Goal: Transaction & Acquisition: Purchase product/service

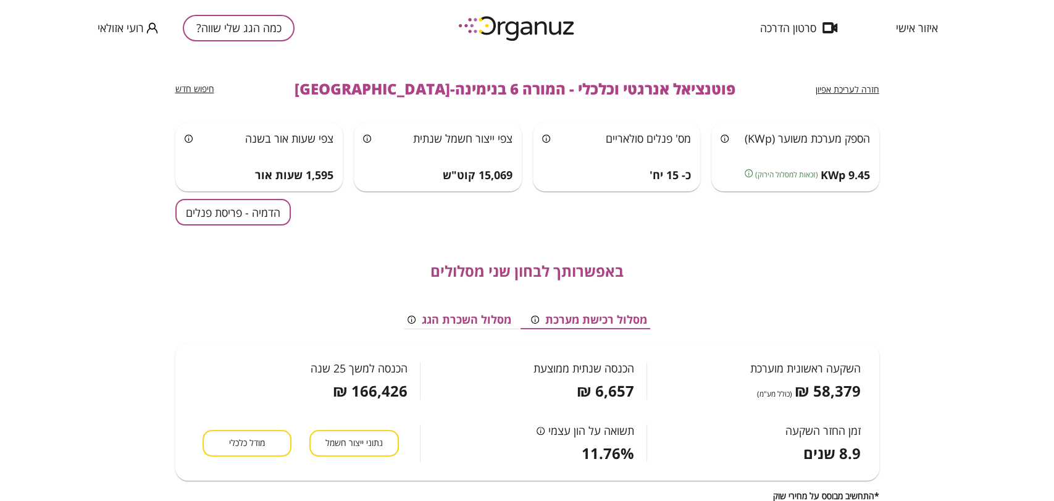
scroll to position [137, 0]
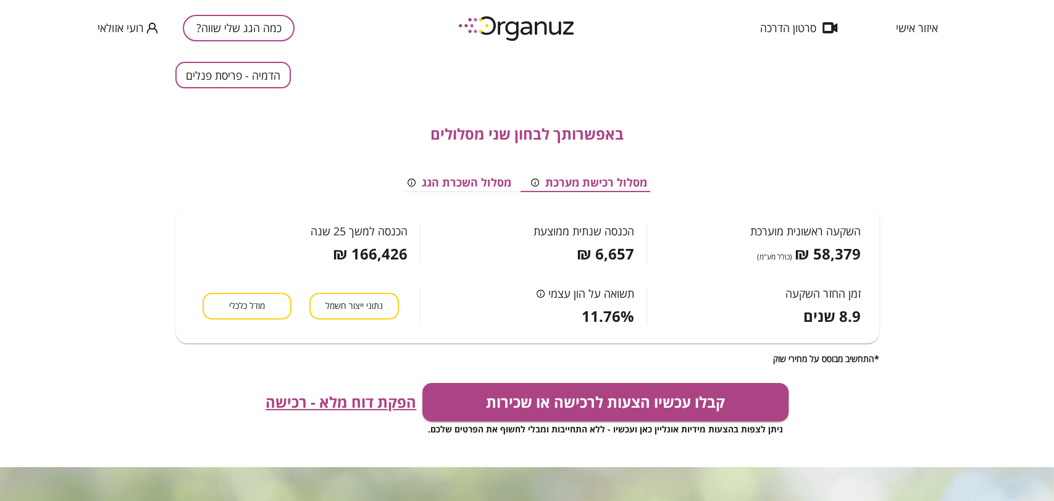
click at [249, 31] on button "כמה הגג שלי שווה?" at bounding box center [239, 28] width 112 height 27
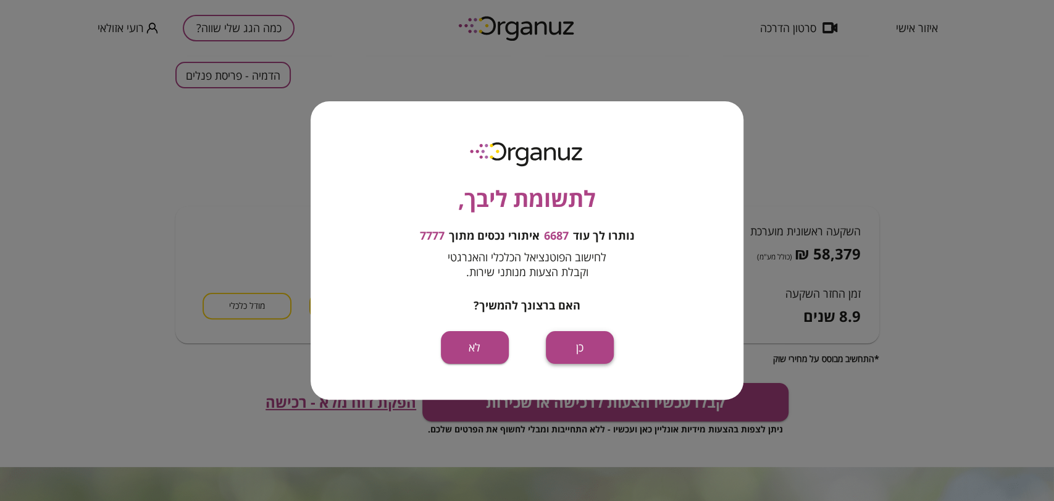
click at [564, 342] on button "כן" at bounding box center [580, 347] width 68 height 33
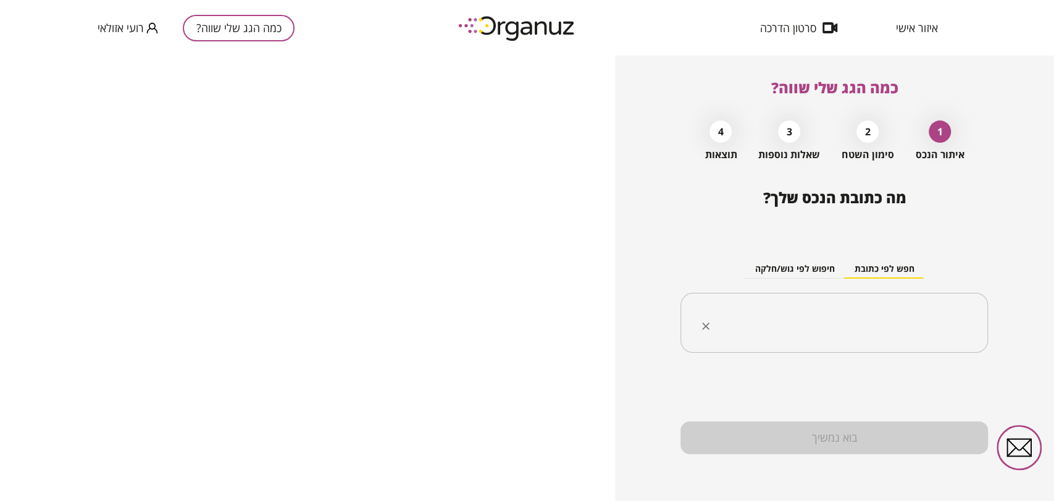
click at [775, 323] on input "text" at bounding box center [838, 322] width 268 height 31
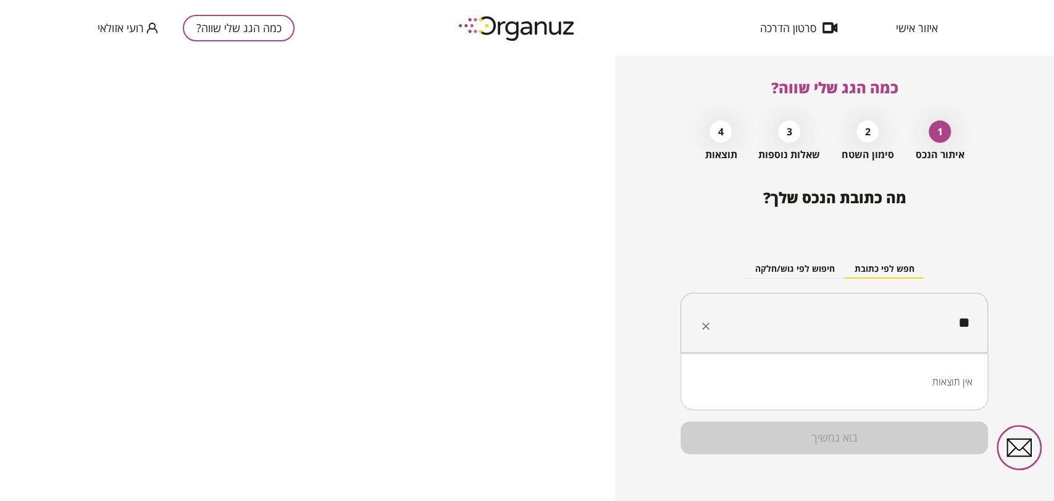
type input "*"
click at [921, 385] on li "גפן 45 גבעות בר" at bounding box center [833, 385] width 275 height 22
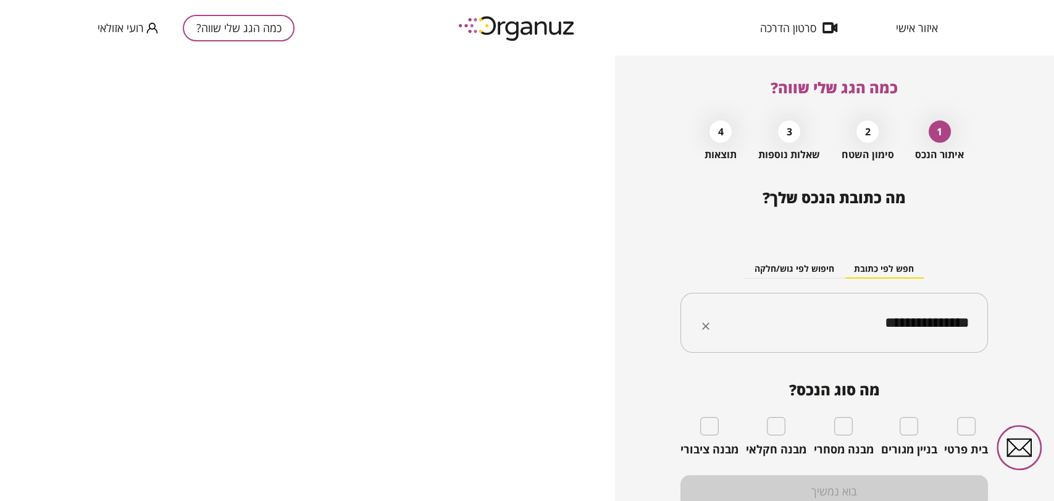
type input "**********"
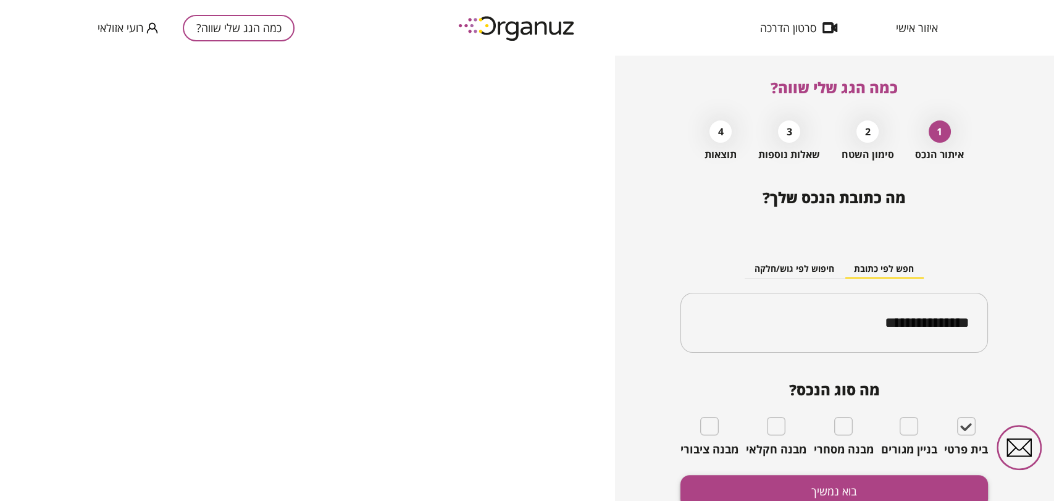
click at [860, 493] on button "בוא נמשיך" at bounding box center [833, 491] width 307 height 33
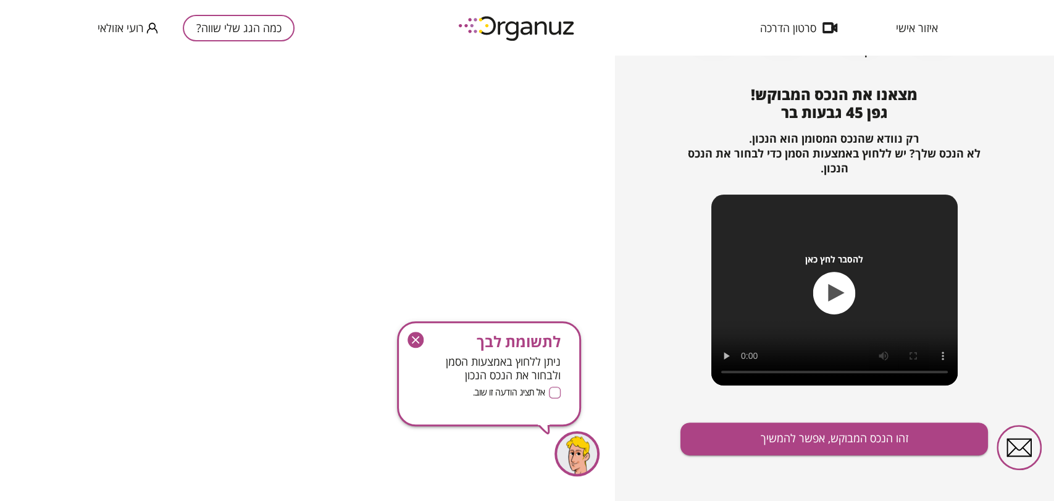
scroll to position [104, 0]
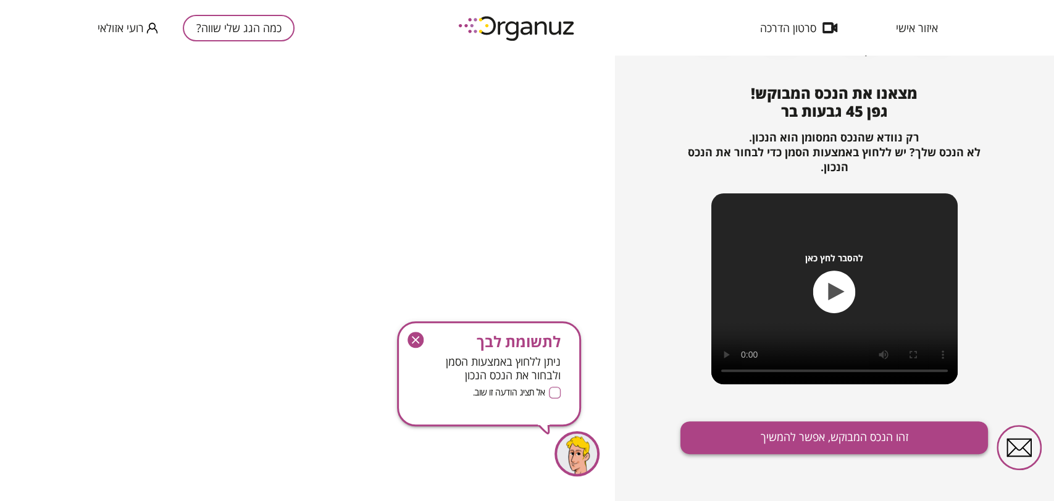
click at [847, 447] on button "זהו הנכס המבוקש, אפשר להמשיך" at bounding box center [833, 437] width 307 height 33
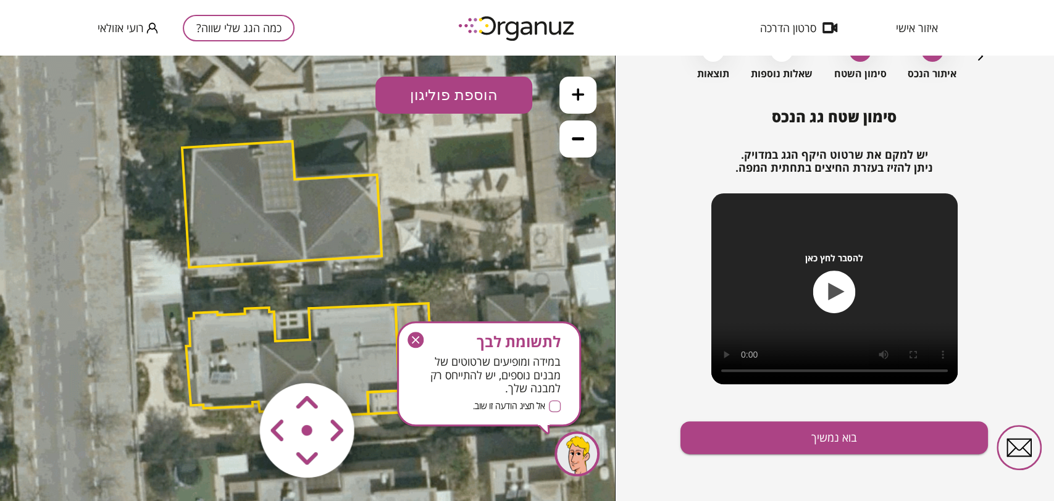
click at [420, 339] on icon "button" at bounding box center [415, 339] width 16 height 16
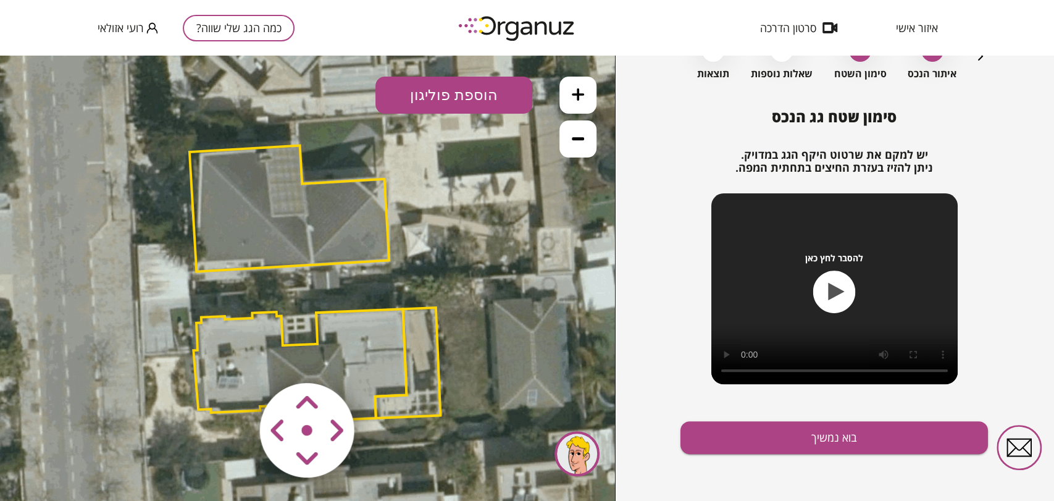
drag, startPoint x: 460, startPoint y: 251, endPoint x: 462, endPoint y: 287, distance: 35.8
click at [462, 287] on icon at bounding box center [312, 281] width 833 height 833
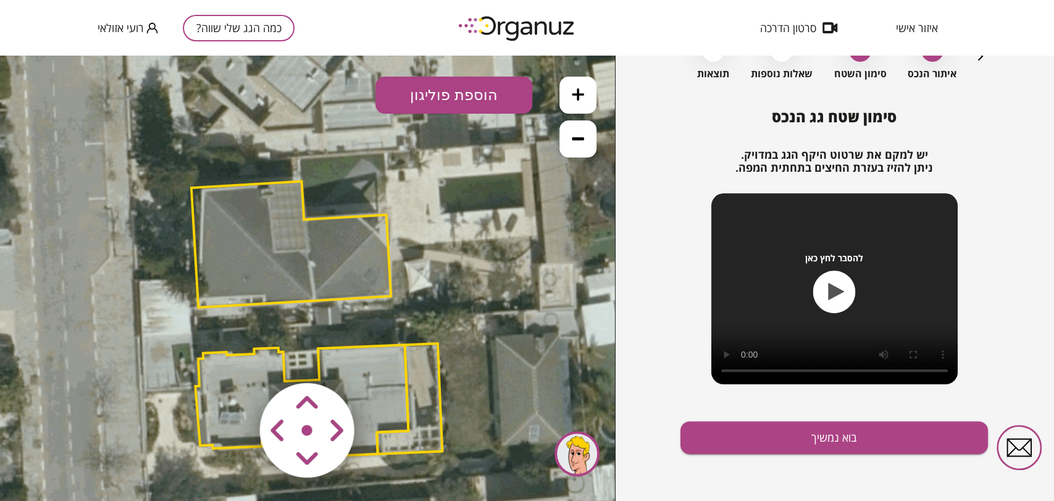
click at [294, 269] on polygon at bounding box center [290, 244] width 199 height 126
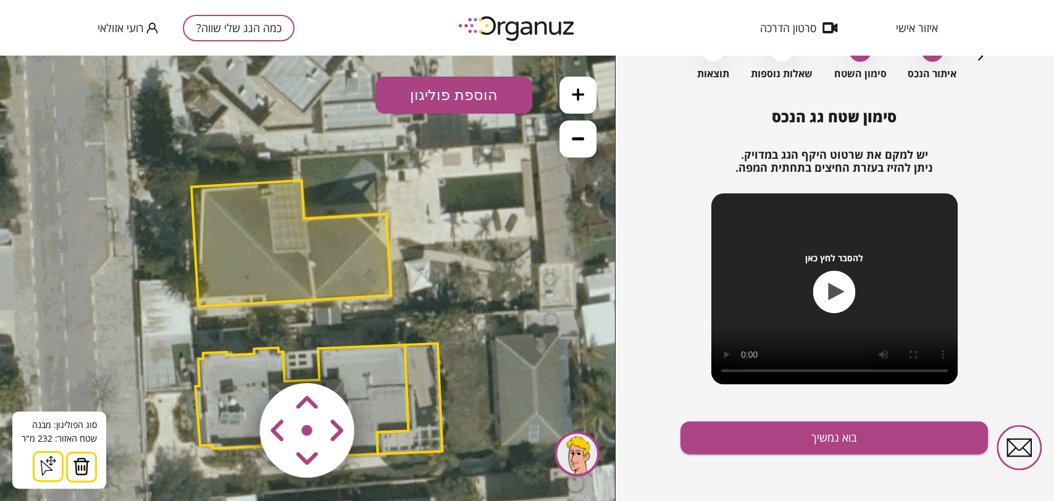
click at [234, 357] on area at bounding box center [234, 357] width 0 height 0
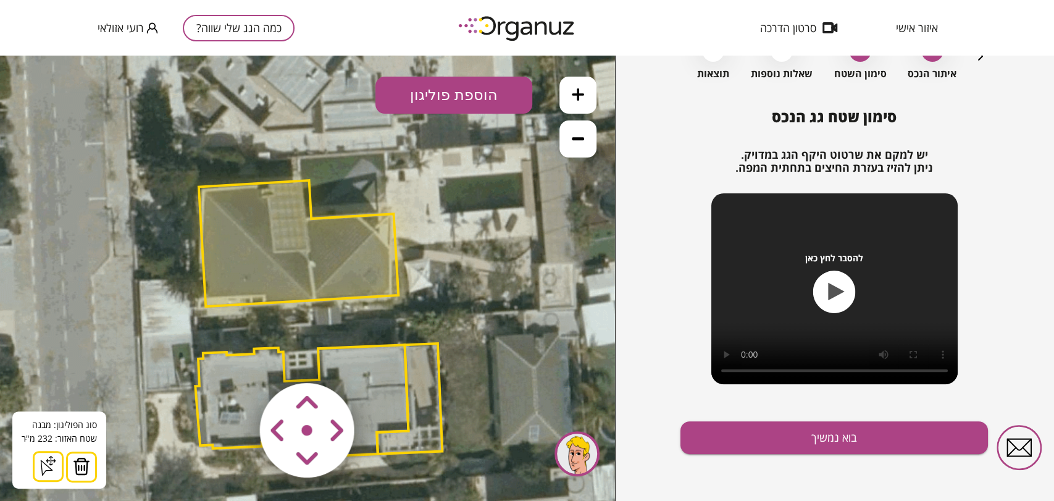
click at [234, 357] on area at bounding box center [234, 357] width 0 height 0
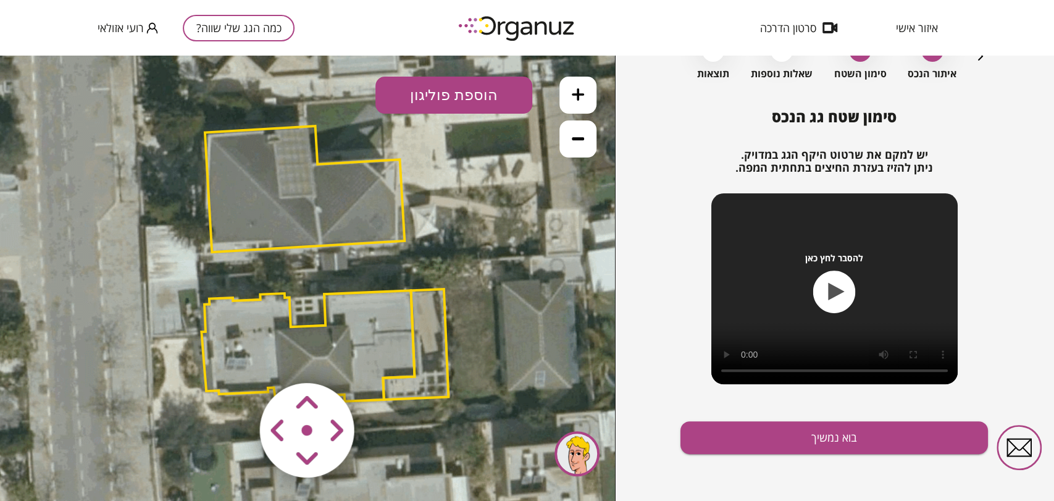
drag, startPoint x: 409, startPoint y: 196, endPoint x: 410, endPoint y: 143, distance: 53.1
click at [410, 143] on icon at bounding box center [320, 262] width 833 height 833
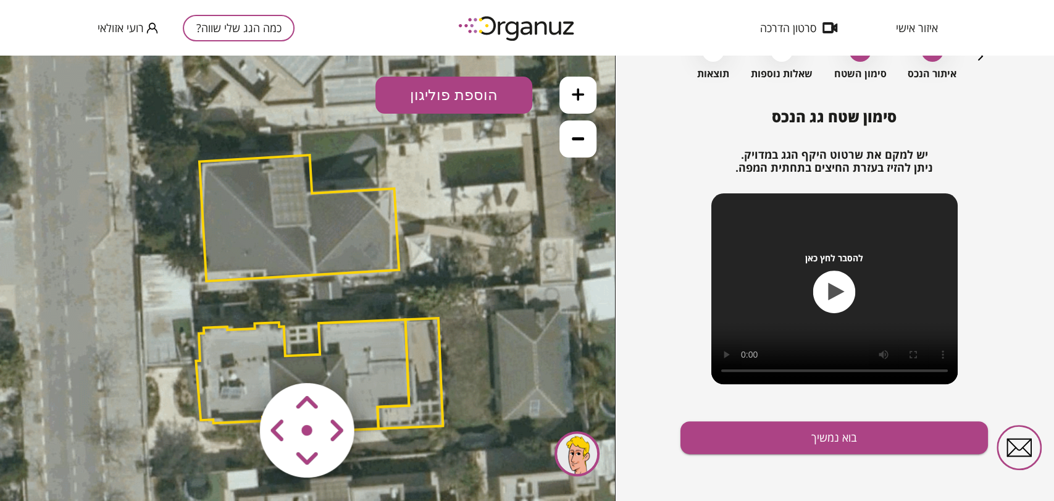
drag, startPoint x: 465, startPoint y: 251, endPoint x: 466, endPoint y: 273, distance: 22.2
click at [464, 280] on icon at bounding box center [314, 291] width 833 height 833
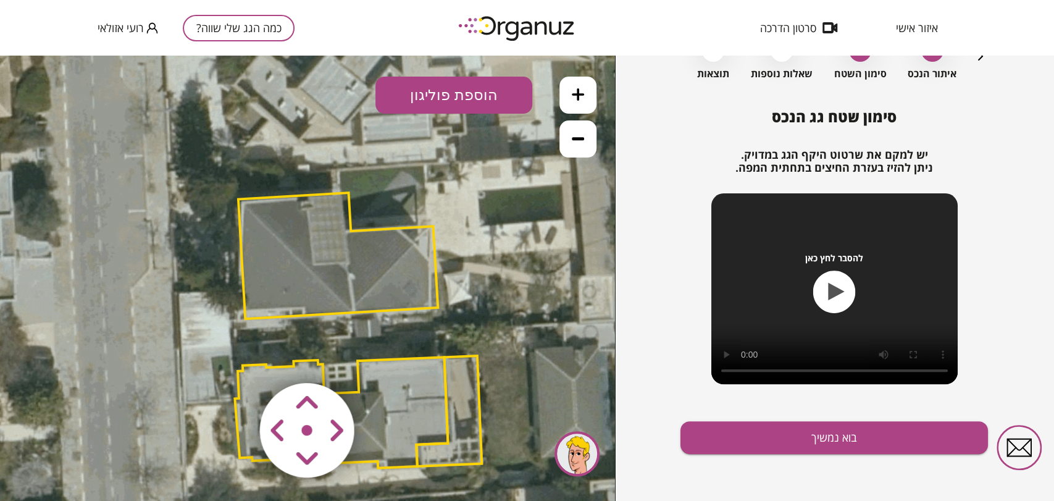
drag, startPoint x: 452, startPoint y: 180, endPoint x: 489, endPoint y: 220, distance: 54.2
click at [489, 220] on icon at bounding box center [353, 329] width 833 height 833
drag, startPoint x: 506, startPoint y: 254, endPoint x: 504, endPoint y: 243, distance: 10.6
click at [504, 243] on icon at bounding box center [353, 329] width 833 height 833
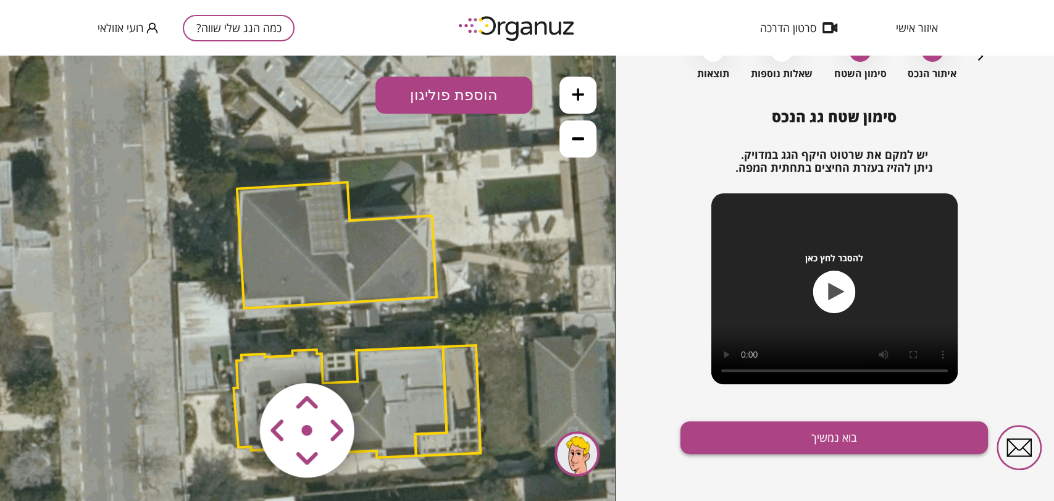
click at [743, 435] on button "בוא נמשיך" at bounding box center [833, 437] width 307 height 33
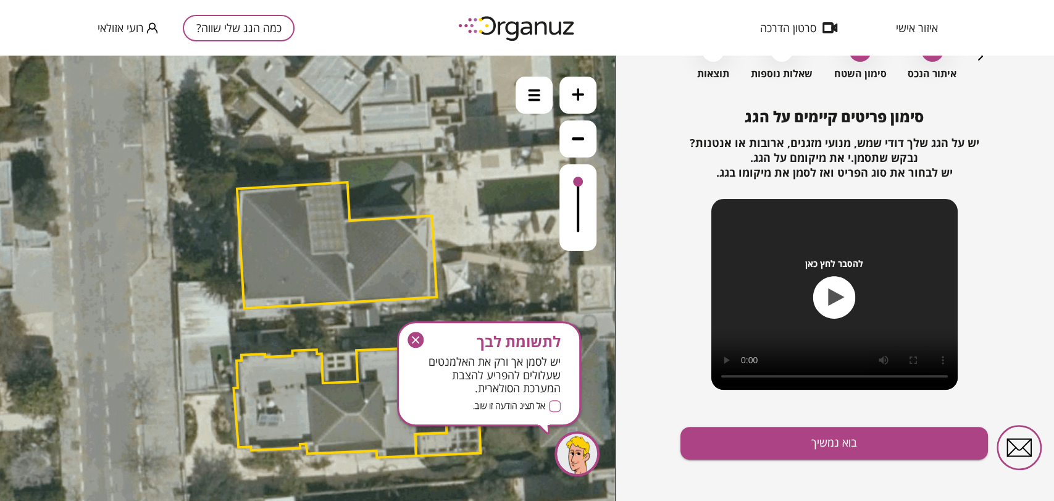
click at [743, 435] on button "בוא נמשיך" at bounding box center [833, 443] width 307 height 33
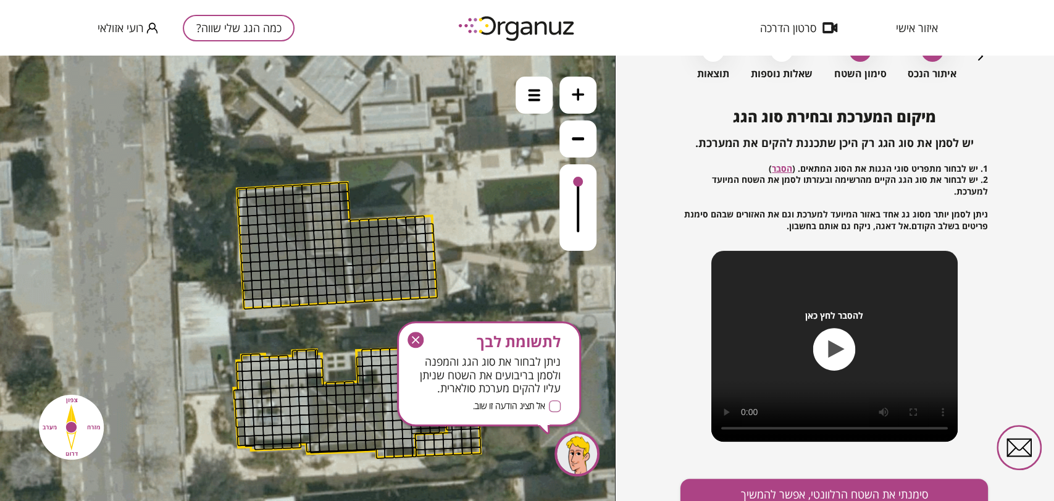
click at [572, 91] on icon at bounding box center [578, 94] width 12 height 12
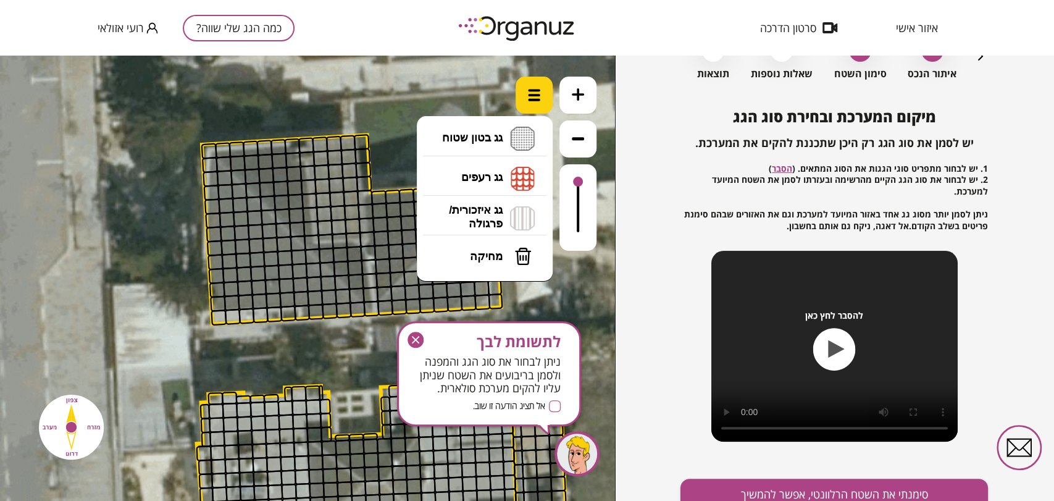
click at [536, 97] on img at bounding box center [534, 95] width 12 height 12
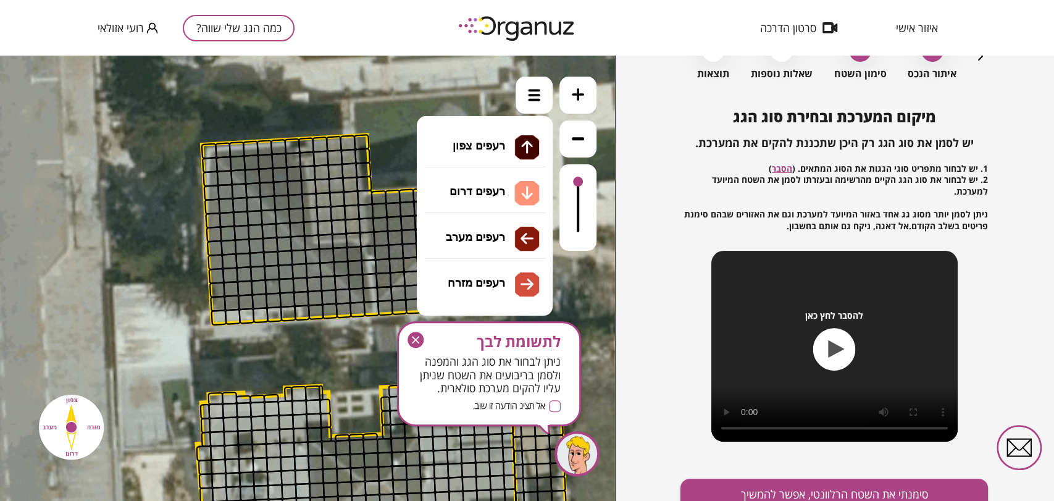
click at [493, 175] on li "גג רעפים רעפים צפון רעפים דרום רעפים מערב רעפים מזרח" at bounding box center [485, 179] width 130 height 40
click at [495, 188] on div ".st0 { fill: #FFFFFF; } 0" at bounding box center [307, 278] width 615 height 445
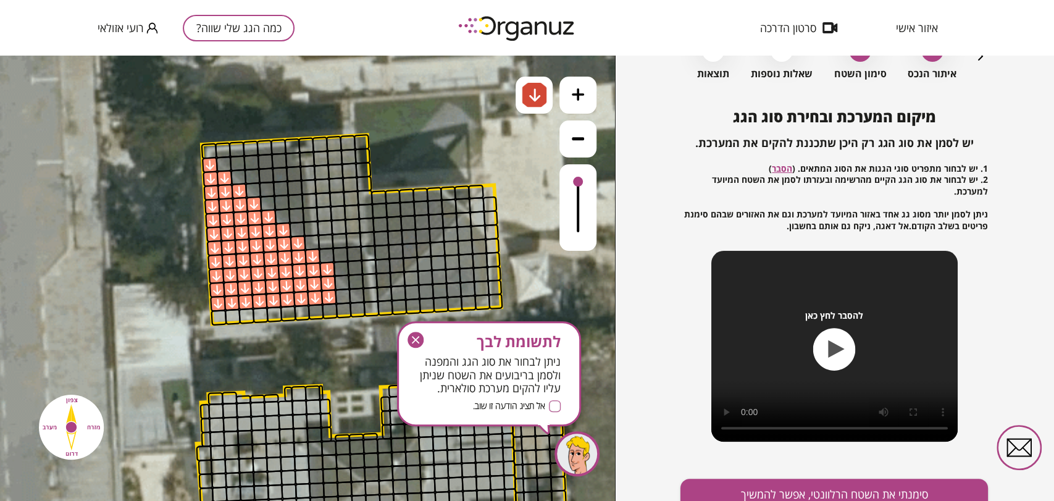
drag, startPoint x: 244, startPoint y: 227, endPoint x: 321, endPoint y: 289, distance: 99.1
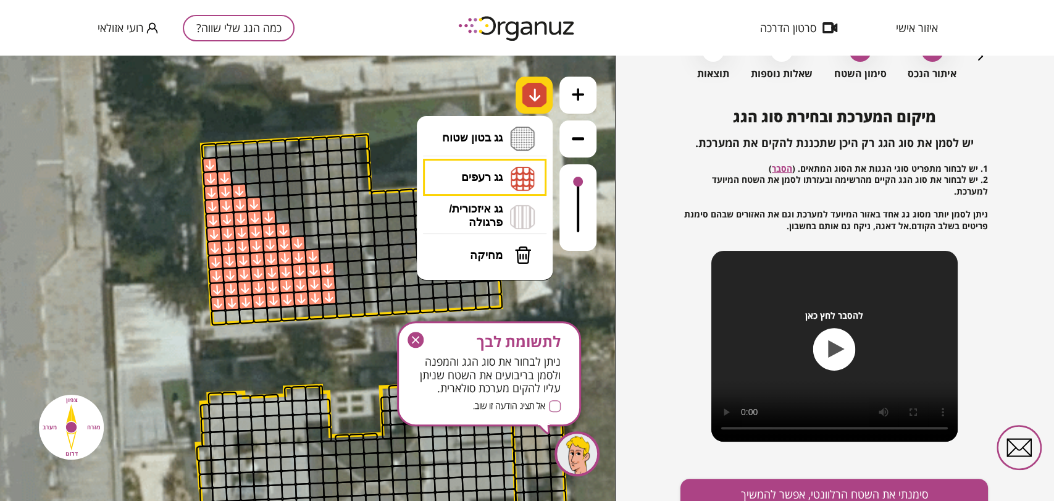
click at [523, 98] on img at bounding box center [534, 95] width 25 height 25
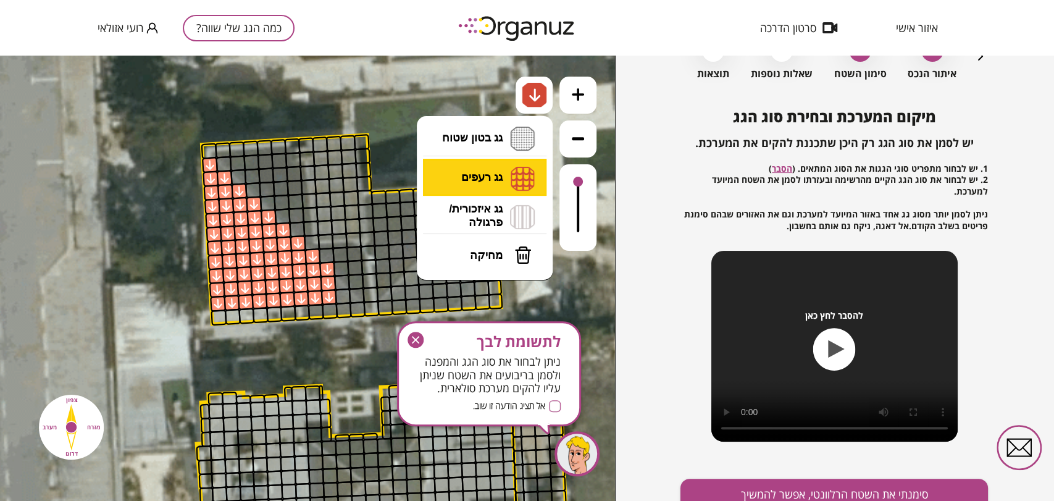
click at [496, 172] on li "גג רעפים רעפים צפון רעפים דרום רעפים מערב רעפים מזרח" at bounding box center [485, 178] width 130 height 38
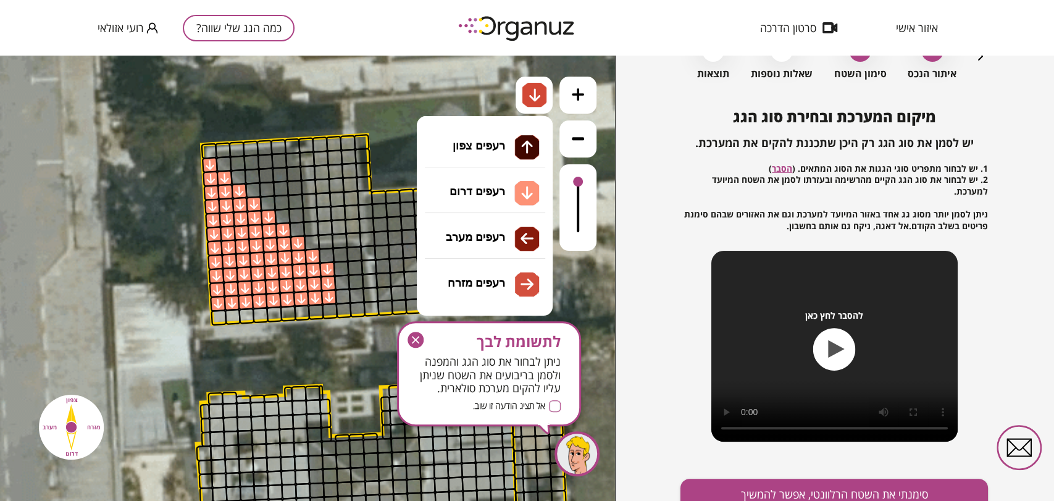
click at [487, 196] on div ".st0 { fill: #FFFFFF; } 0" at bounding box center [307, 278] width 615 height 445
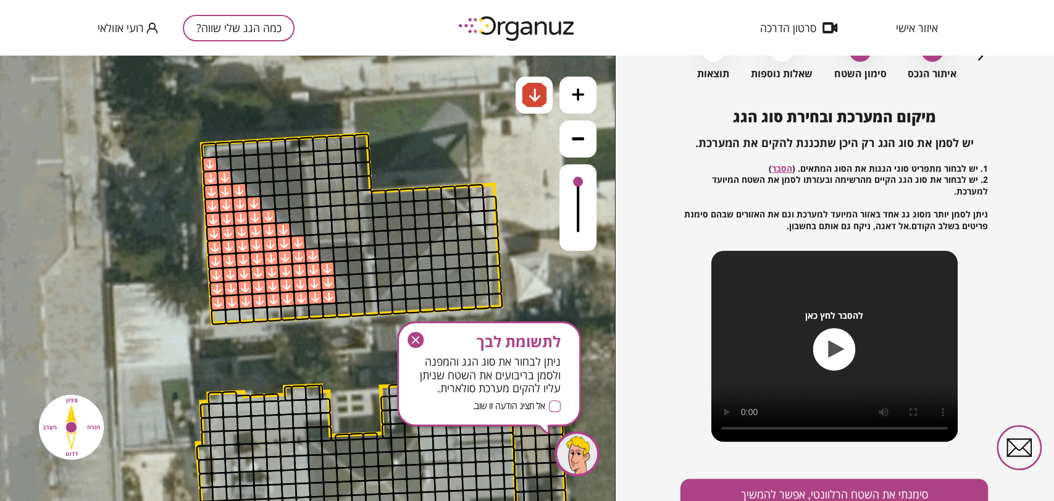
click at [418, 339] on icon "button" at bounding box center [415, 339] width 16 height 16
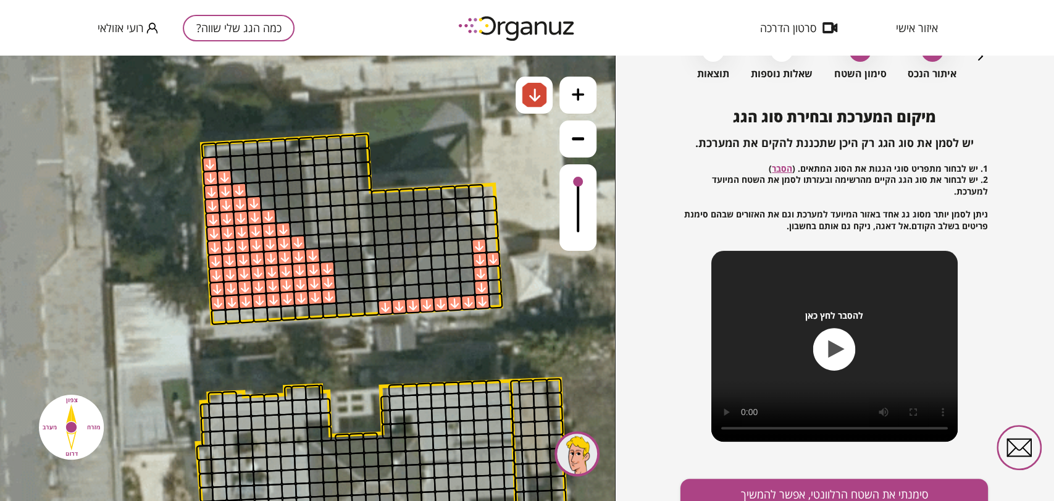
drag, startPoint x: 385, startPoint y: 304, endPoint x: 480, endPoint y: 240, distance: 114.7
click at [540, 98] on img at bounding box center [534, 95] width 13 height 15
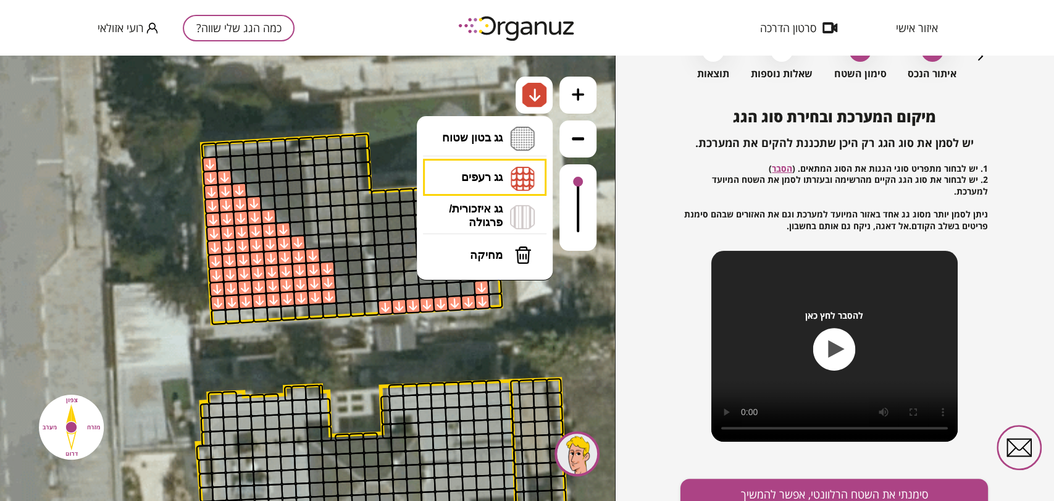
click at [497, 247] on button "מחיקה" at bounding box center [484, 254] width 123 height 37
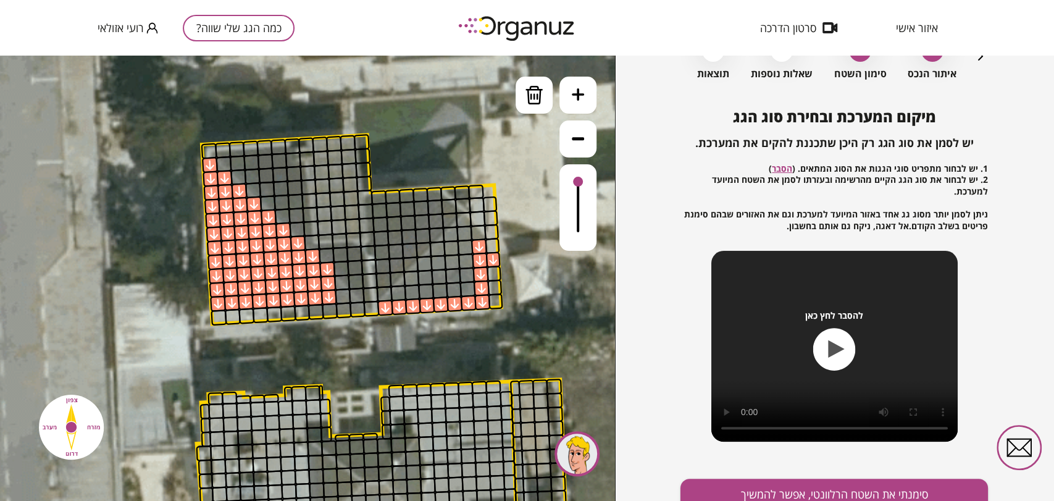
click at [500, 261] on icon at bounding box center [375, 340] width 1250 height 1250
click at [494, 263] on div at bounding box center [493, 259] width 15 height 16
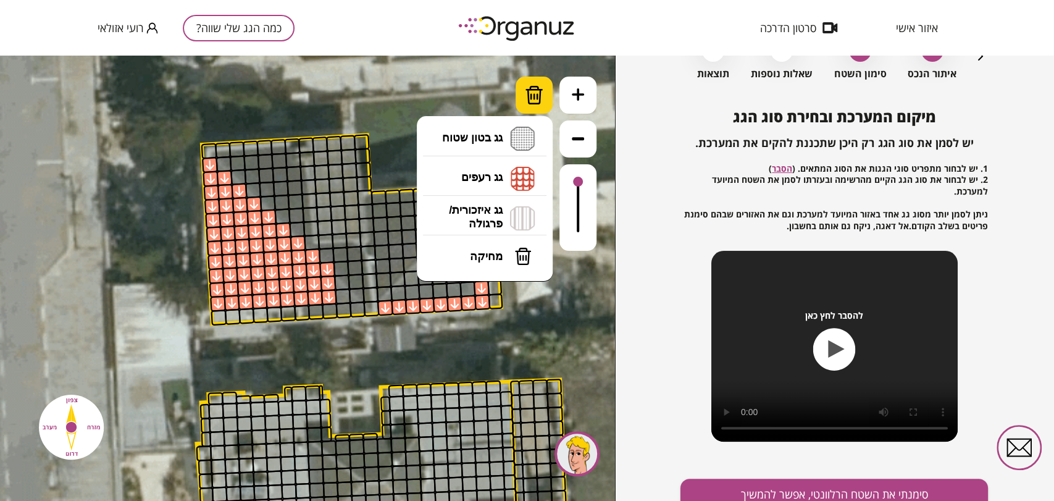
click at [534, 90] on img at bounding box center [534, 95] width 19 height 19
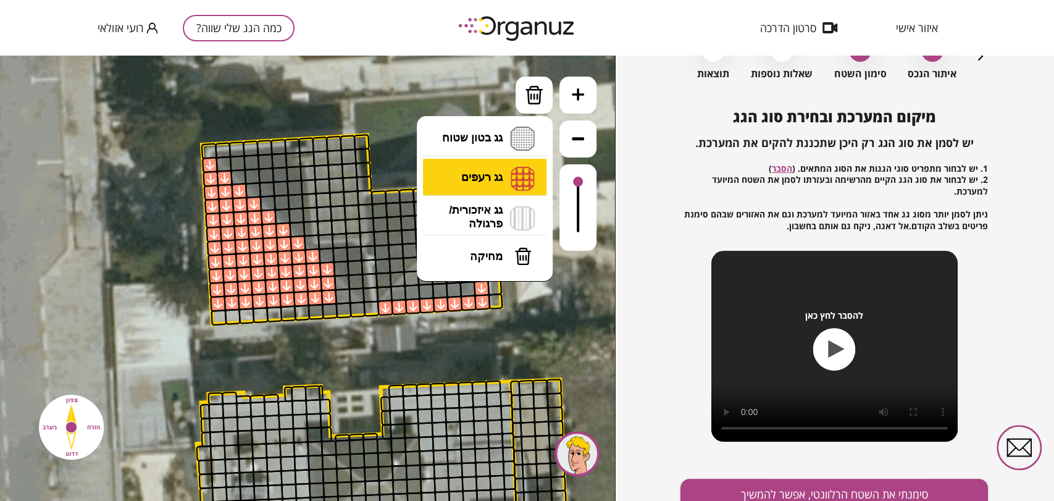
click at [500, 175] on li "גג רעפים רעפים צפון רעפים דרום רעפים מערב רעפים מזרח" at bounding box center [485, 179] width 130 height 40
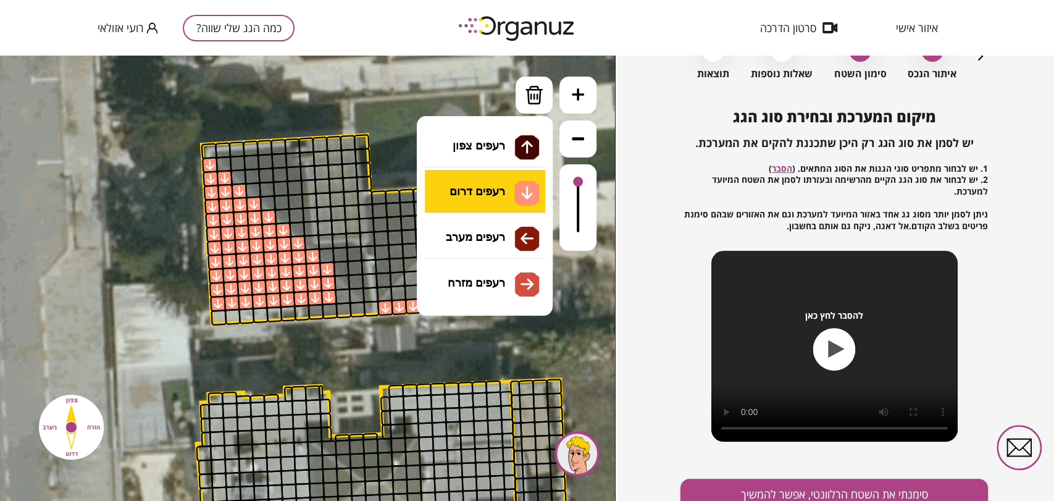
click at [499, 189] on div ".st0 { fill: #FFFFFF; } 0" at bounding box center [307, 278] width 615 height 445
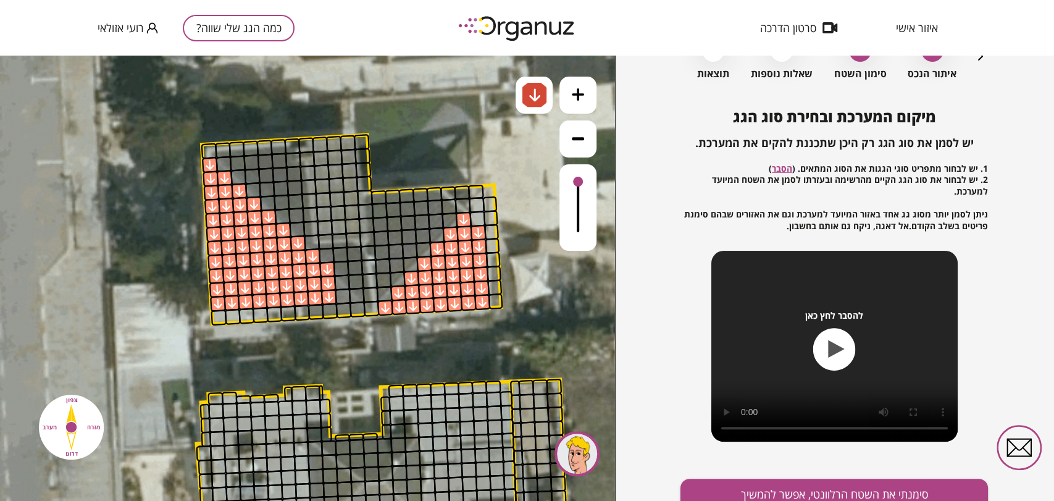
drag, startPoint x: 471, startPoint y: 235, endPoint x: 446, endPoint y: 233, distance: 25.4
click at [527, 100] on div at bounding box center [533, 95] width 37 height 37
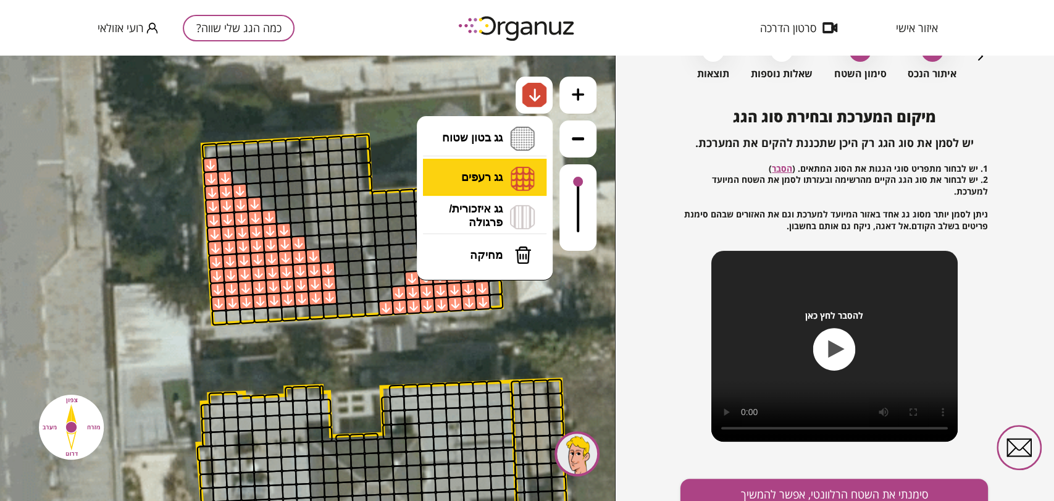
click at [491, 164] on li "גג רעפים רעפים צפון רעפים דרום רעפים מערב רעפים מזרח" at bounding box center [485, 178] width 130 height 38
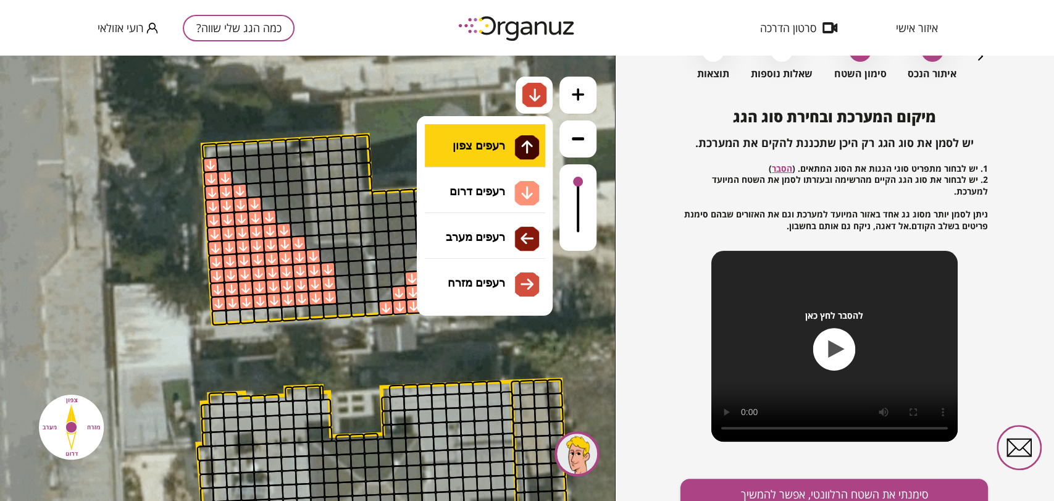
click at [496, 144] on div ".st0 { fill: #FFFFFF; } 0" at bounding box center [307, 278] width 615 height 445
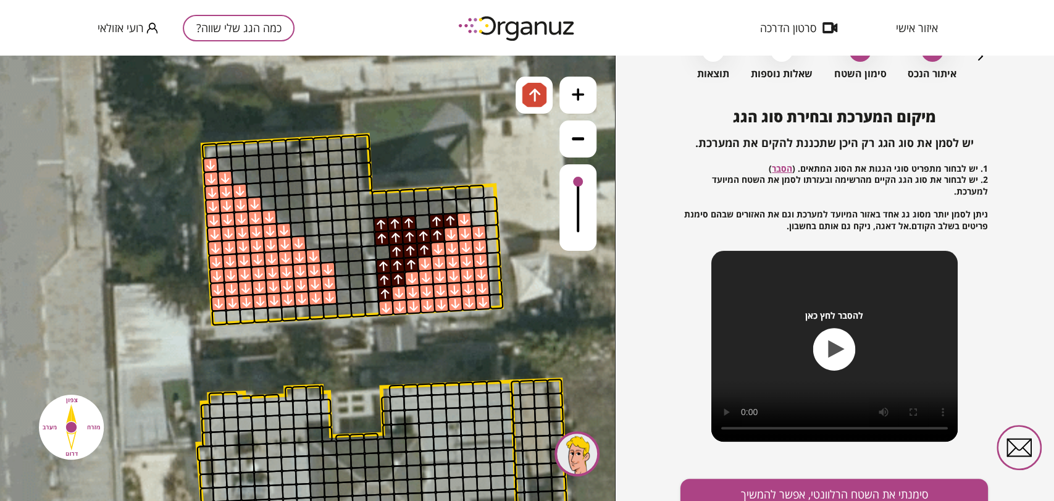
drag, startPoint x: 446, startPoint y: 217, endPoint x: 383, endPoint y: 229, distance: 63.5
click at [528, 97] on img at bounding box center [534, 95] width 13 height 15
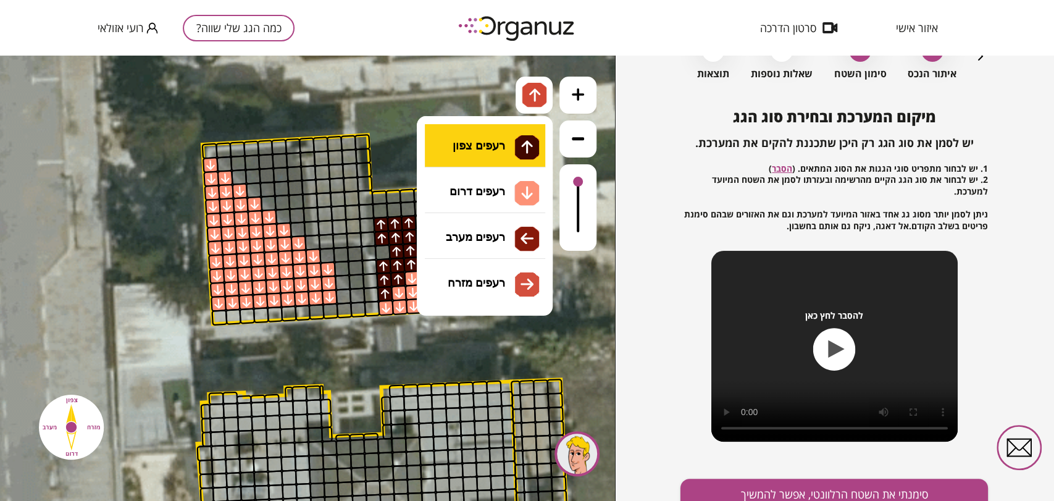
click at [486, 167] on li "גג רעפים רעפים צפון רעפים דרום רעפים מערב רעפים מזרח" at bounding box center [485, 178] width 130 height 38
click at [479, 142] on div ".st0 { fill: #FFFFFF; } 0" at bounding box center [307, 278] width 615 height 445
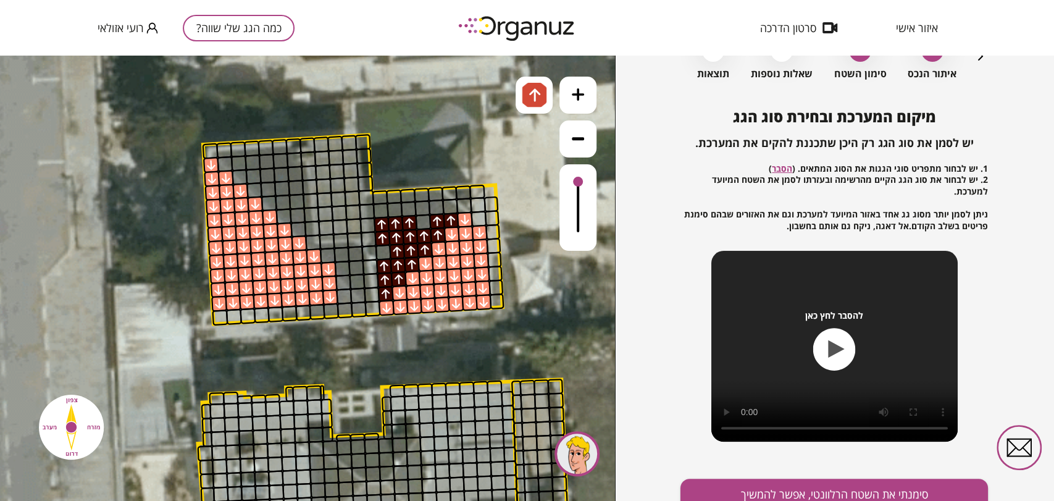
click at [384, 252] on div at bounding box center [383, 252] width 16 height 16
click at [419, 224] on div at bounding box center [423, 222] width 16 height 16
drag, startPoint x: 441, startPoint y: 206, endPoint x: 433, endPoint y: 197, distance: 12.7
click at [442, 206] on div at bounding box center [450, 206] width 16 height 16
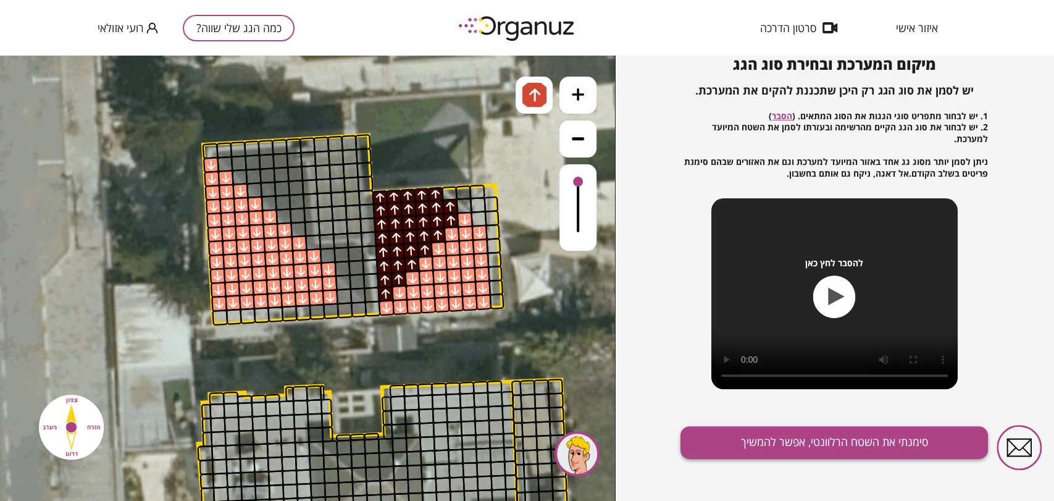
click at [814, 447] on button "סימנתי את השטח הרלוונטי, אפשר להמשיך" at bounding box center [833, 442] width 307 height 33
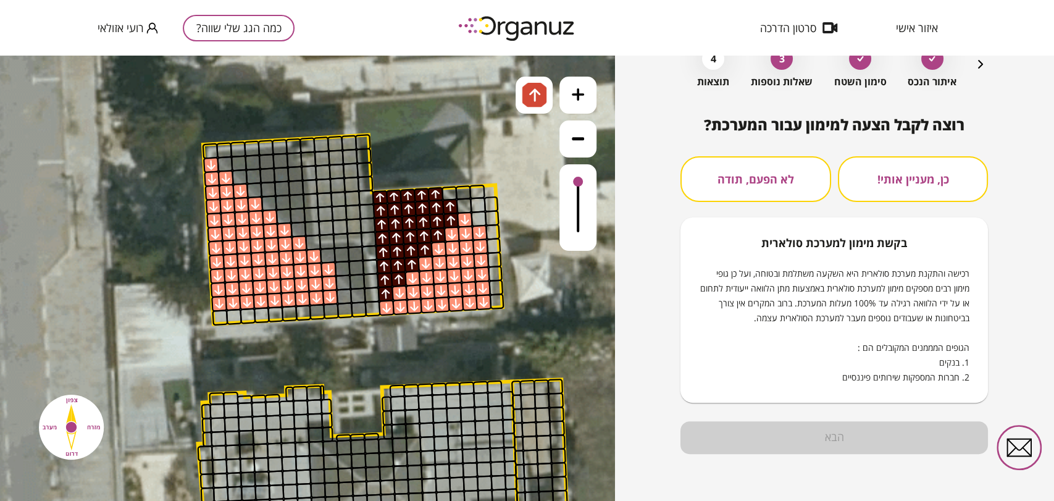
scroll to position [73, 0]
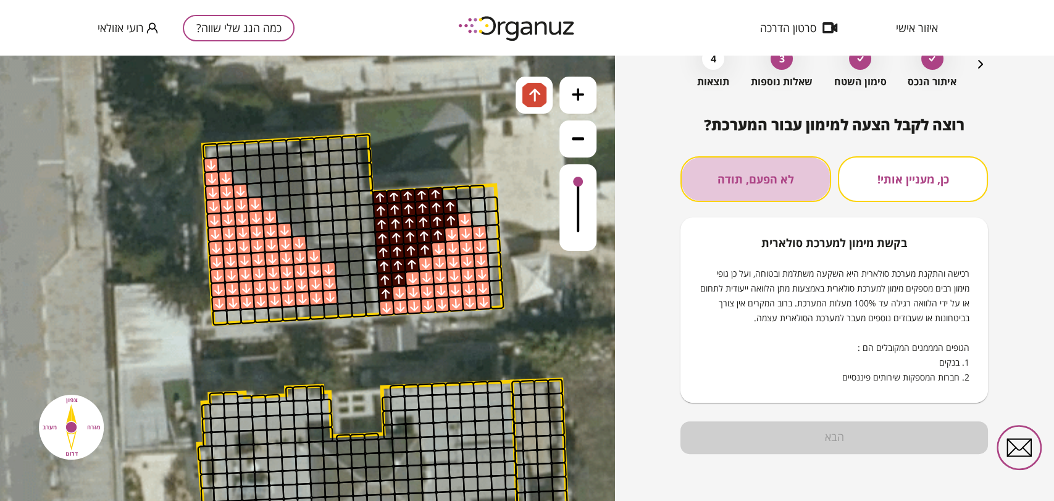
click at [732, 189] on button "לא הפעם, תודה" at bounding box center [755, 179] width 150 height 46
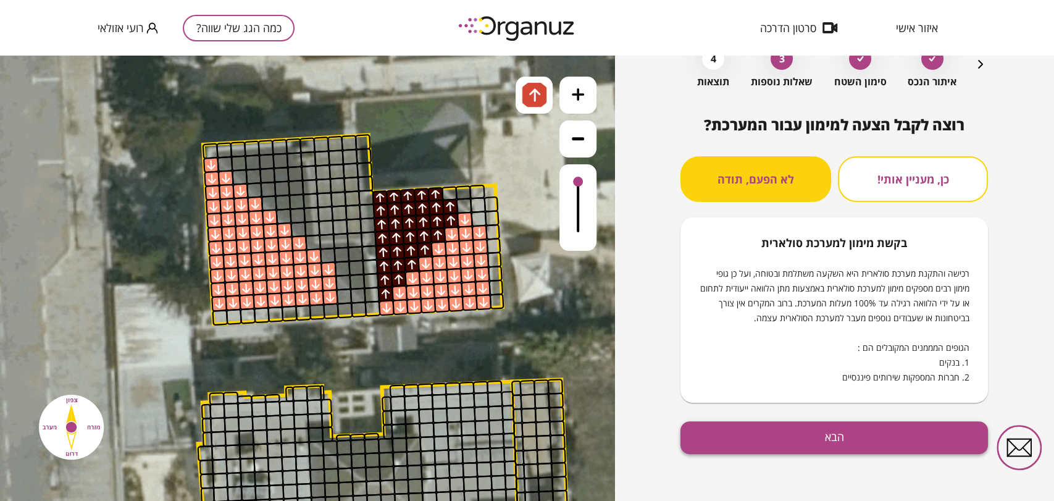
click at [794, 433] on button "הבא" at bounding box center [833, 437] width 307 height 33
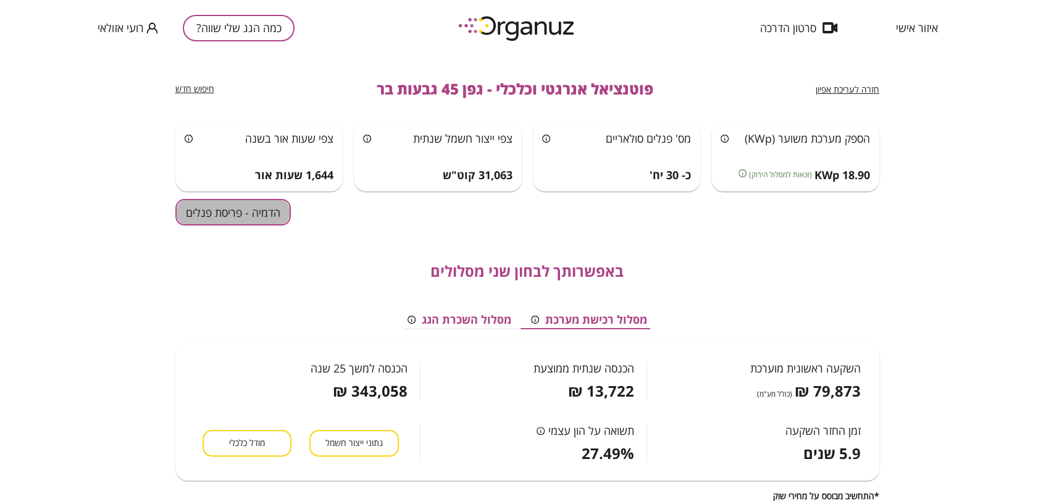
click at [242, 218] on button "הדמיה - פריסת פנלים" at bounding box center [232, 212] width 115 height 27
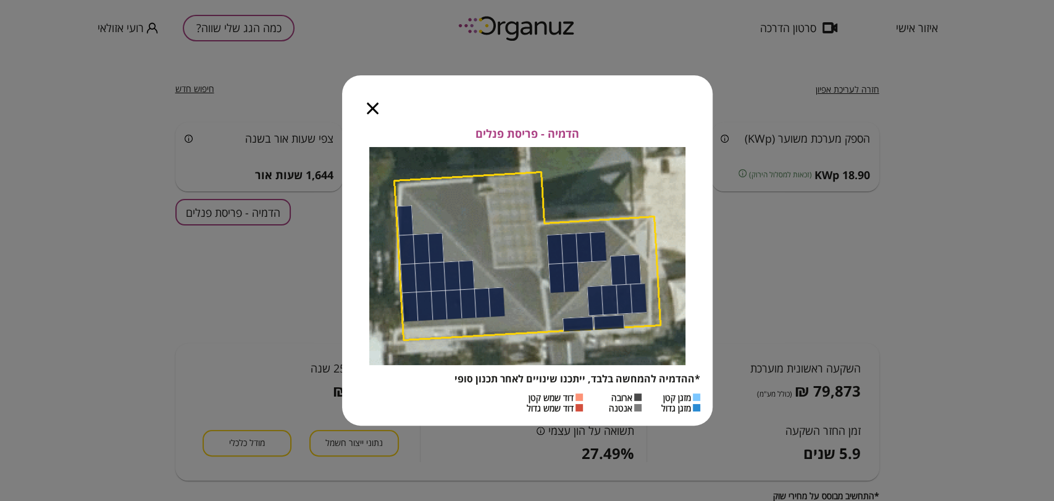
click at [372, 107] on icon "button" at bounding box center [373, 108] width 12 height 12
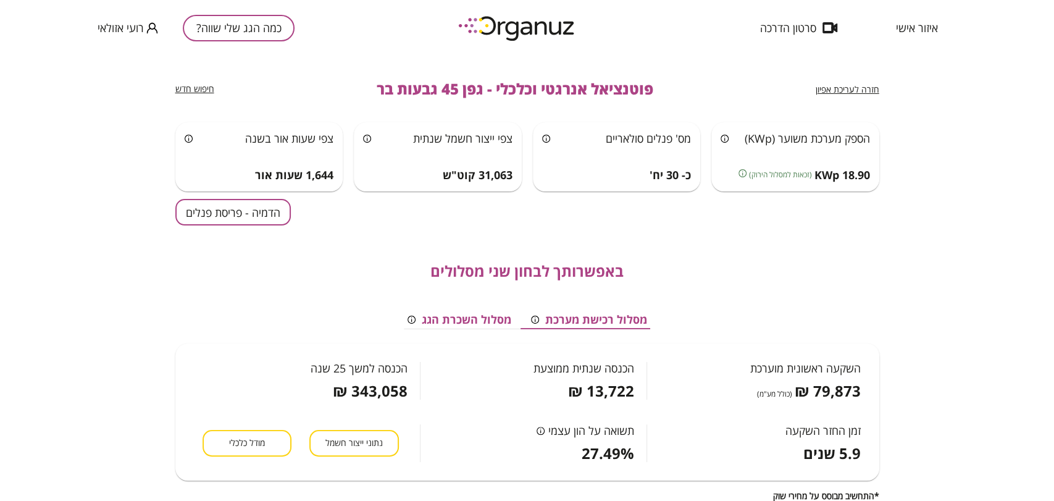
click at [852, 84] on span "חזרה לעריכת אפיון" at bounding box center [847, 89] width 64 height 12
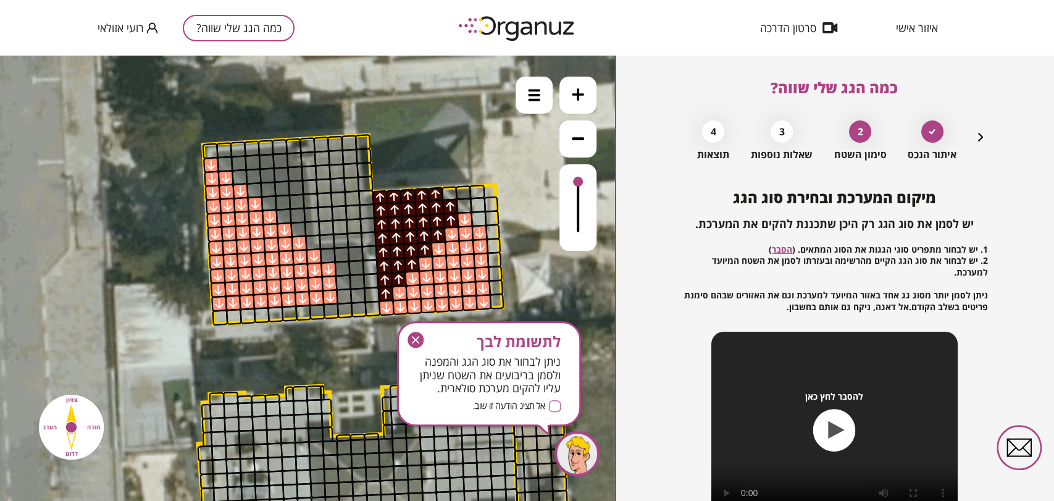
click at [412, 339] on icon "button" at bounding box center [415, 339] width 16 height 16
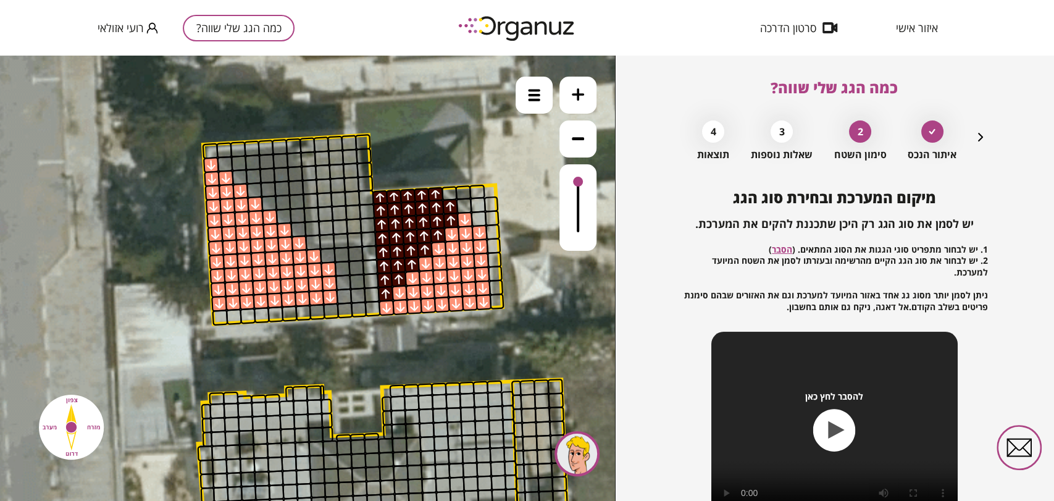
click at [558, 81] on icon at bounding box center [376, 340] width 1250 height 1250
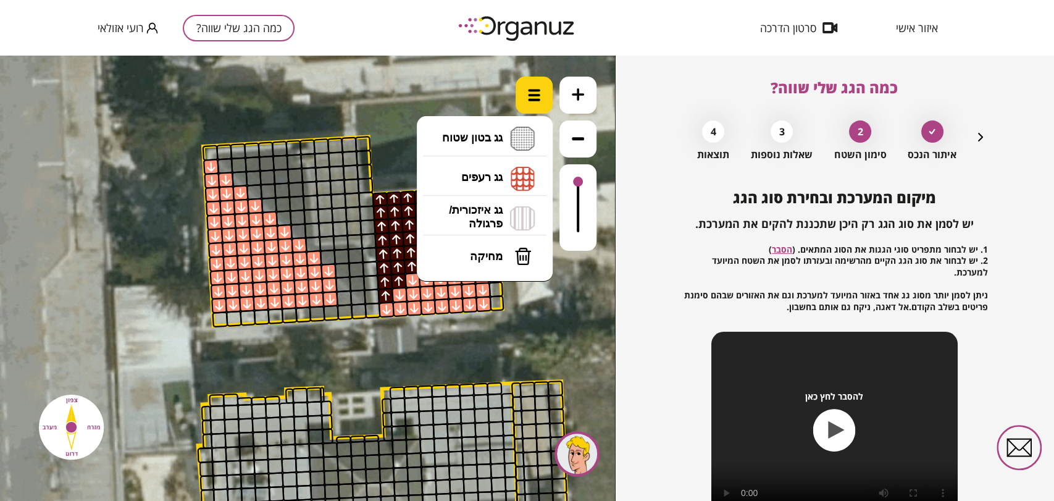
drag, startPoint x: 540, startPoint y: 89, endPoint x: 540, endPoint y: 106, distance: 16.0
click at [540, 90] on div at bounding box center [533, 95] width 37 height 37
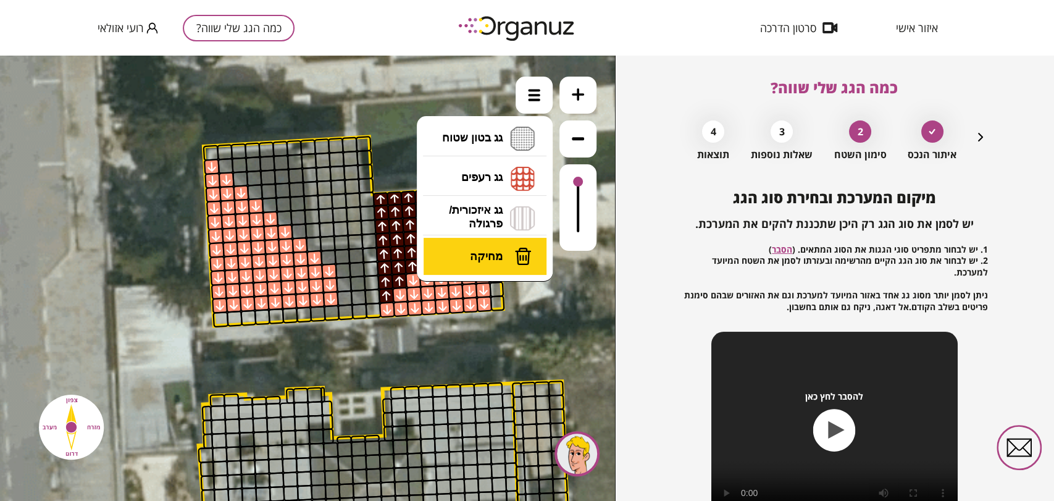
click at [506, 269] on button "מחיקה" at bounding box center [484, 256] width 123 height 37
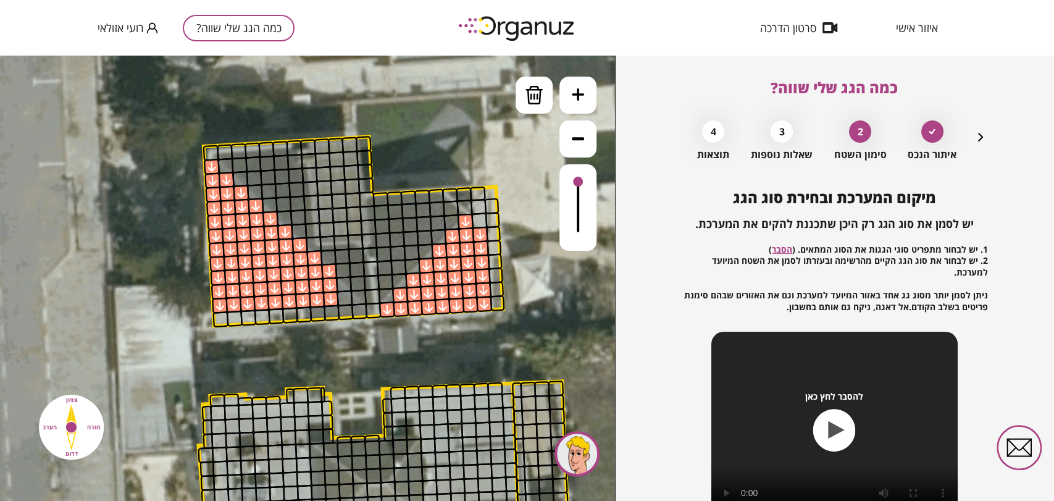
drag, startPoint x: 385, startPoint y: 289, endPoint x: 446, endPoint y: 200, distance: 108.7
click at [539, 91] on img at bounding box center [534, 95] width 19 height 19
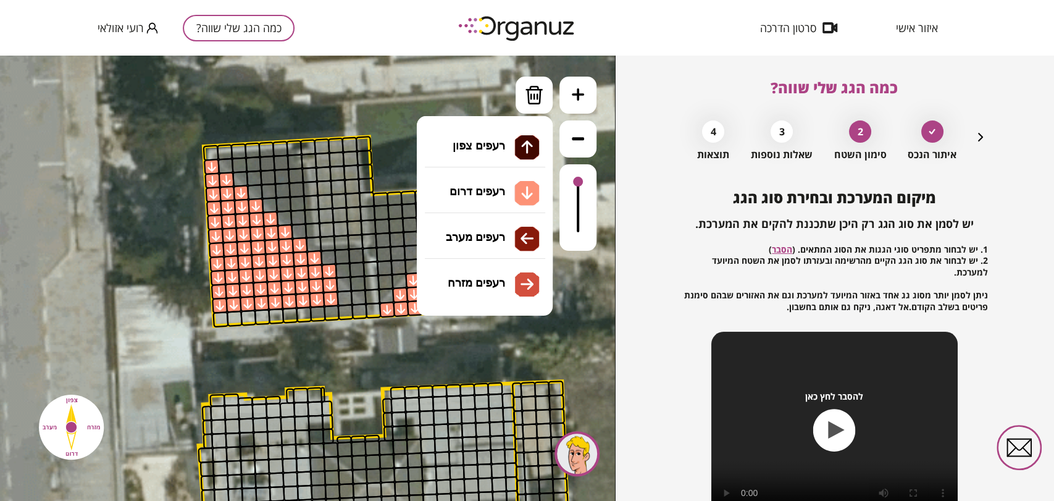
click at [496, 185] on li "גג רעפים רעפים צפון רעפים דרום רעפים מערב רעפים מזרח" at bounding box center [485, 179] width 130 height 40
click at [489, 156] on div ".st0 { fill: #FFFFFF; } 10" at bounding box center [307, 278] width 615 height 445
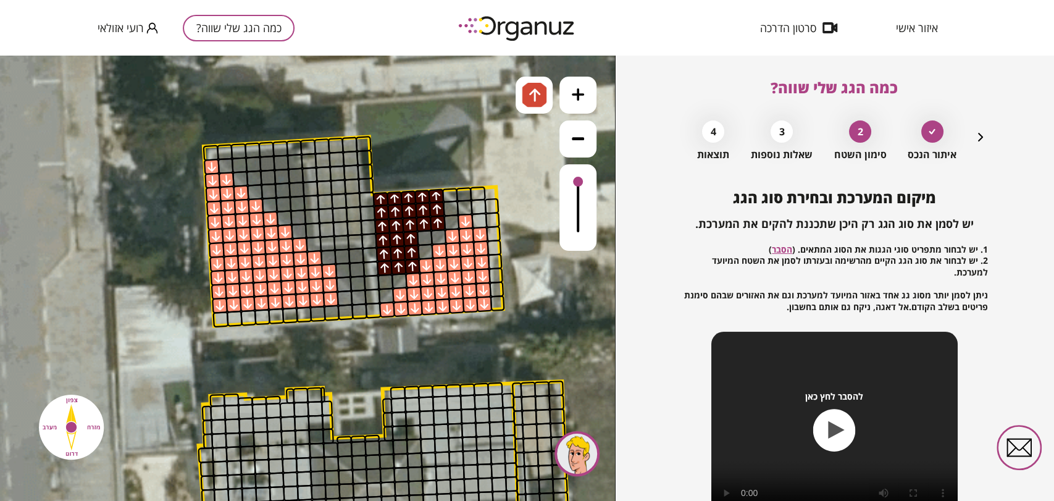
drag, startPoint x: 383, startPoint y: 204, endPoint x: 401, endPoint y: 255, distance: 54.3
click at [528, 91] on img at bounding box center [534, 95] width 13 height 15
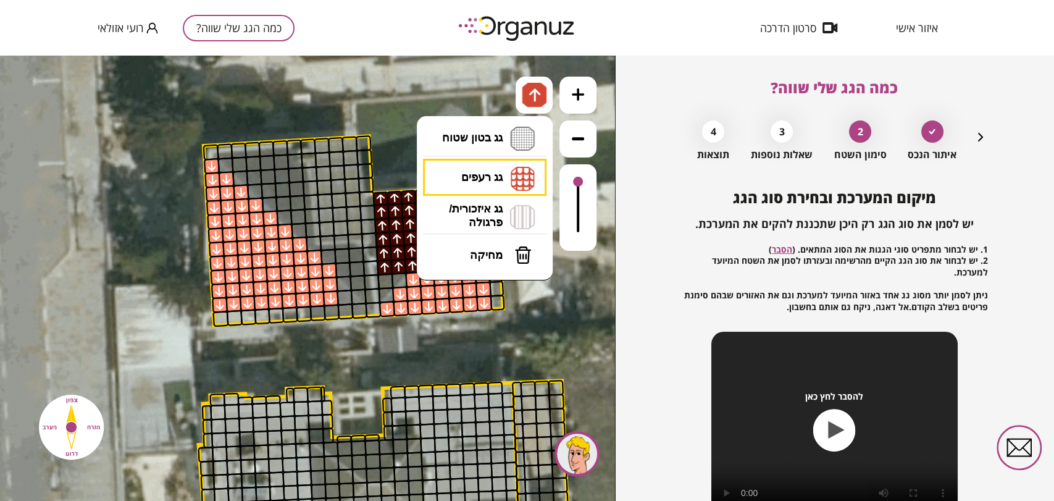
click at [479, 258] on span "מחיקה" at bounding box center [486, 255] width 33 height 14
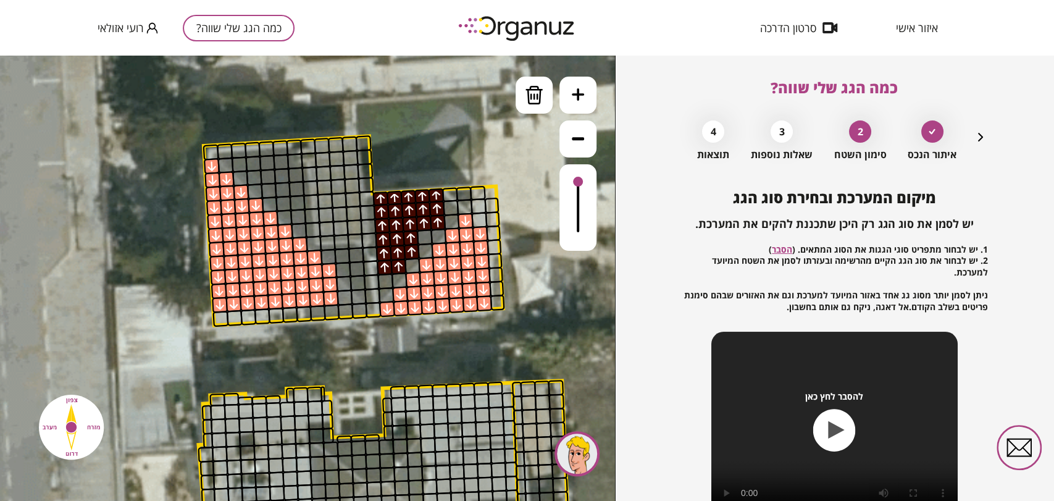
click at [411, 265] on div at bounding box center [412, 265] width 16 height 16
click at [530, 103] on img at bounding box center [534, 95] width 19 height 19
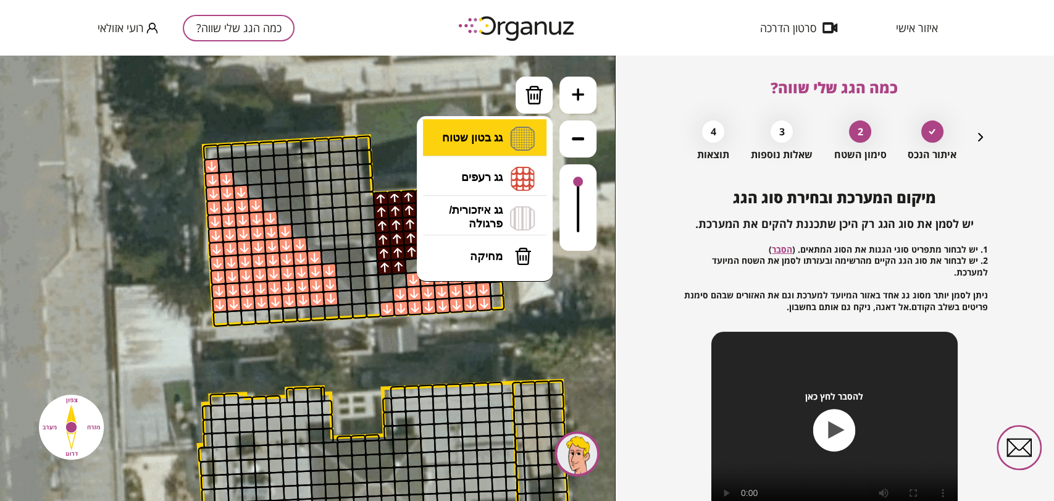
click at [500, 142] on li "גג בטון שטוח מפלס א א מפלס ב ב מפלס ג ג" at bounding box center [485, 139] width 130 height 40
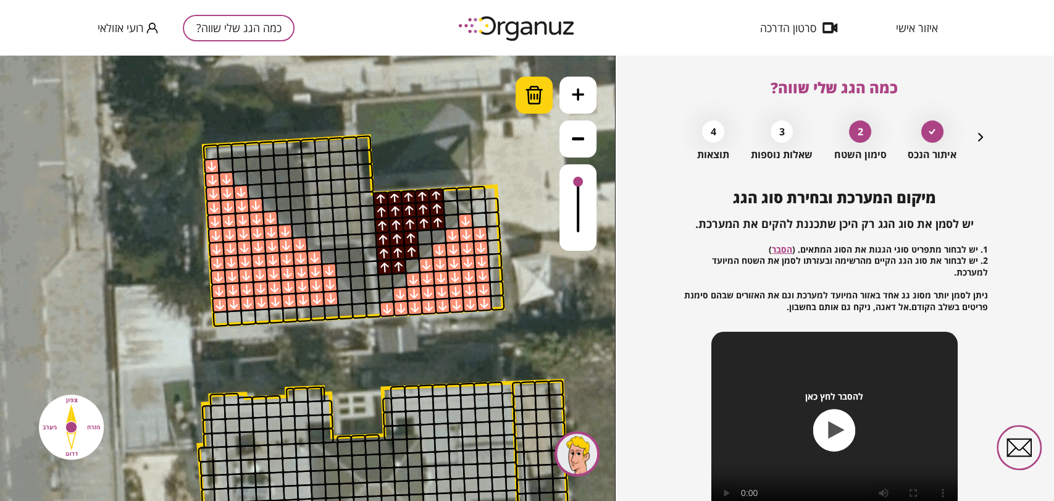
click at [526, 90] on img at bounding box center [534, 95] width 19 height 19
click at [528, 98] on img at bounding box center [534, 95] width 19 height 19
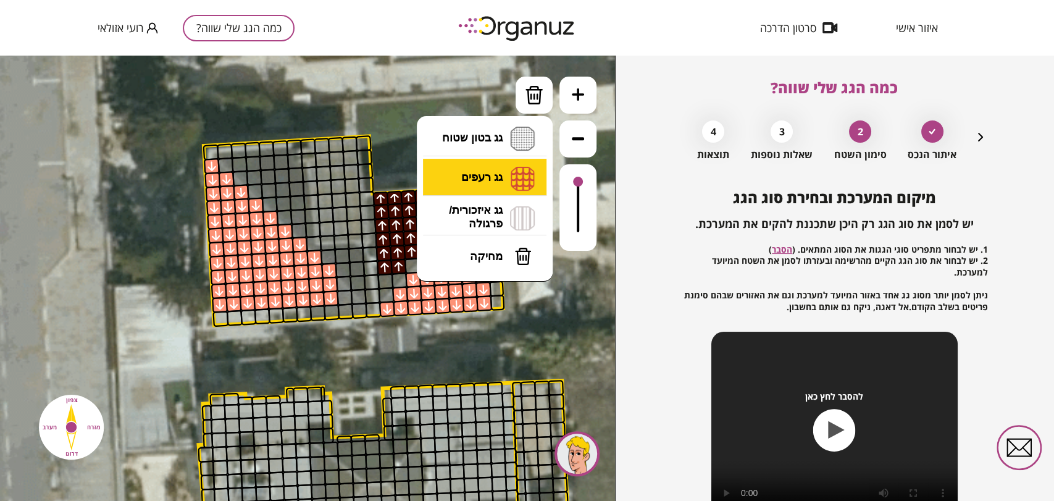
click at [468, 179] on li "גג רעפים רעפים צפון רעפים דרום רעפים מערב רעפים מזרח" at bounding box center [485, 179] width 130 height 40
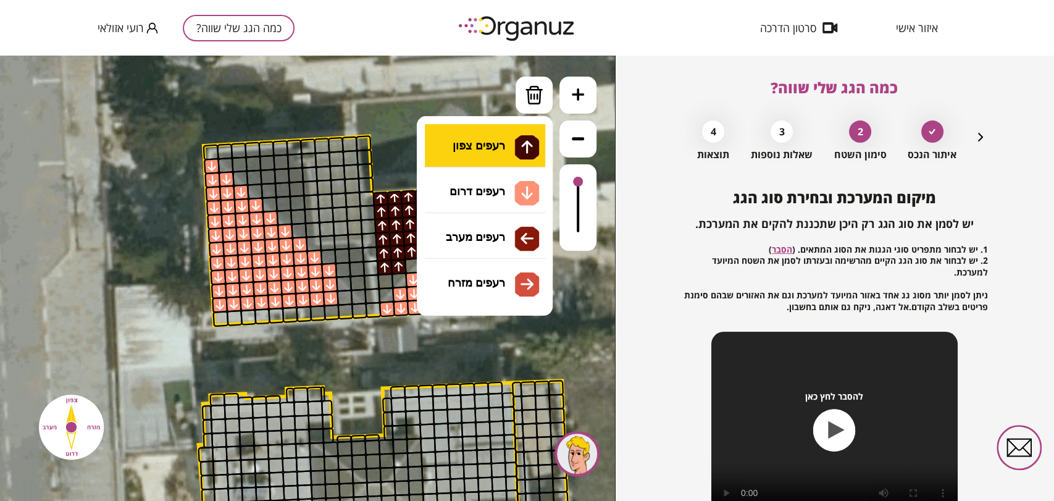
click at [479, 143] on div ".st0 { fill: #FFFFFF; } 10" at bounding box center [307, 278] width 615 height 445
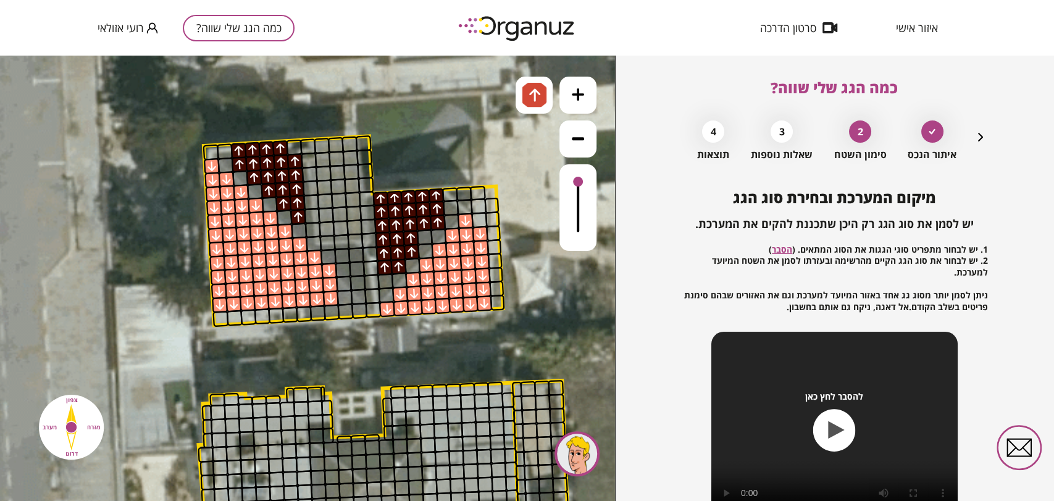
drag, startPoint x: 242, startPoint y: 154, endPoint x: 293, endPoint y: 209, distance: 74.7
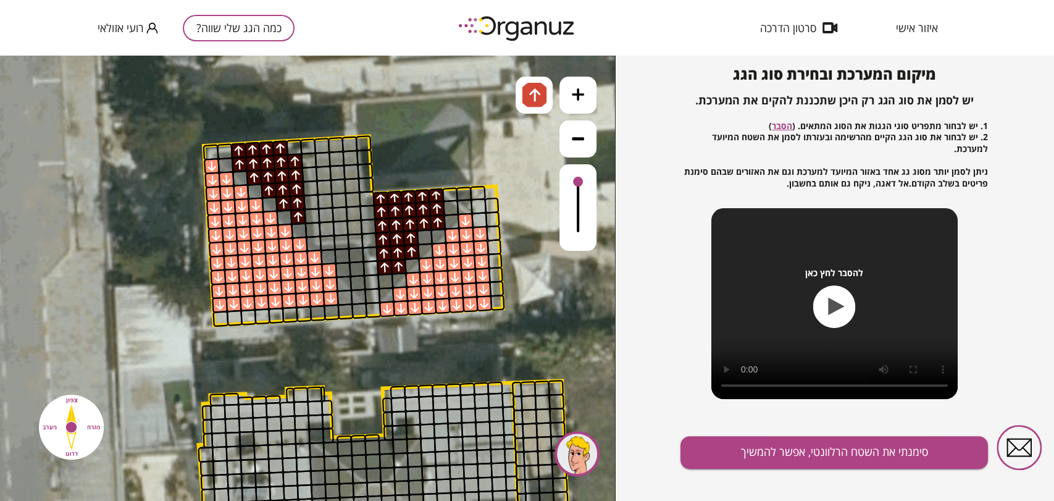
scroll to position [133, 0]
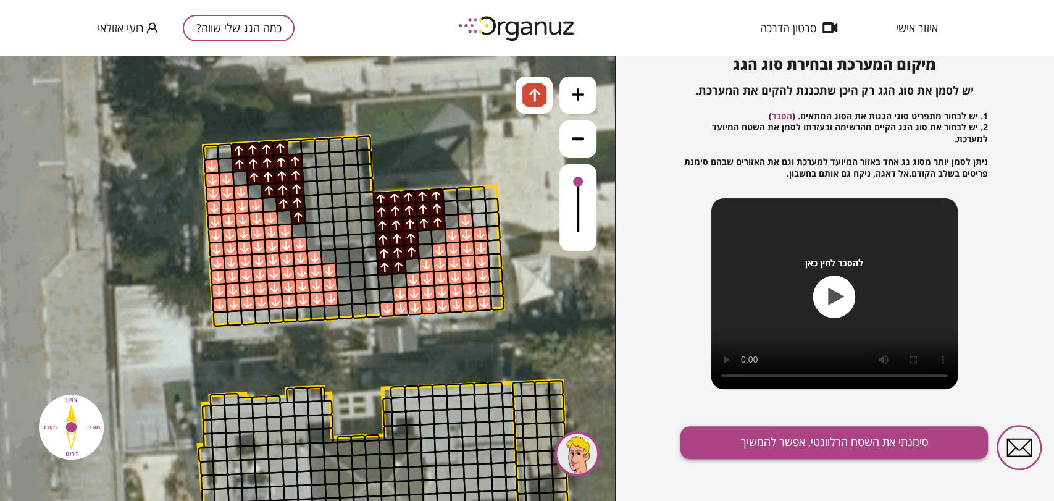
click at [781, 435] on button "סימנתי את השטח הרלוונטי, אפשר להמשיך" at bounding box center [833, 442] width 307 height 33
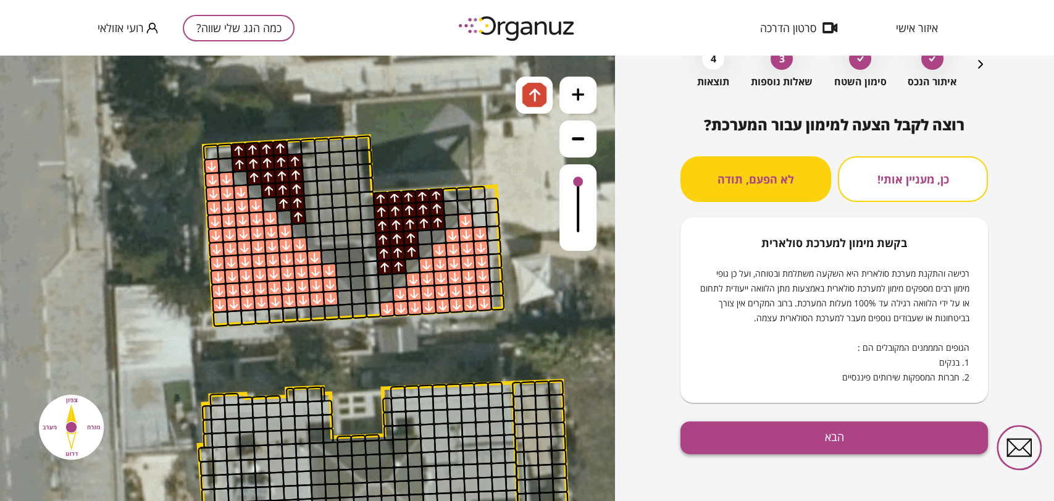
click at [721, 439] on button "הבא" at bounding box center [833, 437] width 307 height 33
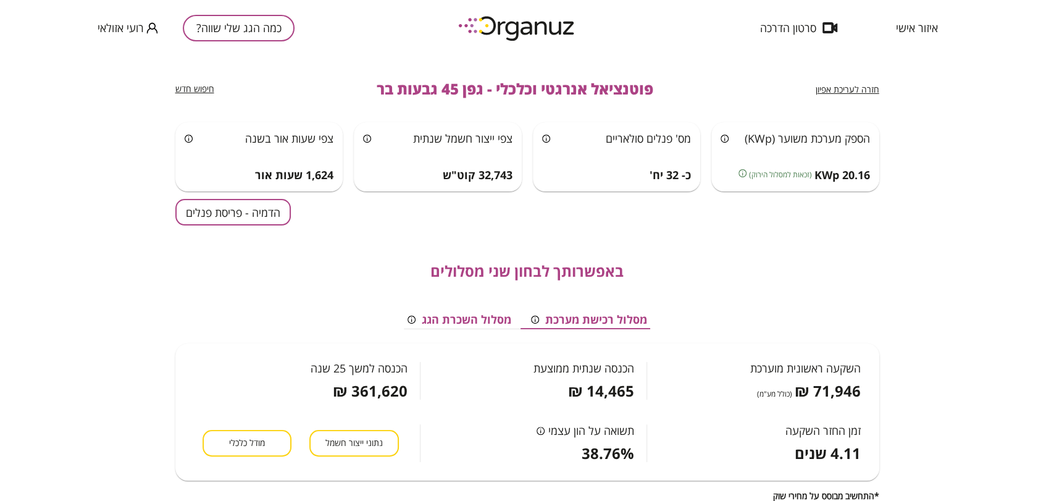
click at [193, 224] on button "הדמיה - פריסת פנלים" at bounding box center [232, 212] width 115 height 27
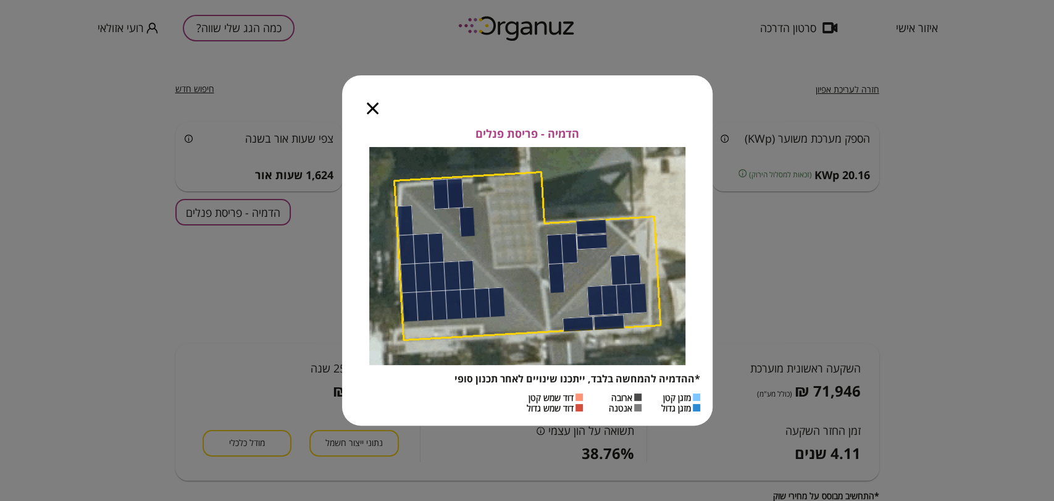
click at [374, 108] on icon "button" at bounding box center [373, 108] width 12 height 12
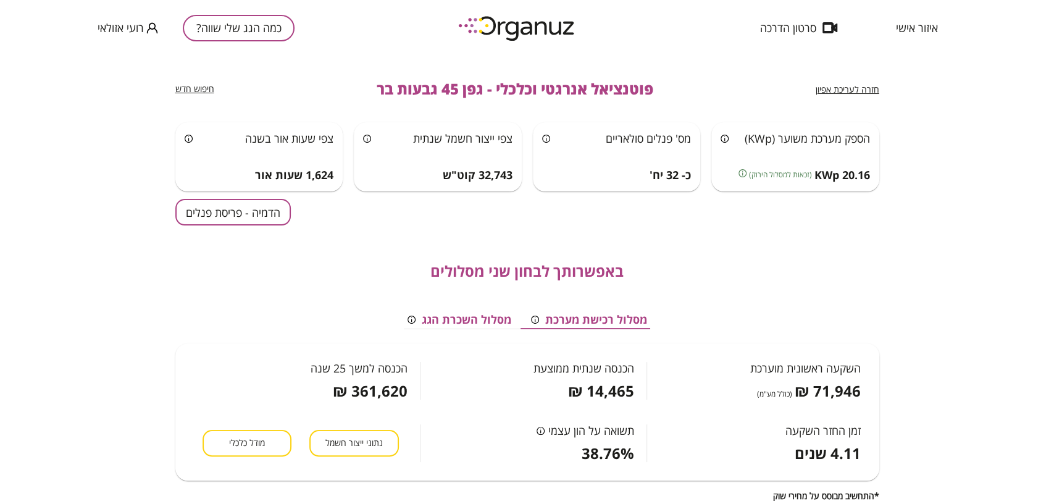
click at [823, 86] on span "חזרה לעריכת אפיון" at bounding box center [847, 89] width 64 height 12
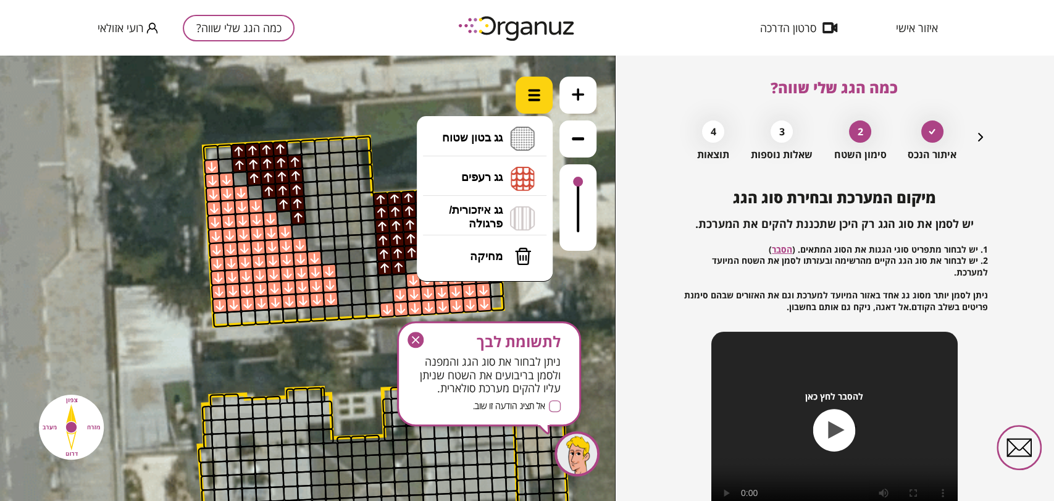
click at [530, 85] on div at bounding box center [533, 95] width 37 height 37
click at [494, 181] on li "גג רעפים רעפים צפון רעפים דרום רעפים מערב רעפים מזרח" at bounding box center [485, 179] width 130 height 40
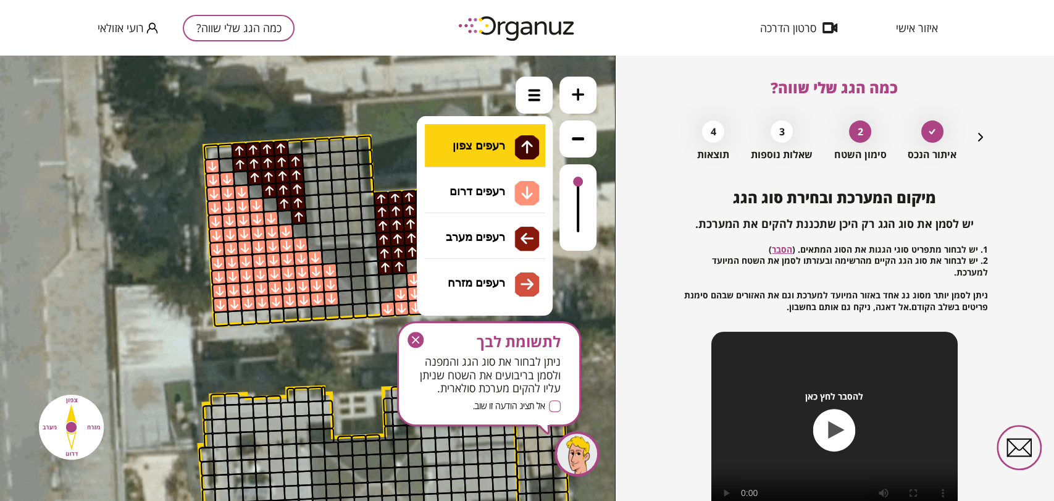
click at [497, 164] on div ".st0 { fill: #FFFFFF; } 10" at bounding box center [307, 278] width 615 height 445
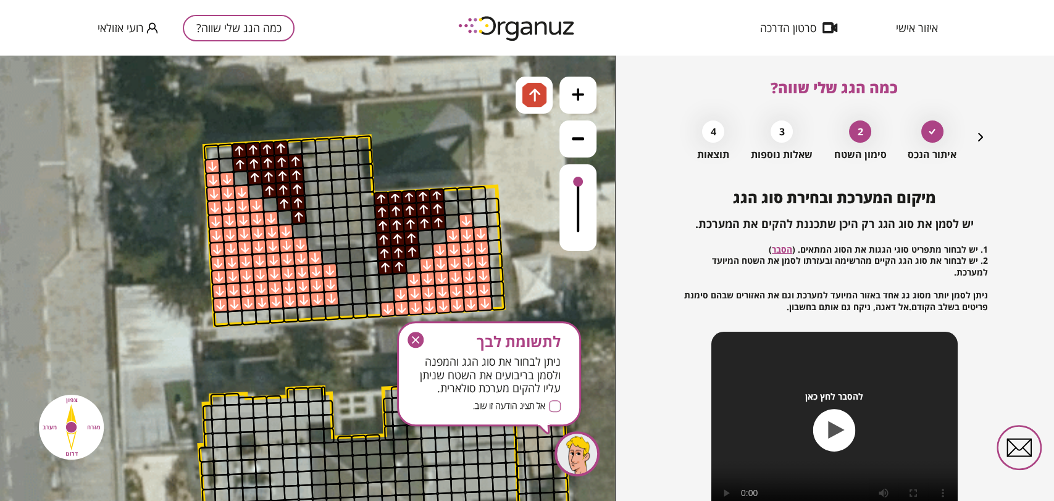
click at [423, 237] on div at bounding box center [425, 237] width 16 height 16
click at [449, 211] on div at bounding box center [451, 207] width 16 height 16
click at [385, 280] on div at bounding box center [386, 281] width 16 height 16
click at [309, 211] on div at bounding box center [312, 216] width 16 height 16
click at [312, 192] on div at bounding box center [311, 188] width 16 height 16
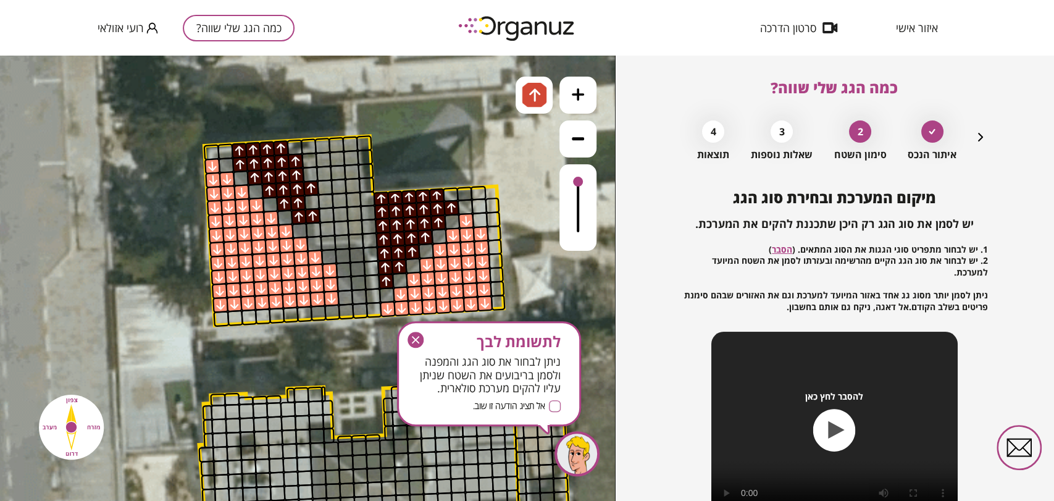
click at [306, 157] on div at bounding box center [309, 160] width 16 height 16
click at [306, 201] on div at bounding box center [312, 202] width 16 height 16
click at [311, 172] on div at bounding box center [310, 174] width 16 height 16
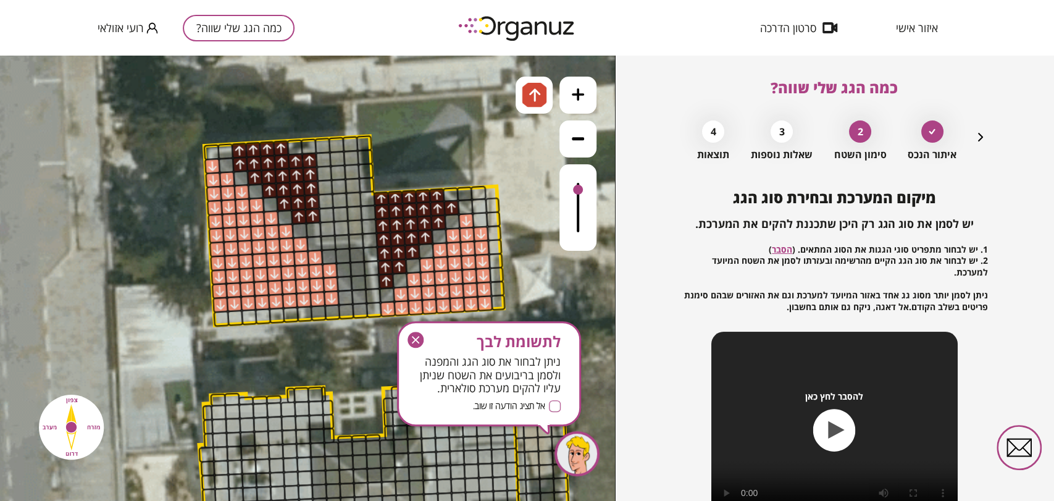
drag, startPoint x: 574, startPoint y: 192, endPoint x: 564, endPoint y: 191, distance: 10.0
click at [564, 191] on div at bounding box center [577, 207] width 37 height 86
click at [227, 160] on div at bounding box center [226, 165] width 16 height 16
click at [225, 149] on div at bounding box center [225, 151] width 16 height 16
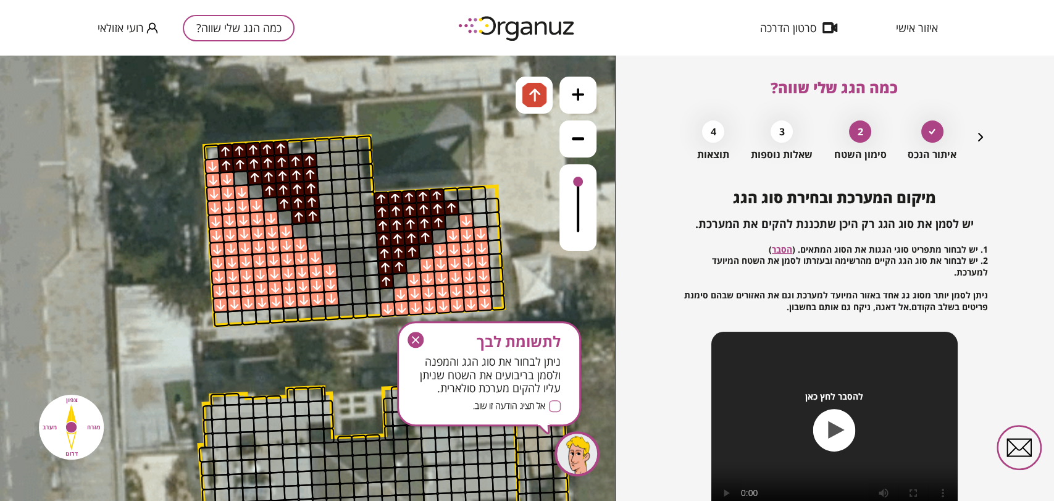
drag, startPoint x: 577, startPoint y: 188, endPoint x: 557, endPoint y: 169, distance: 27.1
click at [557, 169] on div ".st0 { fill: #FFFFFF; } 10" at bounding box center [307, 278] width 615 height 445
click at [523, 88] on img at bounding box center [534, 95] width 25 height 25
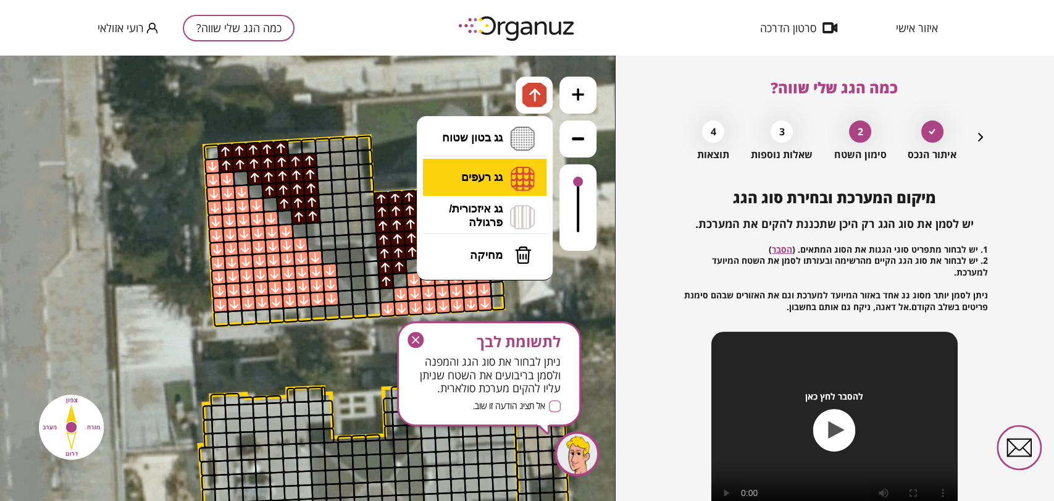
click at [491, 169] on li "גג רעפים רעפים צפון רעפים דרום רעפים מערב רעפים מזרח" at bounding box center [485, 178] width 130 height 38
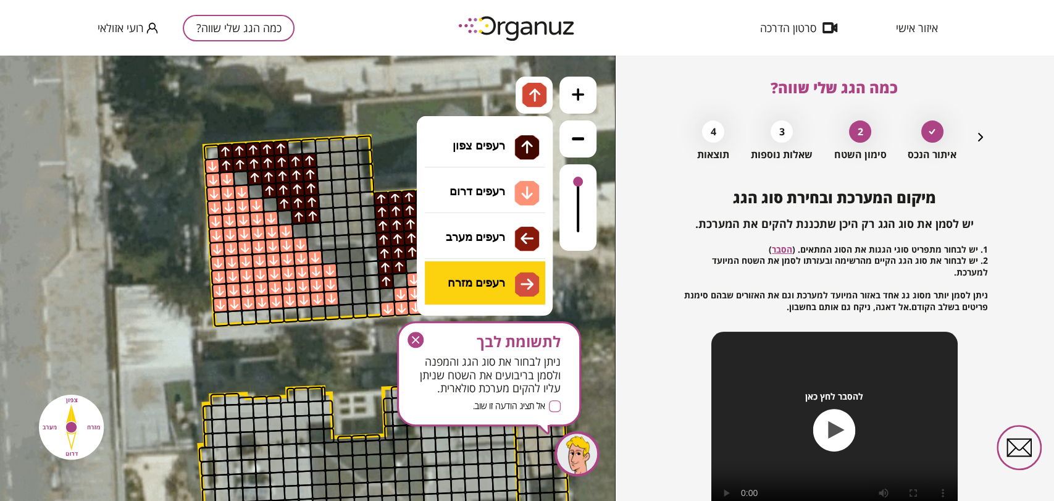
click at [506, 280] on div ".st0 { fill: #FFFFFF; } 10" at bounding box center [307, 278] width 615 height 445
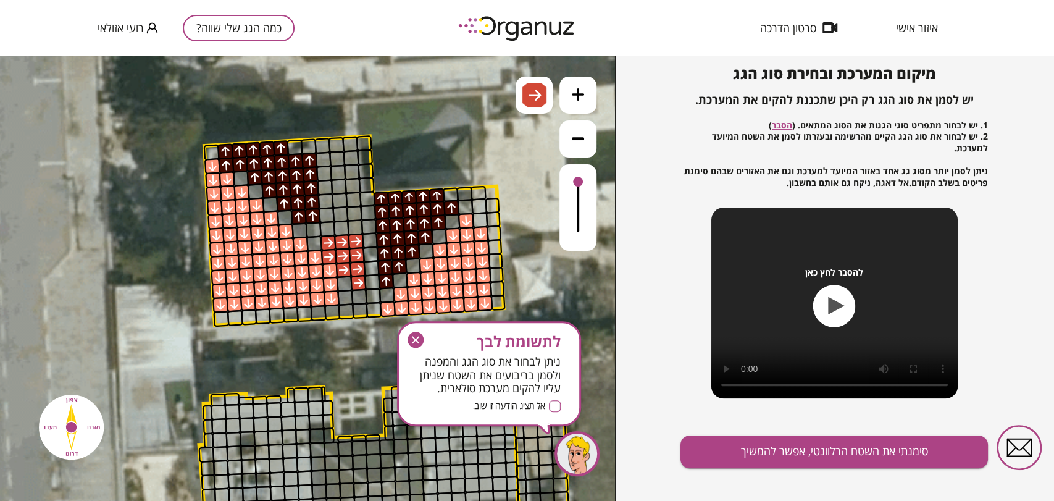
scroll to position [133, 0]
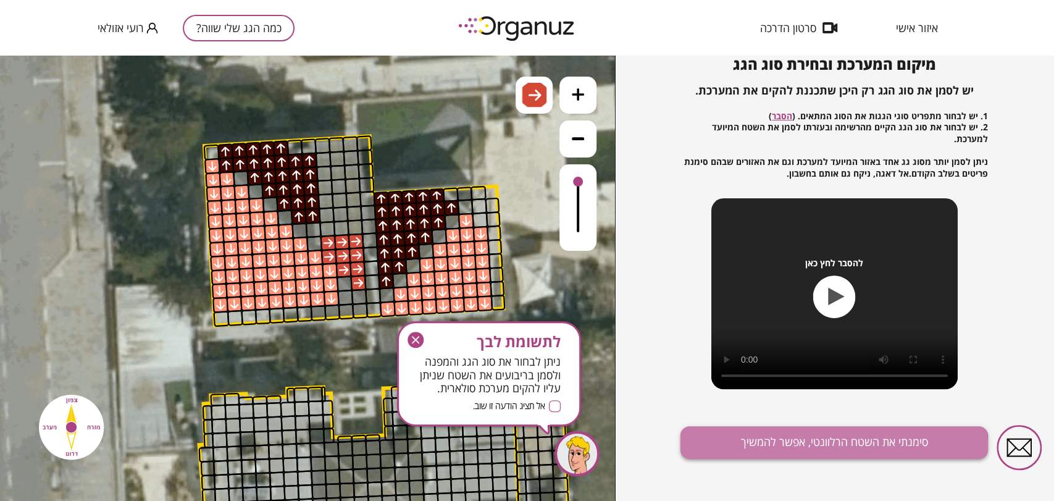
click at [820, 446] on button "סימנתי את השטח הרלוונטי, אפשר להמשיך" at bounding box center [833, 442] width 307 height 33
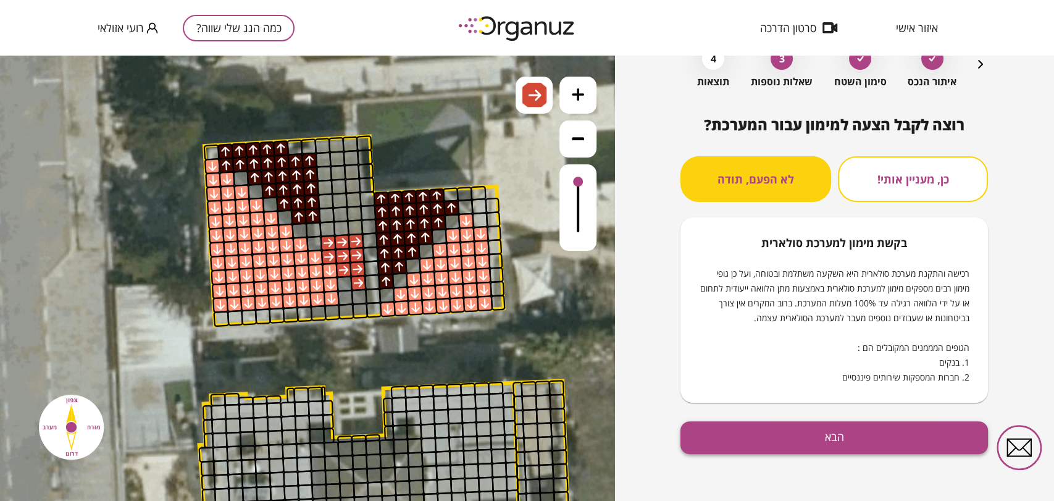
scroll to position [73, 0]
click at [830, 442] on button "הבא" at bounding box center [833, 437] width 307 height 33
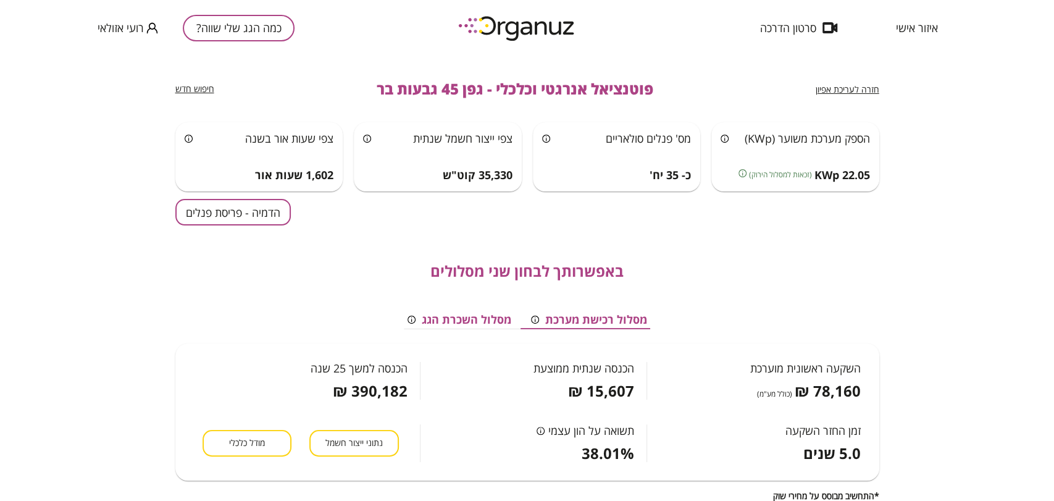
click at [222, 212] on button "הדמיה - פריסת פנלים" at bounding box center [232, 212] width 115 height 27
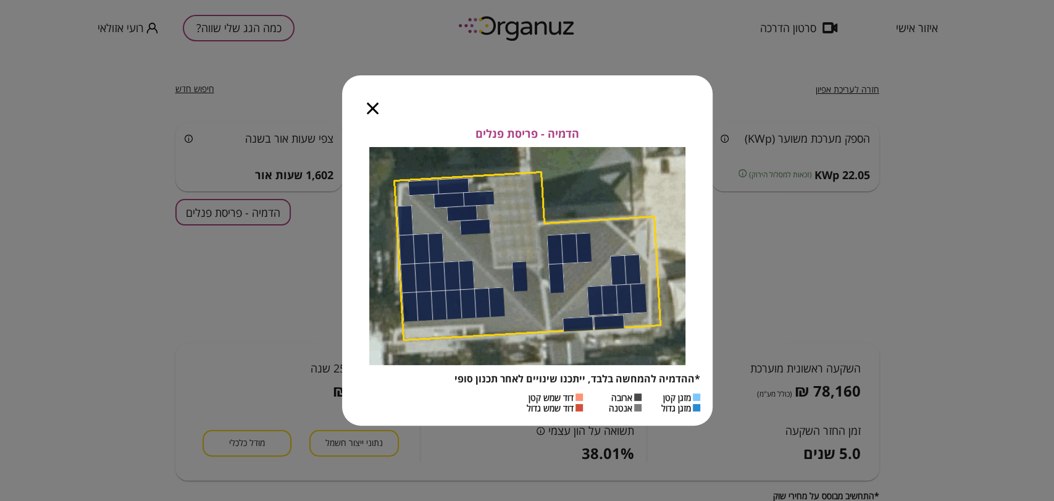
click at [374, 109] on icon "button" at bounding box center [373, 108] width 12 height 12
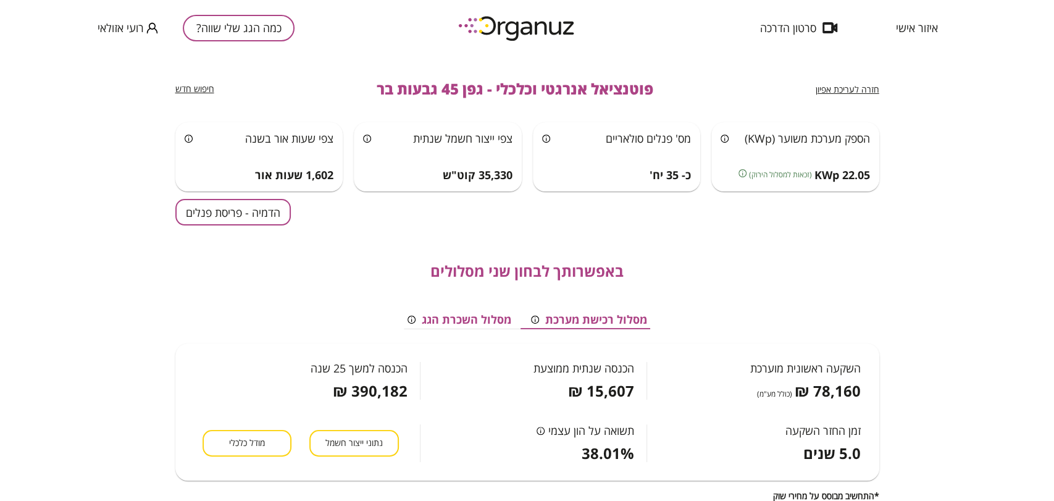
click at [856, 94] on span "חזרה לעריכת אפיון" at bounding box center [847, 89] width 64 height 12
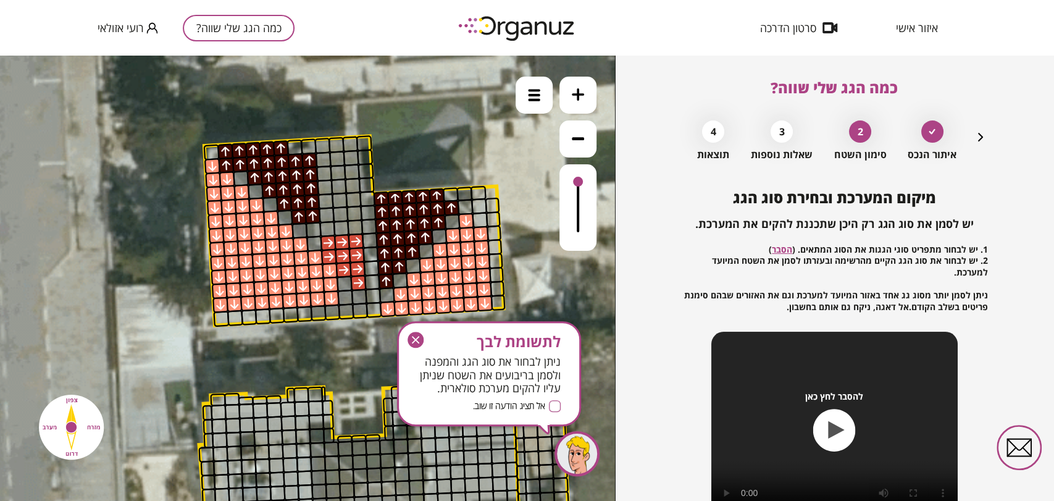
drag, startPoint x: 410, startPoint y: 286, endPoint x: 410, endPoint y: 342, distance: 55.5
click at [410, 342] on icon "button" at bounding box center [415, 339] width 16 height 16
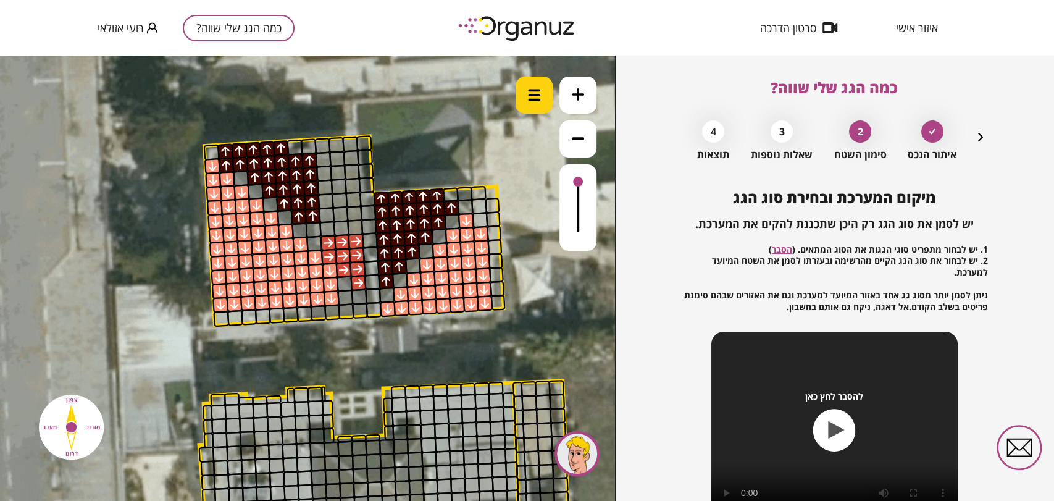
click at [544, 93] on div at bounding box center [533, 95] width 37 height 37
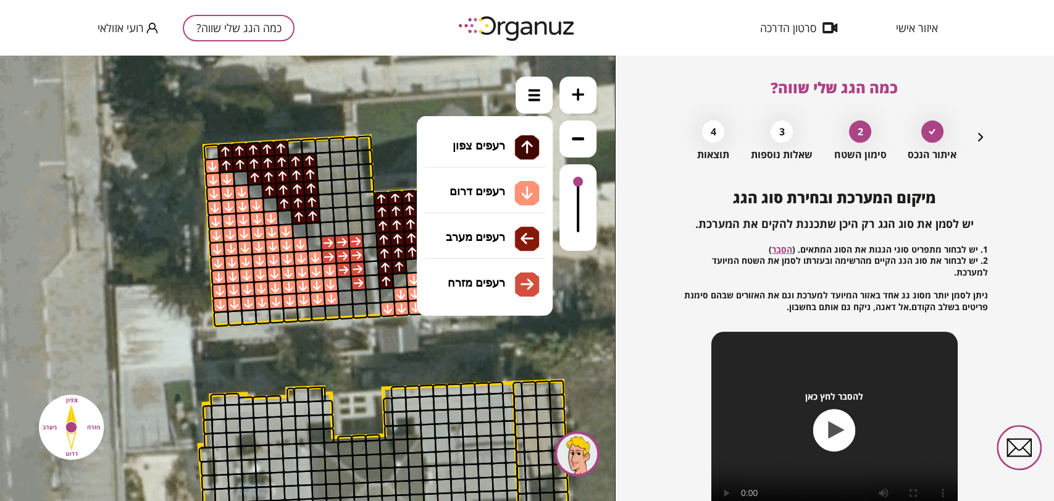
click at [483, 168] on li "גג רעפים רעפים צפון רעפים דרום רעפים מערב רעפים מזרח" at bounding box center [485, 179] width 130 height 40
click at [485, 154] on div ".st0 { fill: #FFFFFF; } 10" at bounding box center [307, 278] width 615 height 445
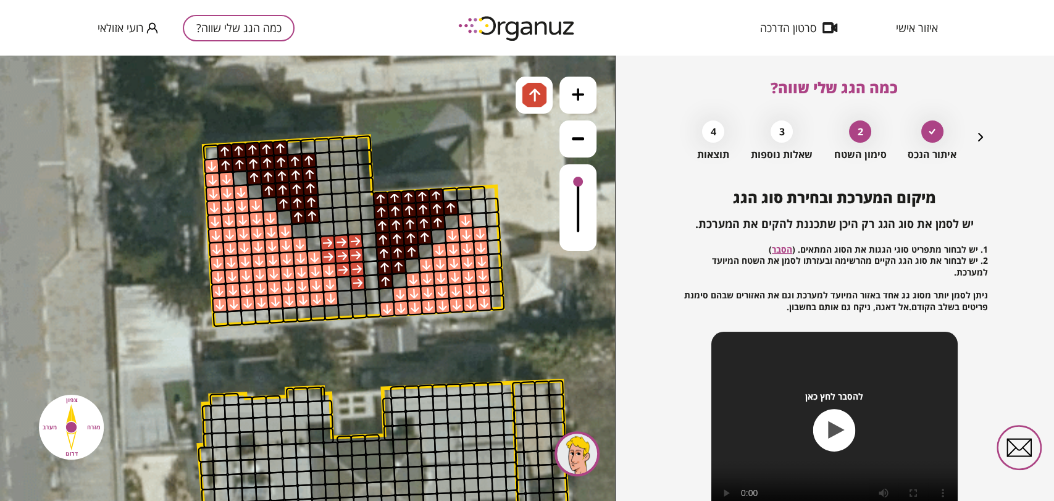
click at [298, 227] on div at bounding box center [299, 230] width 16 height 16
click at [308, 228] on div at bounding box center [313, 230] width 16 height 16
click at [525, 96] on img at bounding box center [534, 95] width 25 height 25
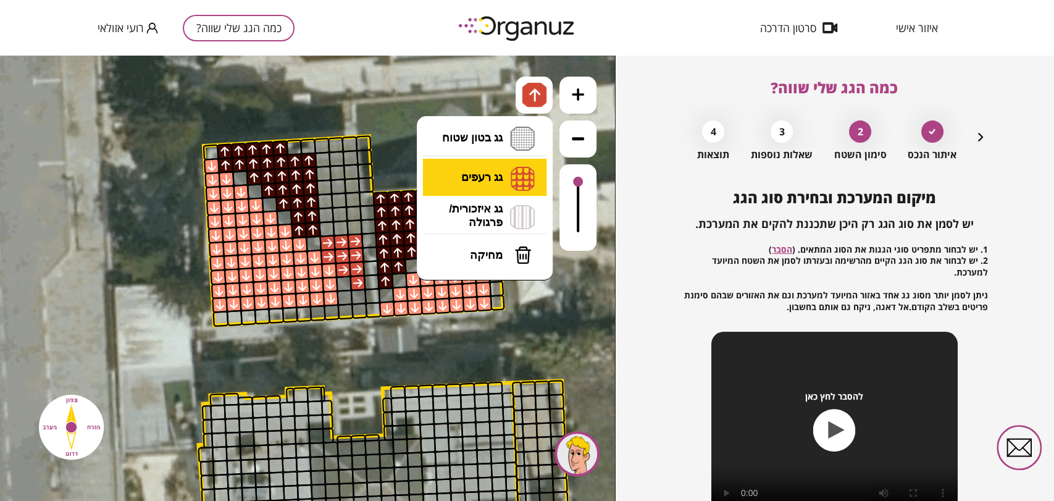
click at [497, 182] on li "גג רעפים רעפים צפון רעפים דרום רעפים מערב רעפים מזרח" at bounding box center [485, 178] width 130 height 38
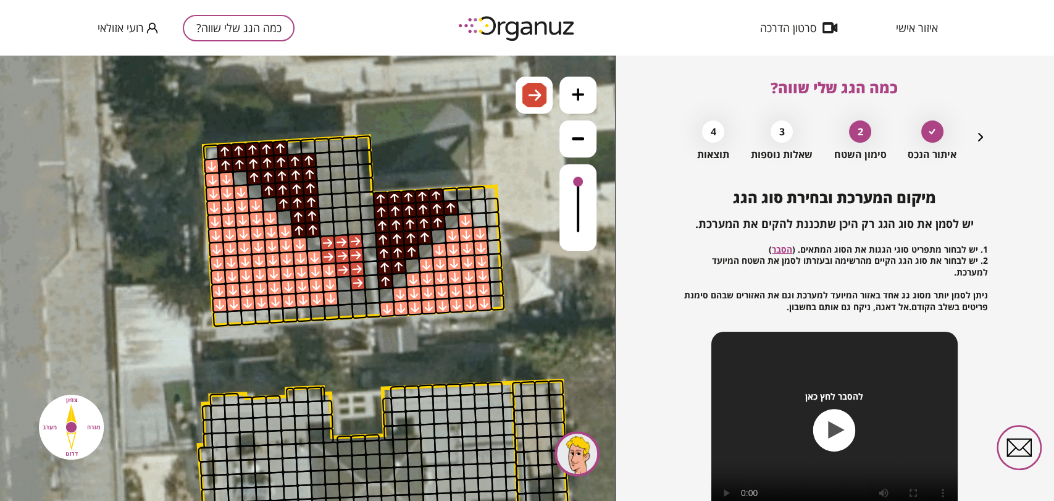
click at [504, 283] on div ".st0 { fill: #FFFFFF; } 10" at bounding box center [307, 278] width 615 height 445
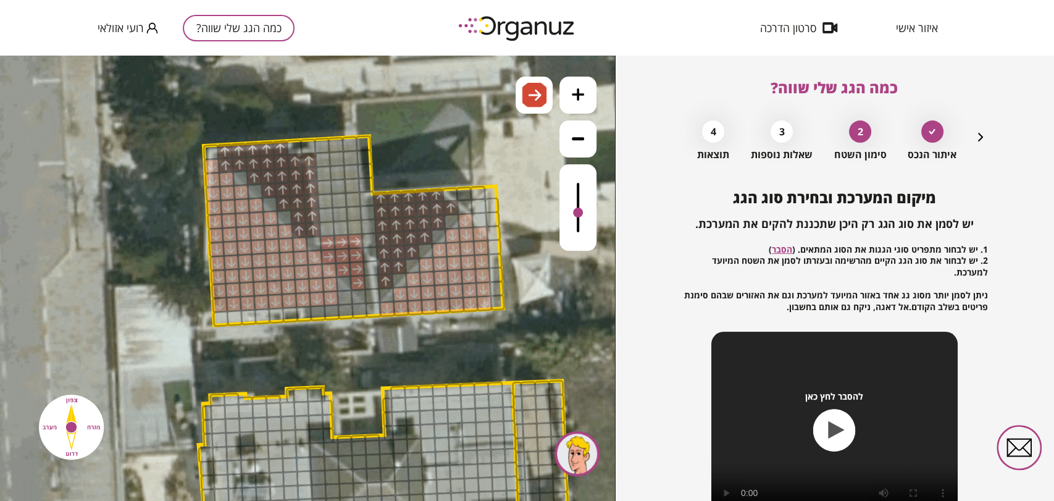
drag, startPoint x: 576, startPoint y: 179, endPoint x: 583, endPoint y: 214, distance: 35.3
click at [583, 214] on div at bounding box center [577, 207] width 37 height 86
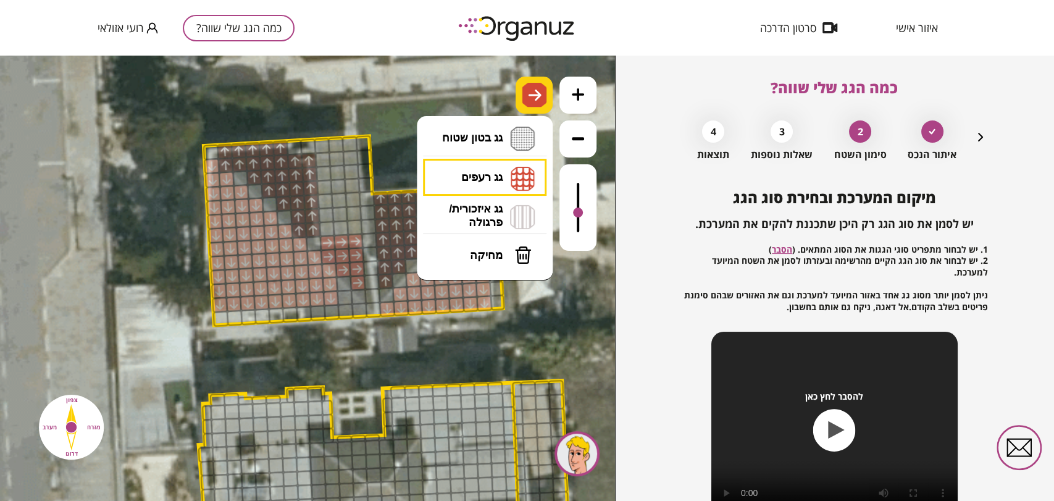
click at [543, 93] on img at bounding box center [534, 95] width 25 height 25
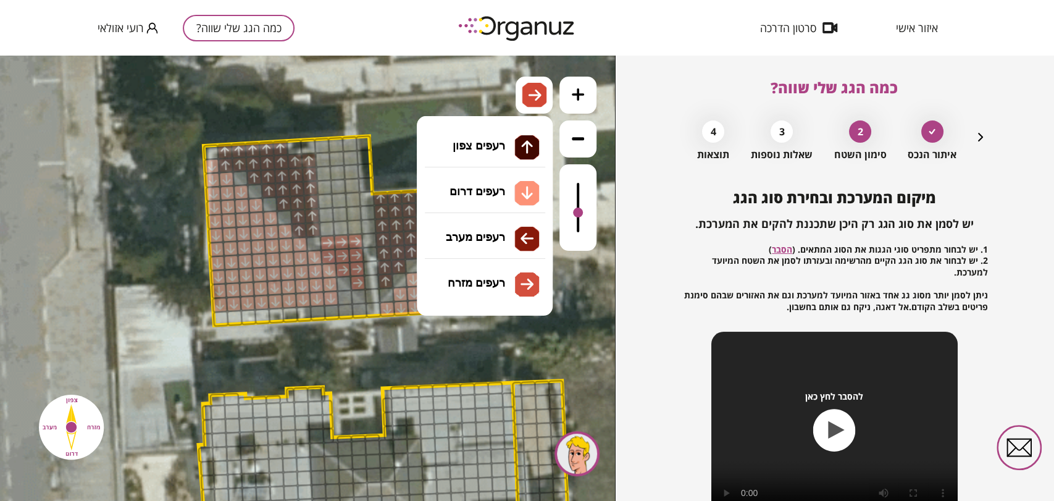
click at [502, 177] on li "גג רעפים רעפים צפון רעפים דרום רעפים מערב רעפים מזרח" at bounding box center [485, 178] width 130 height 38
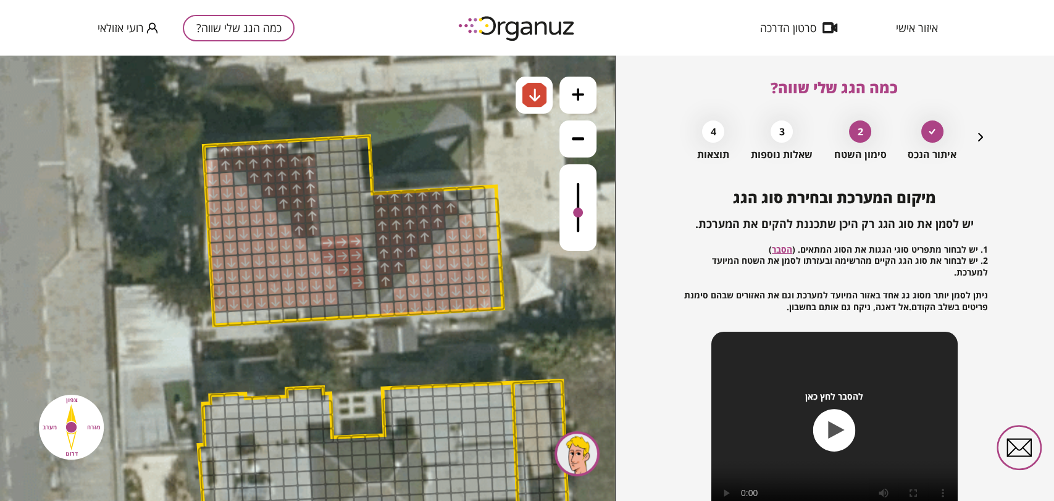
click at [496, 194] on div ".st0 { fill: #FFFFFF; } 10" at bounding box center [307, 278] width 615 height 445
drag, startPoint x: 314, startPoint y: 310, endPoint x: 353, endPoint y: 310, distance: 39.5
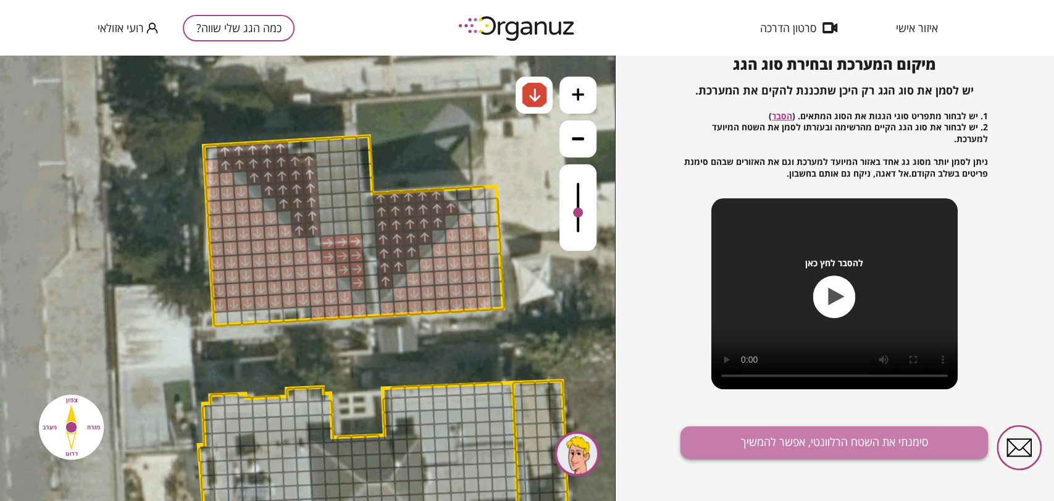
click at [836, 451] on button "סימנתי את השטח הרלוונטי, אפשר להמשיך" at bounding box center [833, 442] width 307 height 33
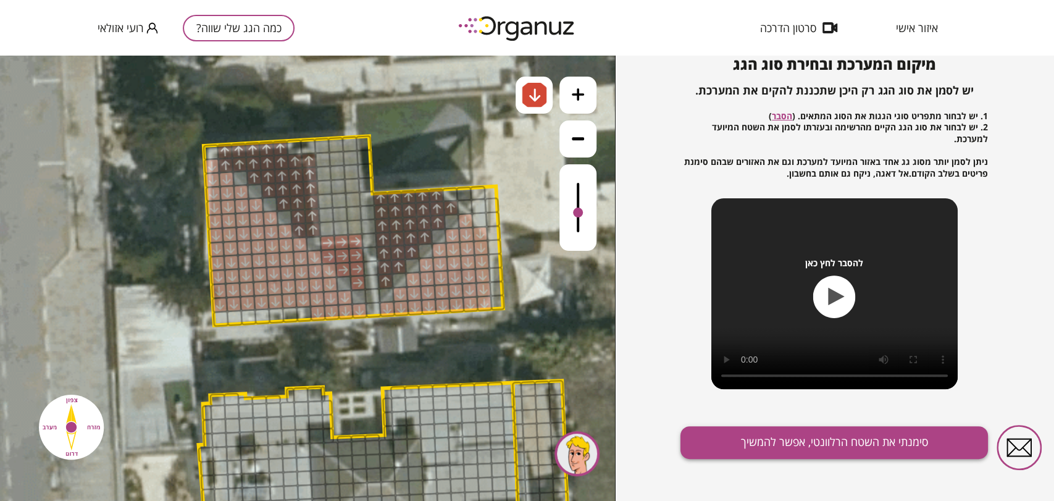
scroll to position [73, 0]
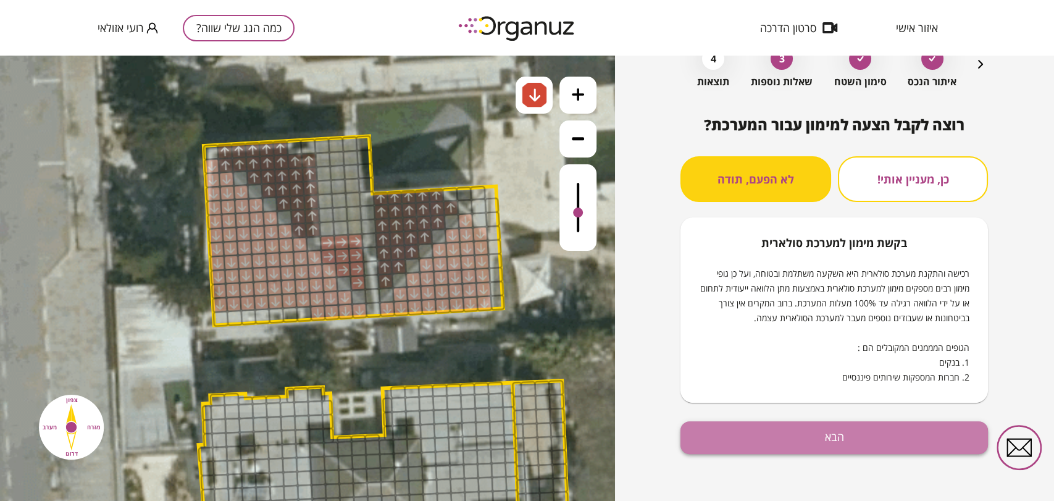
click at [810, 446] on button "הבא" at bounding box center [833, 437] width 307 height 33
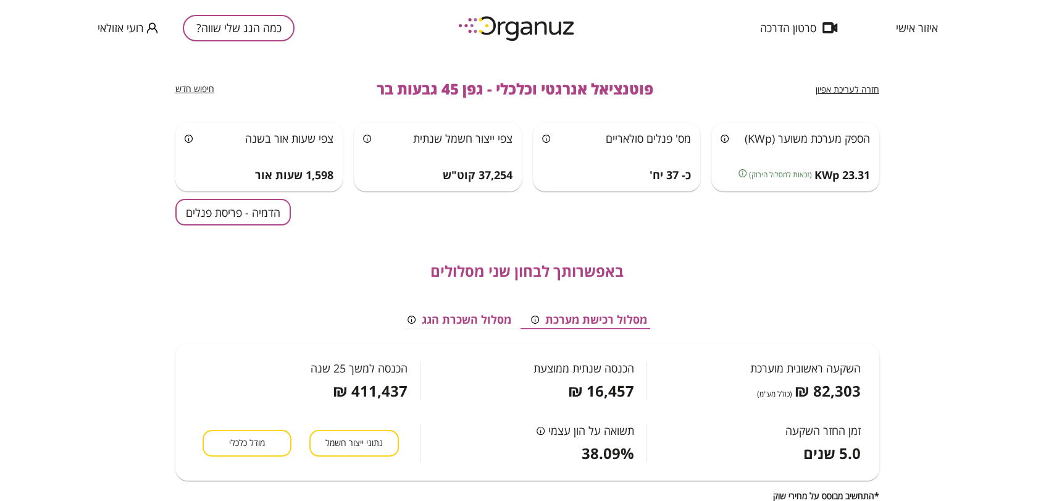
click at [191, 214] on button "הדמיה - פריסת פנלים" at bounding box center [232, 212] width 115 height 27
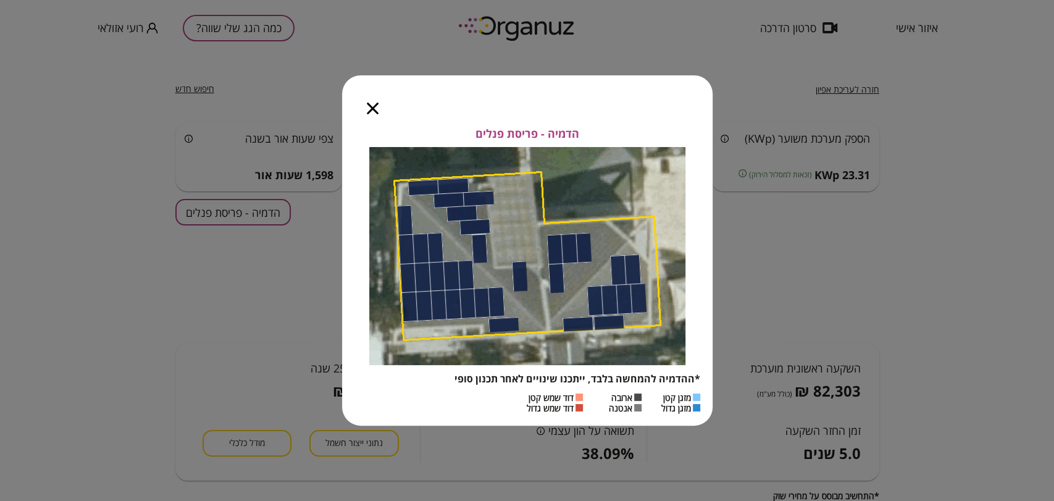
click at [372, 107] on icon "button" at bounding box center [373, 108] width 12 height 12
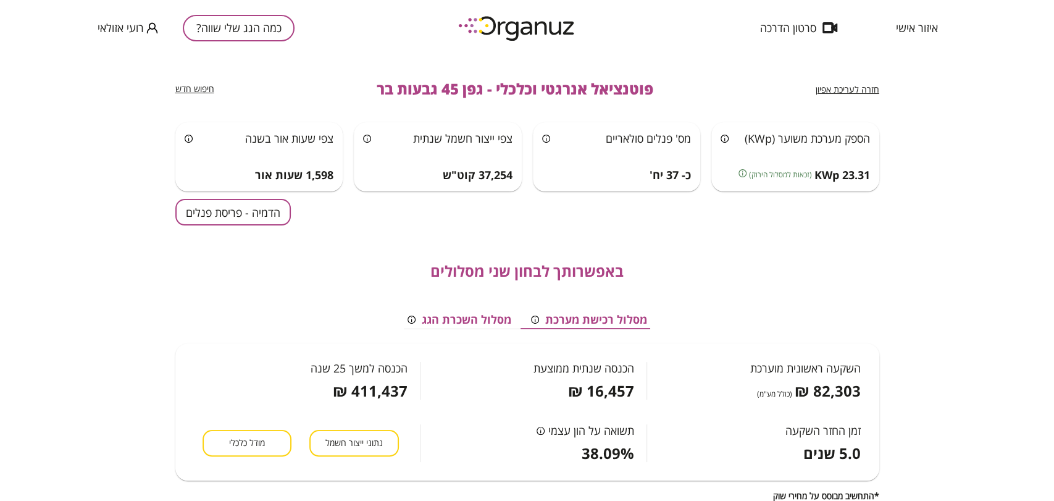
click at [827, 89] on span "חזרה לעריכת אפיון" at bounding box center [847, 89] width 64 height 12
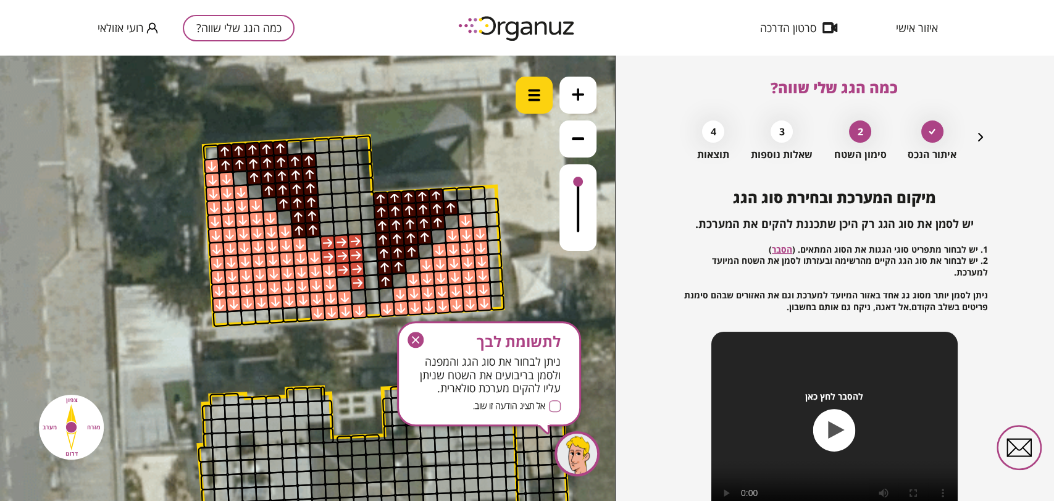
click at [531, 96] on img at bounding box center [534, 95] width 12 height 12
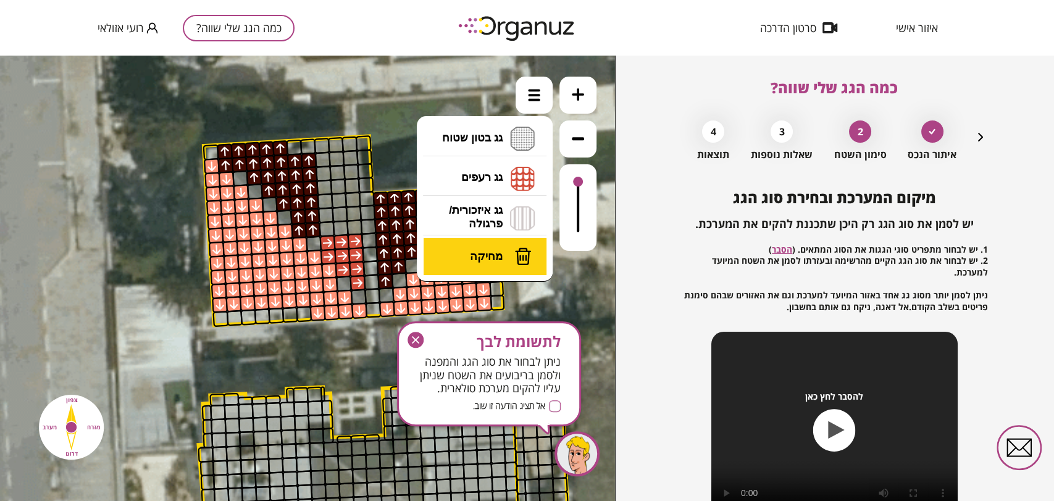
click at [504, 258] on button "מחיקה" at bounding box center [484, 256] width 123 height 37
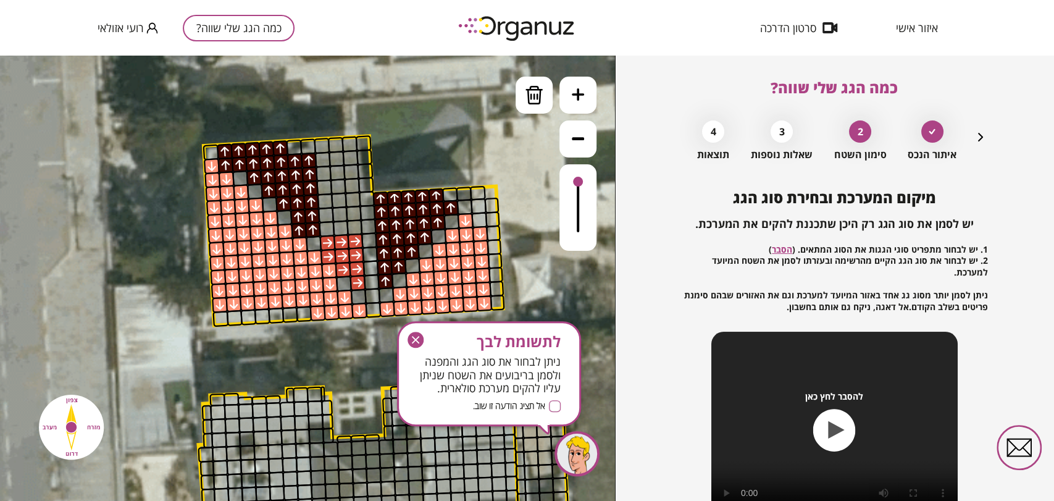
click at [312, 160] on div at bounding box center [309, 160] width 16 height 16
click at [311, 166] on div at bounding box center [309, 174] width 16 height 16
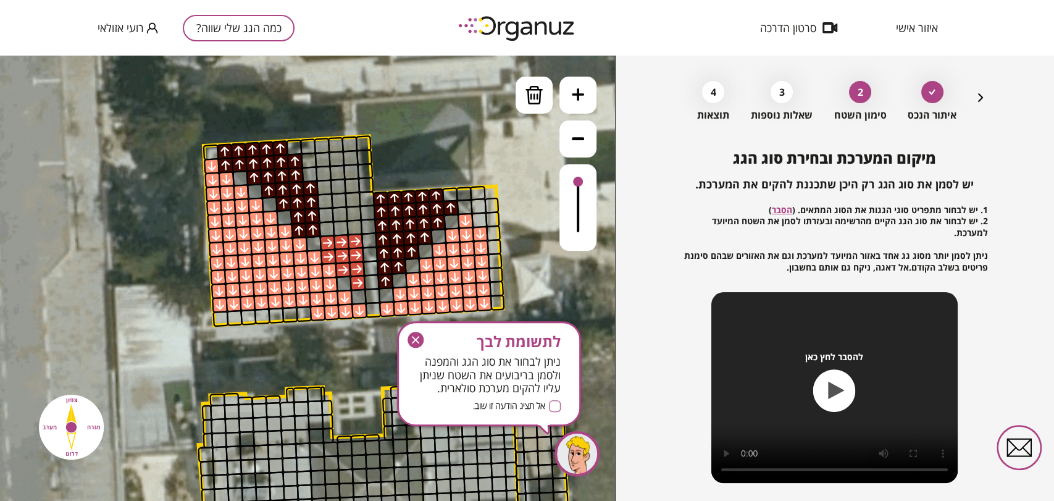
scroll to position [133, 0]
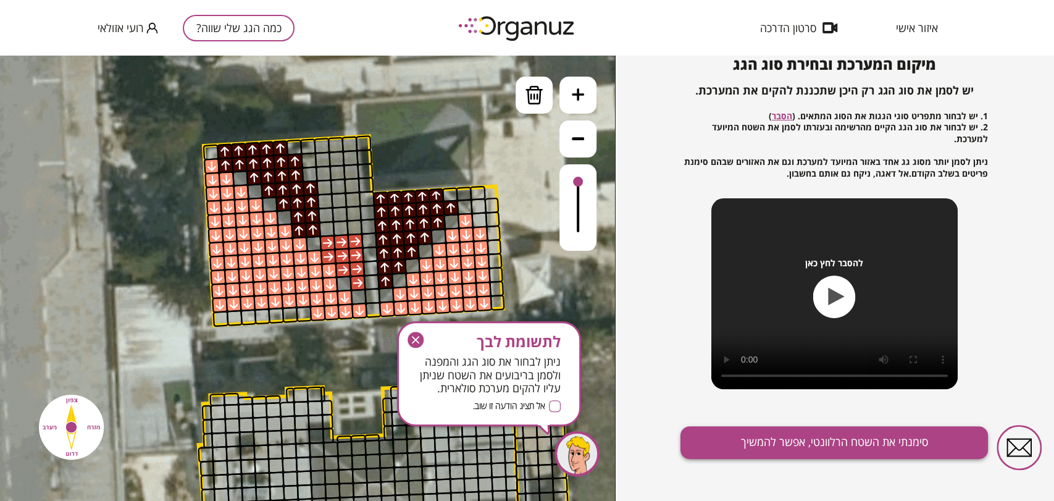
click at [859, 446] on button "סימנתי את השטח הרלוונטי, אפשר להמשיך" at bounding box center [833, 442] width 307 height 33
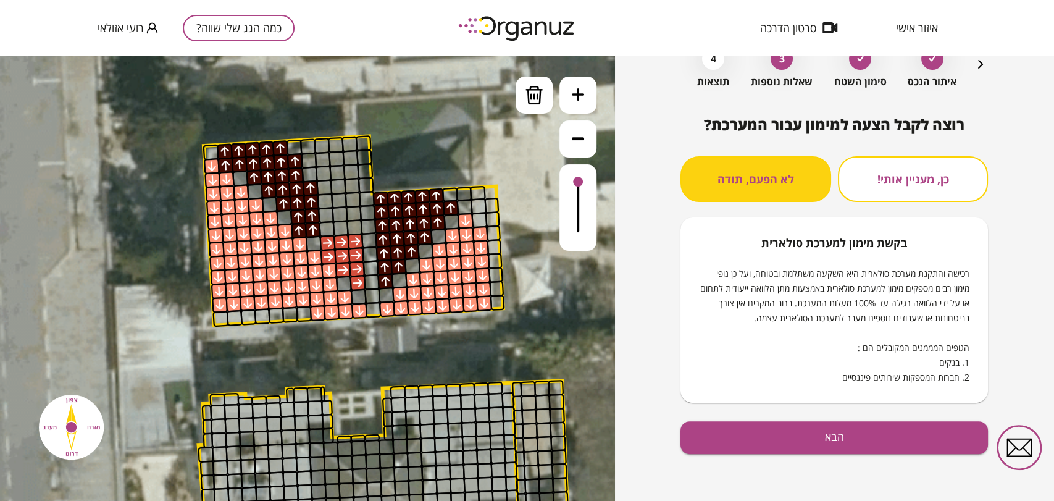
click at [842, 447] on button "הבא" at bounding box center [833, 437] width 307 height 33
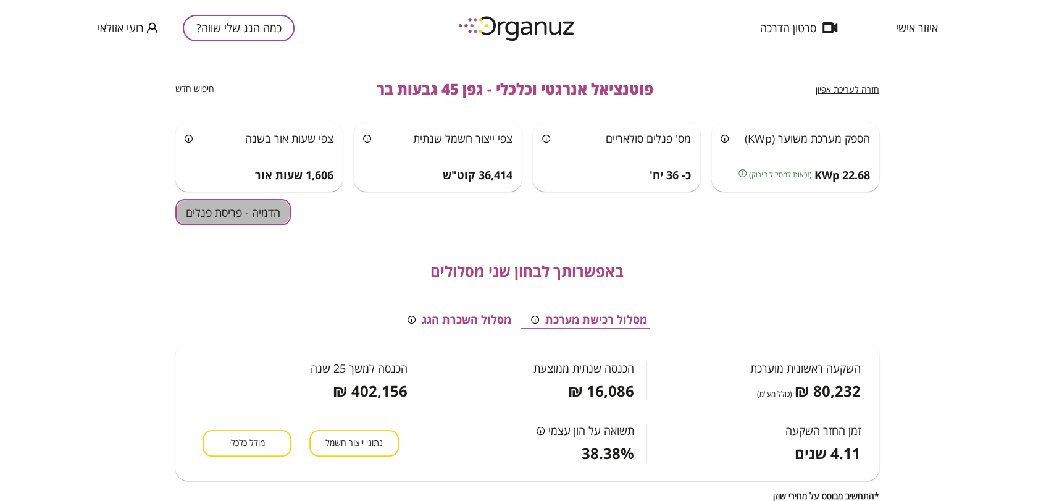
click at [269, 209] on button "הדמיה - פריסת פנלים" at bounding box center [232, 212] width 115 height 27
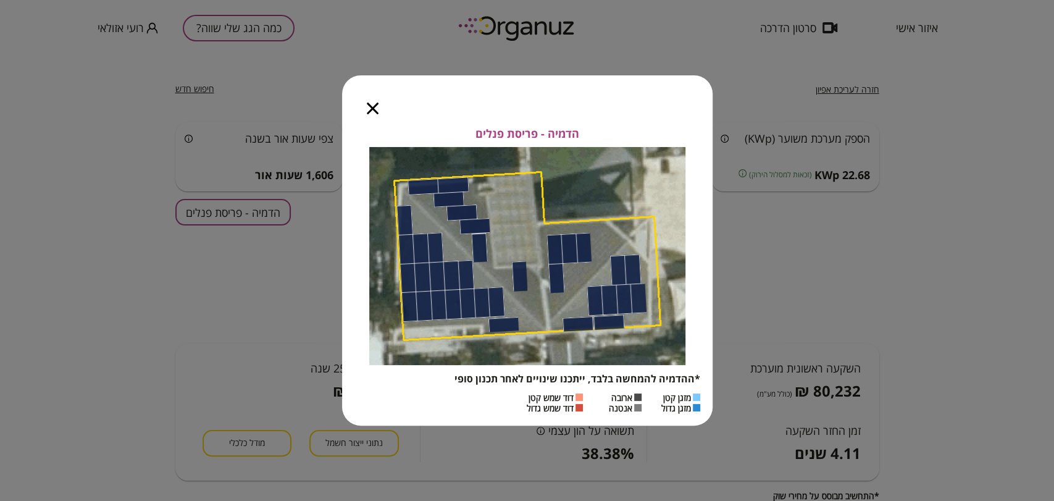
click at [370, 110] on icon "button" at bounding box center [373, 108] width 12 height 12
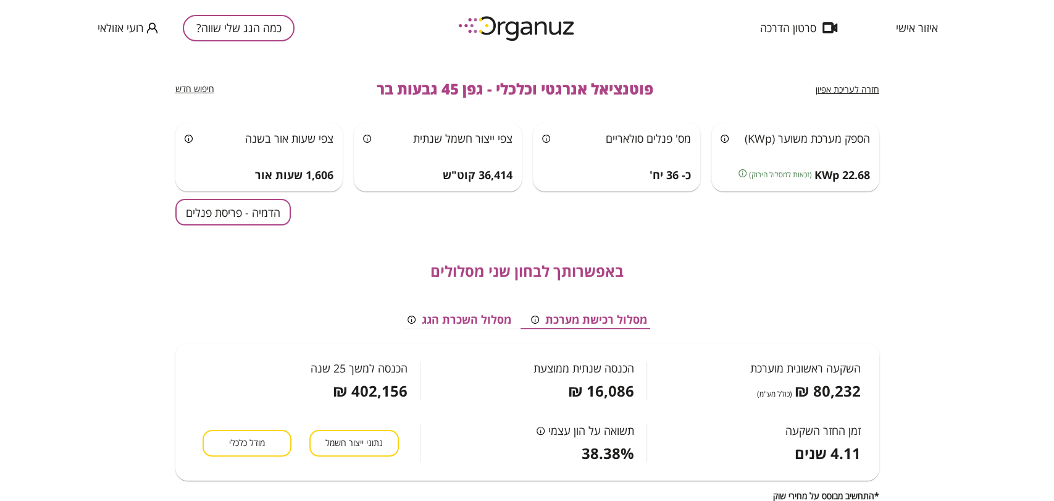
click at [828, 93] on span "חזרה לעריכת אפיון" at bounding box center [847, 89] width 64 height 12
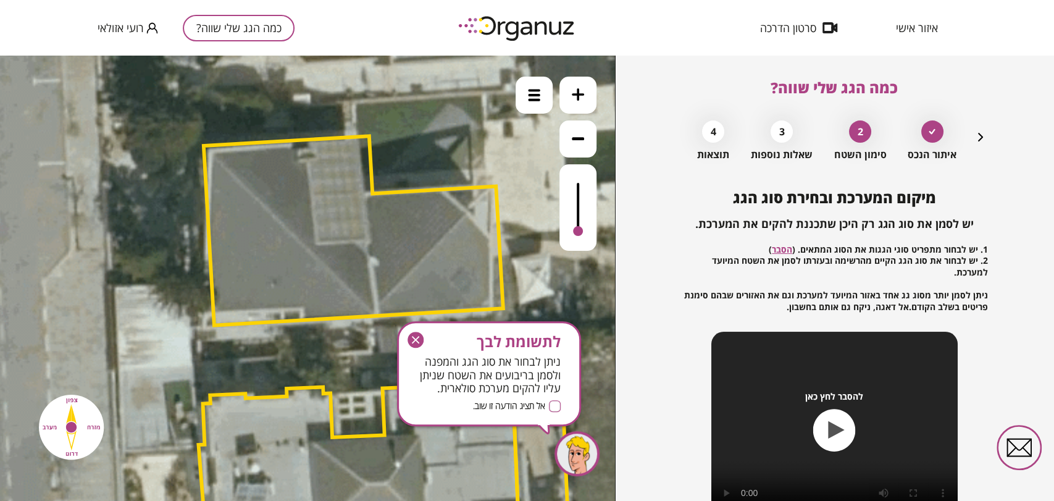
drag, startPoint x: 574, startPoint y: 180, endPoint x: 560, endPoint y: 254, distance: 75.4
click at [560, 254] on div ".st0 { fill: #FFFFFF; } 10" at bounding box center [307, 278] width 615 height 445
drag, startPoint x: 533, startPoint y: 358, endPoint x: 529, endPoint y: 291, distance: 67.4
click at [583, 194] on div at bounding box center [577, 207] width 37 height 86
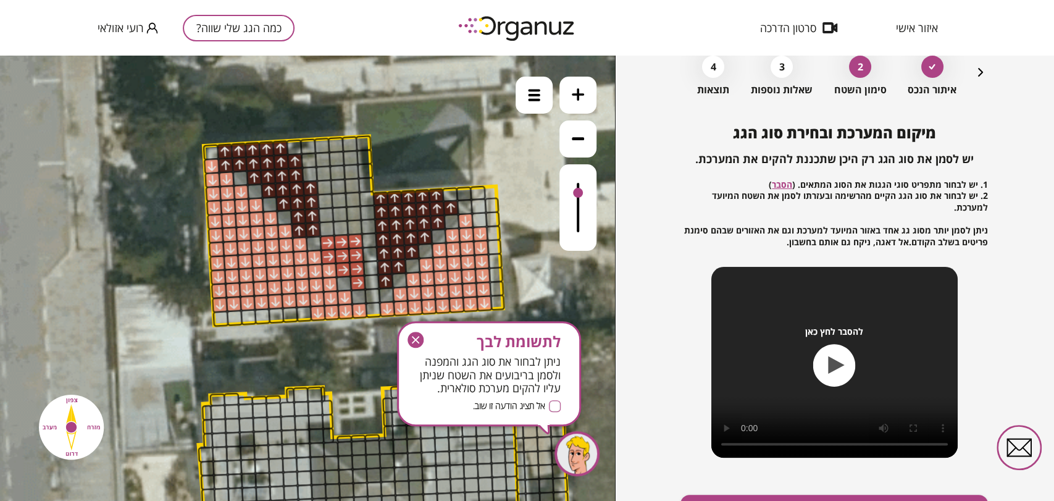
scroll to position [69, 0]
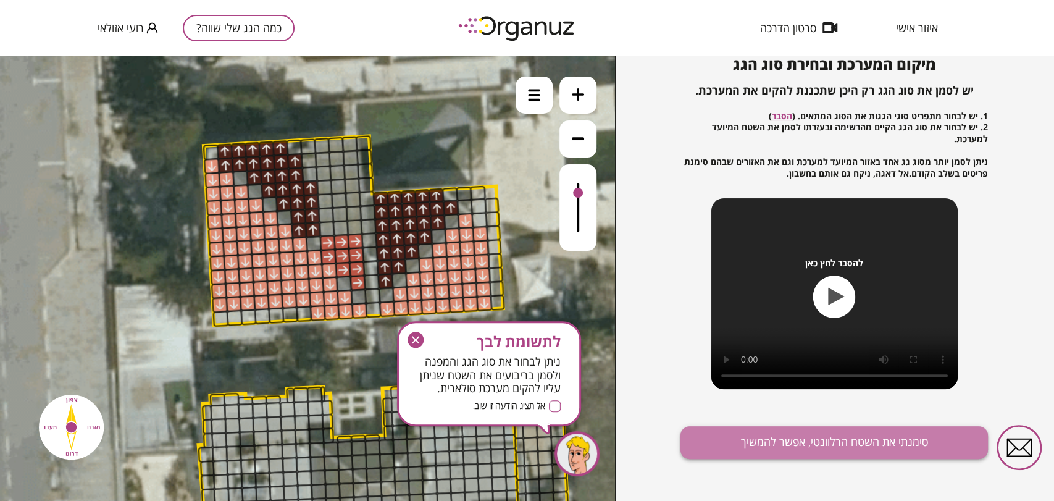
click at [776, 435] on button "סימנתי את השטח הרלוונטי, אפשר להמשיך" at bounding box center [833, 442] width 307 height 33
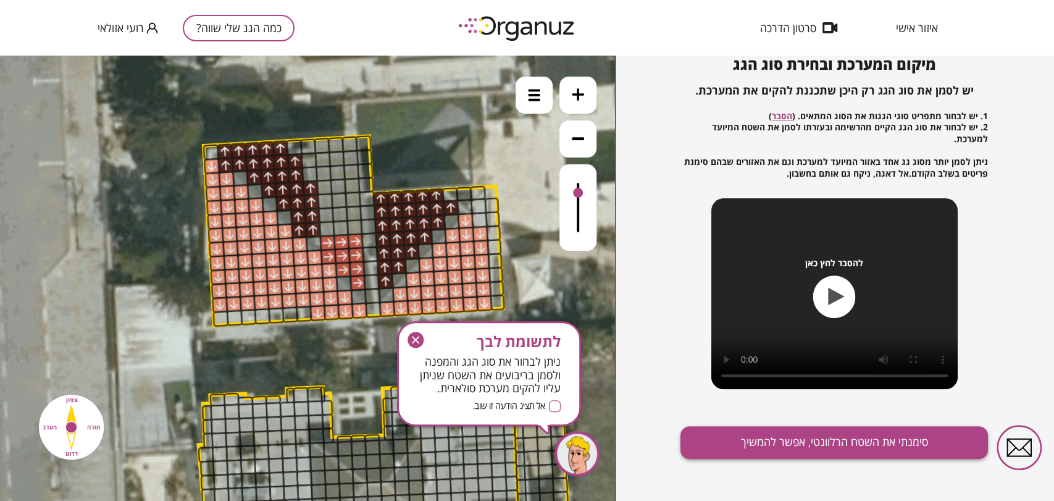
scroll to position [73, 0]
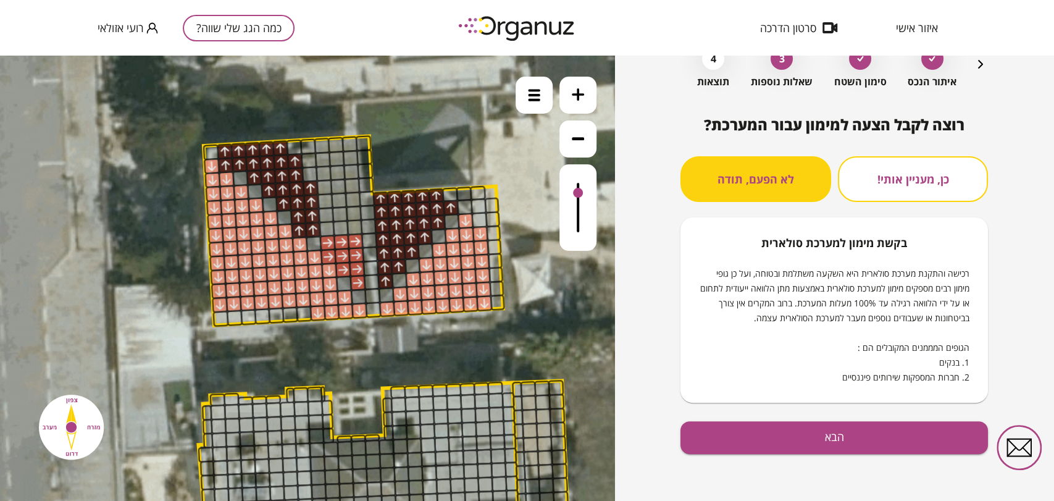
click at [880, 451] on button "הבא" at bounding box center [833, 437] width 307 height 33
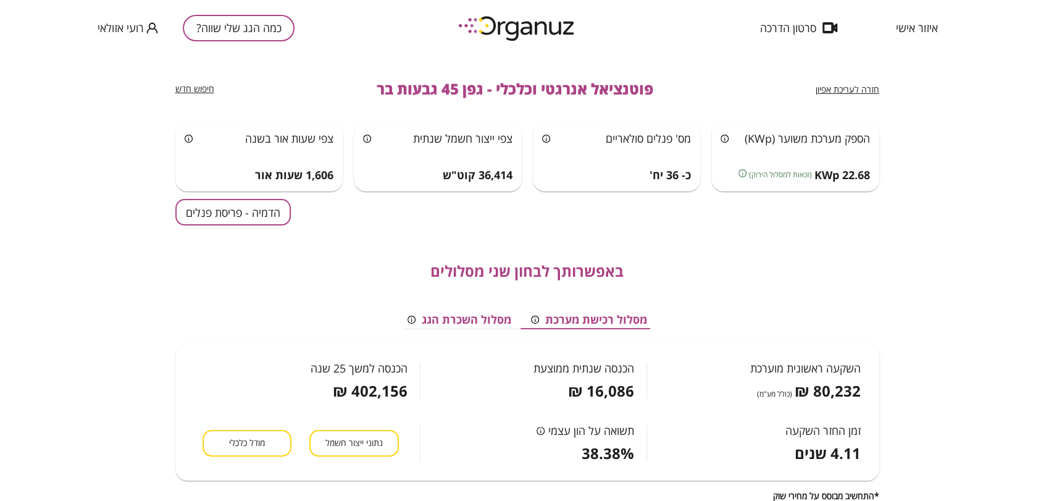
click at [212, 212] on button "הדמיה - פריסת פנלים" at bounding box center [232, 212] width 115 height 27
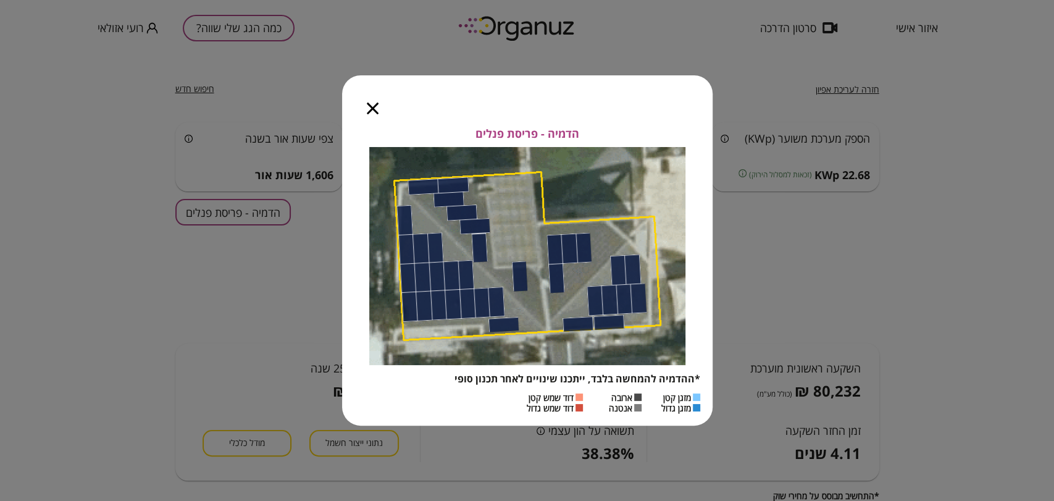
click at [370, 106] on icon "button" at bounding box center [373, 108] width 12 height 12
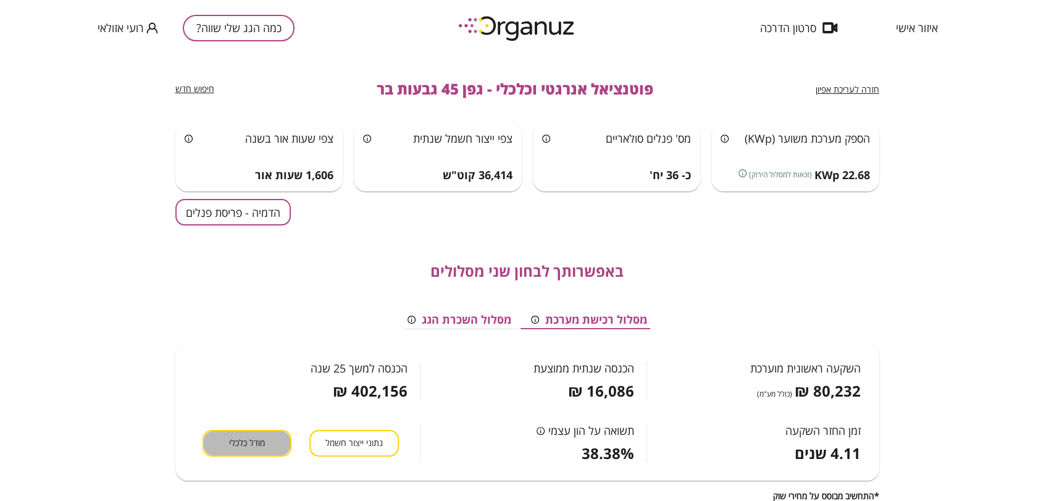
click at [213, 441] on button "מודל כלכלי" at bounding box center [246, 443] width 89 height 27
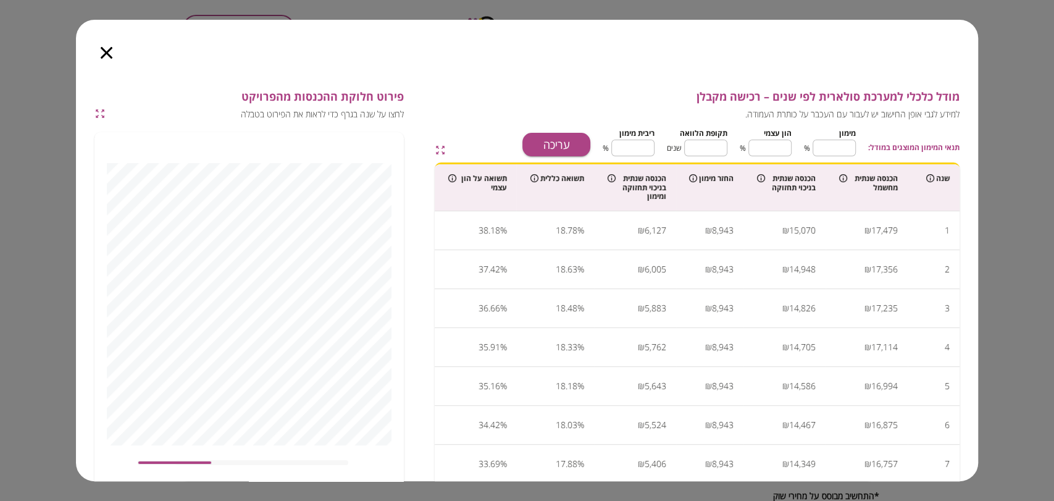
click at [549, 143] on button "עריכה" at bounding box center [556, 144] width 68 height 23
click at [848, 149] on input "**" at bounding box center [833, 147] width 43 height 33
type input "*"
type input "***"
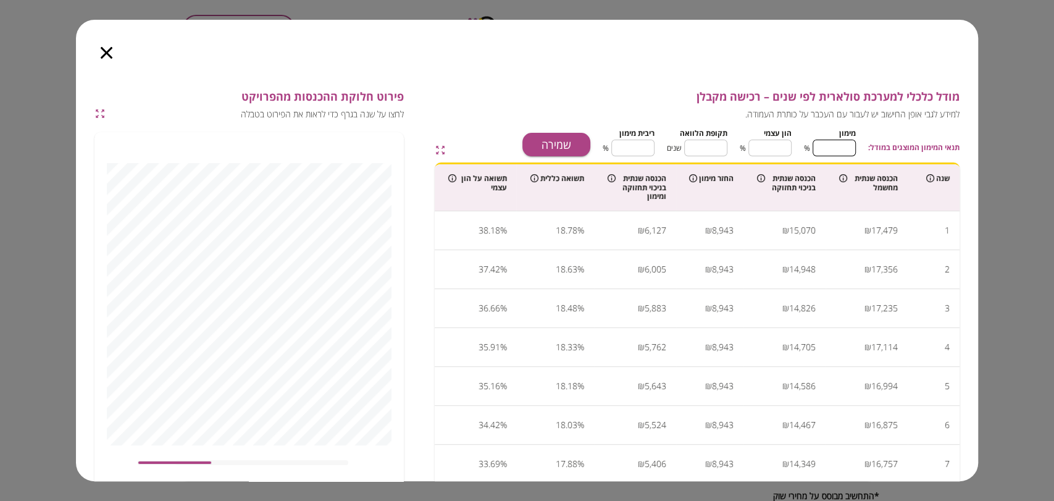
type input "*"
click at [711, 147] on input "**" at bounding box center [705, 147] width 43 height 33
type input "*"
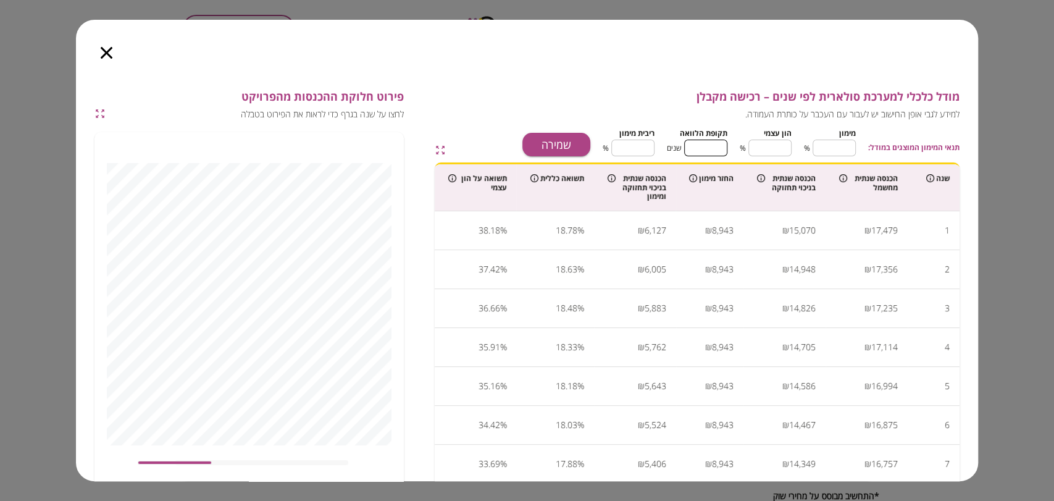
click at [631, 143] on input "****" at bounding box center [632, 147] width 43 height 33
click at [643, 149] on input "****" at bounding box center [632, 147] width 43 height 33
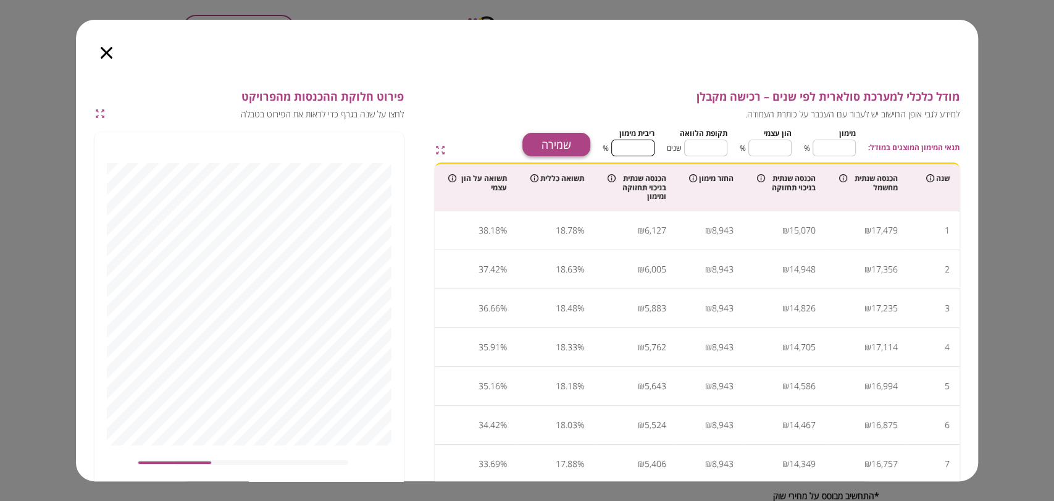
click at [568, 144] on button "שמירה" at bounding box center [556, 144] width 68 height 23
type input "****"
click at [103, 49] on icon "button" at bounding box center [107, 53] width 12 height 12
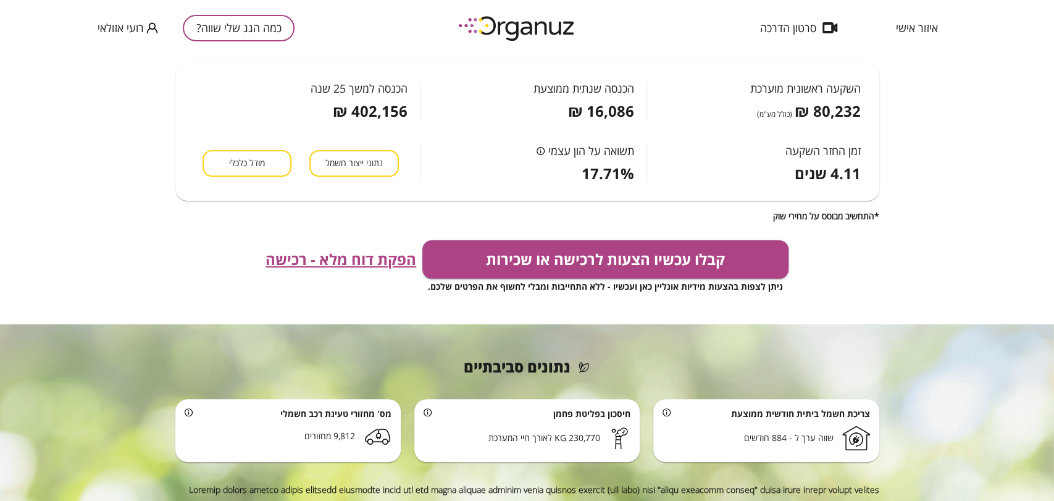
scroll to position [368, 0]
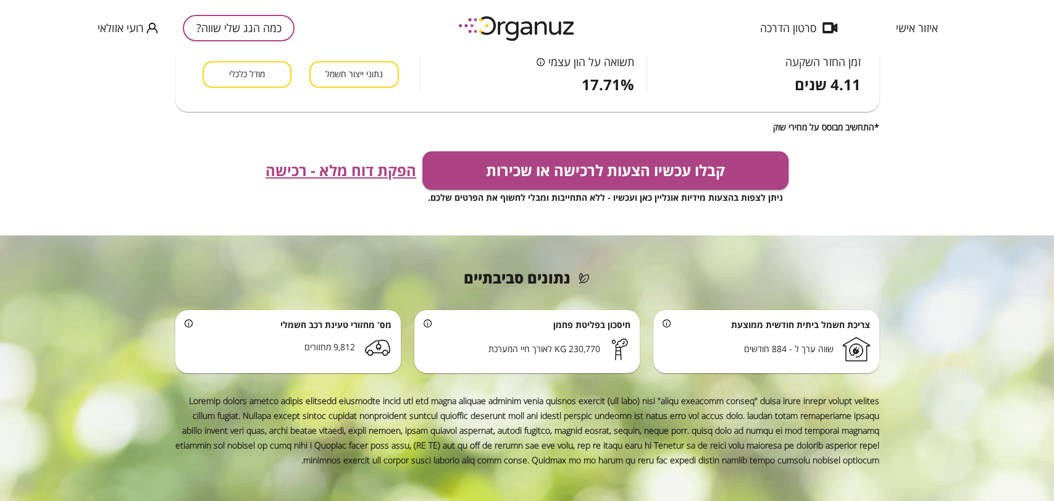
click at [345, 177] on span "הפקת דוח מלא - רכישה" at bounding box center [340, 170] width 151 height 17
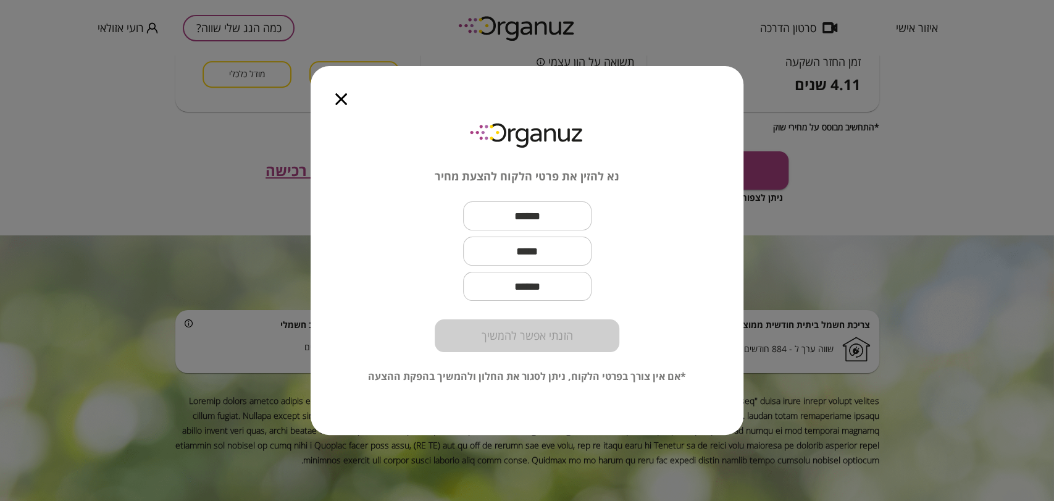
click at [346, 99] on icon "button" at bounding box center [341, 99] width 12 height 12
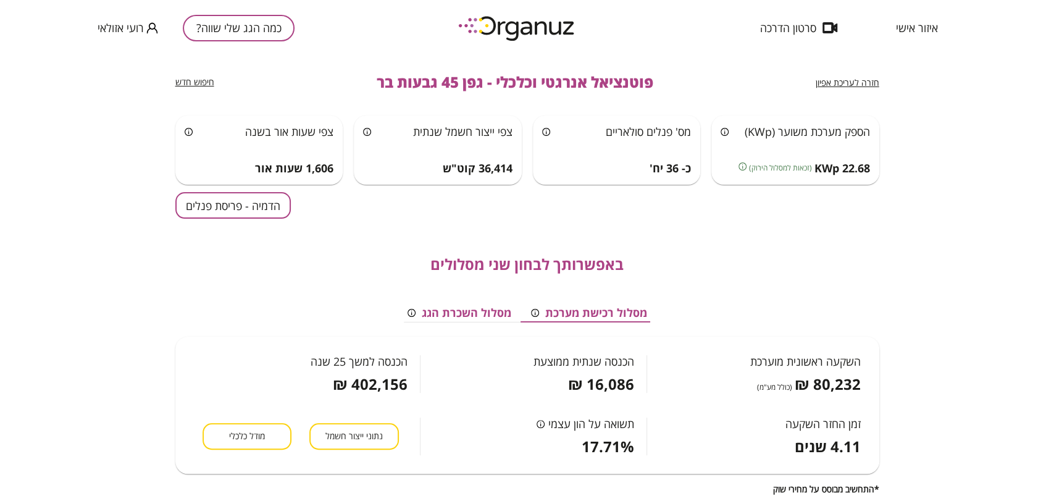
scroll to position [0, 0]
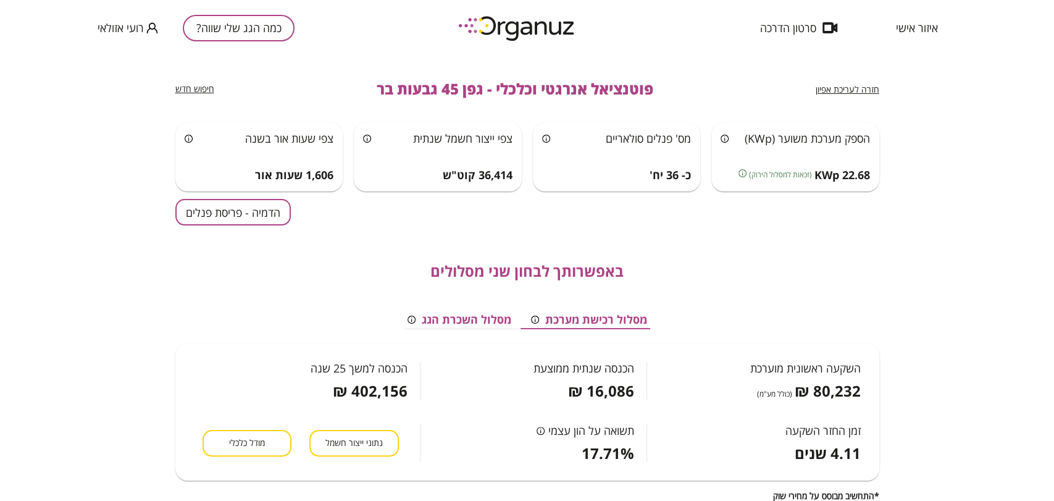
click at [273, 218] on button "הדמיה - פריסת פנלים" at bounding box center [232, 212] width 115 height 27
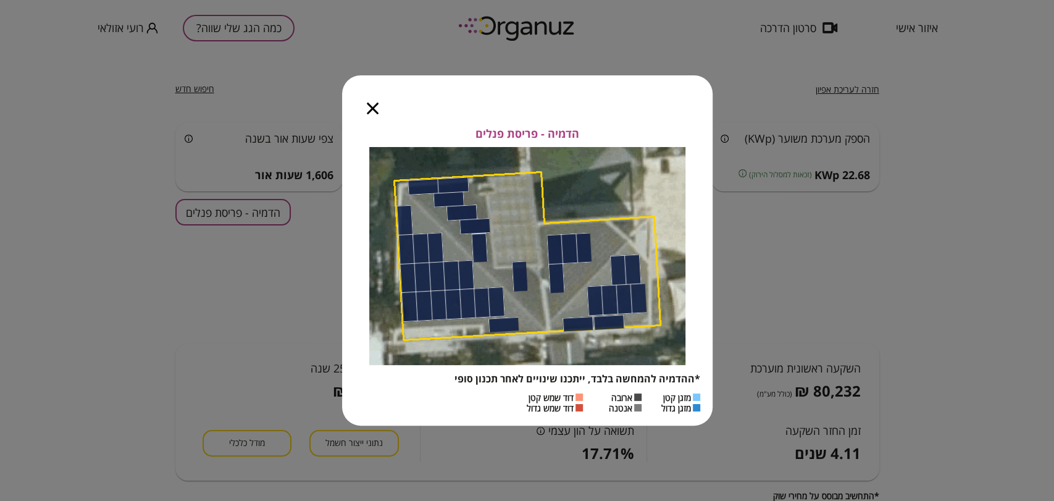
click at [371, 107] on icon "button" at bounding box center [373, 108] width 12 height 12
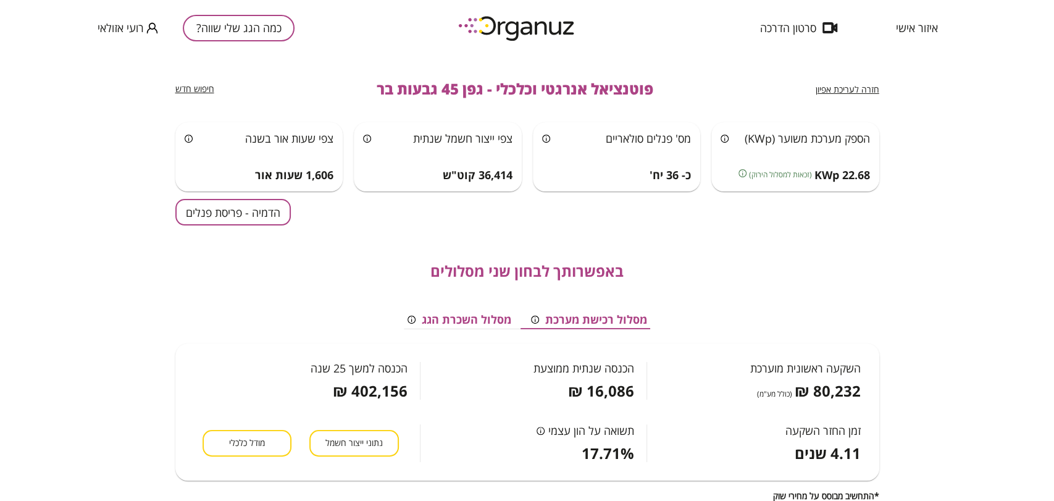
click at [393, 281] on div "מסלול רכישת מערכת מסלול השכרת הגג השקעה ראשונית מוערכת 80,232 ₪ (כולל מע"מ) הכנ…" at bounding box center [527, 385] width 704 height 210
click at [265, 32] on button "כמה הגג שלי שווה?" at bounding box center [239, 28] width 112 height 27
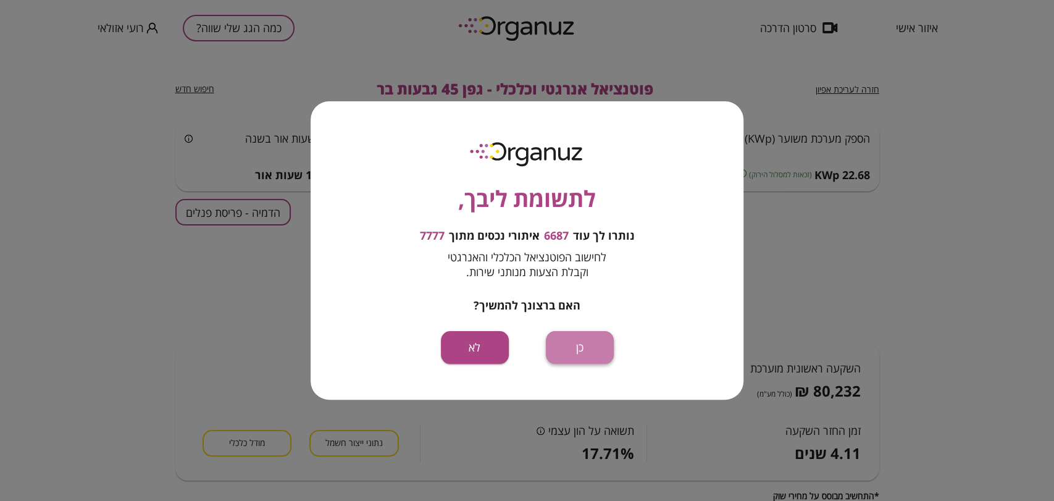
click at [568, 353] on button "כן" at bounding box center [580, 347] width 68 height 33
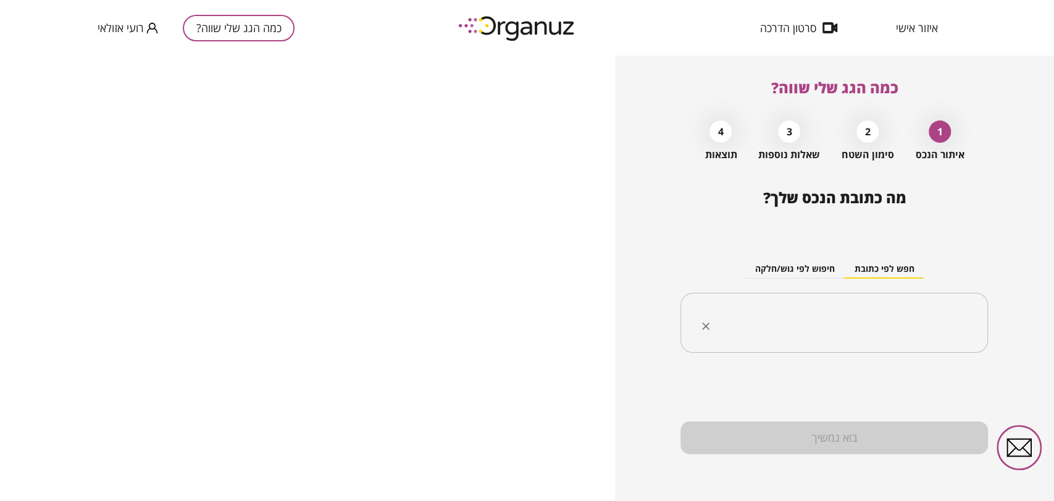
click at [909, 304] on div "​" at bounding box center [833, 323] width 307 height 60
paste input "*******"
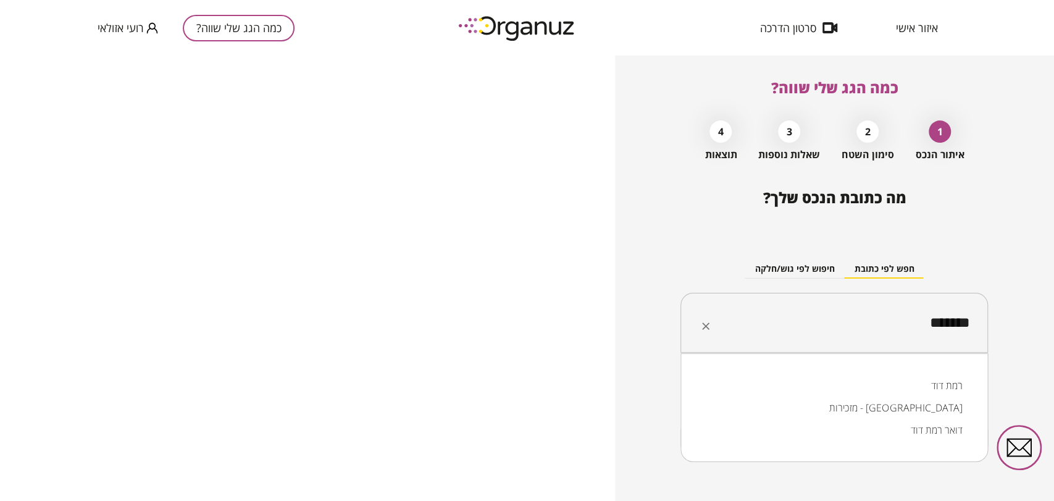
click at [946, 398] on li "מזכירות - [GEOGRAPHIC_DATA]" at bounding box center [833, 407] width 275 height 22
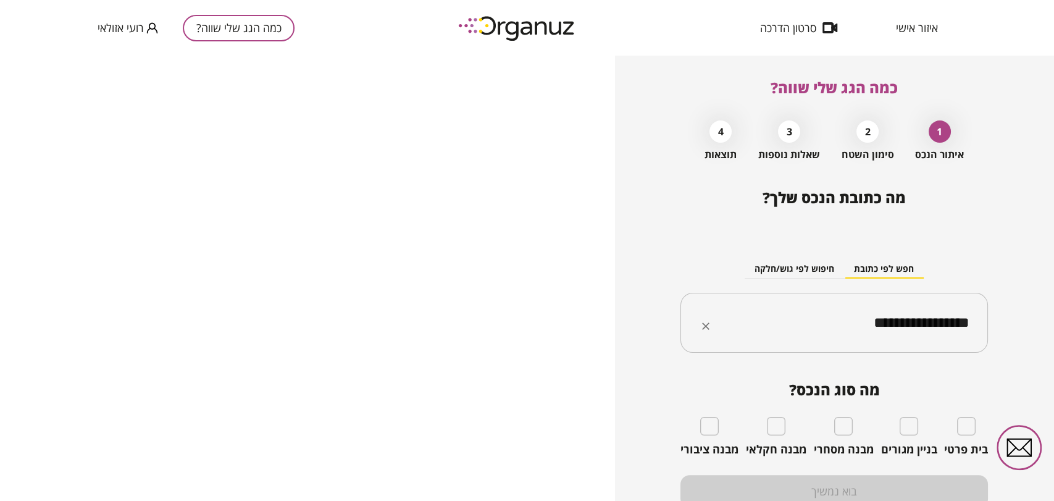
click at [893, 312] on input "**********" at bounding box center [838, 322] width 268 height 31
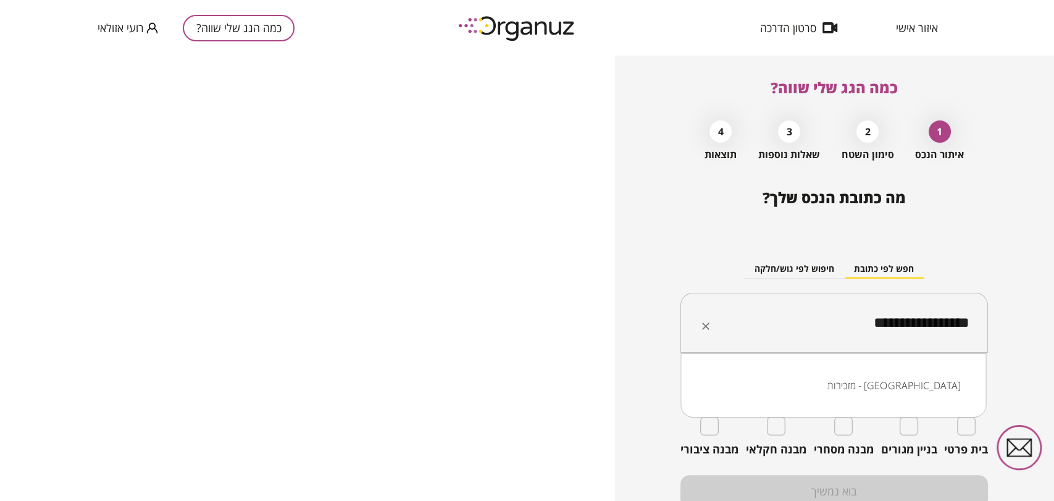
click at [893, 312] on input "**********" at bounding box center [838, 322] width 268 height 31
paste input "text"
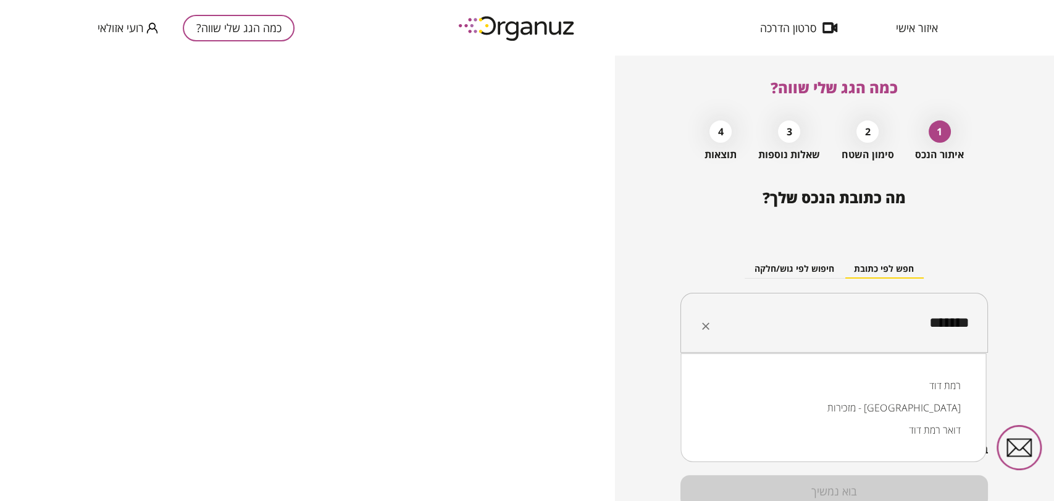
click at [938, 381] on li "רמת דוד" at bounding box center [832, 385] width 273 height 22
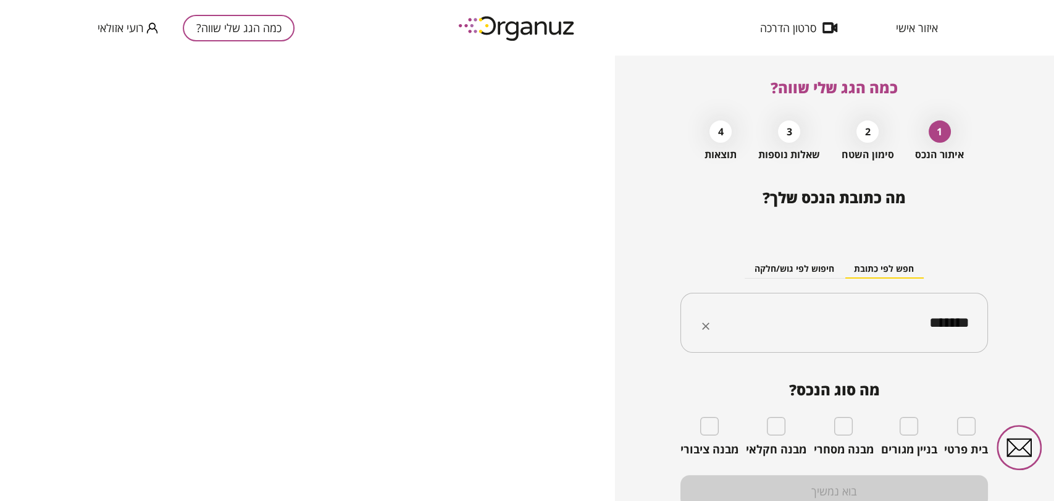
type input "*******"
click at [953, 422] on div "בית פרטי" at bounding box center [966, 437] width 44 height 40
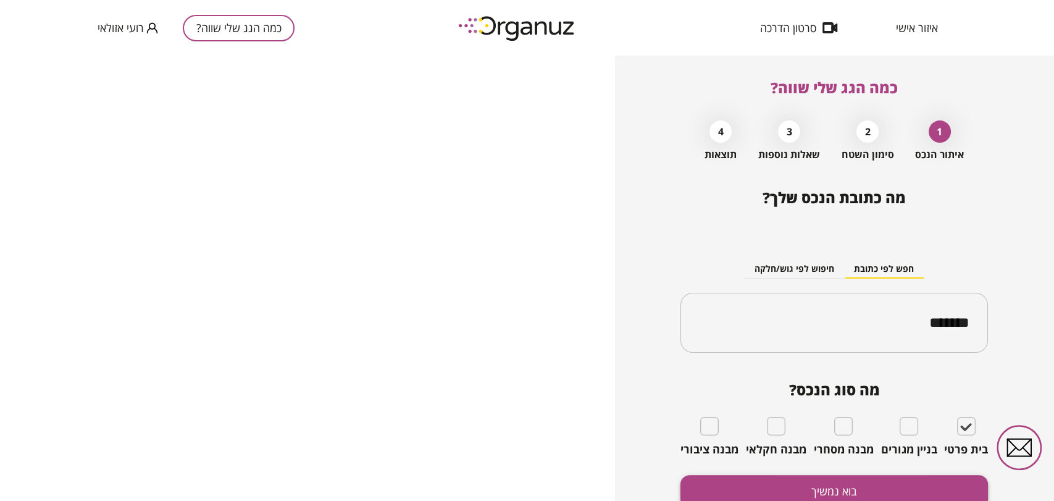
click at [872, 475] on button "בוא נמשיך" at bounding box center [833, 491] width 307 height 33
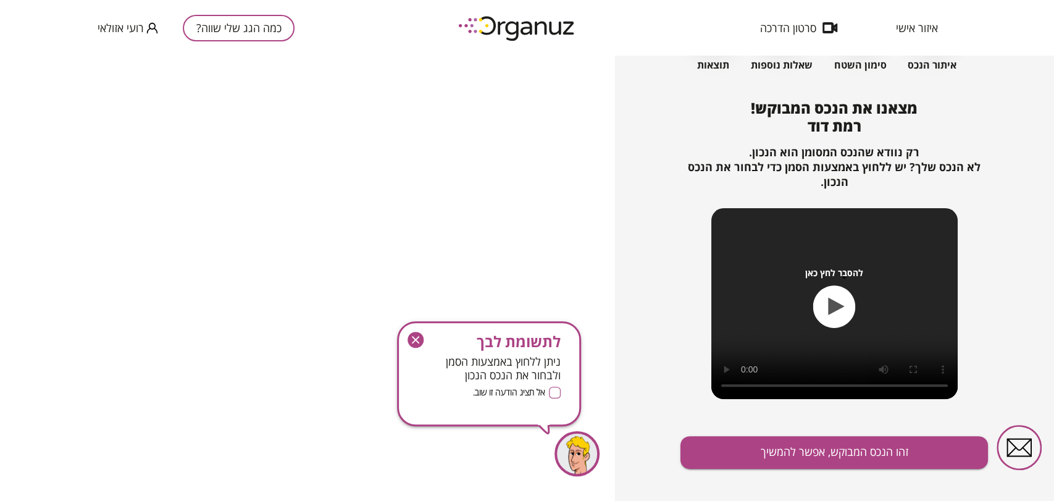
scroll to position [104, 0]
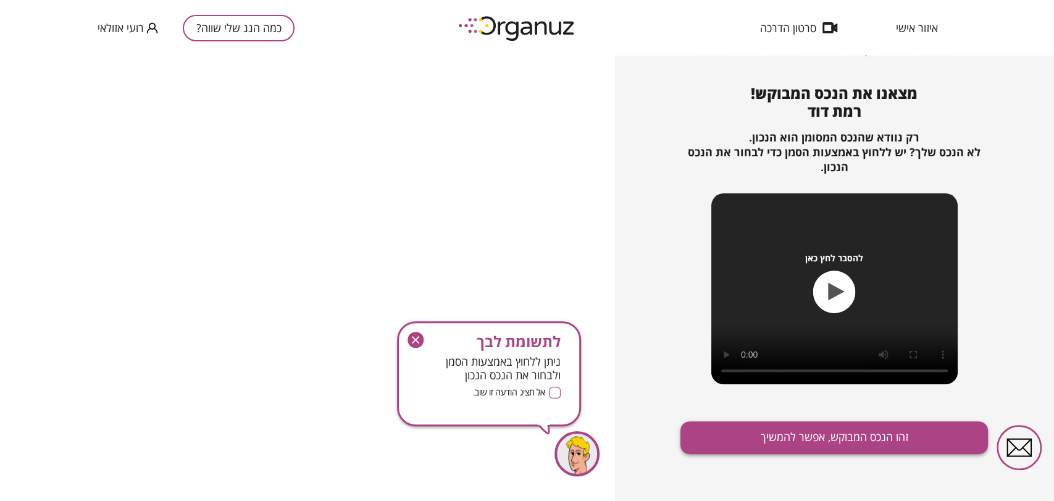
click at [854, 440] on button "זהו הנכס המבוקש, אפשר להמשיך" at bounding box center [833, 437] width 307 height 33
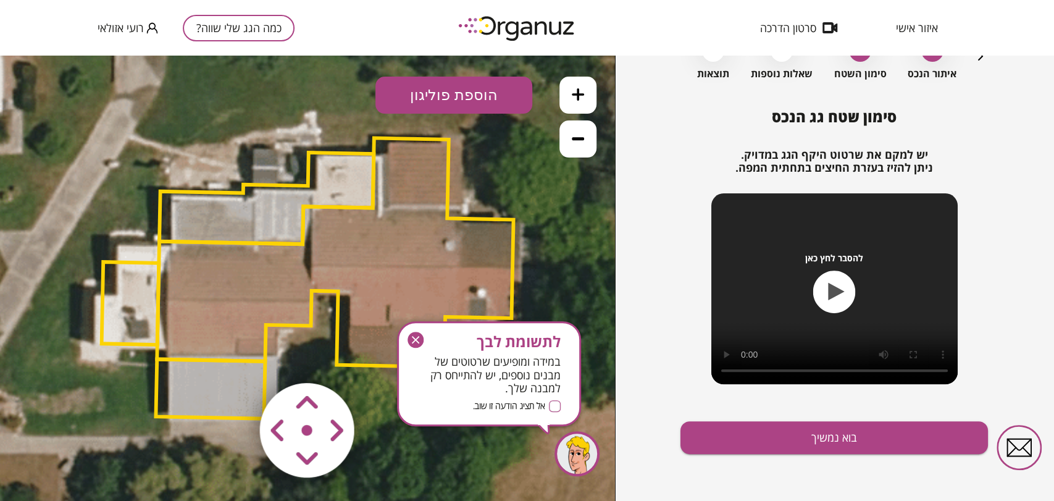
click at [420, 342] on icon "button" at bounding box center [415, 339] width 16 height 16
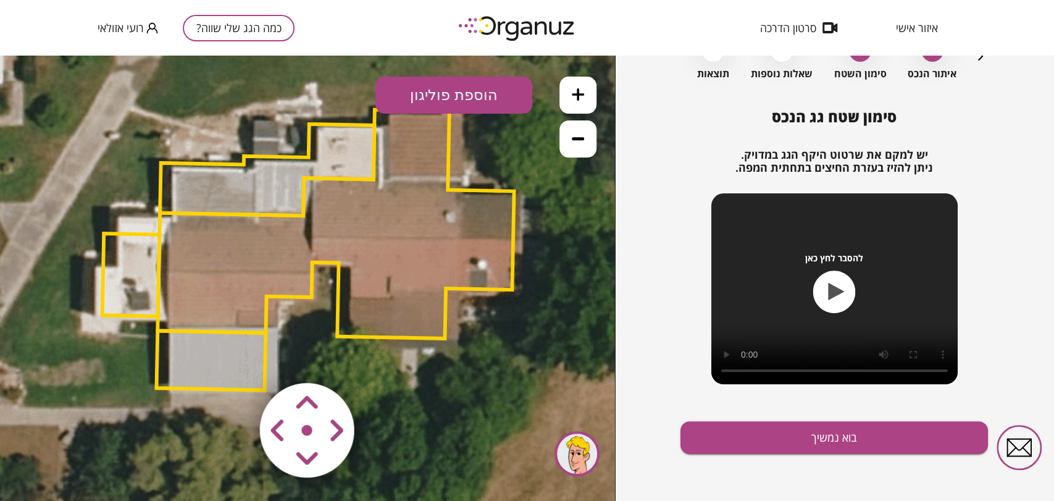
drag, startPoint x: 478, startPoint y: 413, endPoint x: 471, endPoint y: 364, distance: 49.3
click at [472, 364] on icon at bounding box center [308, 247] width 1292 height 1292
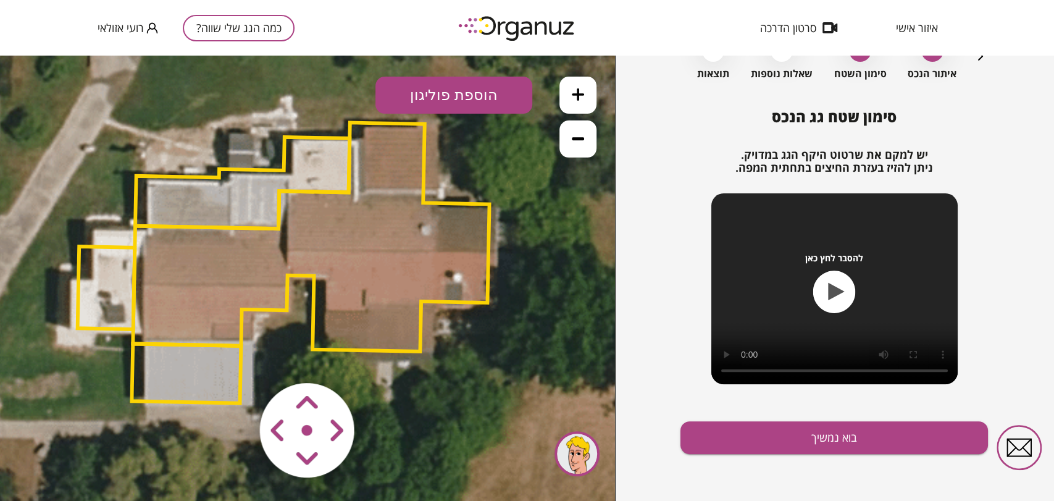
drag, startPoint x: 461, startPoint y: 383, endPoint x: 444, endPoint y: 415, distance: 37.0
click at [444, 415] on icon at bounding box center [283, 260] width 1292 height 1292
click at [441, 289] on polygon at bounding box center [311, 236] width 356 height 229
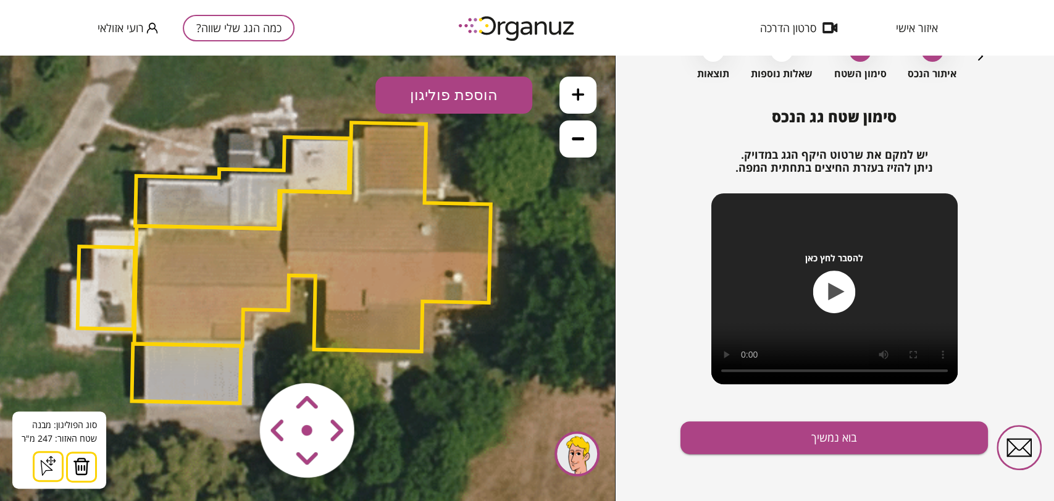
click at [234, 357] on area at bounding box center [234, 357] width 0 height 0
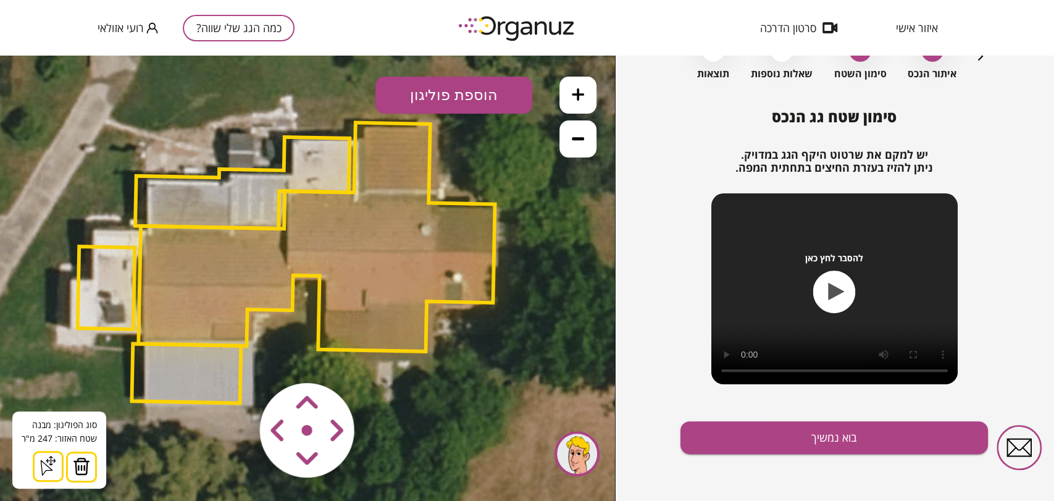
click at [234, 357] on area at bounding box center [234, 357] width 0 height 0
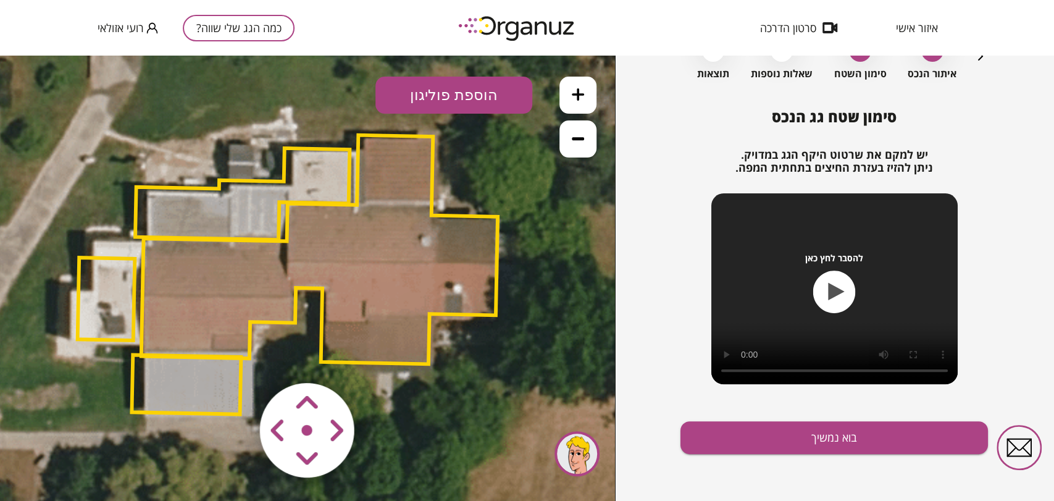
drag, startPoint x: 459, startPoint y: 419, endPoint x: 459, endPoint y: 430, distance: 10.5
click at [459, 430] on icon at bounding box center [283, 271] width 1292 height 1292
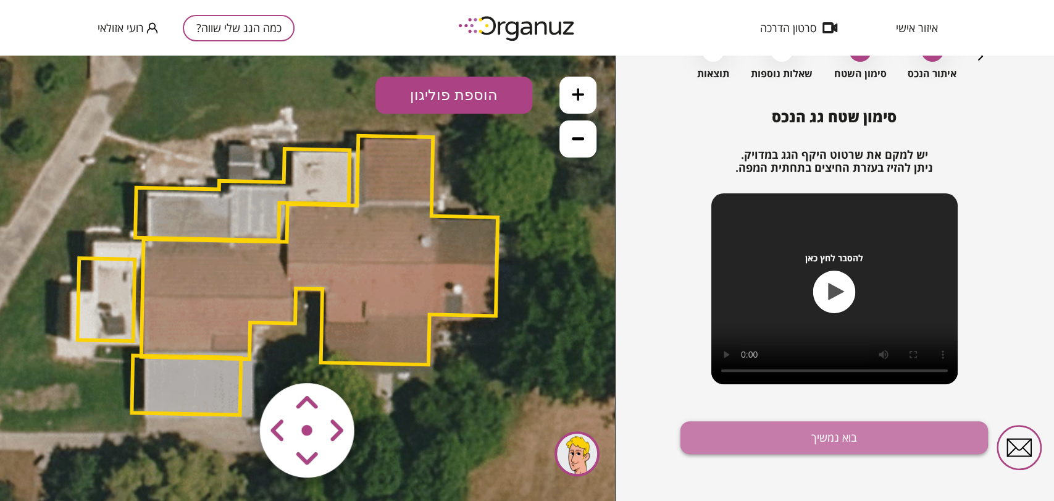
click at [773, 436] on button "בוא נמשיך" at bounding box center [833, 437] width 307 height 33
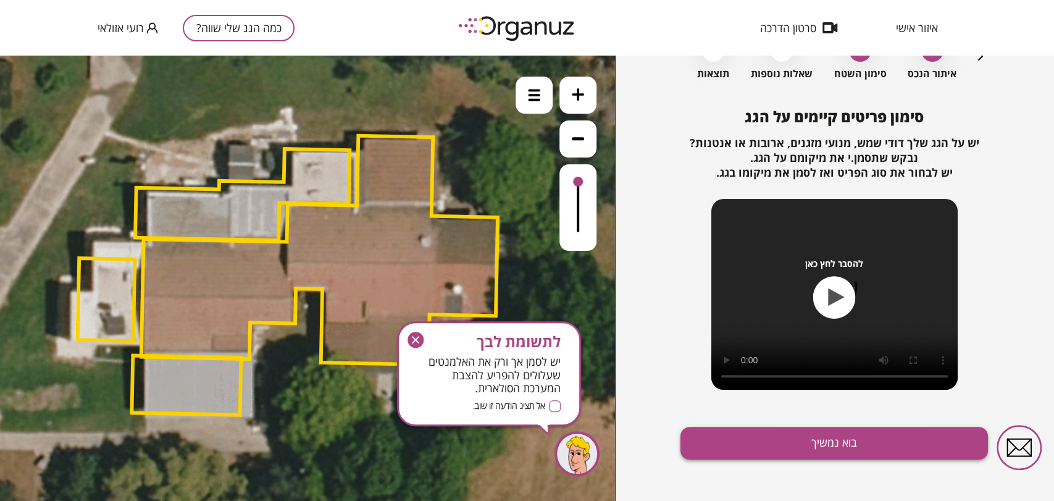
click at [776, 443] on button "בוא נמשיך" at bounding box center [833, 443] width 307 height 33
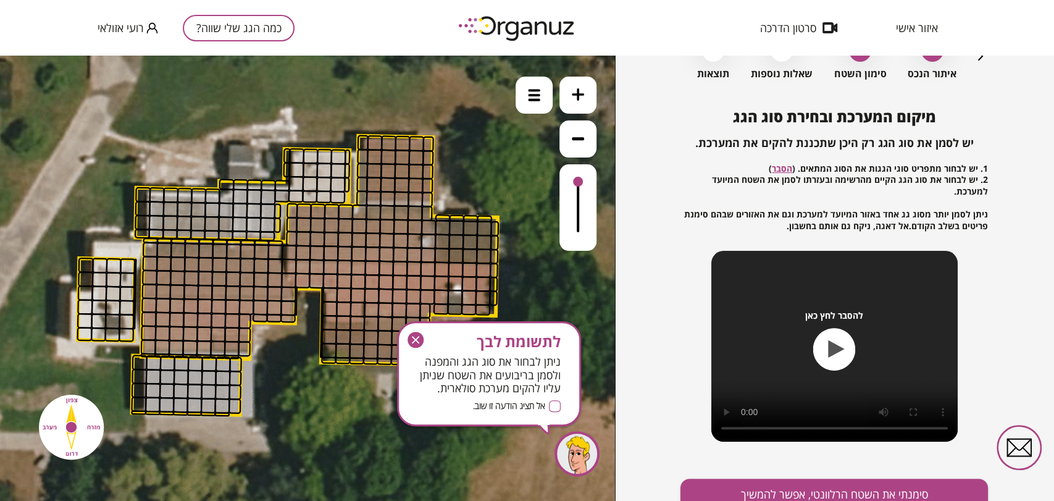
click at [410, 337] on icon "button" at bounding box center [415, 339] width 16 height 16
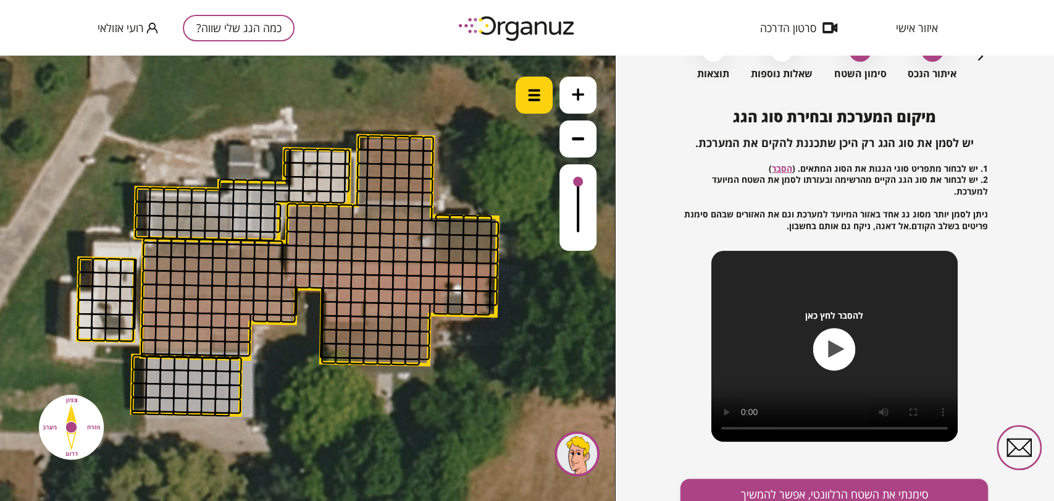
click at [536, 101] on div at bounding box center [533, 95] width 37 height 37
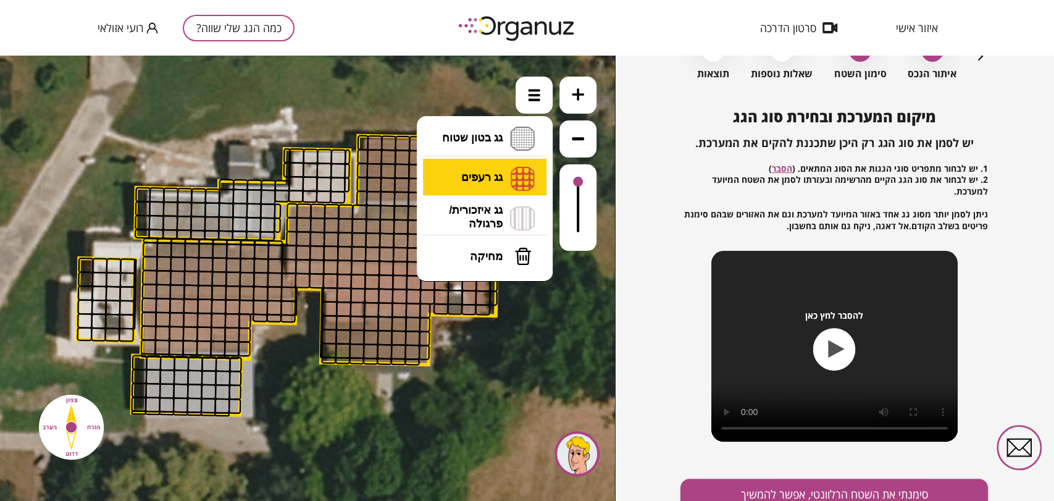
click at [495, 173] on li "גג רעפים רעפים צפון רעפים דרום רעפים מערב רעפים מזרח" at bounding box center [485, 179] width 130 height 40
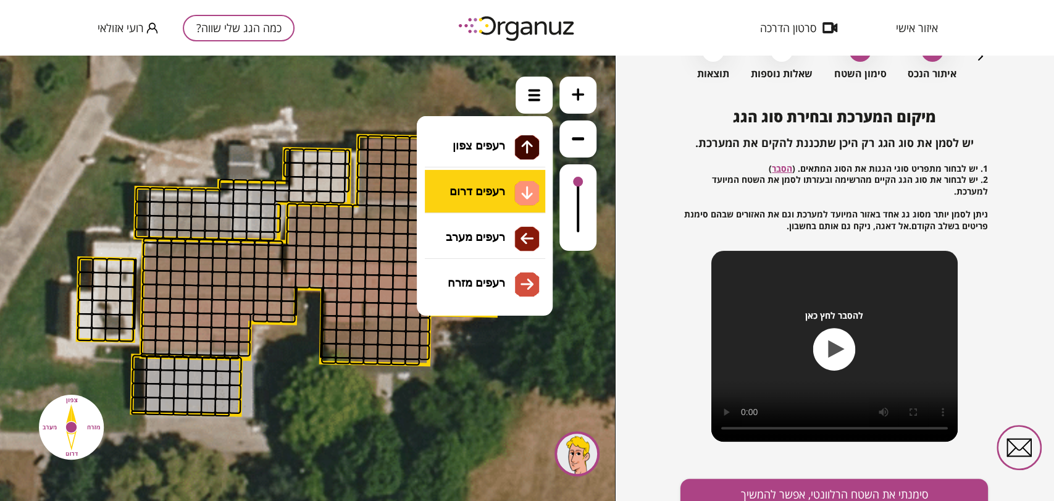
click at [501, 194] on div ".st0 { fill: #FFFFFF; } 0" at bounding box center [307, 278] width 615 height 445
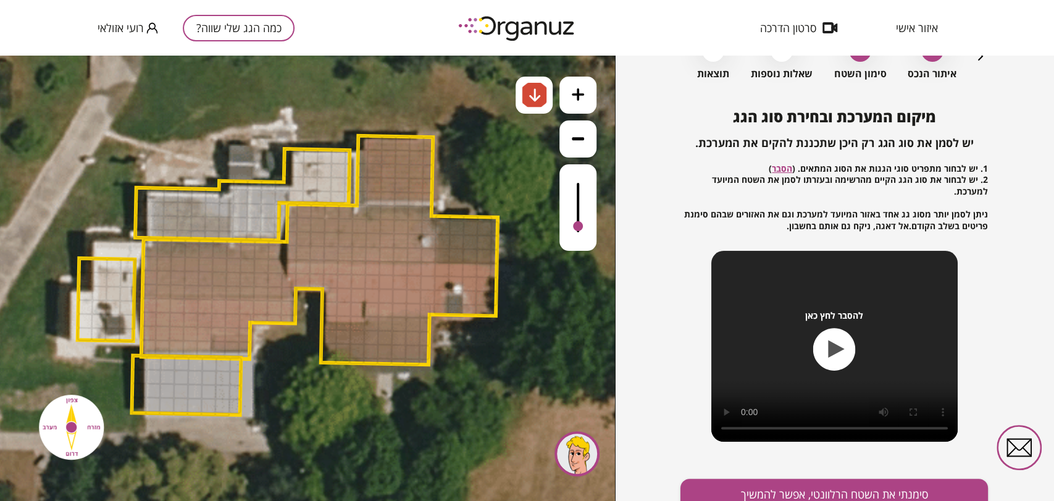
drag, startPoint x: 578, startPoint y: 185, endPoint x: 571, endPoint y: 227, distance: 43.1
click at [571, 227] on div at bounding box center [577, 207] width 37 height 86
drag, startPoint x: 295, startPoint y: 265, endPoint x: 318, endPoint y: 277, distance: 25.4
click at [525, 110] on div at bounding box center [533, 95] width 37 height 37
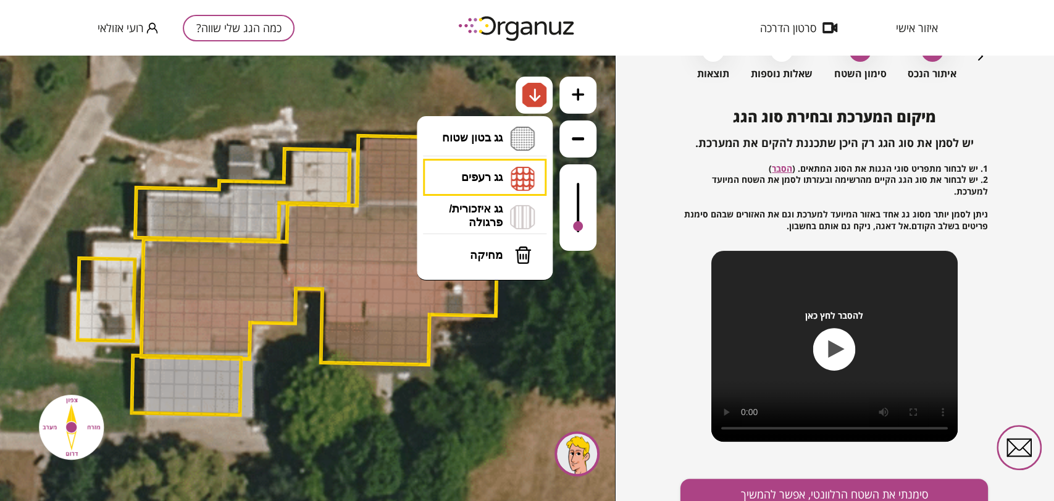
click at [513, 260] on button "מחיקה" at bounding box center [484, 254] width 123 height 37
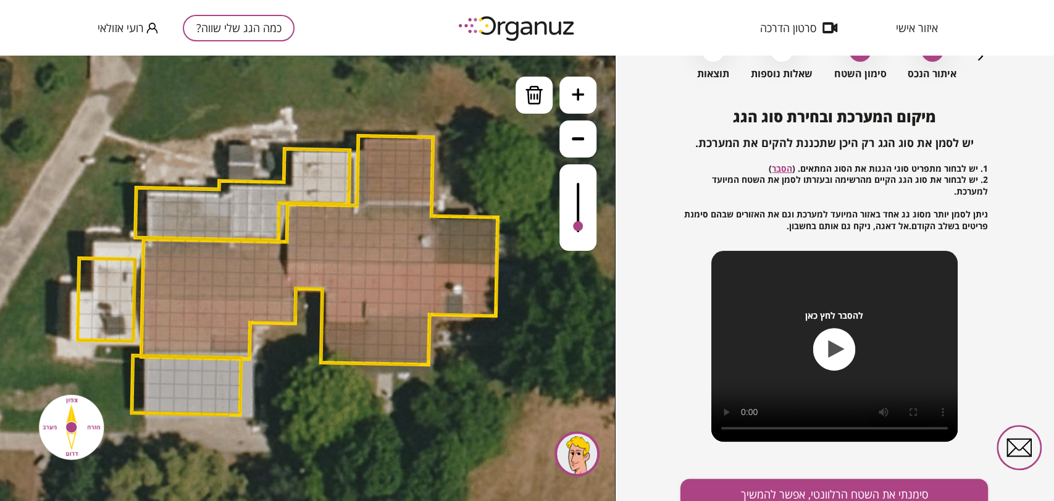
click at [286, 265] on div at bounding box center [288, 266] width 15 height 15
click at [288, 281] on div at bounding box center [288, 279] width 15 height 15
click at [525, 98] on img at bounding box center [534, 95] width 19 height 19
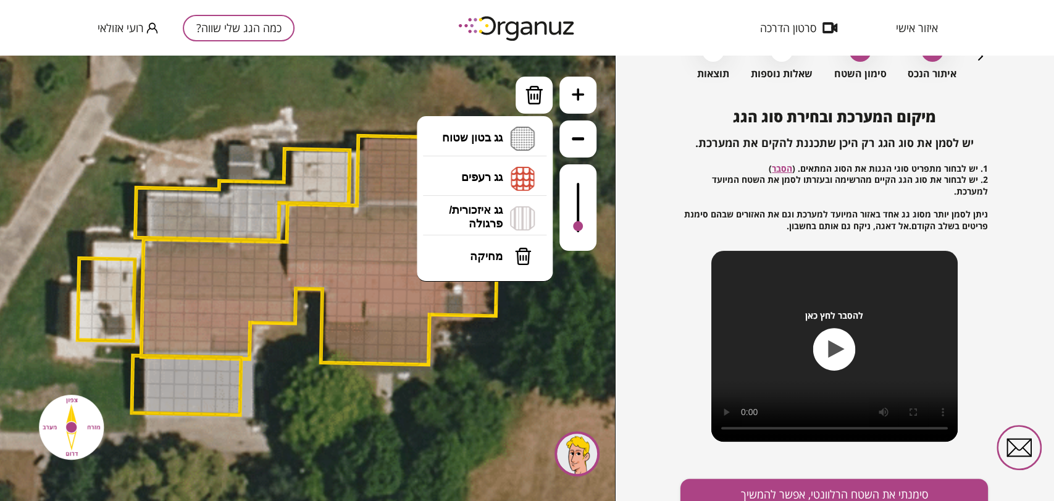
click at [509, 174] on li "גג רעפים רעפים צפון רעפים דרום רעפים מערב רעפים מזרח" at bounding box center [485, 179] width 130 height 40
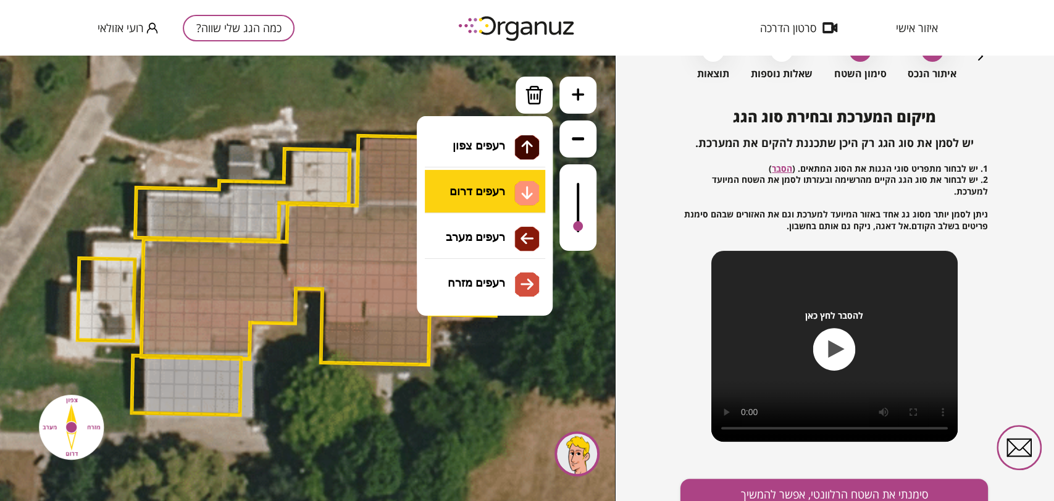
click at [496, 197] on div ".st0 { fill: #FFFFFF; } 0" at bounding box center [307, 278] width 615 height 445
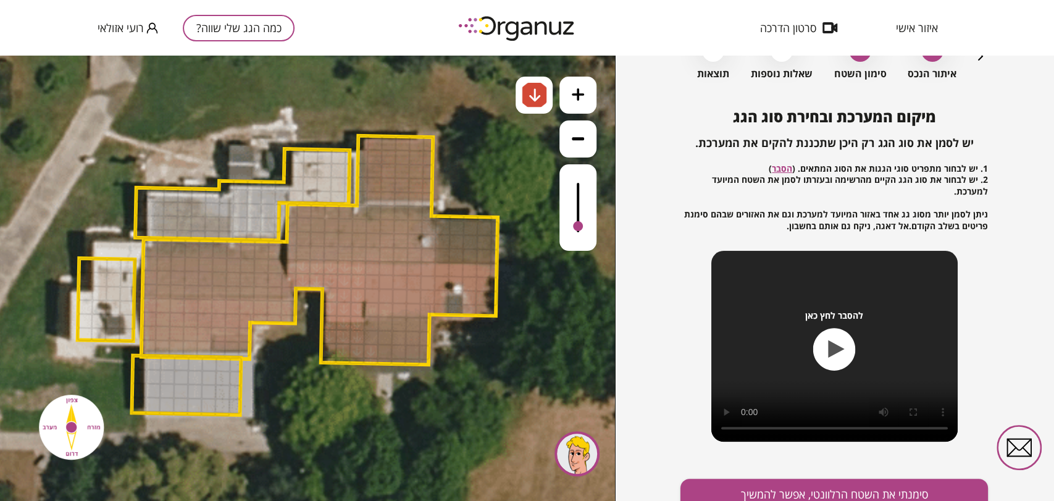
drag, startPoint x: 326, startPoint y: 265, endPoint x: 368, endPoint y: 357, distance: 101.3
click at [575, 198] on div at bounding box center [577, 207] width 37 height 86
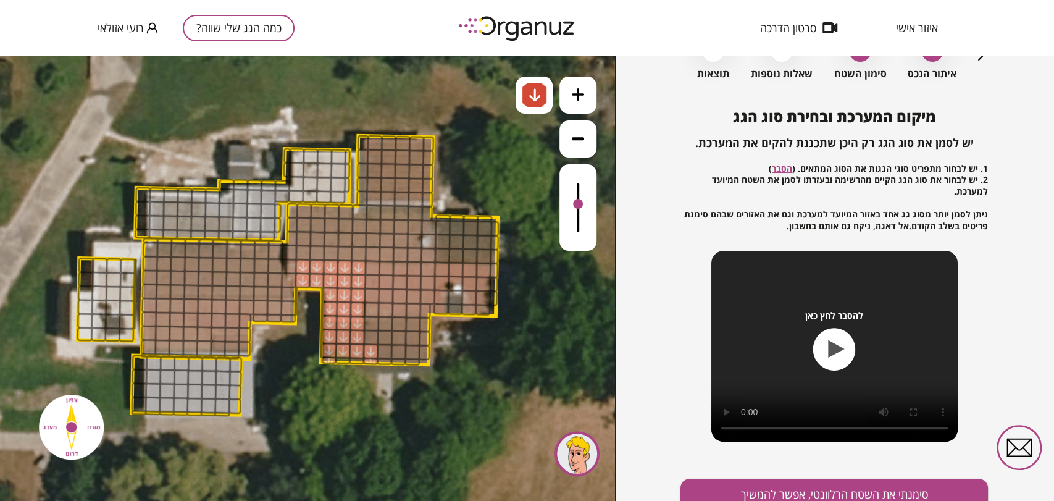
drag, startPoint x: 578, startPoint y: 198, endPoint x: 575, endPoint y: 205, distance: 7.8
click at [575, 205] on div at bounding box center [578, 204] width 10 height 10
drag, startPoint x: 368, startPoint y: 358, endPoint x: 449, endPoint y: 317, distance: 91.4
click at [572, 209] on div at bounding box center [577, 207] width 37 height 86
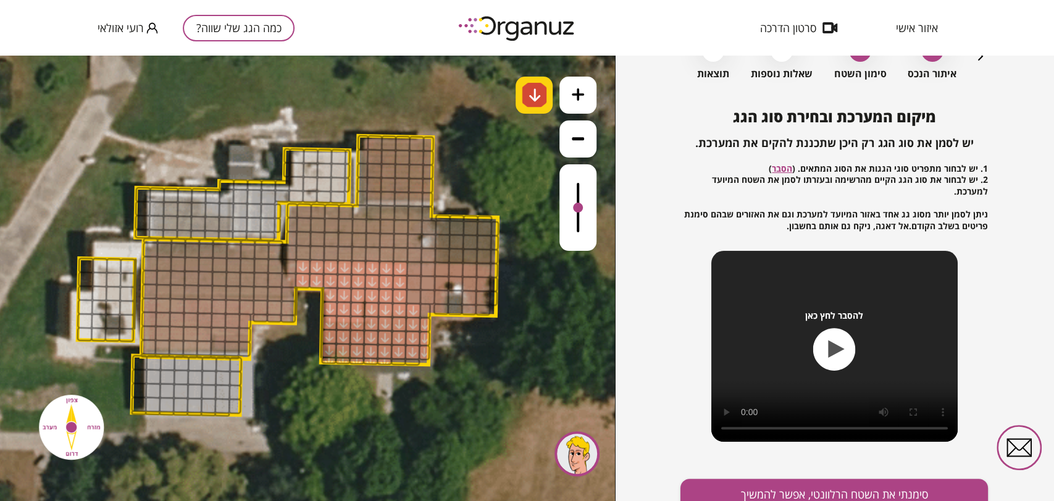
click at [533, 95] on img at bounding box center [534, 95] width 13 height 15
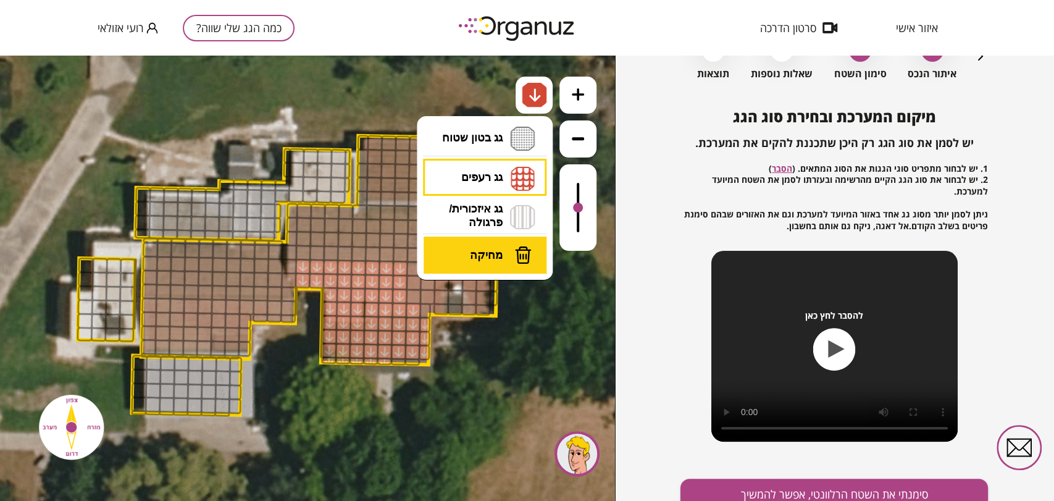
click at [475, 249] on span "מחיקה" at bounding box center [486, 255] width 33 height 14
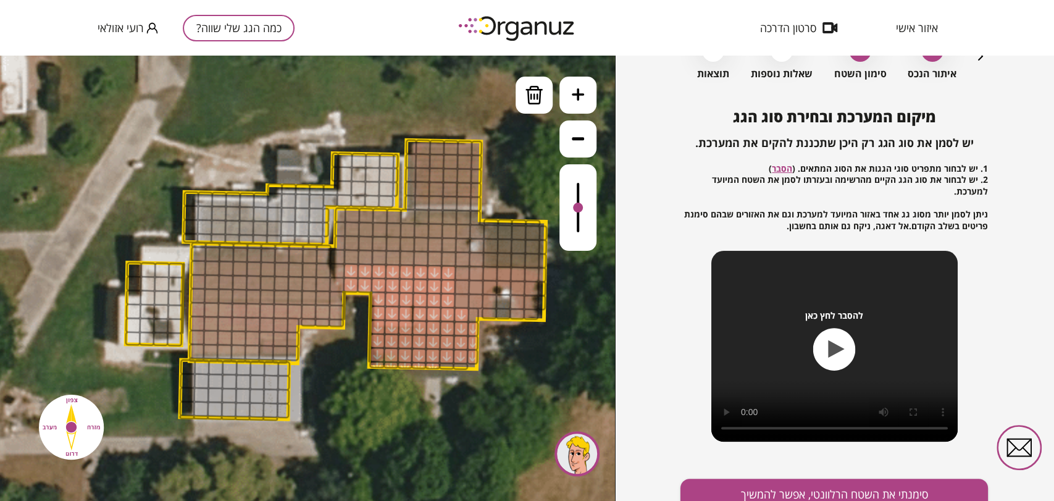
drag, startPoint x: 318, startPoint y: 308, endPoint x: 385, endPoint y: 313, distance: 66.8
click at [386, 314] on icon at bounding box center [331, 276] width 1292 height 1292
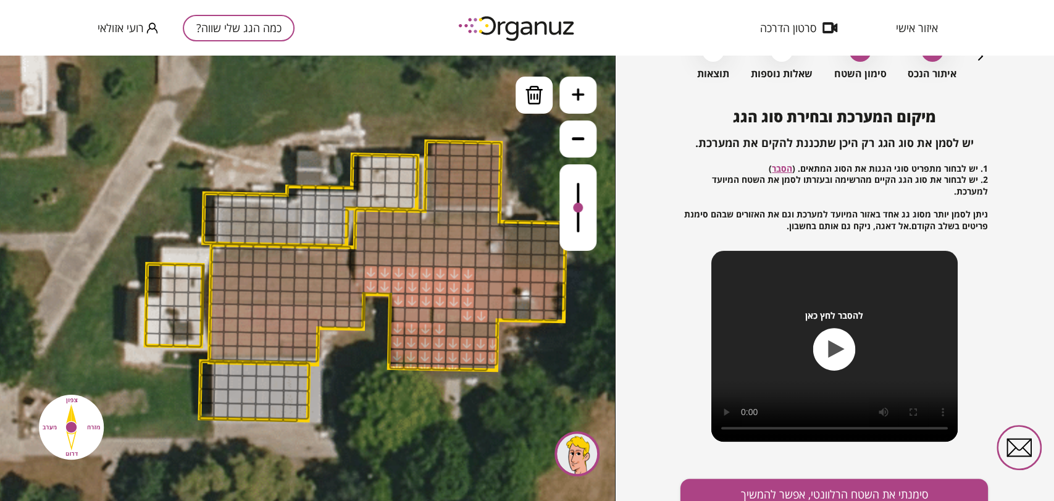
drag, startPoint x: 399, startPoint y: 314, endPoint x: 508, endPoint y: 326, distance: 109.3
click at [506, 325] on div ".st0 { fill: #FFFFFF; }" at bounding box center [351, 278] width 1292 height 1292
drag, startPoint x: 461, startPoint y: 313, endPoint x: 516, endPoint y: 335, distance: 59.3
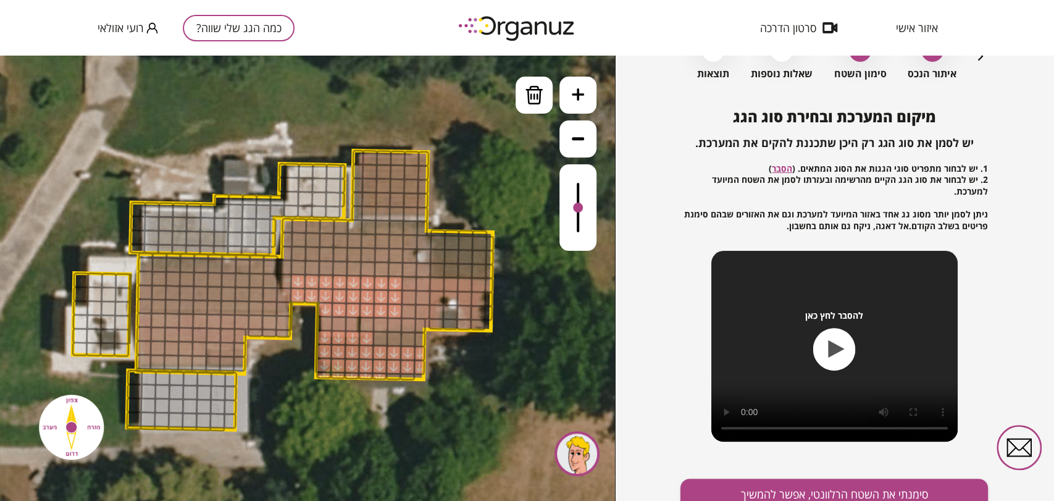
drag, startPoint x: 541, startPoint y: 344, endPoint x: 464, endPoint y: 357, distance: 78.2
click at [464, 357] on icon at bounding box center [278, 287] width 1292 height 1292
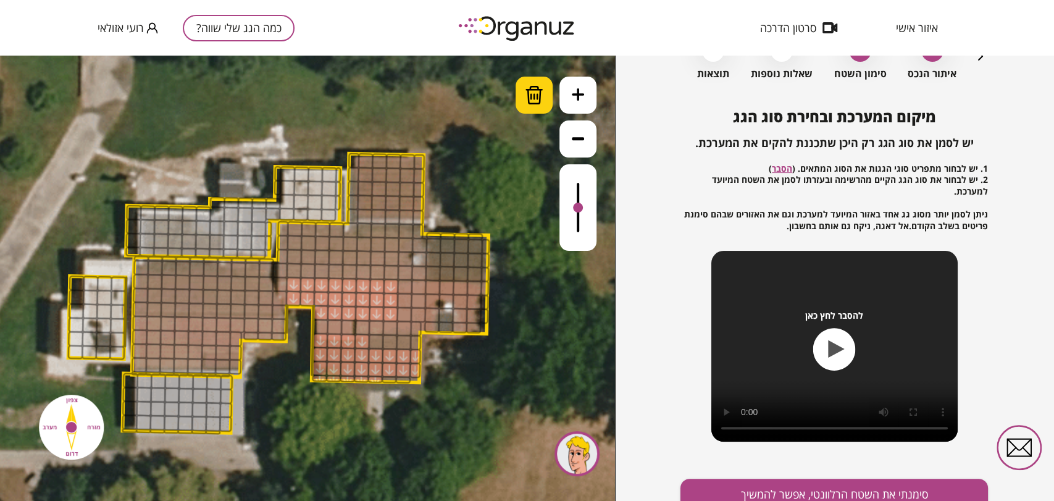
click at [535, 101] on img at bounding box center [534, 95] width 19 height 19
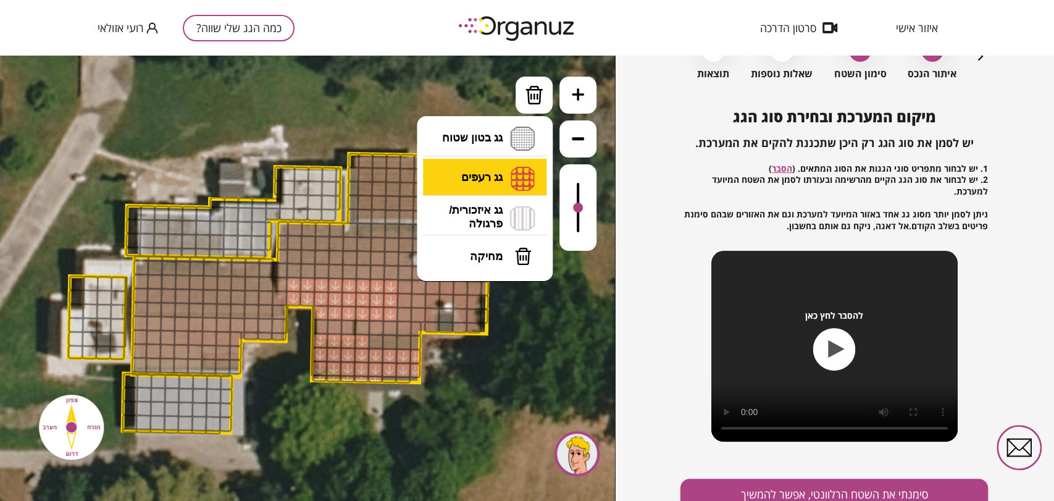
click at [500, 185] on li "גג רעפים רעפים צפון רעפים דרום רעפים מערב רעפים מזרח" at bounding box center [485, 179] width 130 height 40
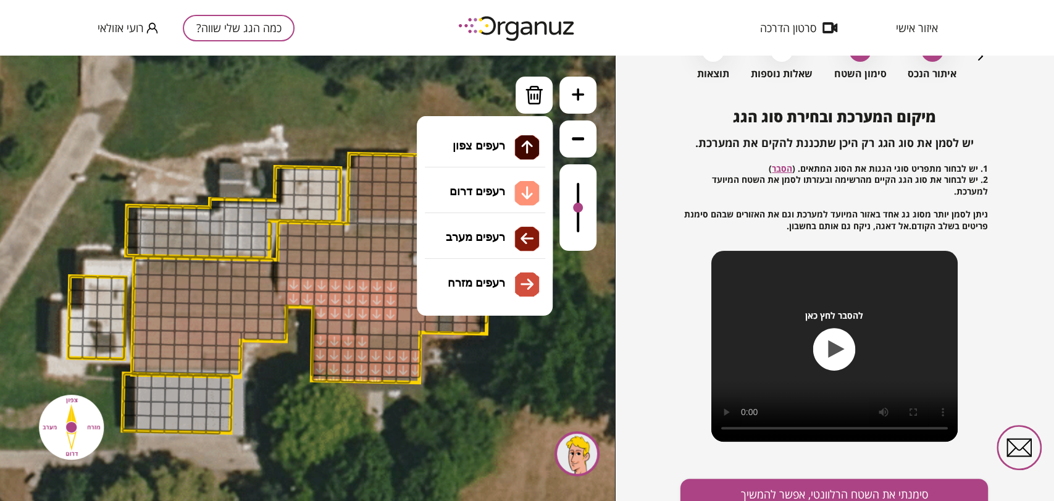
drag, startPoint x: 509, startPoint y: 198, endPoint x: 499, endPoint y: 212, distance: 17.7
click at [509, 198] on div ".st0 { fill: #FFFFFF; } 0" at bounding box center [307, 278] width 615 height 445
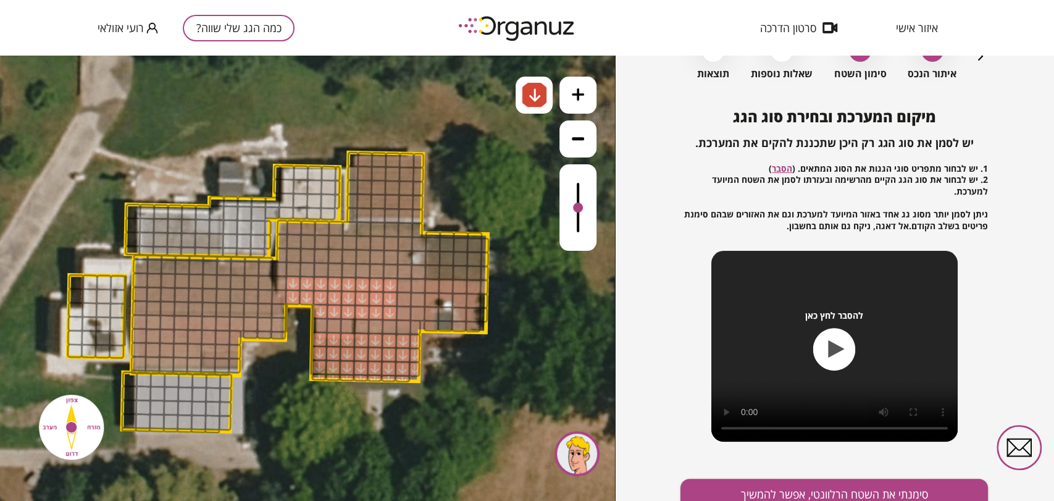
drag, startPoint x: 385, startPoint y: 381, endPoint x: 361, endPoint y: 345, distance: 43.1
drag, startPoint x: 400, startPoint y: 280, endPoint x: 462, endPoint y: 298, distance: 64.9
drag, startPoint x: 576, startPoint y: 207, endPoint x: 581, endPoint y: 211, distance: 7.0
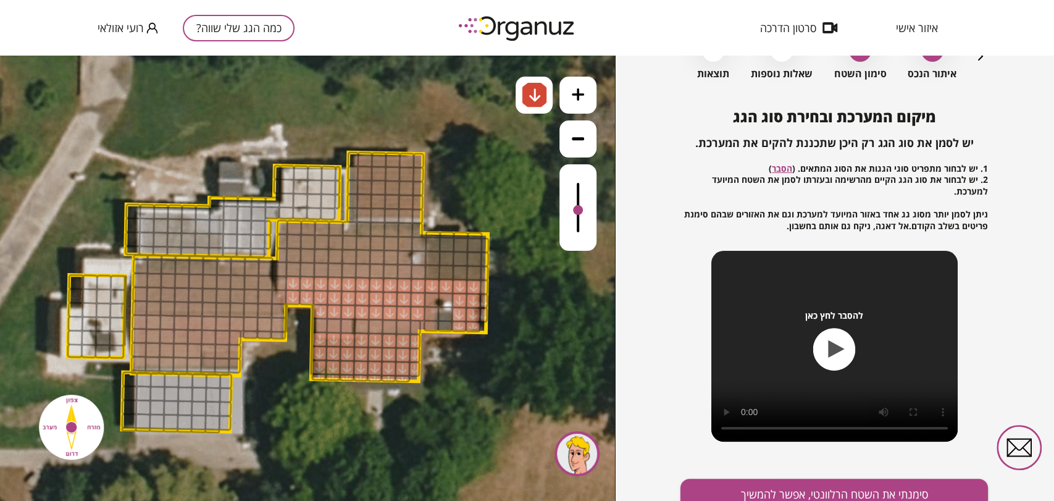
click at [581, 211] on div at bounding box center [578, 210] width 10 height 10
drag, startPoint x: 272, startPoint y: 331, endPoint x: 237, endPoint y: 323, distance: 36.0
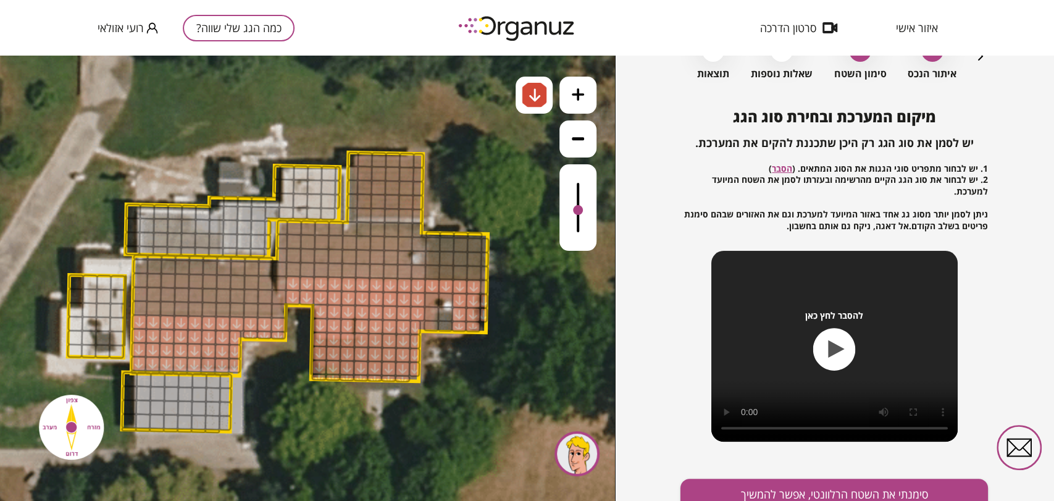
drag, startPoint x: 327, startPoint y: 323, endPoint x: 409, endPoint y: 327, distance: 82.8
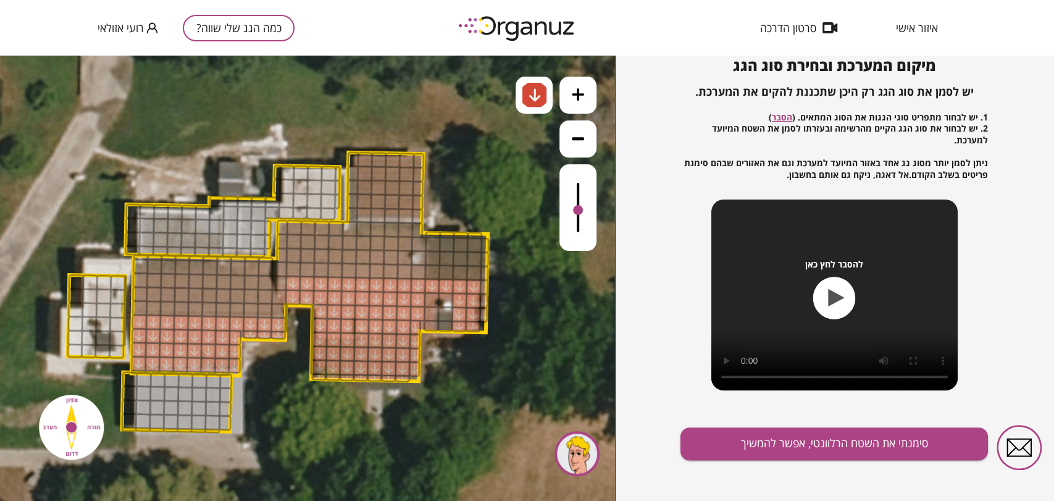
scroll to position [133, 0]
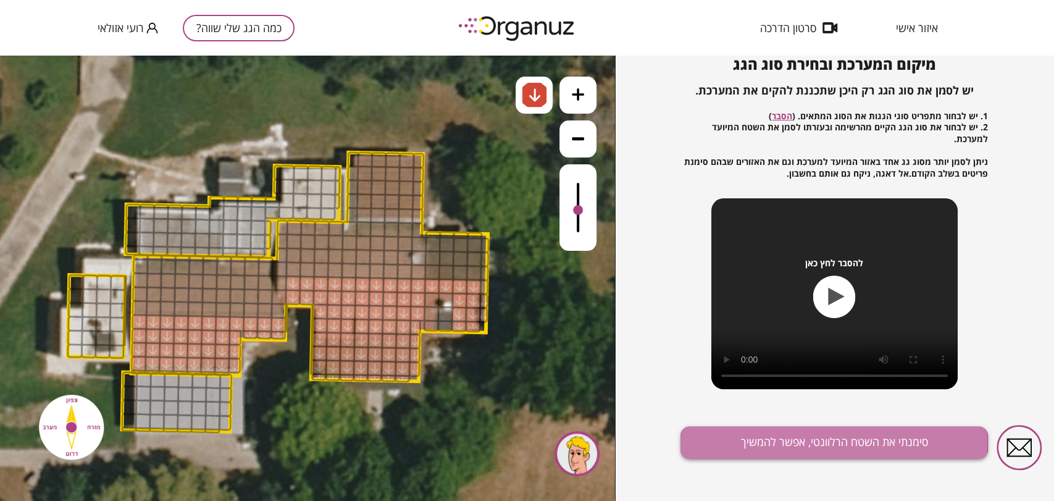
click at [730, 444] on button "סימנתי את השטח הרלוונטי, אפשר להמשיך" at bounding box center [833, 442] width 307 height 33
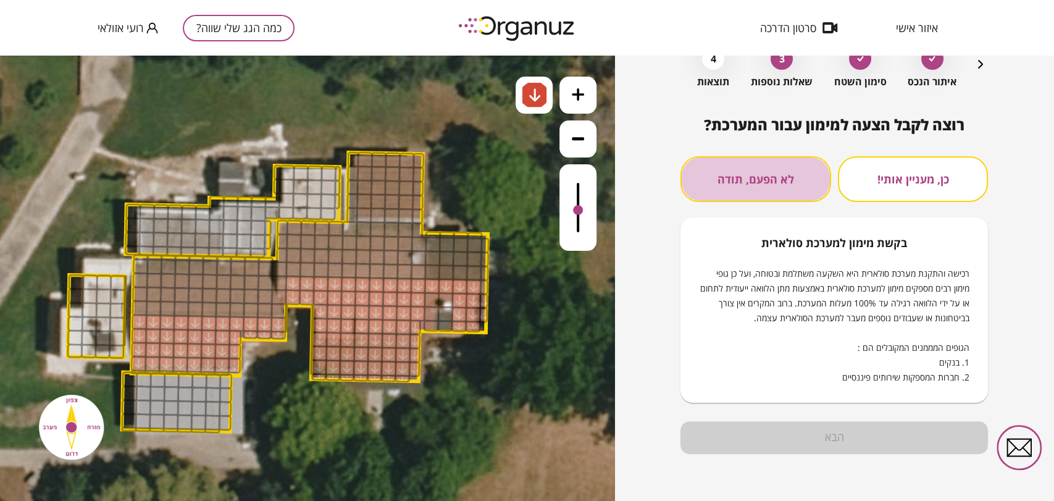
click at [755, 191] on button "לא הפעם, תודה" at bounding box center [755, 179] width 150 height 46
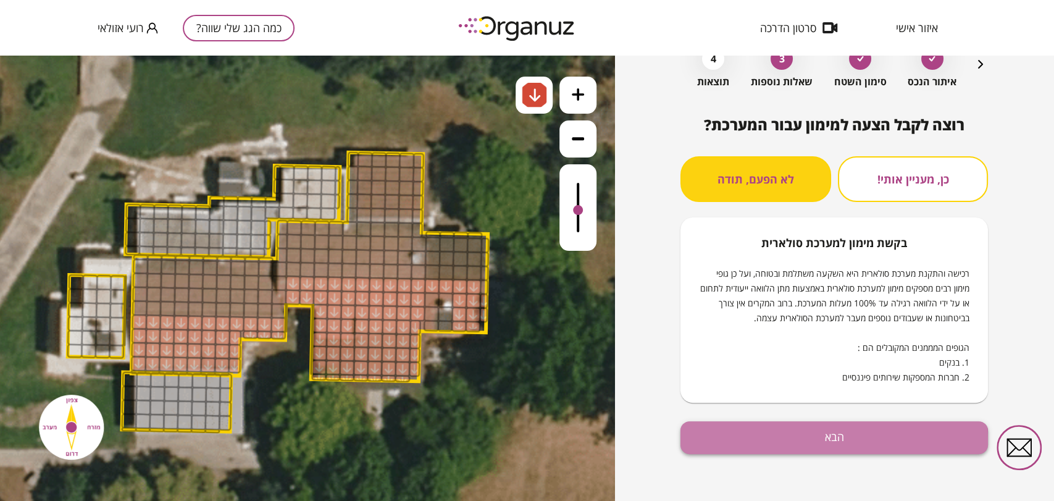
click at [745, 441] on button "הבא" at bounding box center [833, 437] width 307 height 33
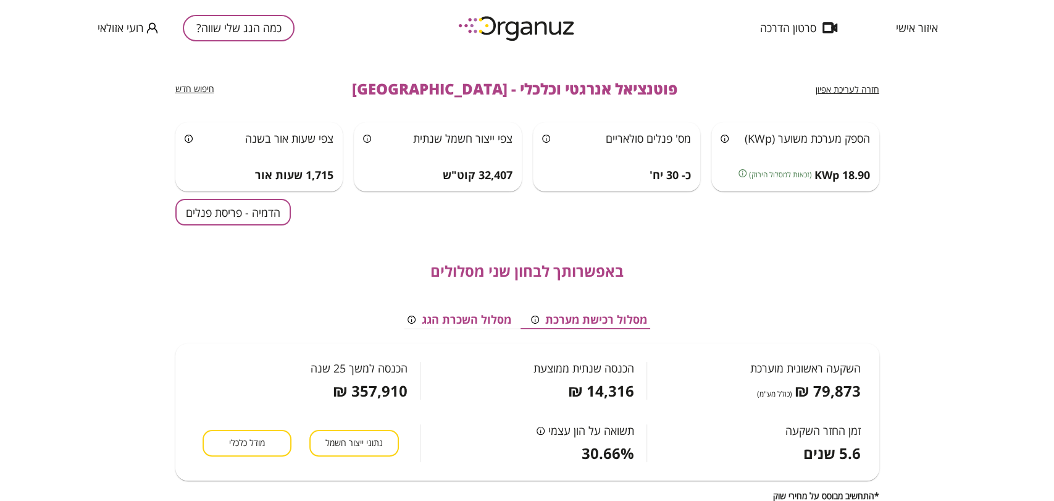
click at [202, 202] on button "הדמיה - פריסת פנלים" at bounding box center [232, 212] width 115 height 27
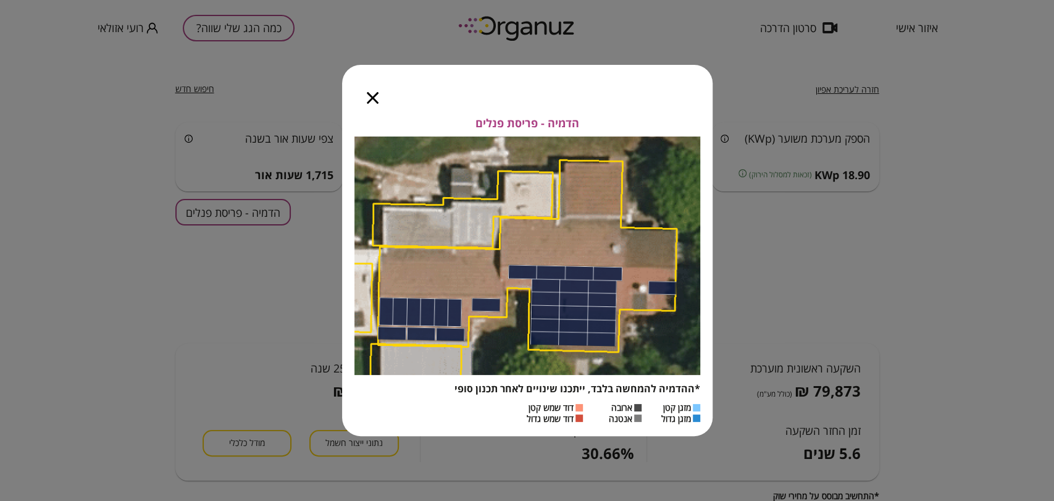
click at [370, 95] on icon "button" at bounding box center [373, 98] width 12 height 12
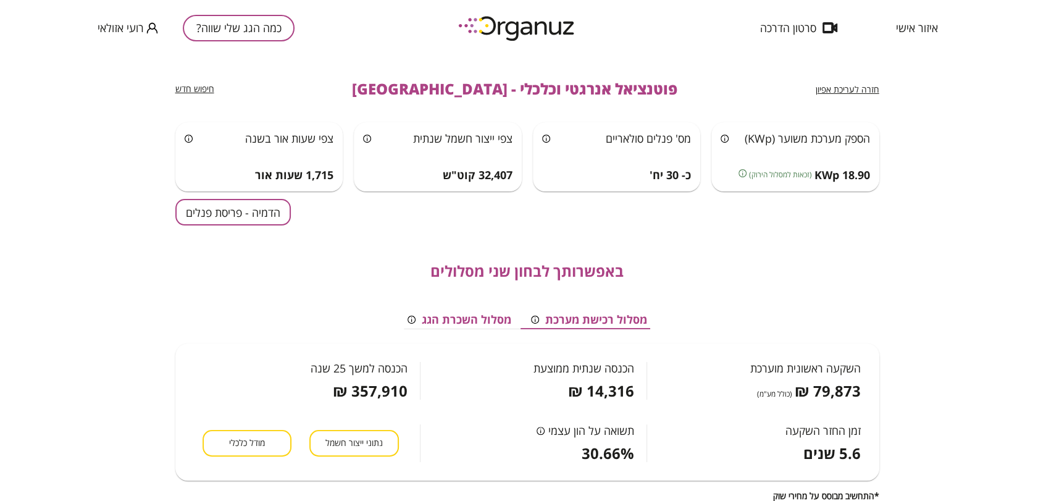
click at [845, 89] on span "חזרה לעריכת אפיון" at bounding box center [847, 89] width 64 height 12
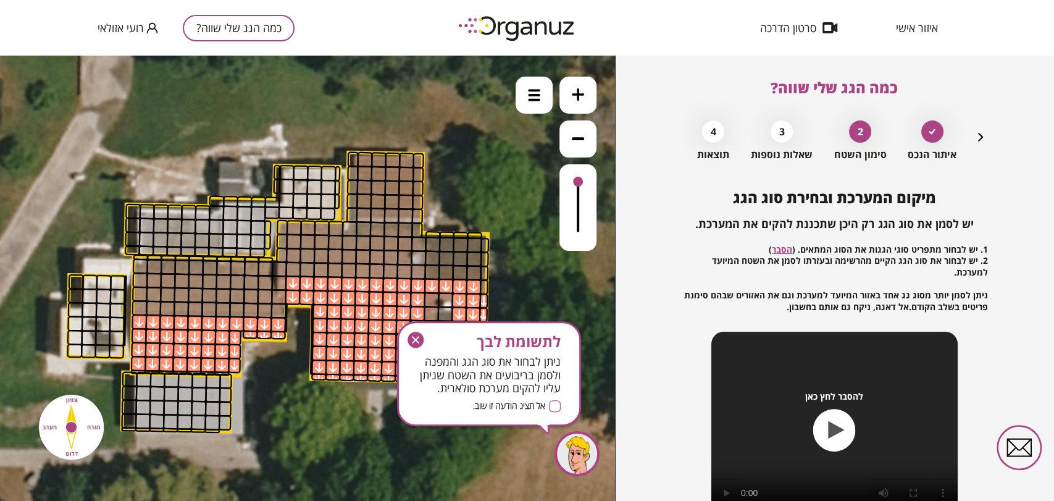
click at [413, 343] on icon "button" at bounding box center [415, 339] width 16 height 16
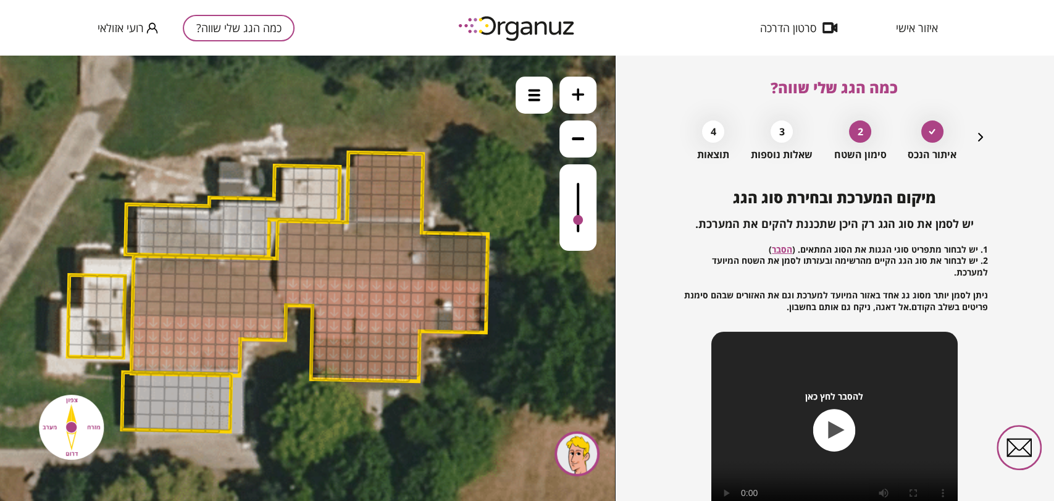
drag, startPoint x: 580, startPoint y: 180, endPoint x: 581, endPoint y: 221, distance: 40.8
click at [581, 221] on div at bounding box center [578, 220] width 10 height 10
click at [532, 94] on img at bounding box center [534, 95] width 12 height 12
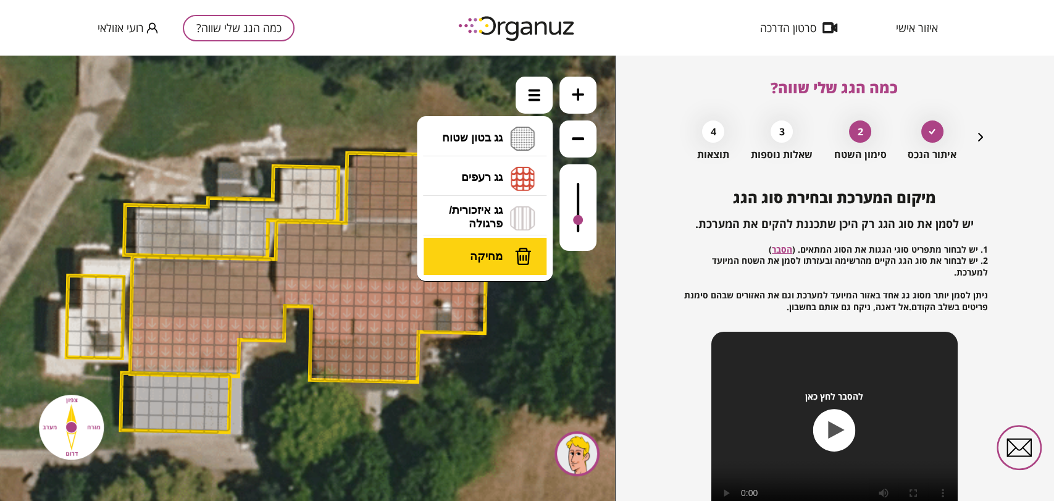
click at [492, 264] on button "מחיקה" at bounding box center [484, 256] width 123 height 37
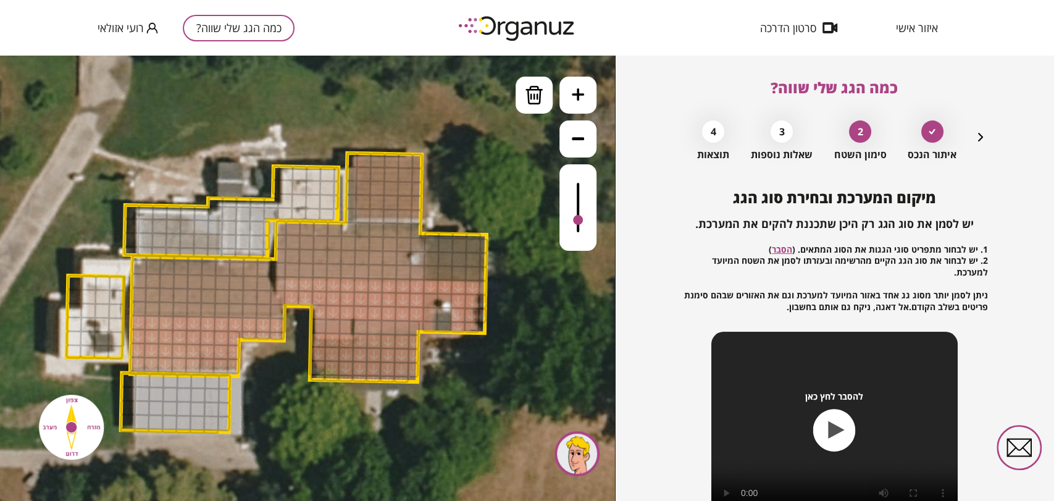
drag, startPoint x: 317, startPoint y: 323, endPoint x: 435, endPoint y: 327, distance: 117.4
click at [528, 86] on img at bounding box center [534, 95] width 19 height 19
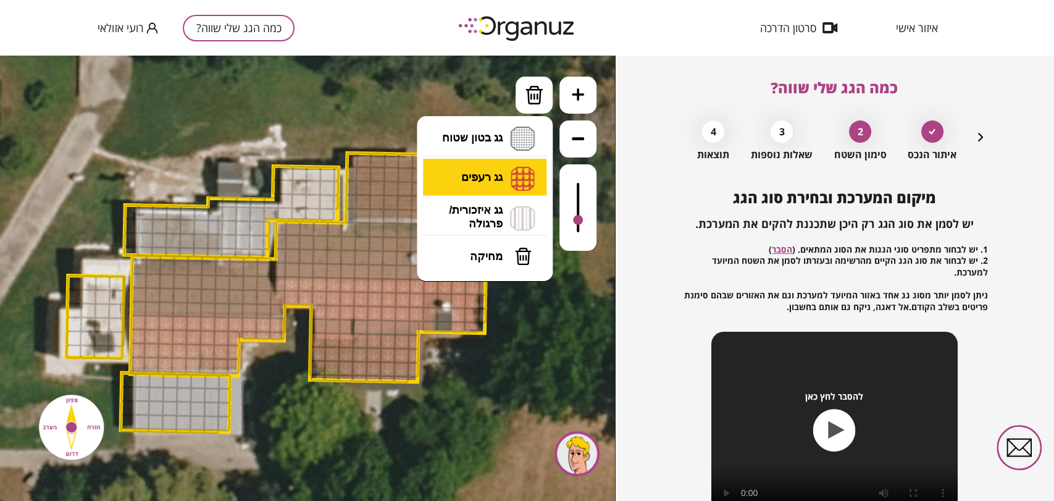
click at [509, 172] on li "גג רעפים רעפים צפון רעפים דרום רעפים מערב רעפים מזרח" at bounding box center [485, 179] width 130 height 40
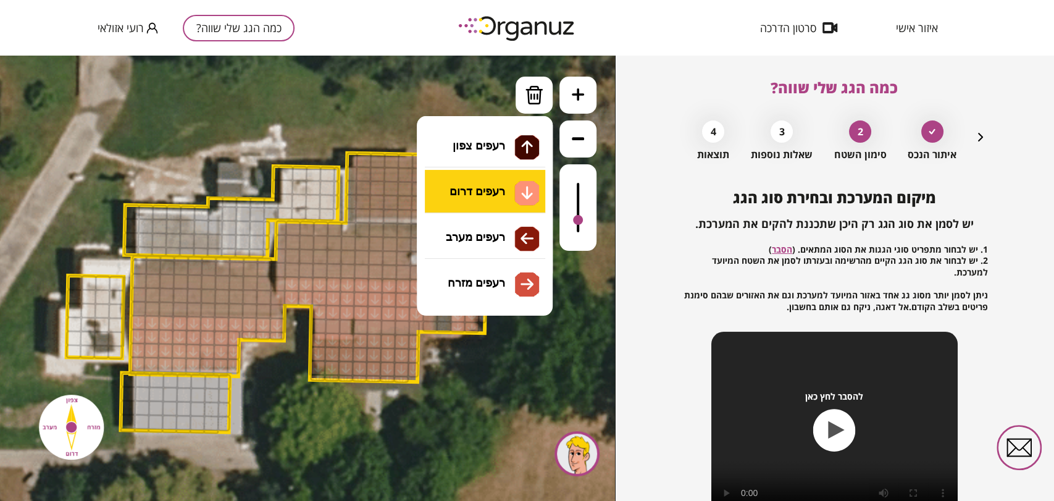
click at [513, 193] on div ".st0 { fill: #FFFFFF; } 10" at bounding box center [307, 278] width 615 height 445
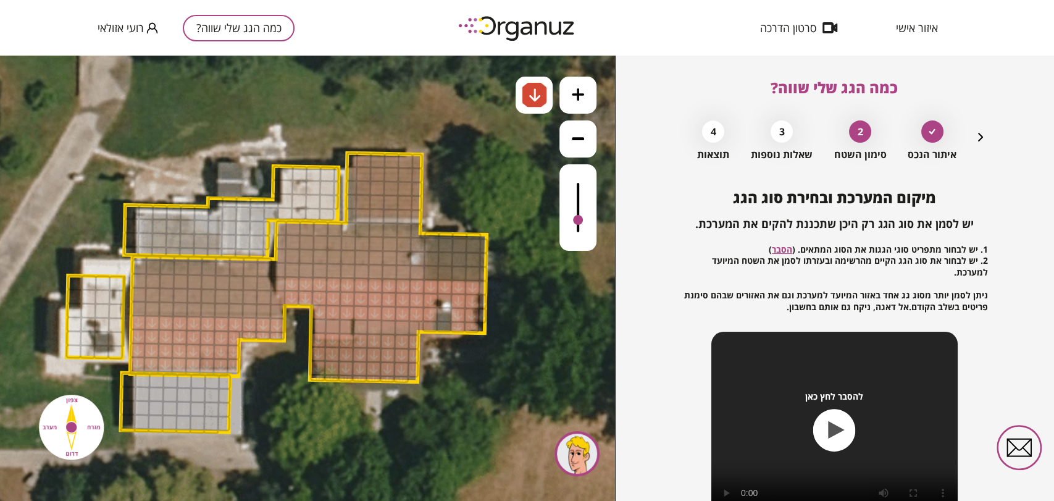
drag, startPoint x: 425, startPoint y: 296, endPoint x: 429, endPoint y: 302, distance: 7.7
drag, startPoint x: 486, startPoint y: 290, endPoint x: 486, endPoint y: 326, distance: 35.8
click at [483, 329] on div ".st0 { fill: #FFFFFF; }" at bounding box center [272, 289] width 1292 height 1292
click at [425, 329] on div at bounding box center [429, 325] width 15 height 11
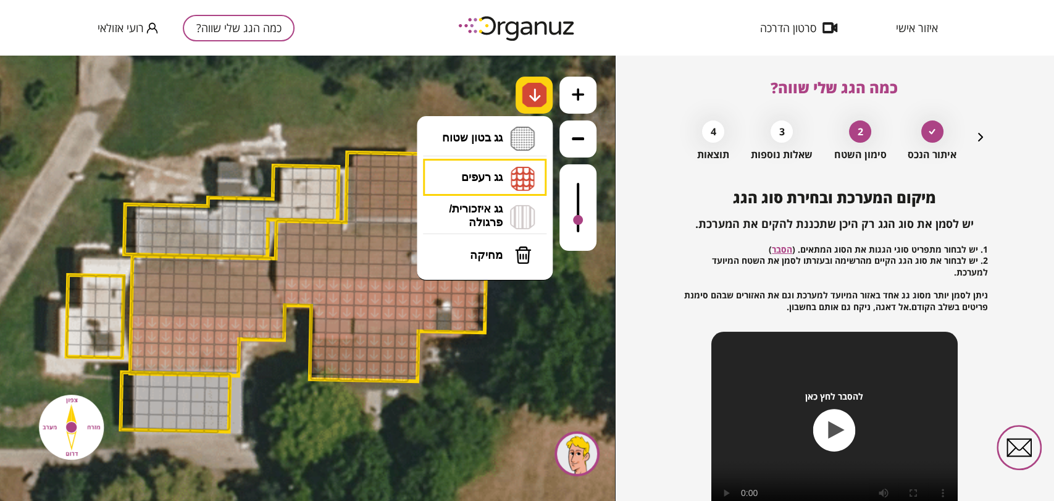
click at [522, 96] on img at bounding box center [534, 95] width 25 height 25
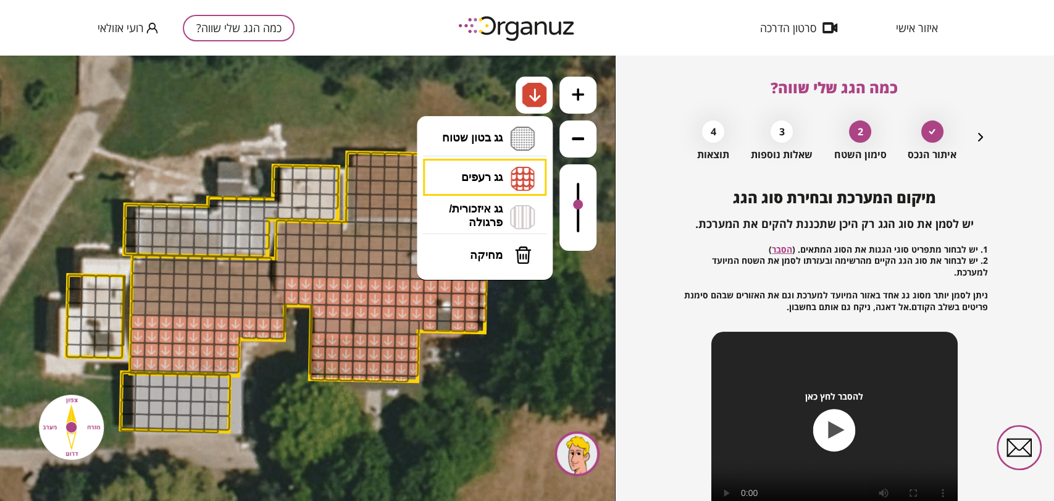
click at [581, 206] on div at bounding box center [577, 207] width 37 height 86
click at [588, 199] on div at bounding box center [577, 207] width 37 height 86
click at [517, 165] on li "גג רעפים רעפים צפון רעפים דרום רעפים מערב רעפים מזרח" at bounding box center [485, 178] width 130 height 38
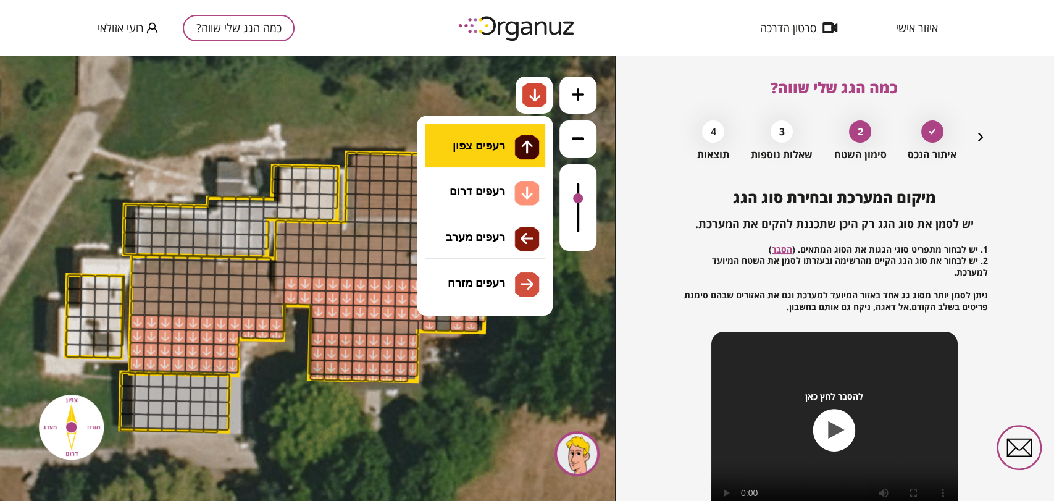
click at [496, 149] on div ".st0 { fill: #FFFFFF; } 10" at bounding box center [307, 278] width 615 height 445
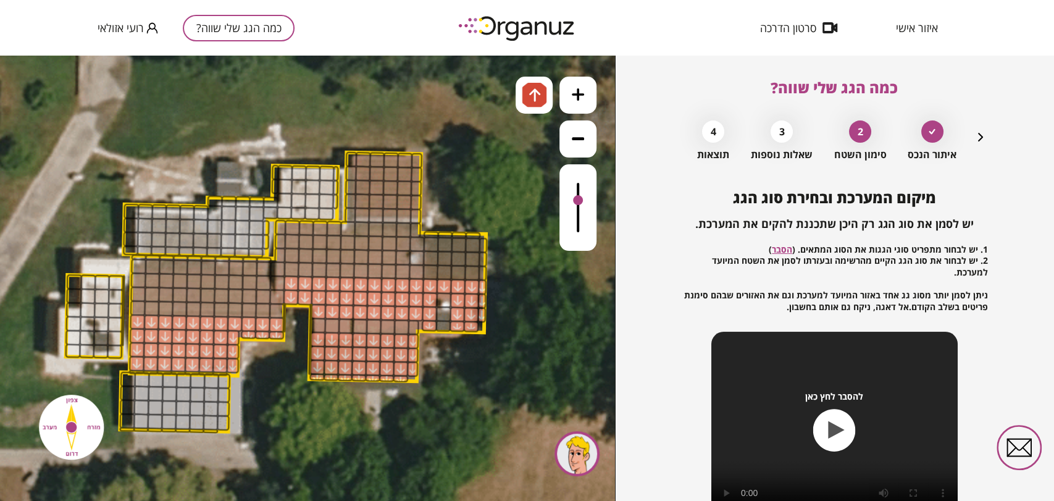
drag, startPoint x: 580, startPoint y: 199, endPoint x: 568, endPoint y: 201, distance: 12.6
click at [568, 201] on div at bounding box center [577, 207] width 37 height 86
drag, startPoint x: 298, startPoint y: 268, endPoint x: 390, endPoint y: 268, distance: 92.6
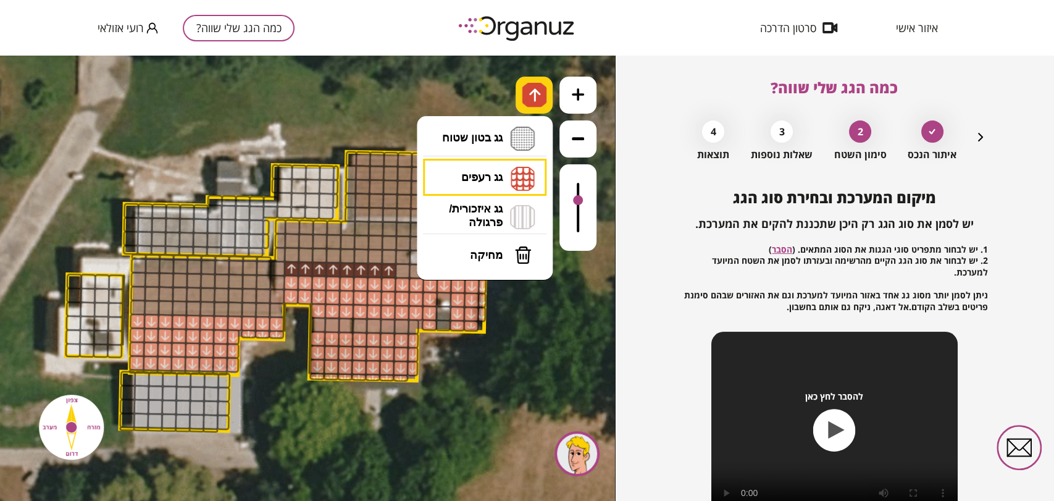
click at [546, 96] on img at bounding box center [534, 95] width 25 height 25
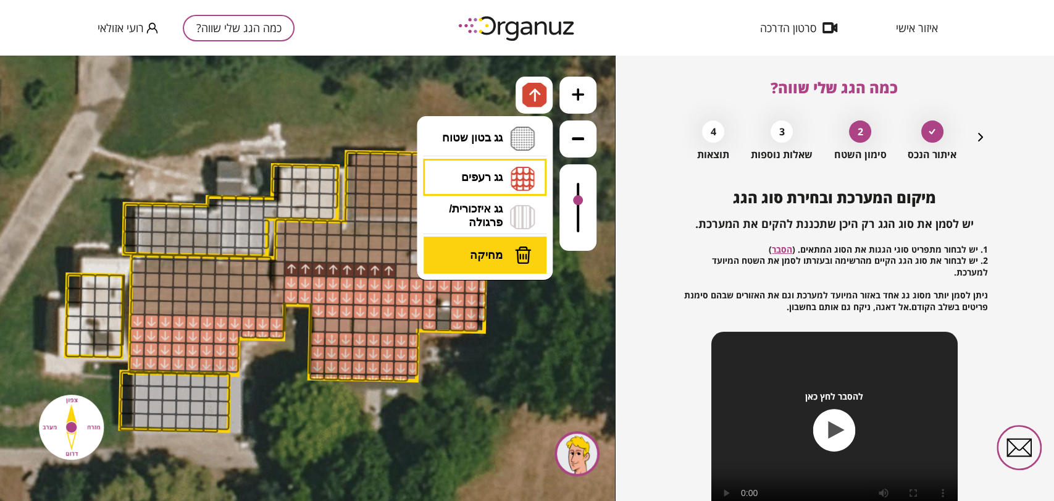
click at [489, 251] on span "מחיקה" at bounding box center [486, 255] width 33 height 14
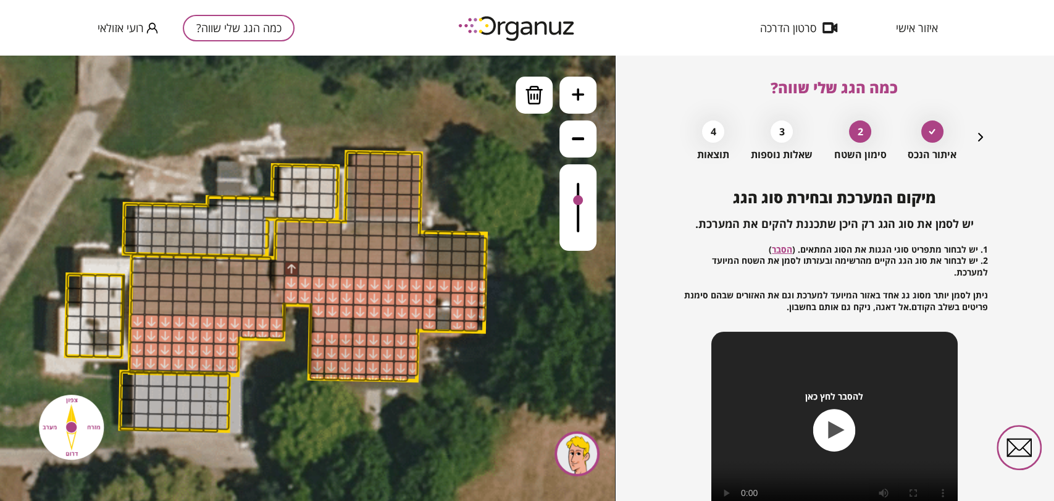
drag, startPoint x: 388, startPoint y: 268, endPoint x: 310, endPoint y: 257, distance: 78.6
click at [293, 266] on div at bounding box center [290, 267] width 15 height 15
click at [525, 98] on img at bounding box center [534, 95] width 19 height 19
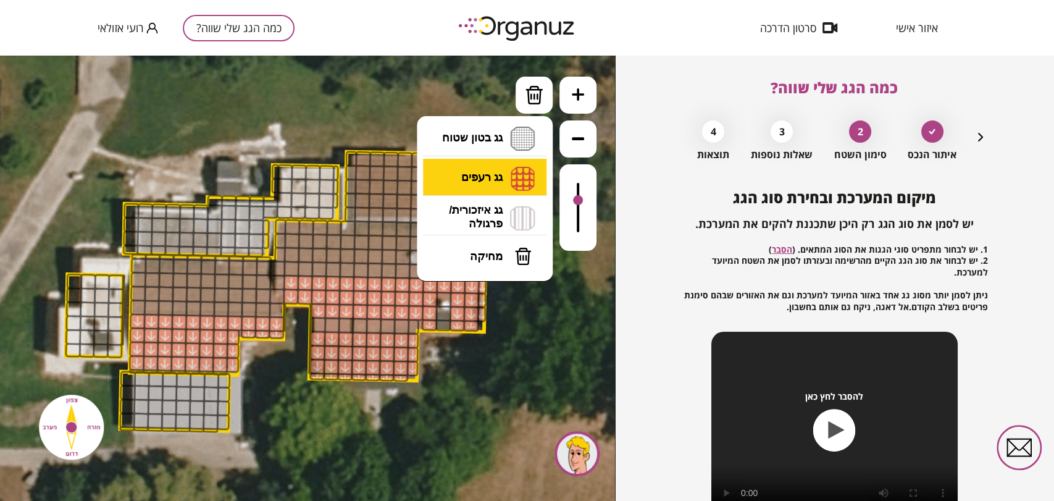
click at [504, 164] on li "גג רעפים רעפים צפון רעפים דרום רעפים מערב רעפים מזרח" at bounding box center [485, 179] width 130 height 40
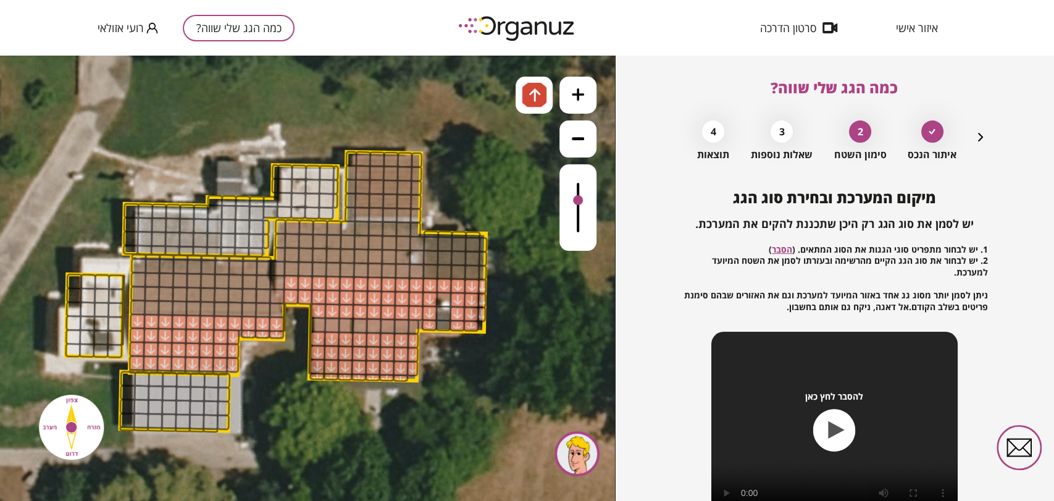
click at [483, 144] on div ".st0 { fill: #FFFFFF; } 10" at bounding box center [307, 278] width 615 height 445
drag, startPoint x: 260, startPoint y: 272, endPoint x: 178, endPoint y: 302, distance: 86.7
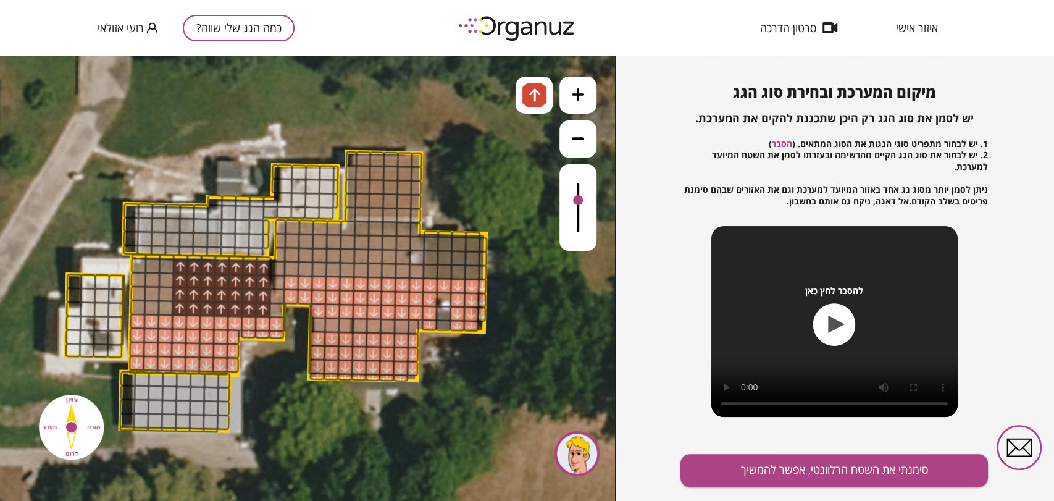
scroll to position [133, 0]
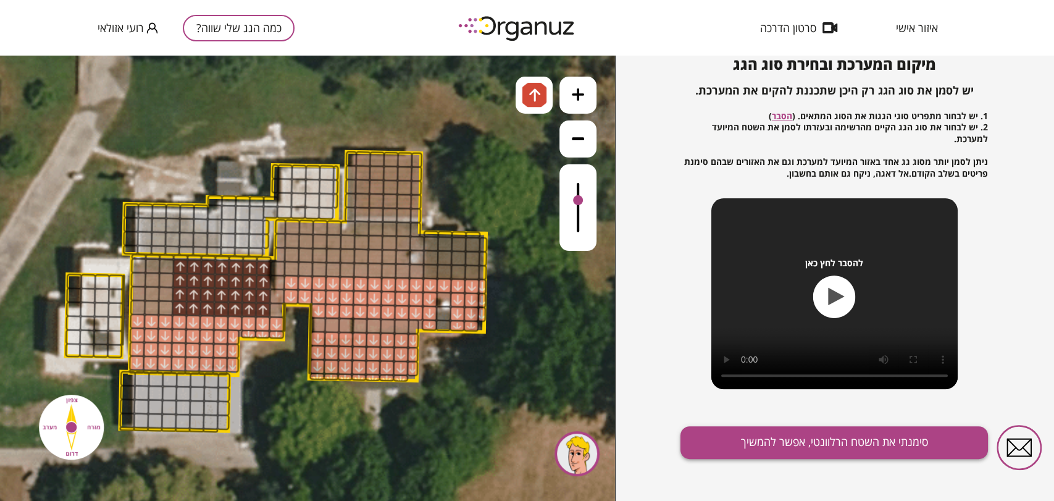
click at [750, 452] on button "סימנתי את השטח הרלוונטי, אפשר להמשיך" at bounding box center [833, 442] width 307 height 33
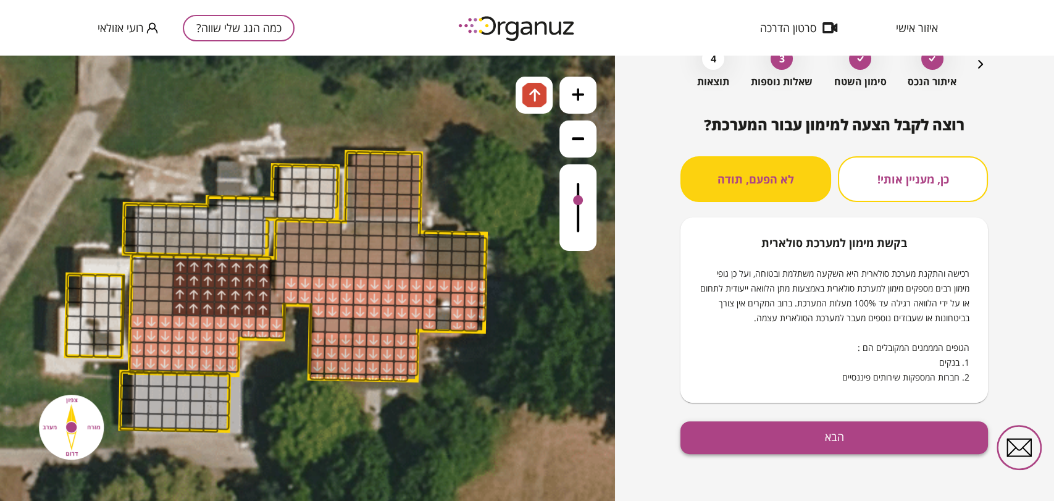
click at [788, 430] on button "הבא" at bounding box center [833, 437] width 307 height 33
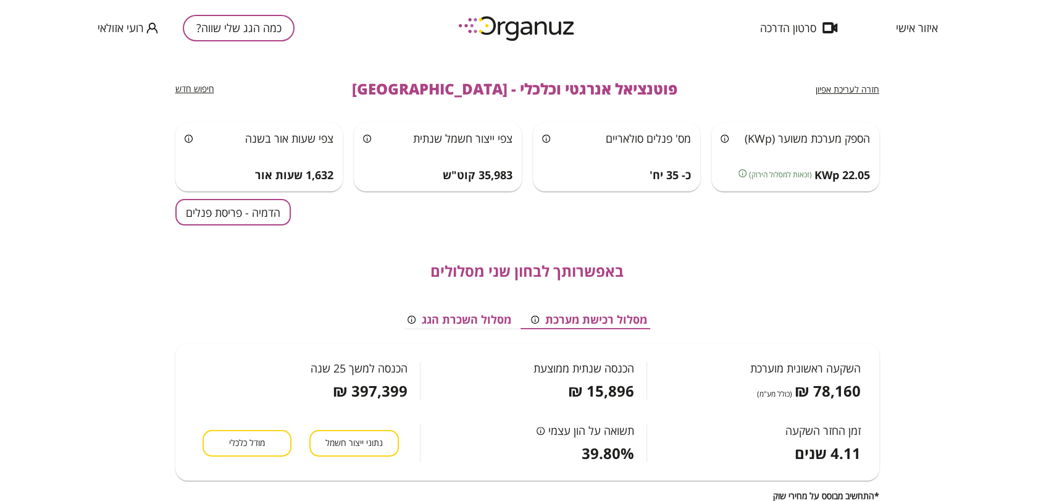
click at [197, 215] on button "הדמיה - פריסת פנלים" at bounding box center [232, 212] width 115 height 27
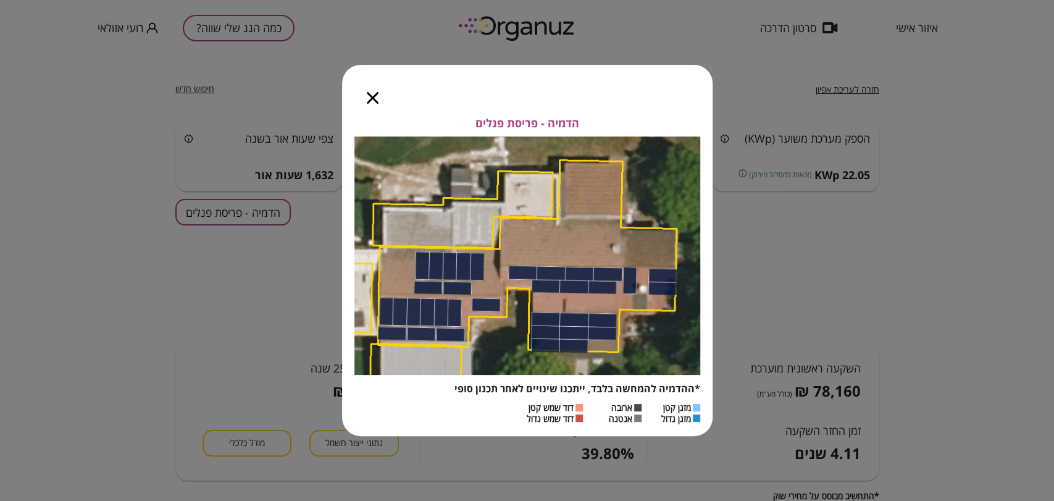
click at [370, 100] on icon "button" at bounding box center [373, 98] width 12 height 12
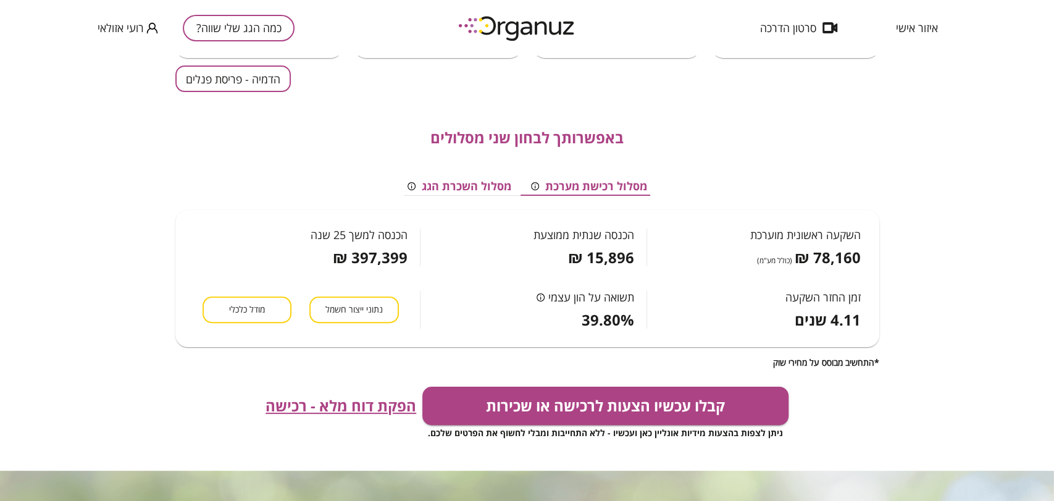
scroll to position [137, 0]
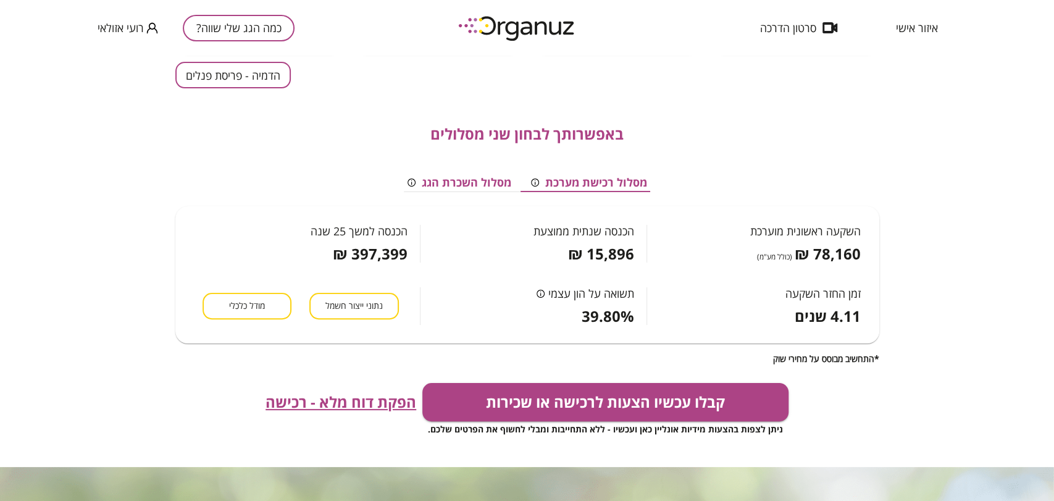
click at [275, 307] on button "מודל כלכלי" at bounding box center [246, 306] width 89 height 27
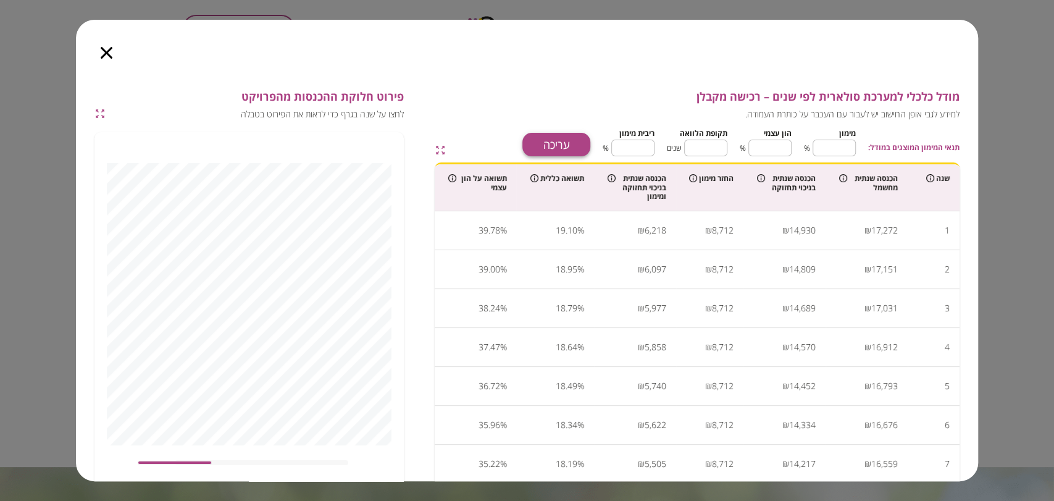
click at [552, 144] on button "עריכה" at bounding box center [556, 144] width 68 height 23
click at [846, 141] on input "**" at bounding box center [833, 147] width 43 height 33
type input "*"
type input "***"
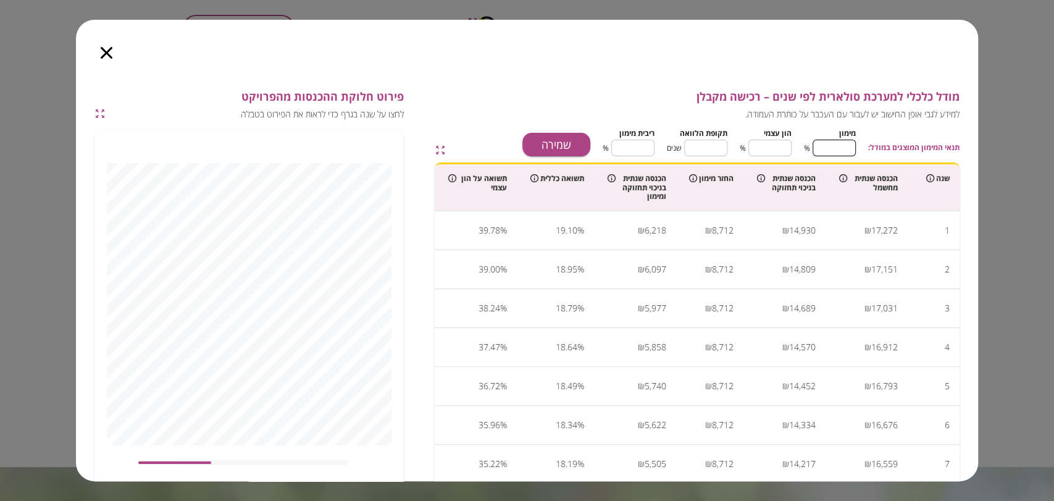
type input "*"
click at [700, 147] on input "**" at bounding box center [705, 147] width 43 height 33
click at [713, 150] on input "**" at bounding box center [705, 147] width 43 height 33
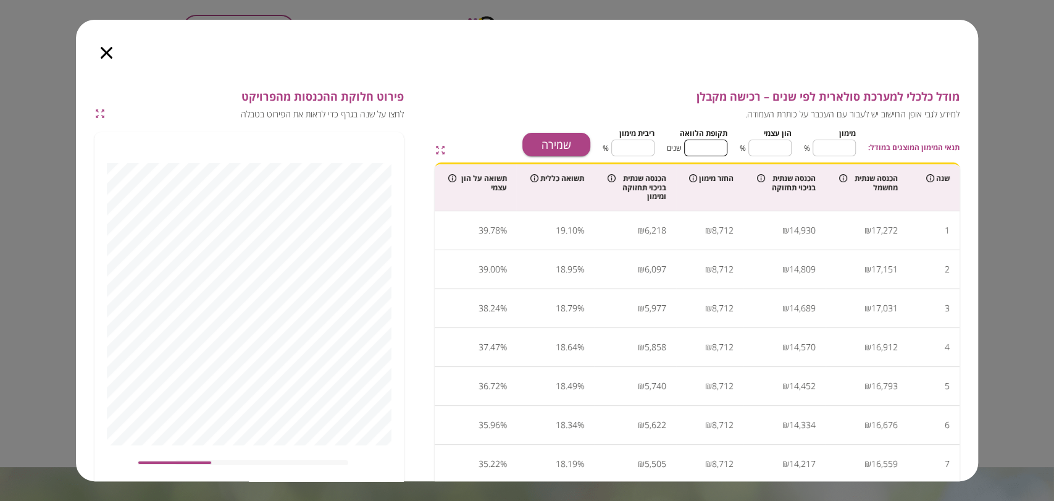
click at [713, 150] on input "**" at bounding box center [705, 147] width 43 height 33
type input "*"
click at [647, 138] on input "****" at bounding box center [632, 147] width 43 height 33
click at [643, 142] on input "****" at bounding box center [632, 147] width 43 height 33
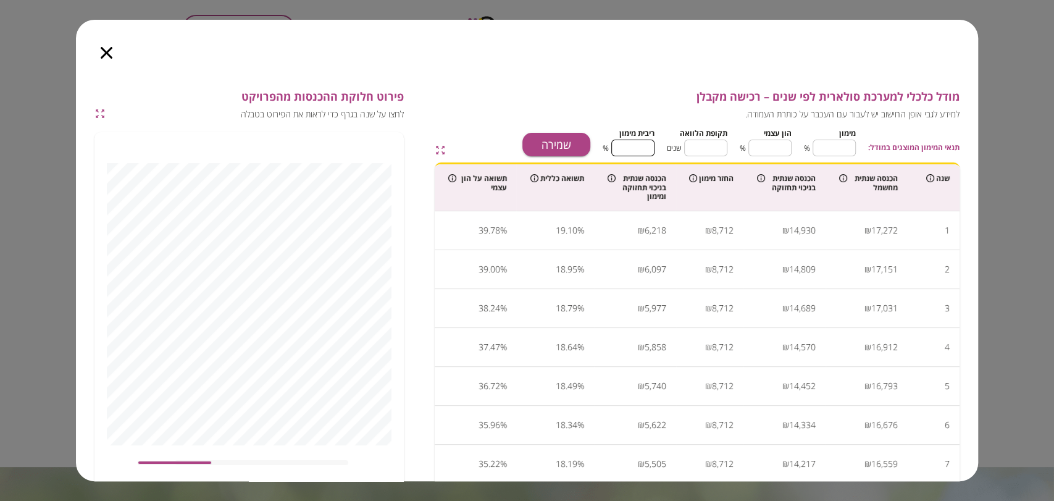
click at [643, 142] on input "****" at bounding box center [632, 147] width 43 height 33
type input "*"
click at [836, 148] on input "*" at bounding box center [833, 147] width 43 height 33
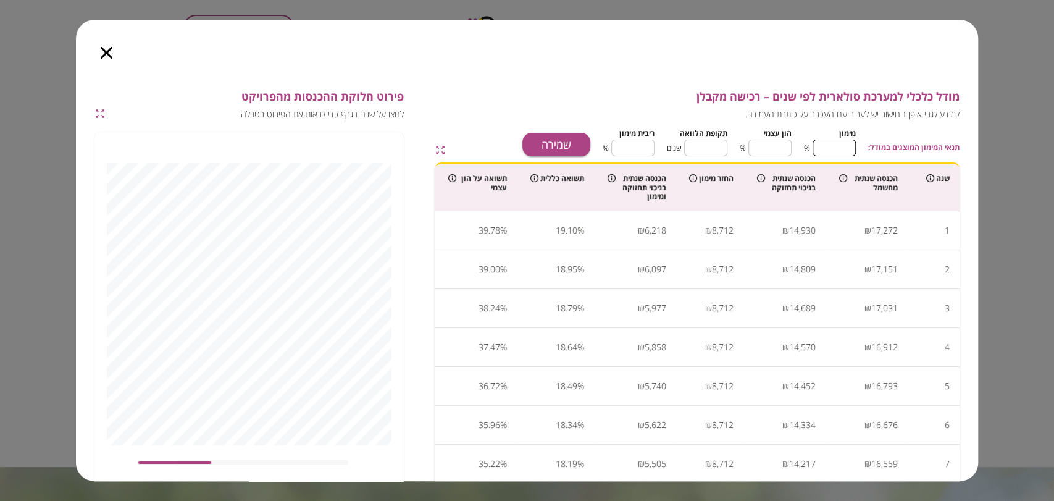
type input "*"
type input "**"
type input "***"
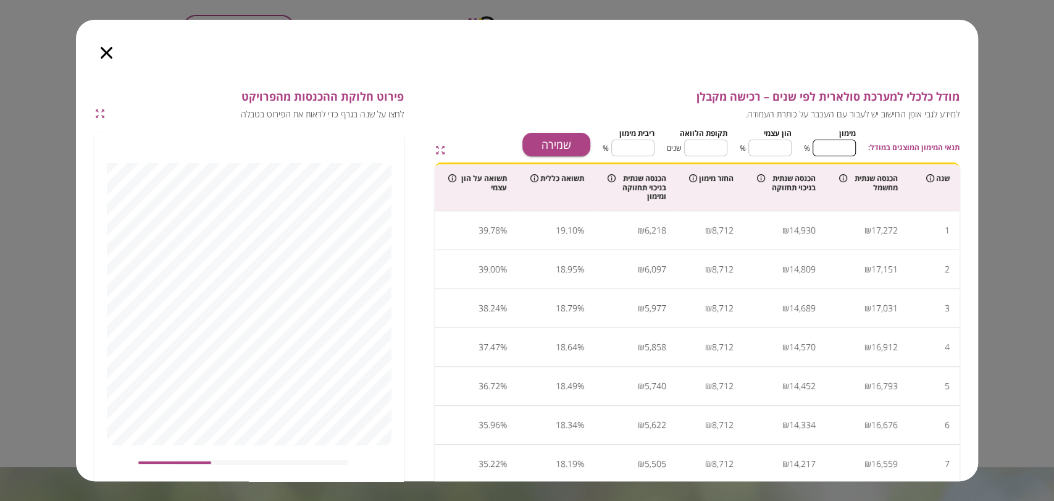
type input "*"
type input "***"
click at [720, 144] on input "*" at bounding box center [705, 147] width 43 height 33
type input "**"
click at [633, 149] on input "*" at bounding box center [632, 147] width 43 height 33
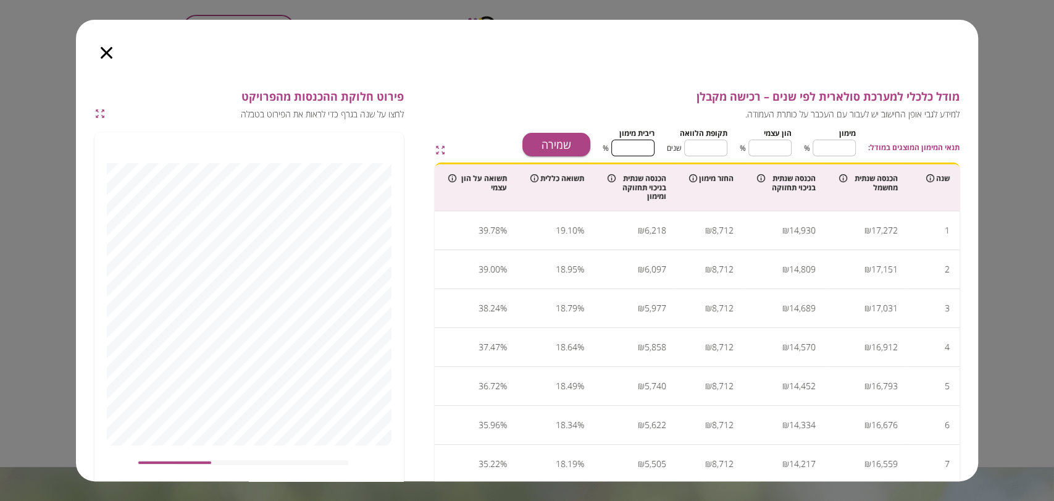
drag, startPoint x: 643, startPoint y: 150, endPoint x: 602, endPoint y: 139, distance: 42.7
click at [602, 139] on div "תנאי המימון המוצגים במודל: מימון *** ​ % הון עצמי * ​ % תקופת הלוואה ** ​ שנים …" at bounding box center [774, 140] width 369 height 31
click at [573, 144] on button "שמירה" at bounding box center [556, 144] width 68 height 23
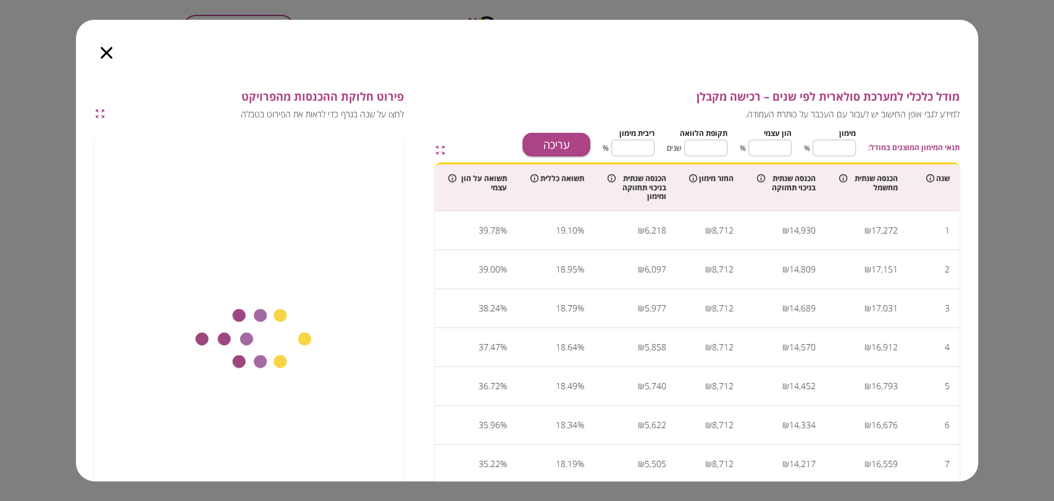
type input "****"
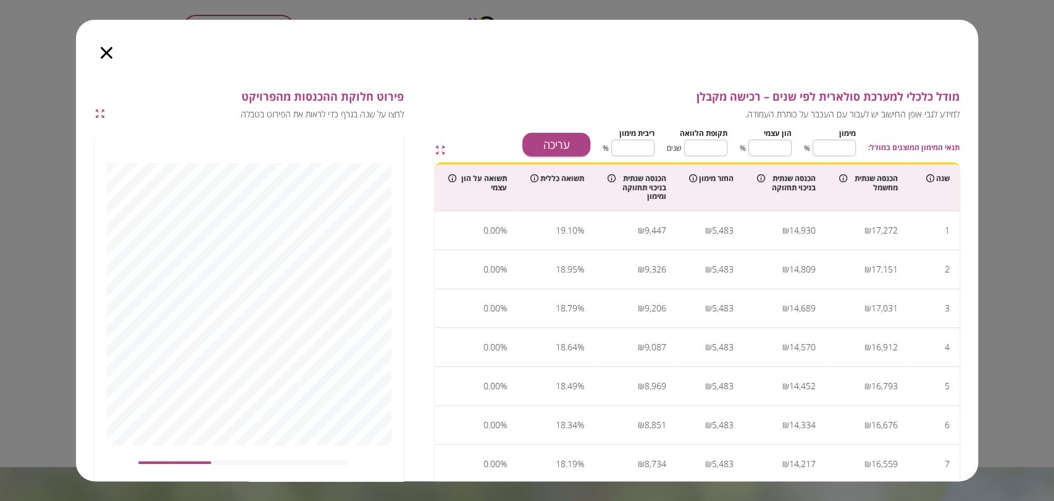
click at [104, 53] on icon "button" at bounding box center [107, 53] width 12 height 12
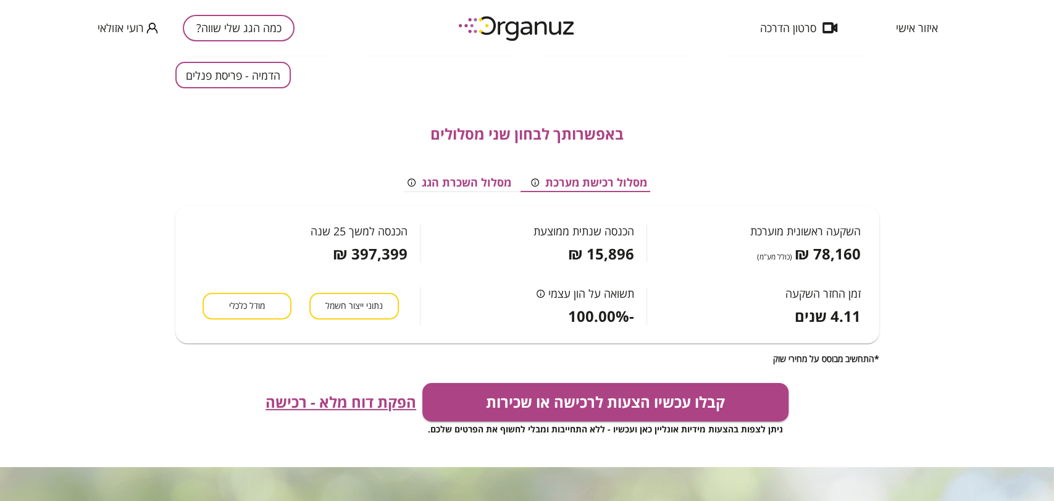
click at [353, 402] on span "הפקת דוח מלא - רכישה" at bounding box center [340, 401] width 151 height 17
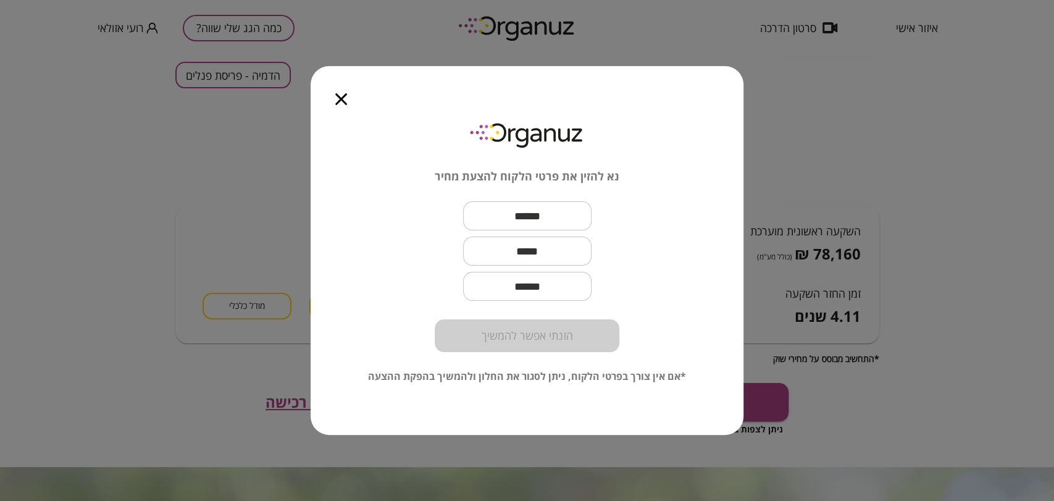
click at [349, 105] on div at bounding box center [340, 92] width 61 height 52
click at [339, 99] on icon "button" at bounding box center [341, 99] width 12 height 12
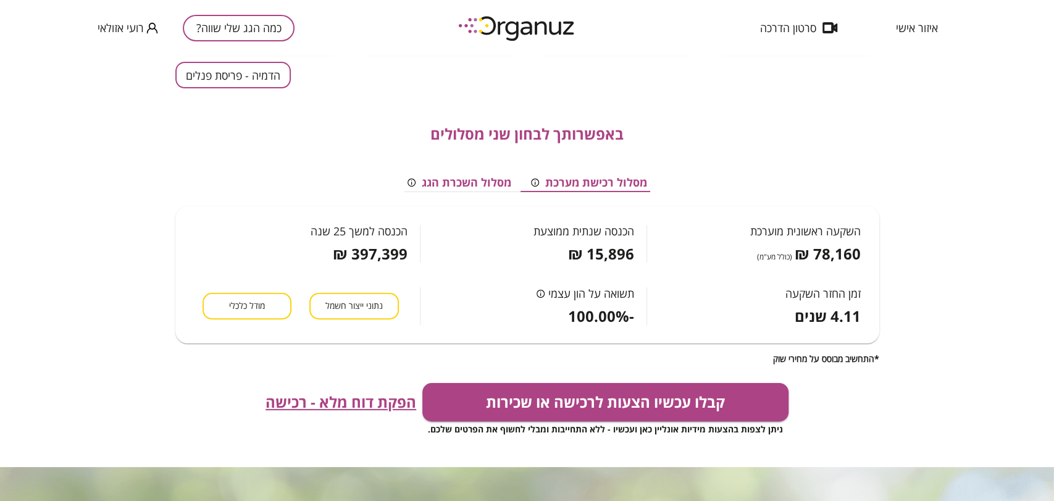
scroll to position [0, 0]
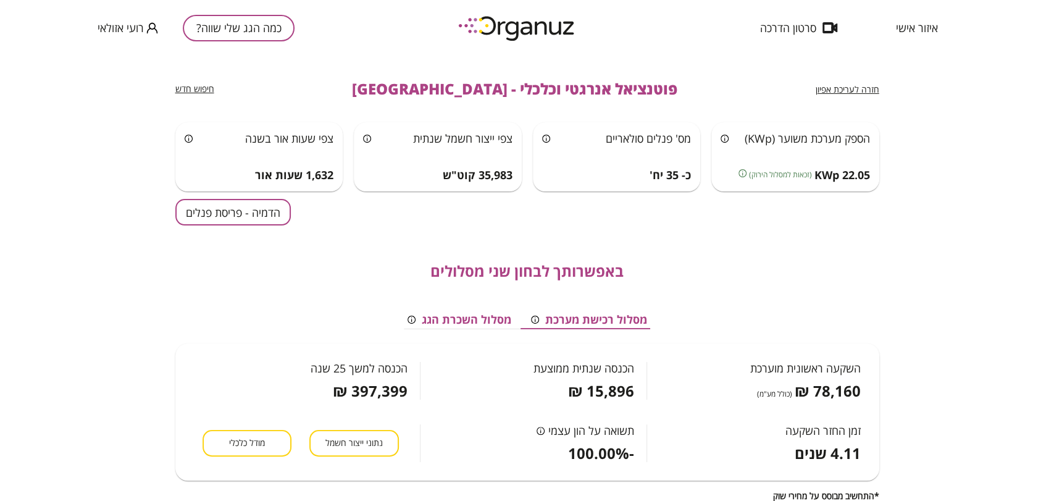
click at [843, 81] on div "חזרה לעריכת אפיון" at bounding box center [847, 88] width 64 height 15
click at [839, 84] on span "חזרה לעריכת אפיון" at bounding box center [847, 89] width 64 height 12
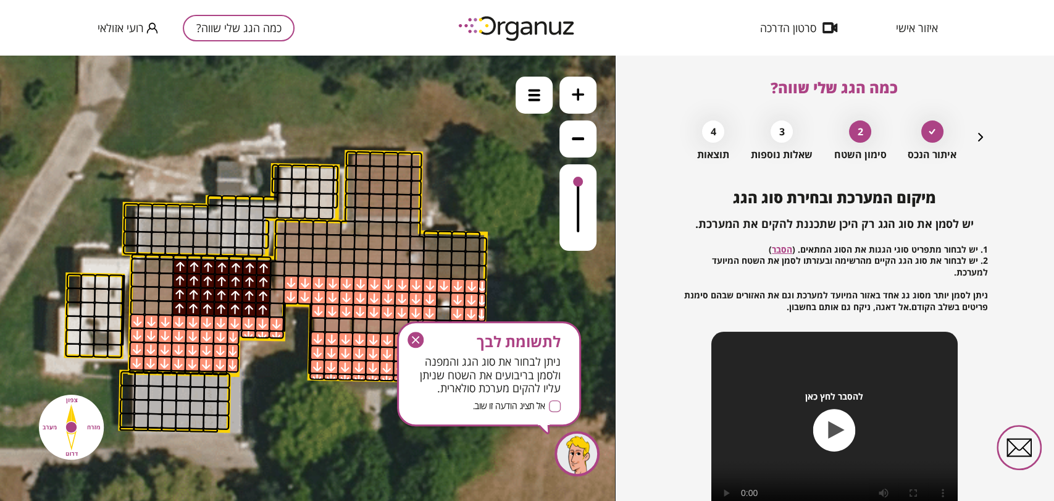
click at [414, 341] on icon "button" at bounding box center [415, 339] width 16 height 16
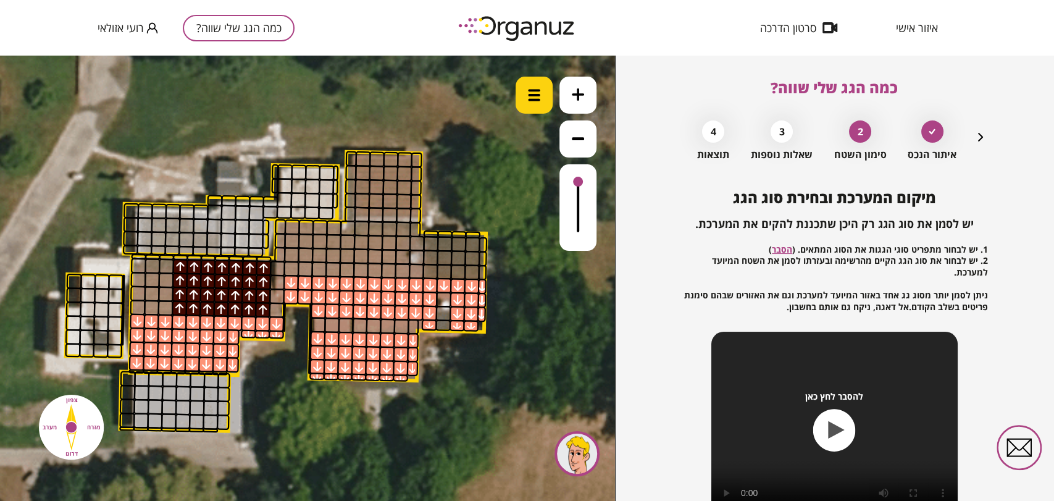
click at [541, 97] on div at bounding box center [533, 95] width 37 height 37
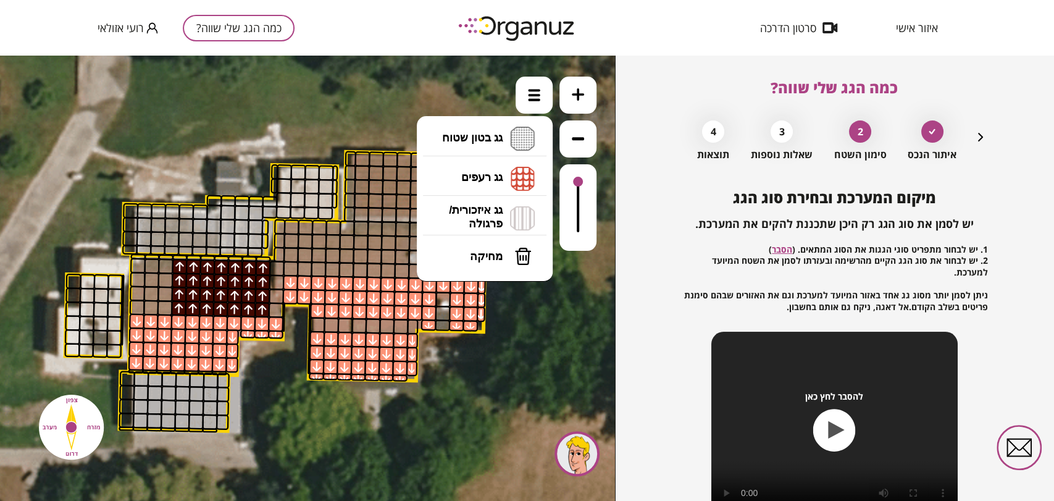
click at [503, 261] on button "מחיקה" at bounding box center [484, 256] width 123 height 37
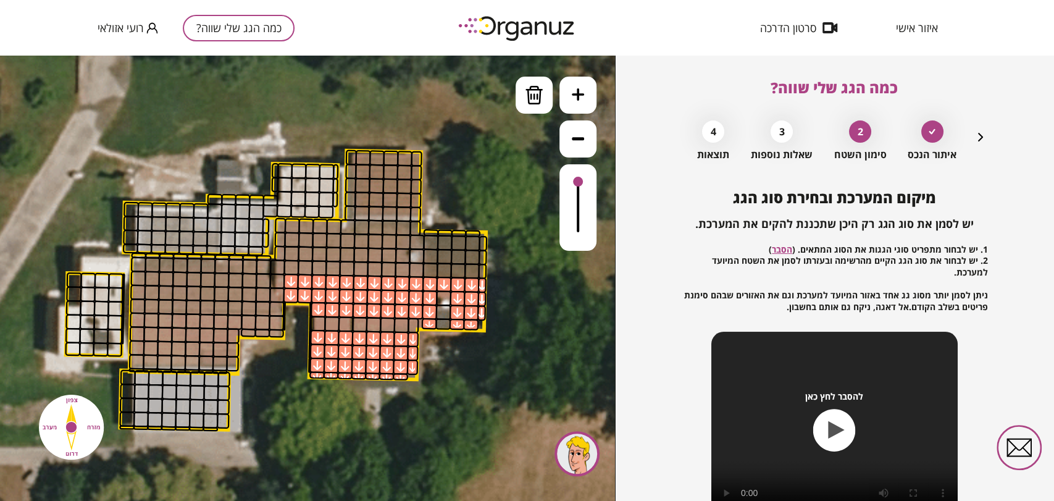
drag, startPoint x: 257, startPoint y: 268, endPoint x: 187, endPoint y: 278, distance: 70.4
click at [526, 98] on img at bounding box center [534, 95] width 19 height 19
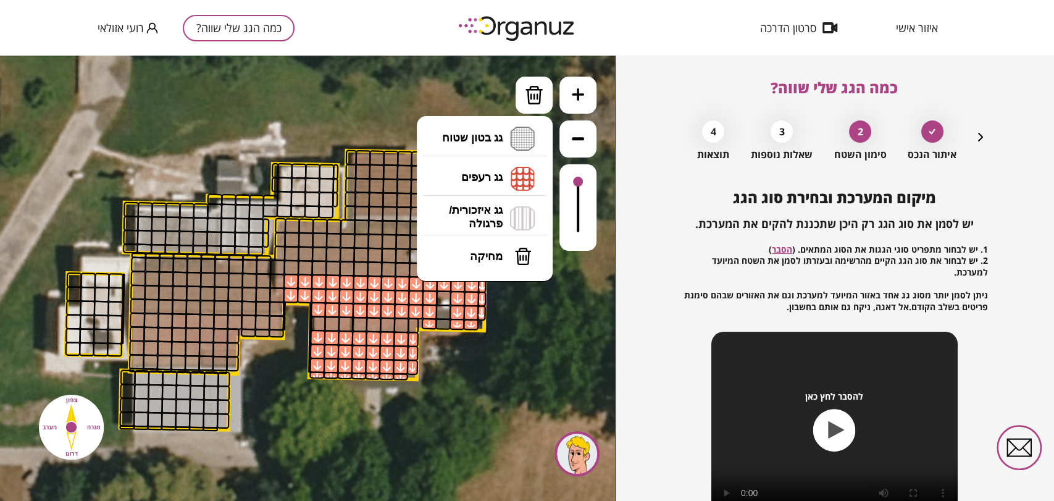
click at [475, 166] on li "גג רעפים רעפים צפון רעפים דרום רעפים מערב רעפים מזרח" at bounding box center [485, 179] width 130 height 40
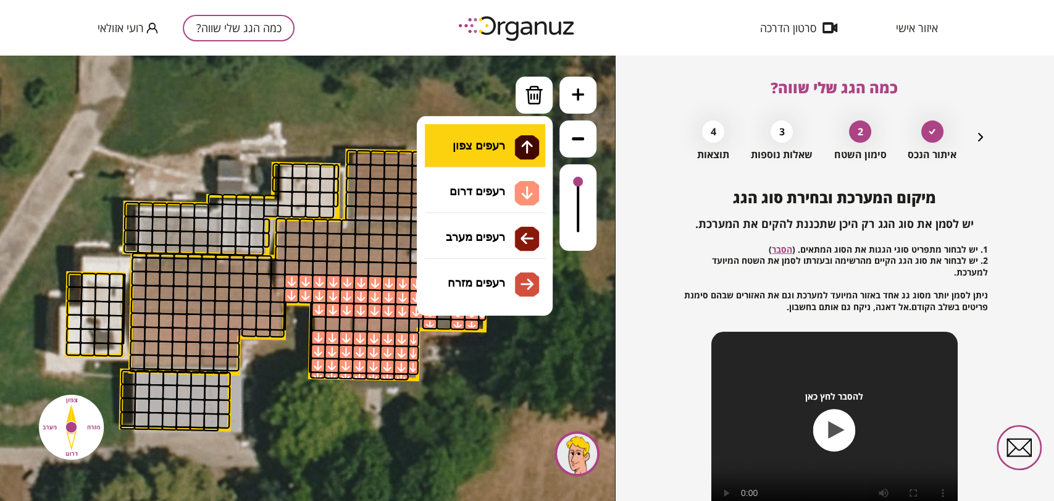
click at [508, 148] on div ".st0 { fill: #FFFFFF; } 10" at bounding box center [307, 278] width 615 height 445
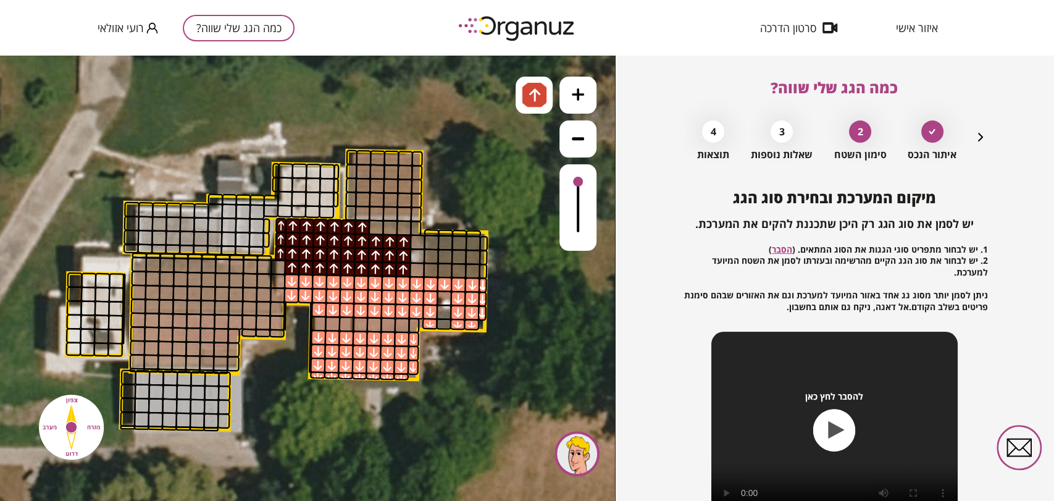
drag, startPoint x: 291, startPoint y: 267, endPoint x: 331, endPoint y: 251, distance: 43.0
drag, startPoint x: 374, startPoint y: 228, endPoint x: 408, endPoint y: 230, distance: 34.0
drag, startPoint x: 431, startPoint y: 238, endPoint x: 430, endPoint y: 267, distance: 29.6
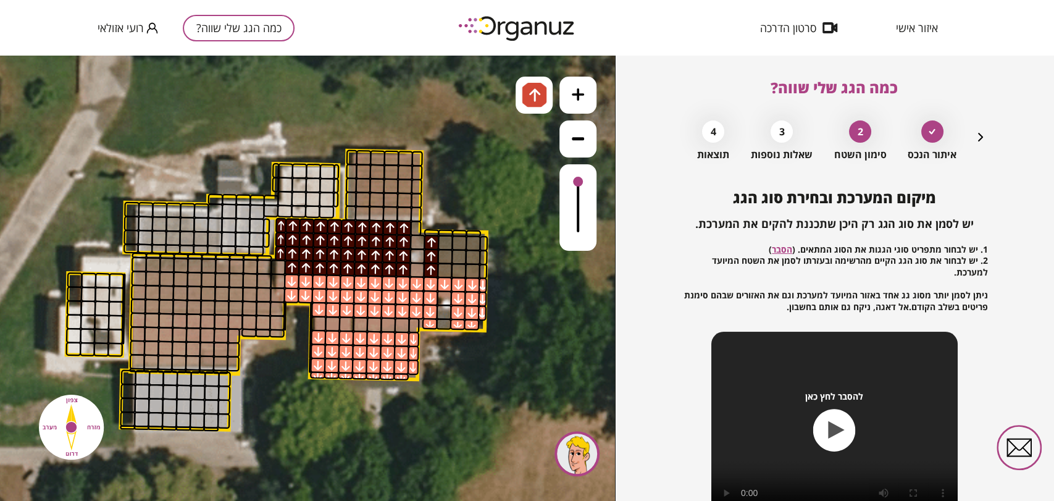
click at [534, 96] on img at bounding box center [534, 95] width 13 height 15
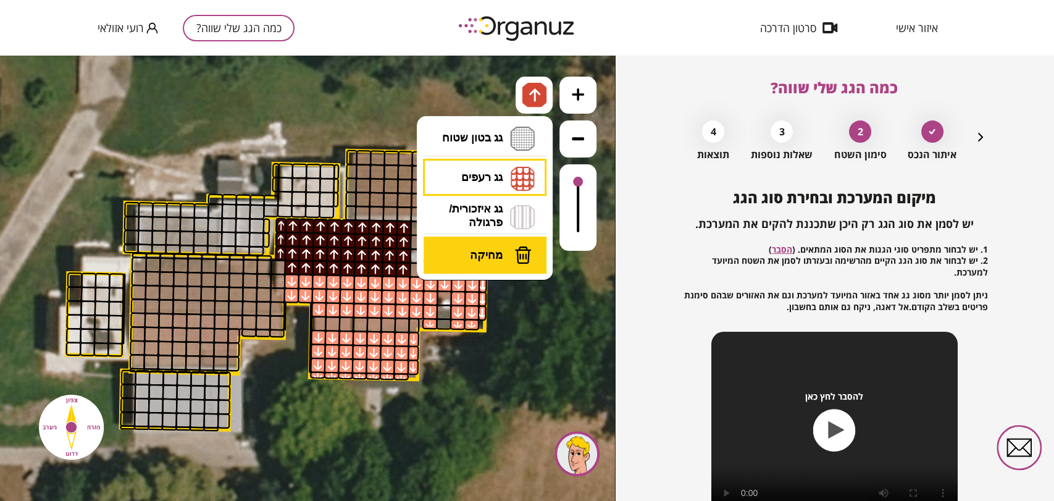
click at [483, 246] on button "מחיקה" at bounding box center [484, 254] width 123 height 37
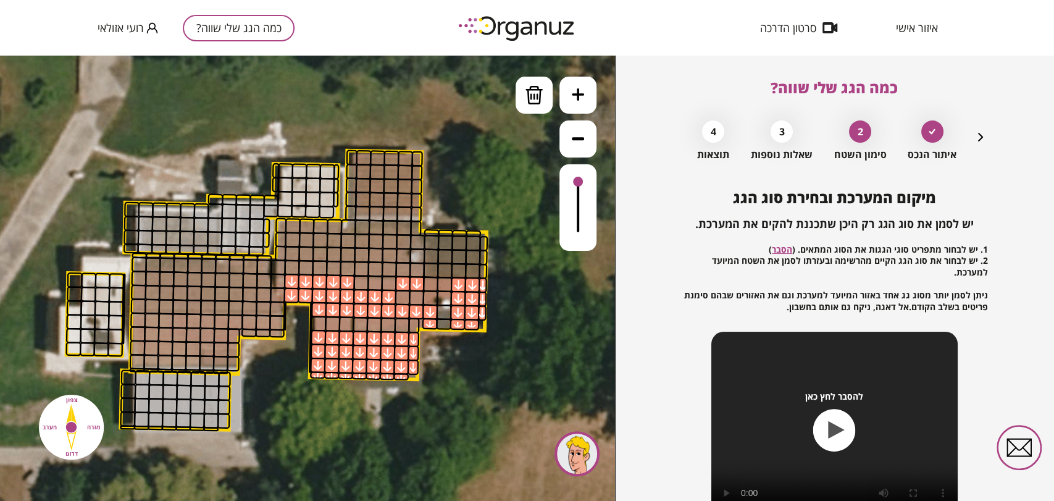
drag, startPoint x: 399, startPoint y: 238, endPoint x: 286, endPoint y: 235, distance: 113.0
click at [537, 88] on img at bounding box center [534, 95] width 19 height 19
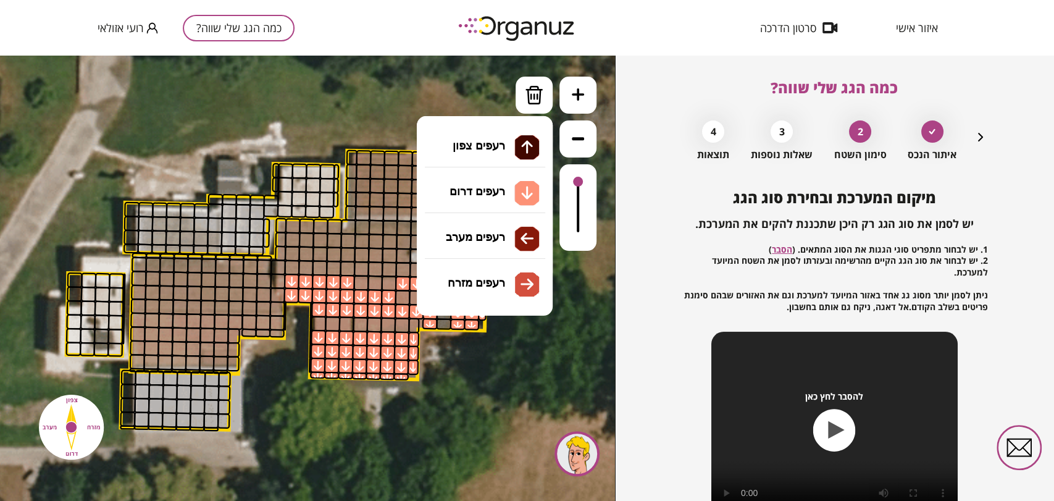
click at [509, 164] on li "גג רעפים רעפים צפון רעפים דרום רעפים מערב רעפים מזרח" at bounding box center [485, 179] width 130 height 40
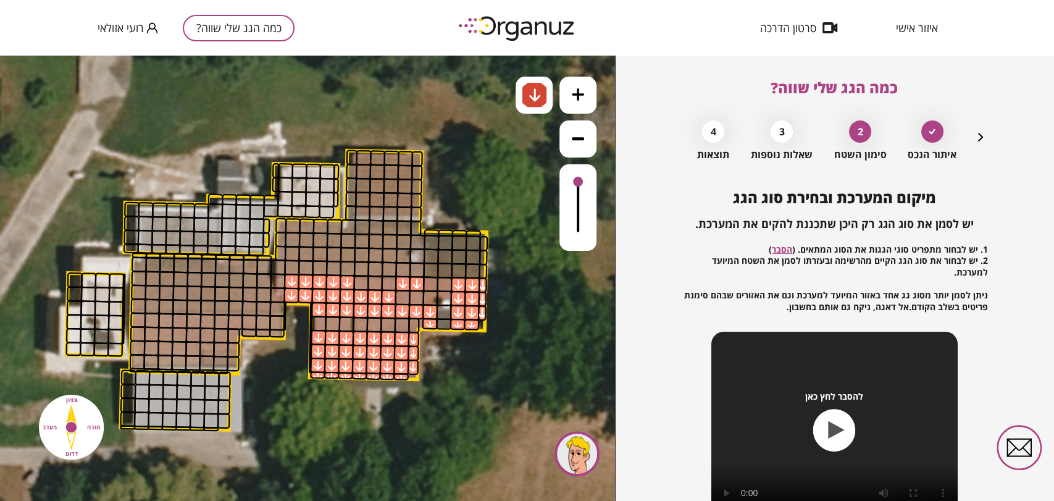
click at [486, 189] on div ".st0 { fill: #FFFFFF; } 10" at bounding box center [307, 278] width 615 height 445
drag, startPoint x: 349, startPoint y: 291, endPoint x: 281, endPoint y: 315, distance: 72.0
click at [540, 104] on img at bounding box center [534, 95] width 25 height 25
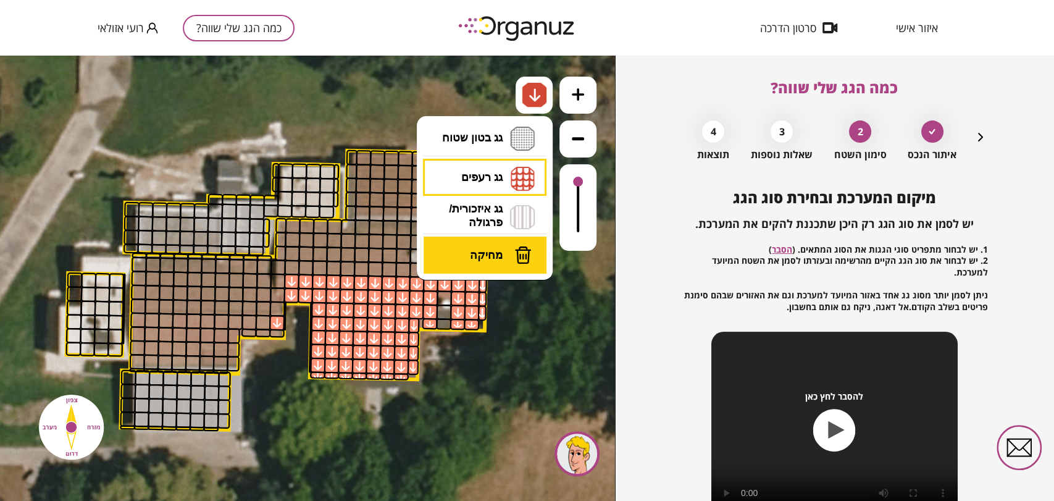
click at [486, 251] on span "מחיקה" at bounding box center [486, 255] width 33 height 14
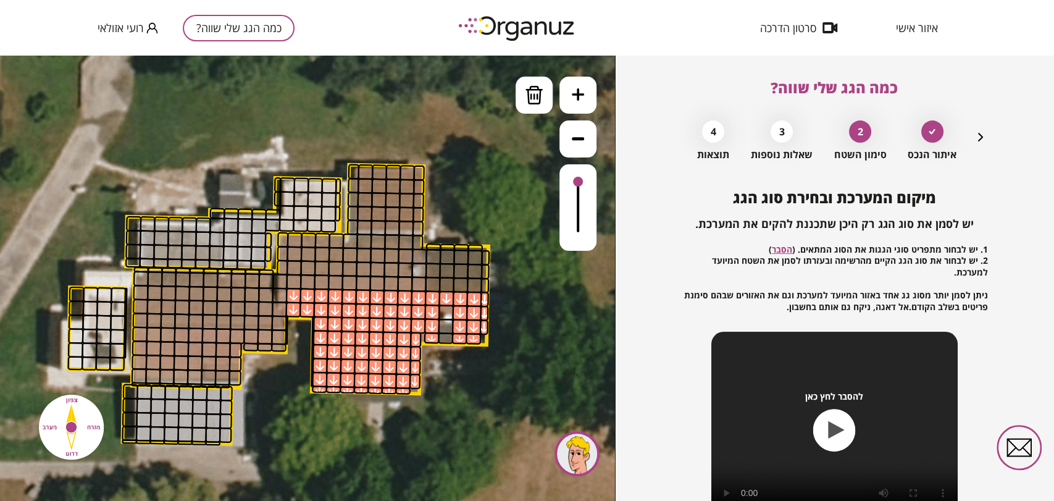
click at [294, 337] on icon at bounding box center [274, 301] width 1292 height 1292
click at [543, 100] on img at bounding box center [534, 95] width 19 height 19
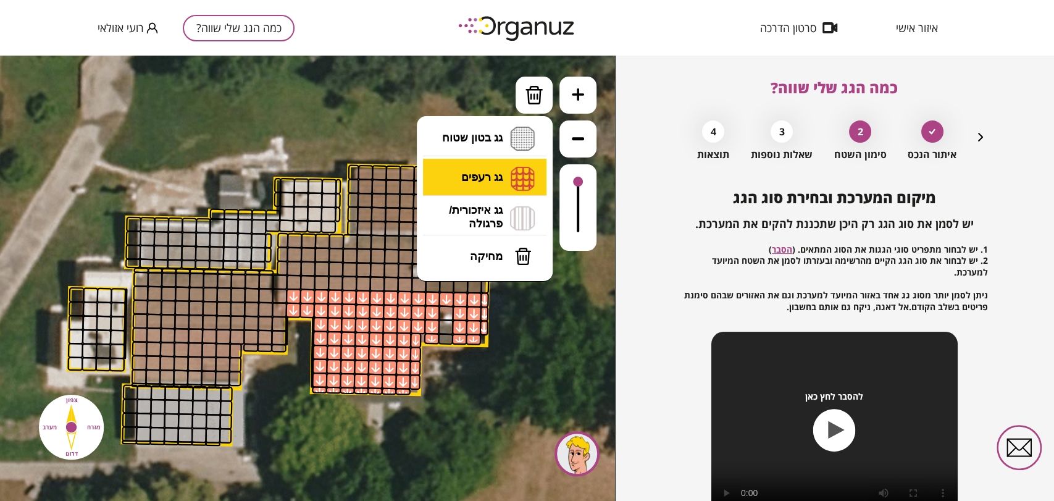
click at [500, 177] on li "גג רעפים רעפים צפון רעפים דרום רעפים מערב רעפים מזרח" at bounding box center [485, 179] width 130 height 40
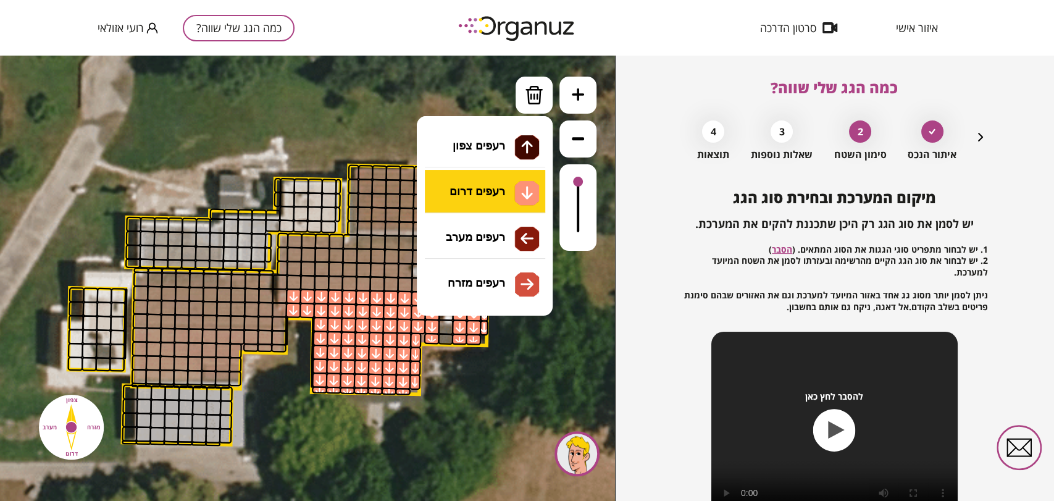
click at [481, 186] on div ".st0 { fill: #FFFFFF; } 10" at bounding box center [307, 278] width 615 height 445
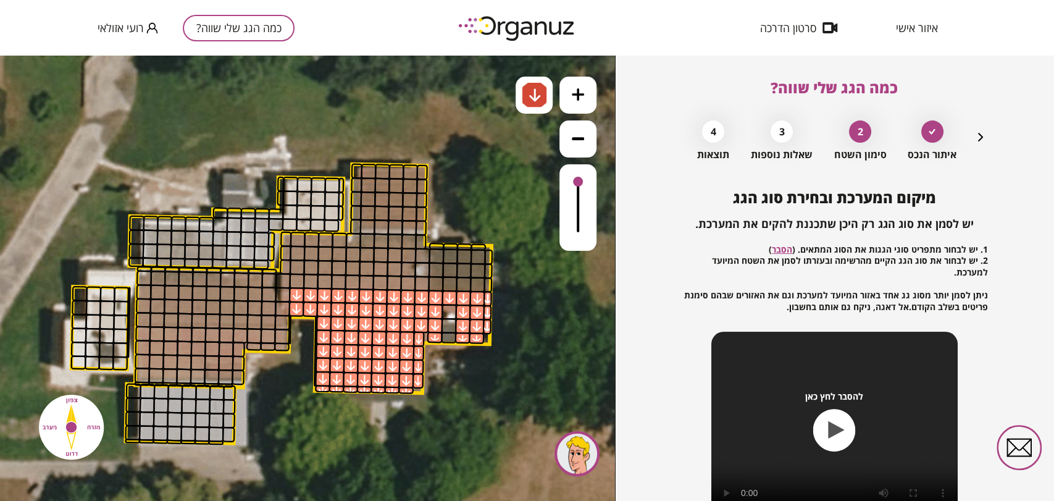
click at [314, 325] on icon at bounding box center [277, 300] width 1292 height 1292
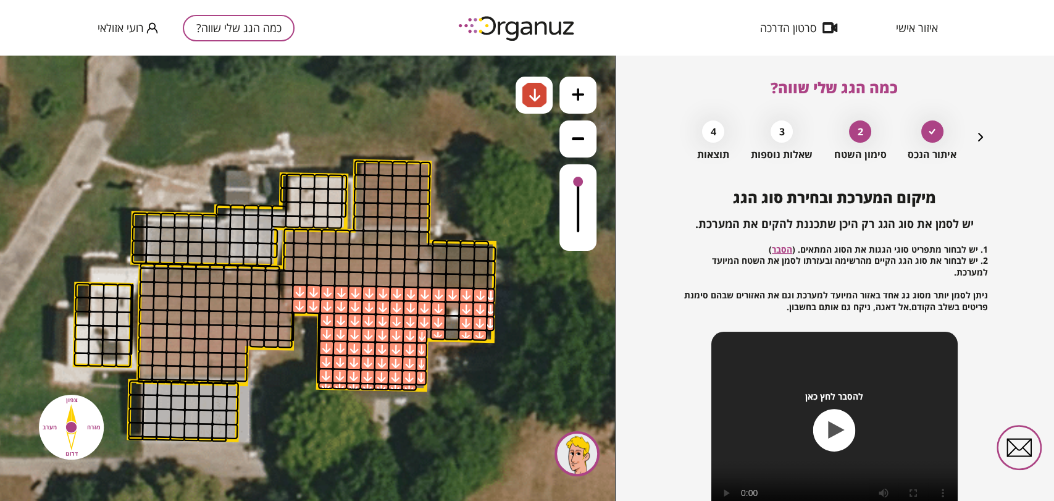
click at [319, 320] on icon at bounding box center [280, 297] width 1292 height 1292
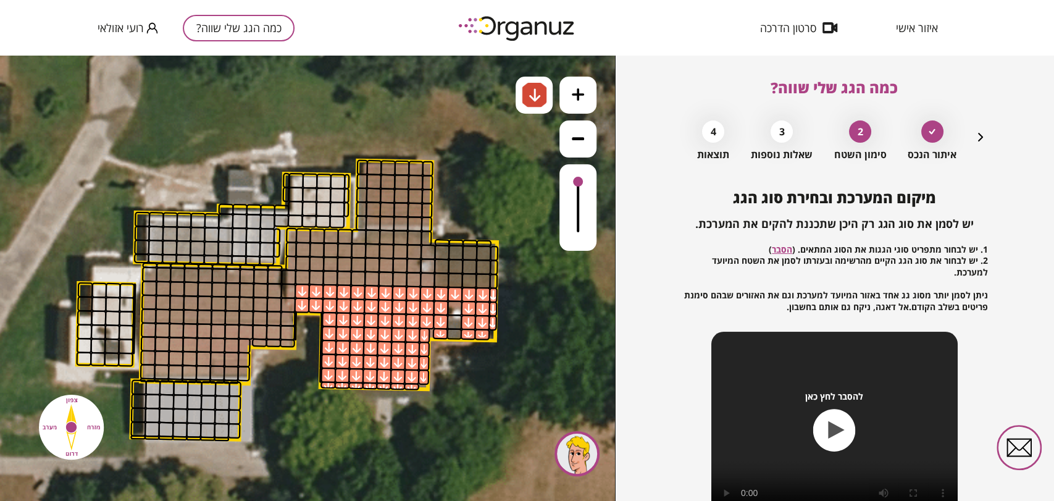
drag, startPoint x: 321, startPoint y: 318, endPoint x: 340, endPoint y: 362, distance: 47.8
click at [533, 94] on img at bounding box center [534, 95] width 13 height 15
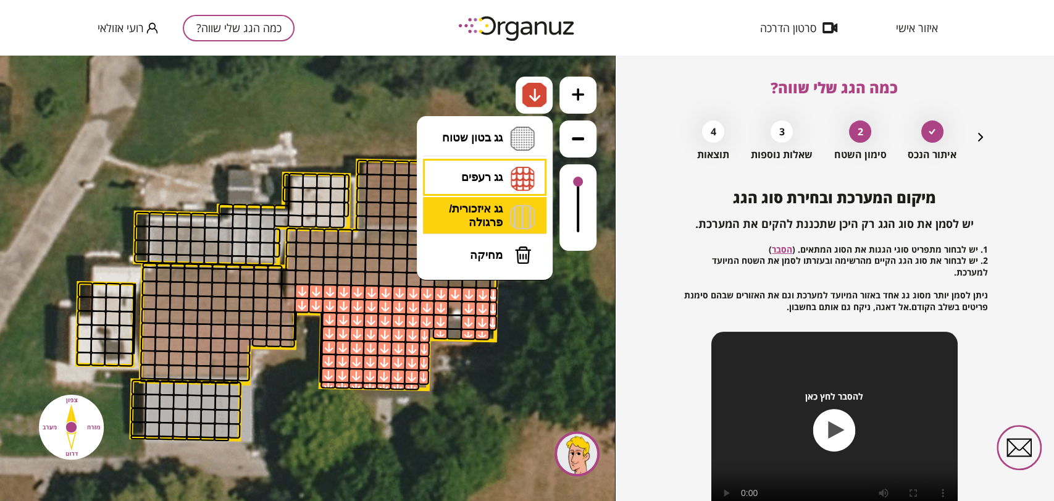
click at [523, 210] on li "גג איזכורית/ פרגולה איזכורית צפון איזכורית דרום איזכורית מערב איזכורית מזרח" at bounding box center [485, 217] width 130 height 40
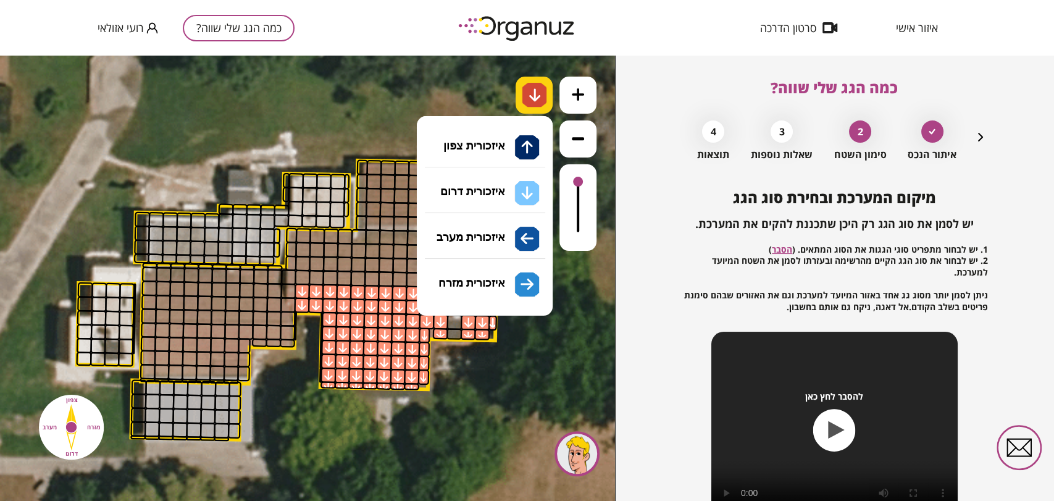
click at [543, 94] on img at bounding box center [534, 95] width 25 height 25
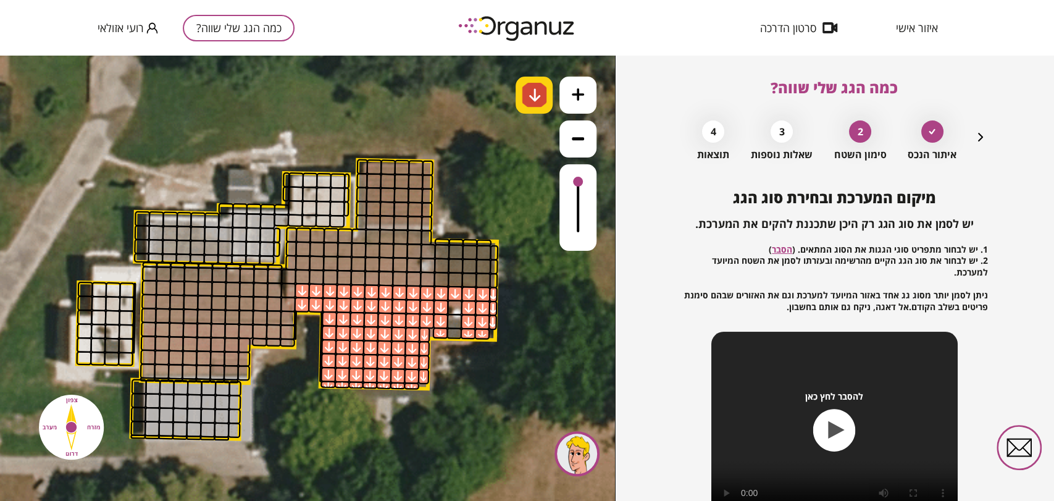
click at [529, 89] on img at bounding box center [534, 95] width 13 height 15
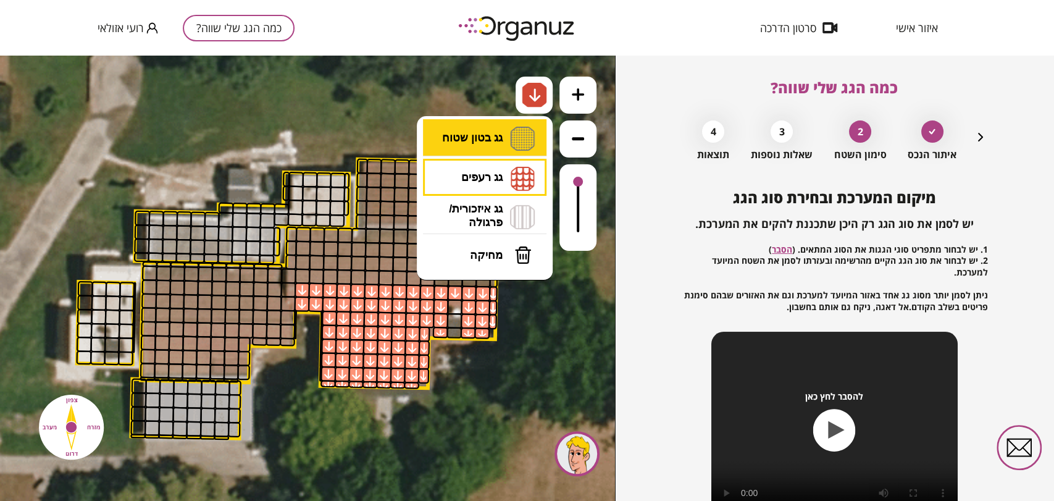
click at [497, 138] on li "גג בטון שטוח מפלס א א מפלס ב ב מפלס ג ג" at bounding box center [485, 139] width 130 height 40
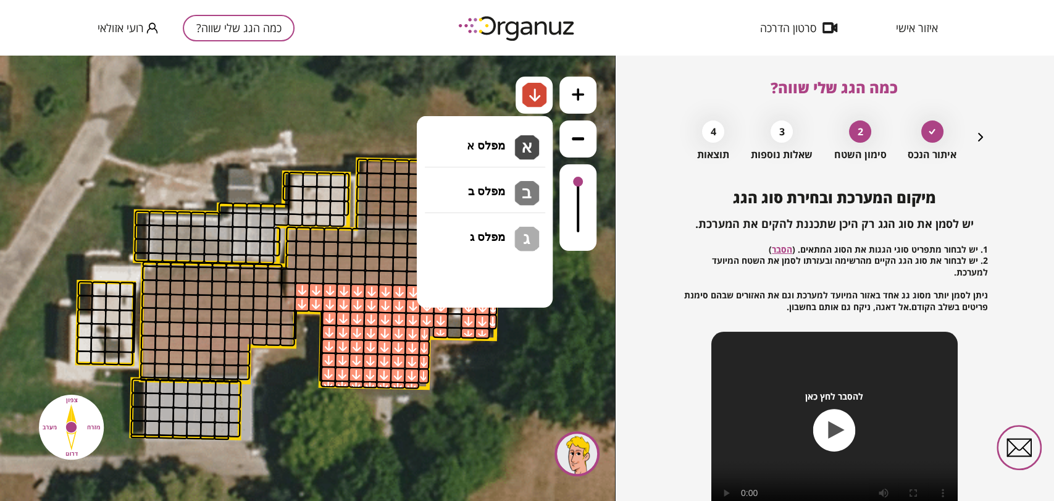
click at [489, 144] on div ".st0 { fill: #FFFFFF; } 10" at bounding box center [307, 278] width 615 height 445
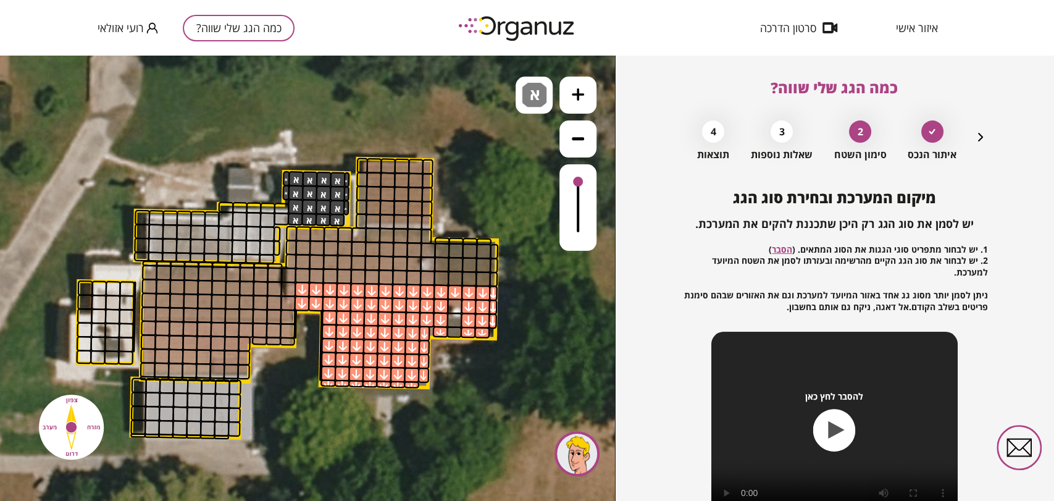
drag, startPoint x: 338, startPoint y: 180, endPoint x: 316, endPoint y: 163, distance: 27.8
click at [312, 167] on div ".st0 { fill: #FFFFFF; }" at bounding box center [282, 295] width 1292 height 1292
click at [535, 98] on span "א" at bounding box center [536, 90] width 13 height 15
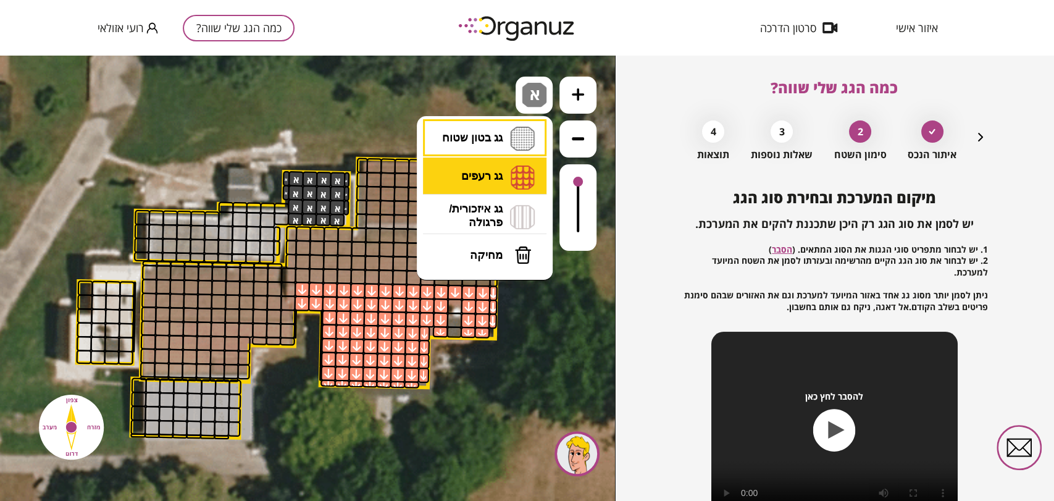
click at [509, 182] on li "גג רעפים רעפים צפון רעפים דרום רעפים מערב רעפים מזרח" at bounding box center [485, 177] width 130 height 40
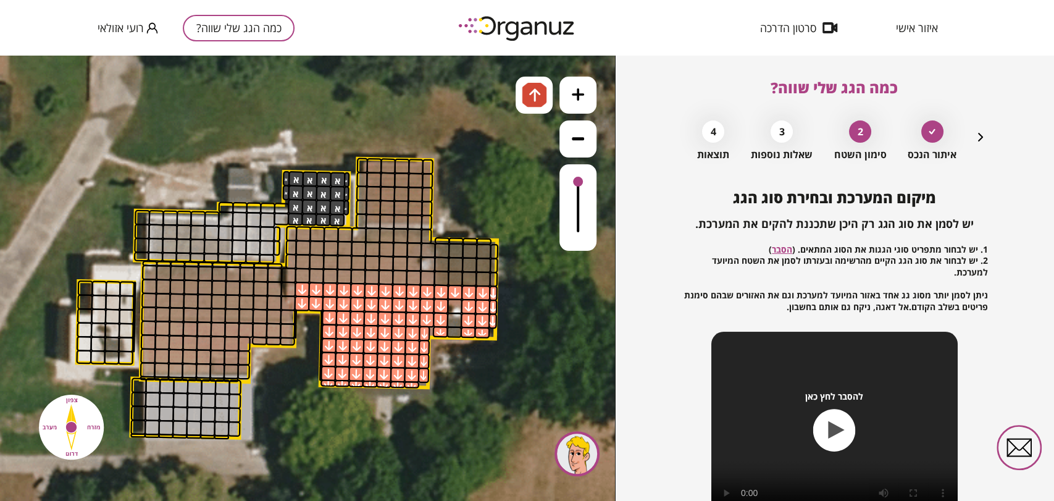
click at [505, 148] on div ".st0 { fill: #FFFFFF; } 10" at bounding box center [307, 278] width 615 height 445
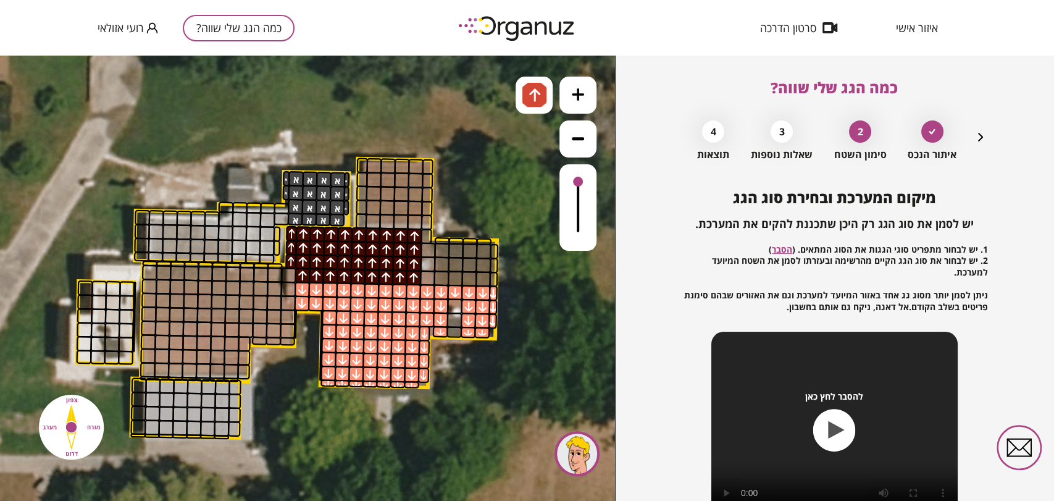
drag, startPoint x: 301, startPoint y: 273, endPoint x: 411, endPoint y: 235, distance: 116.3
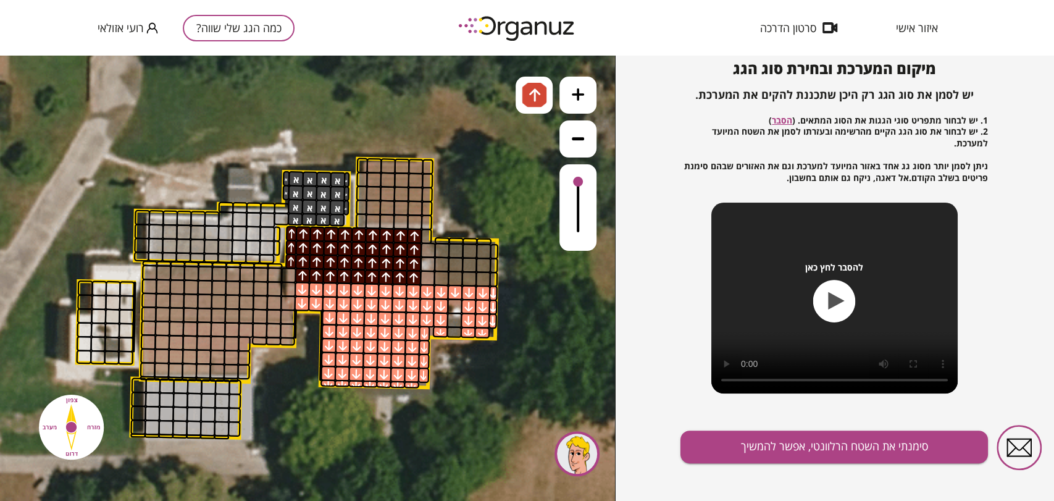
scroll to position [133, 0]
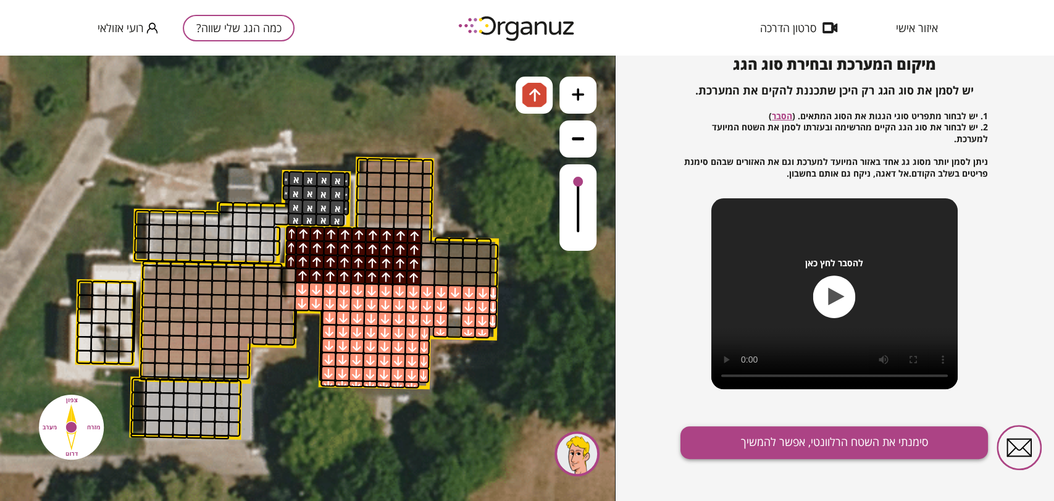
click at [822, 441] on button "סימנתי את השטח הרלוונטי, אפשר להמשיך" at bounding box center [833, 442] width 307 height 33
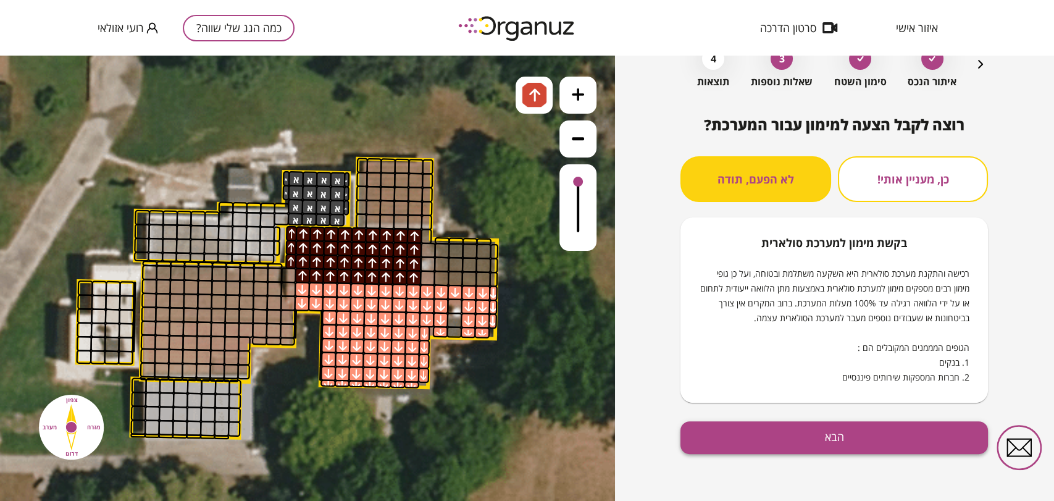
click at [760, 440] on button "הבא" at bounding box center [833, 437] width 307 height 33
drag, startPoint x: 760, startPoint y: 440, endPoint x: 755, endPoint y: 457, distance: 18.0
click at [757, 457] on div "רוצה לקבל הצעה למימון עבור המערכת? כן, מעניין אותי! לא הפעם, תודה בקשת מימון למ…" at bounding box center [833, 308] width 307 height 385
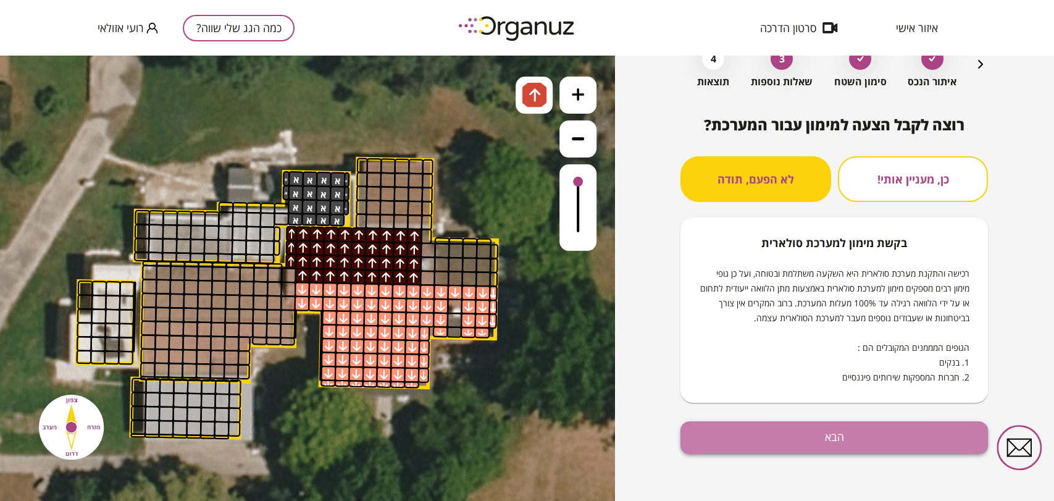
click at [770, 428] on button "הבא" at bounding box center [833, 437] width 307 height 33
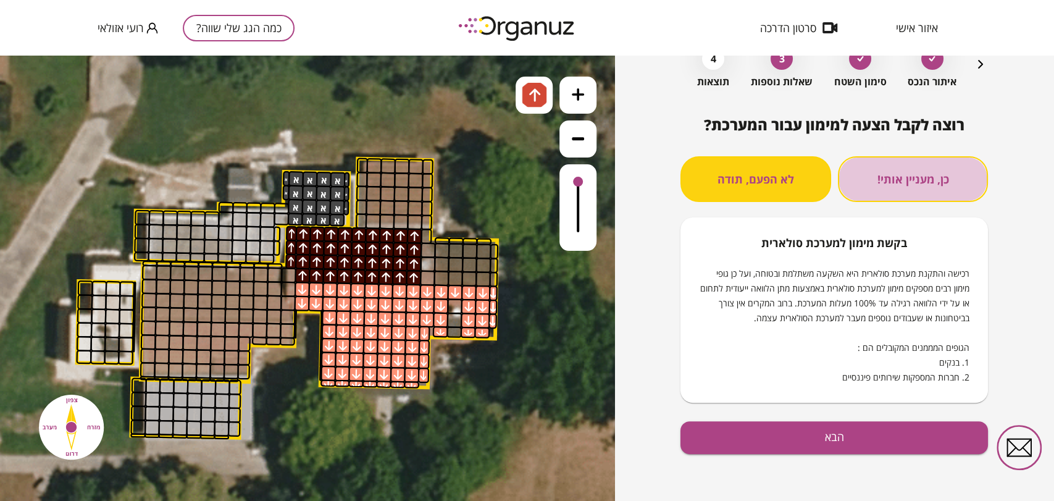
click at [881, 184] on button "כן, מעניין אותי!" at bounding box center [913, 179] width 150 height 46
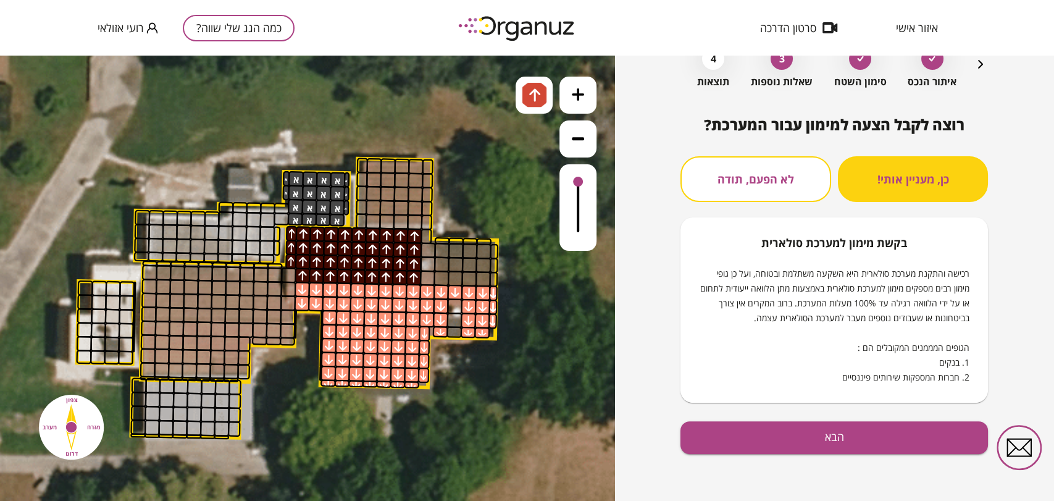
click at [744, 180] on button "לא הפעם, תודה" at bounding box center [755, 179] width 150 height 46
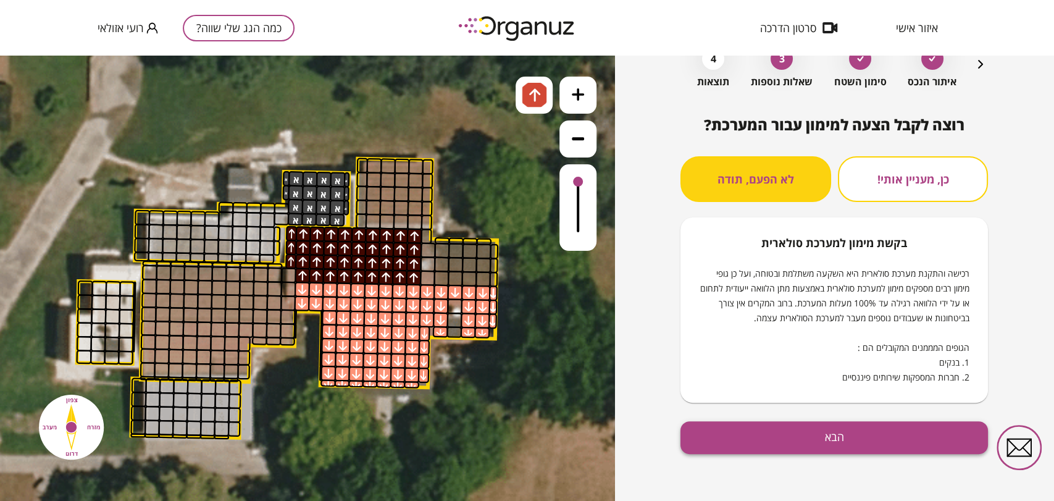
click at [756, 448] on button "הבא" at bounding box center [833, 437] width 307 height 33
click at [755, 447] on button "הבא" at bounding box center [833, 437] width 307 height 33
click at [974, 75] on div "איתור הנכס סימון השטח 3 שאלות נוספות 4 תוצאות" at bounding box center [833, 64] width 307 height 46
click at [976, 70] on icon "button" at bounding box center [980, 64] width 15 height 15
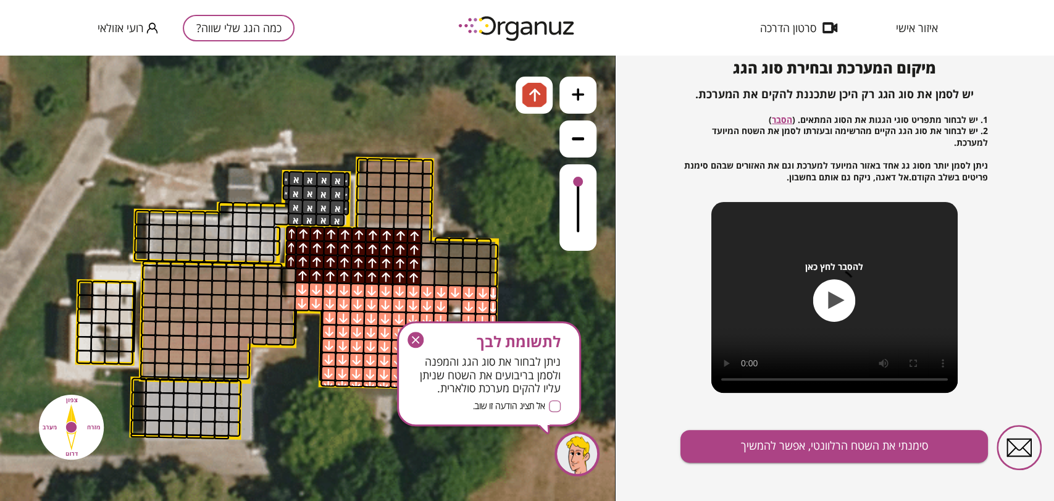
scroll to position [133, 0]
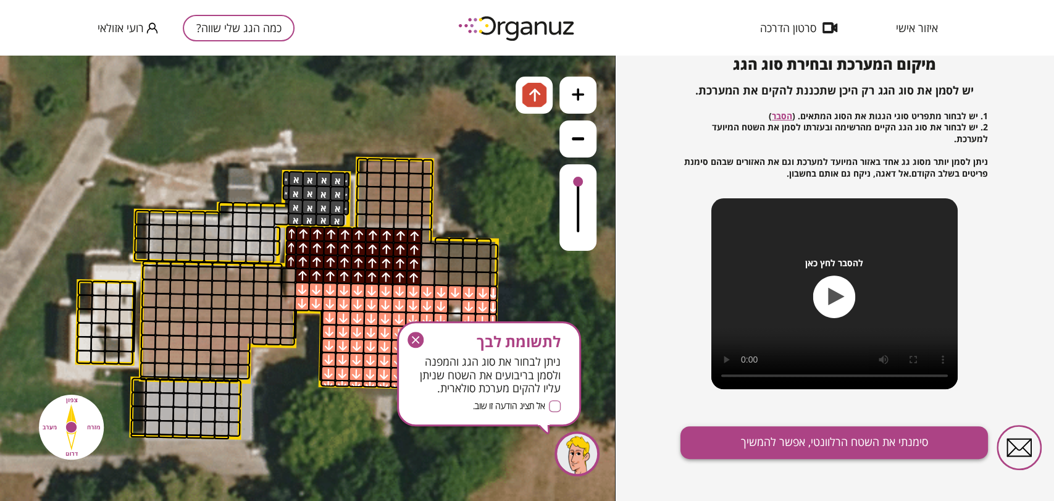
click at [786, 441] on button "סימנתי את השטח הרלוונטי, אפשר להמשיך" at bounding box center [833, 442] width 307 height 33
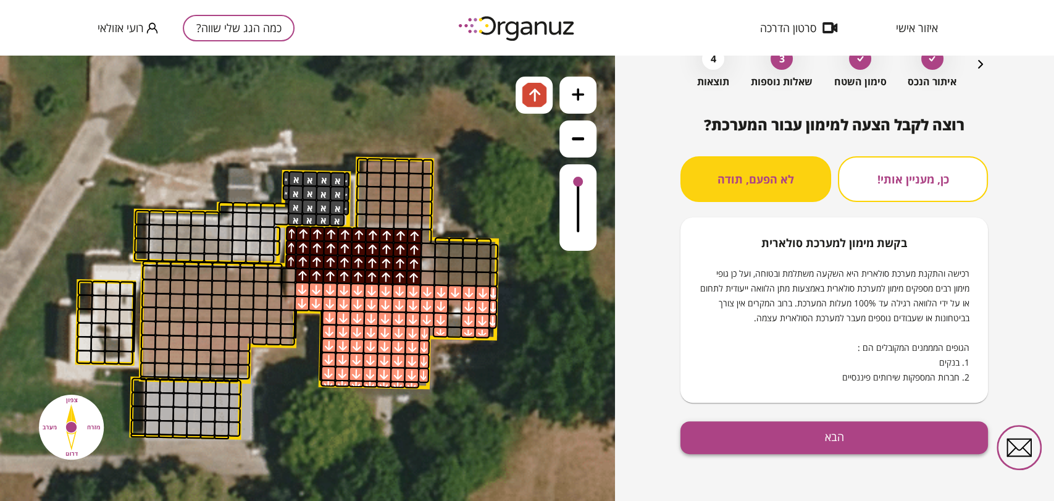
scroll to position [73, 0]
click at [718, 437] on button "הבא" at bounding box center [833, 437] width 307 height 33
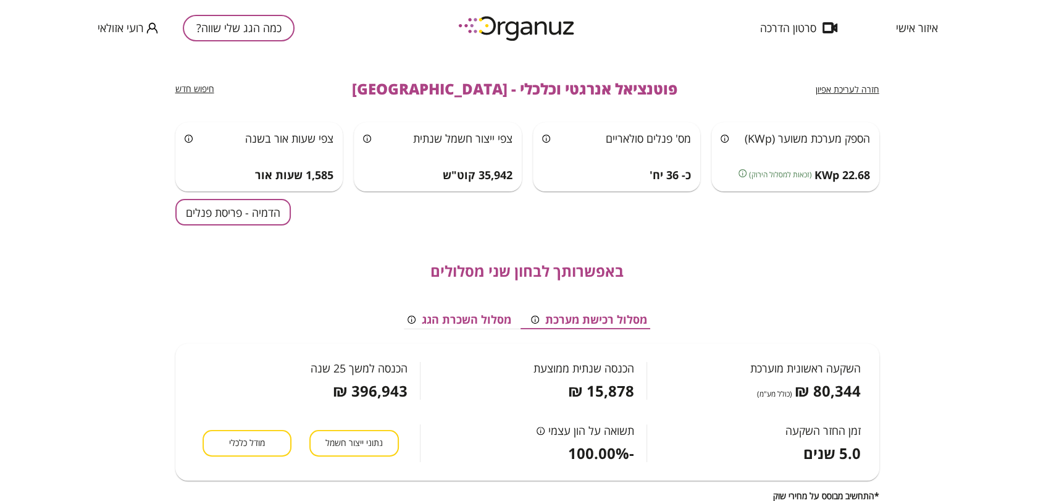
click at [232, 215] on button "הדמיה - פריסת פנלים" at bounding box center [232, 212] width 115 height 27
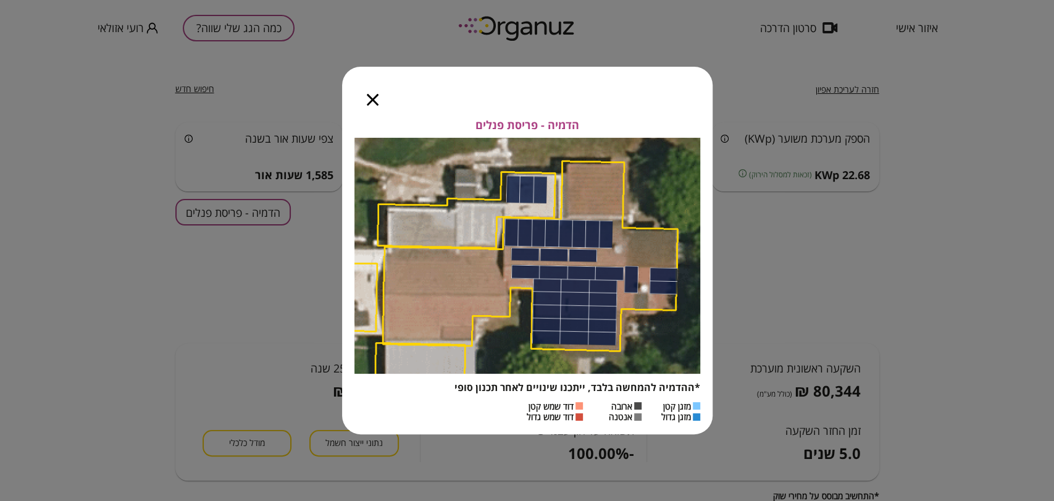
click at [377, 94] on icon "button" at bounding box center [373, 100] width 12 height 12
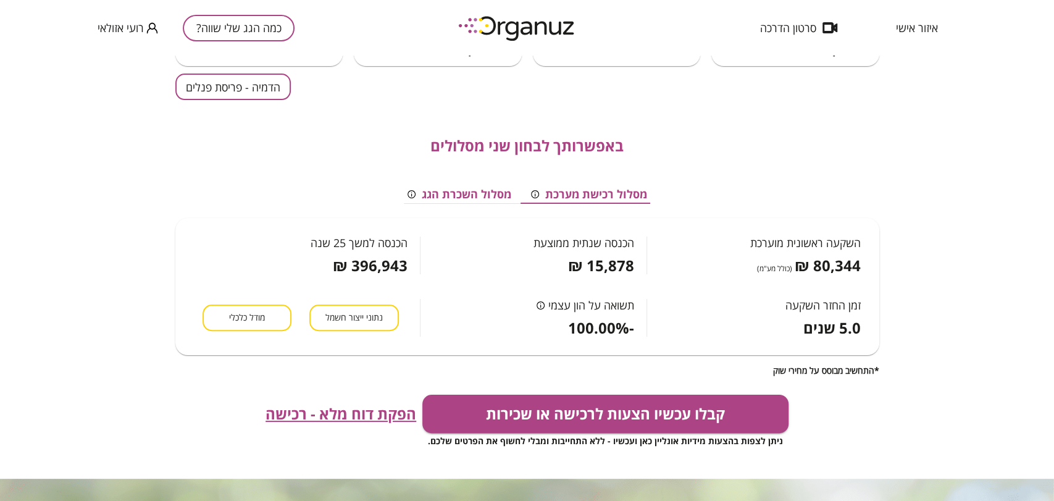
scroll to position [137, 0]
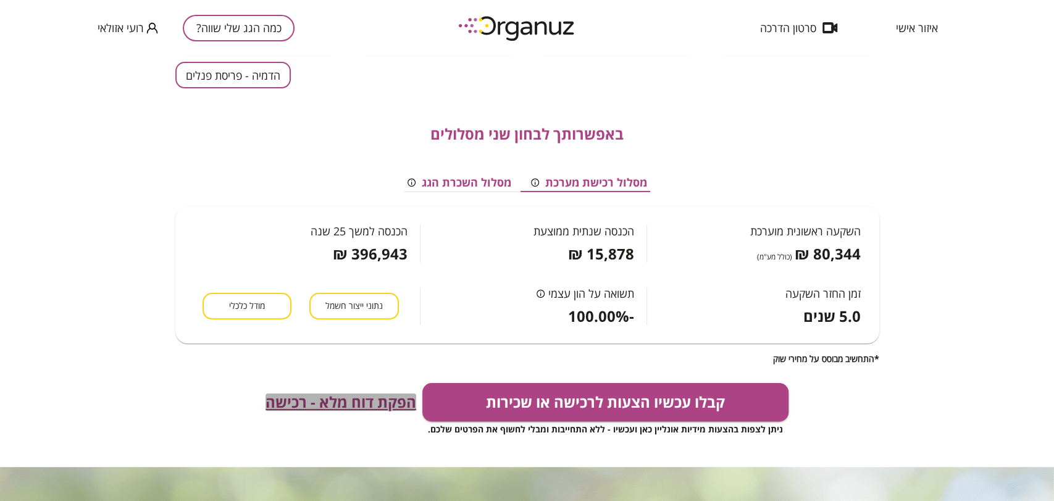
click at [330, 409] on span "הפקת דוח מלא - רכישה" at bounding box center [340, 401] width 151 height 17
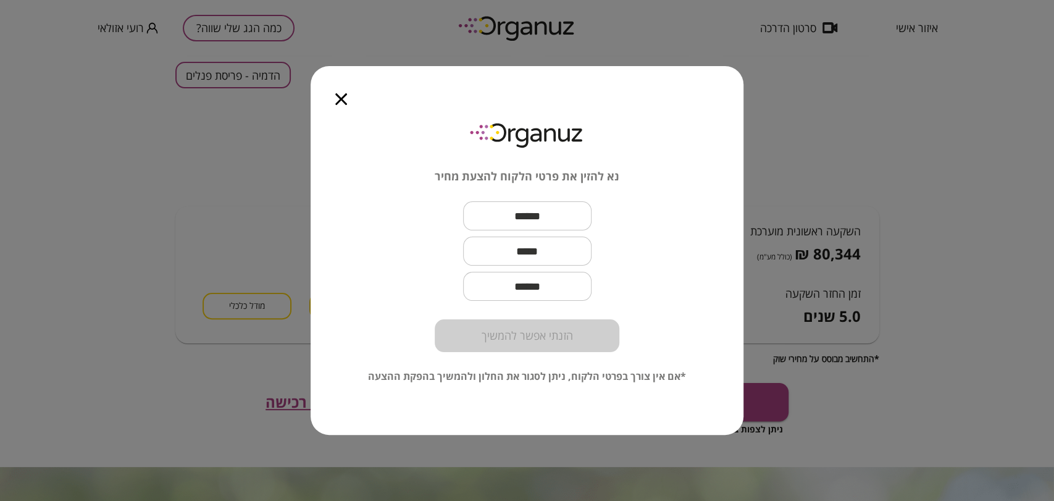
click at [345, 99] on icon "button" at bounding box center [341, 99] width 12 height 12
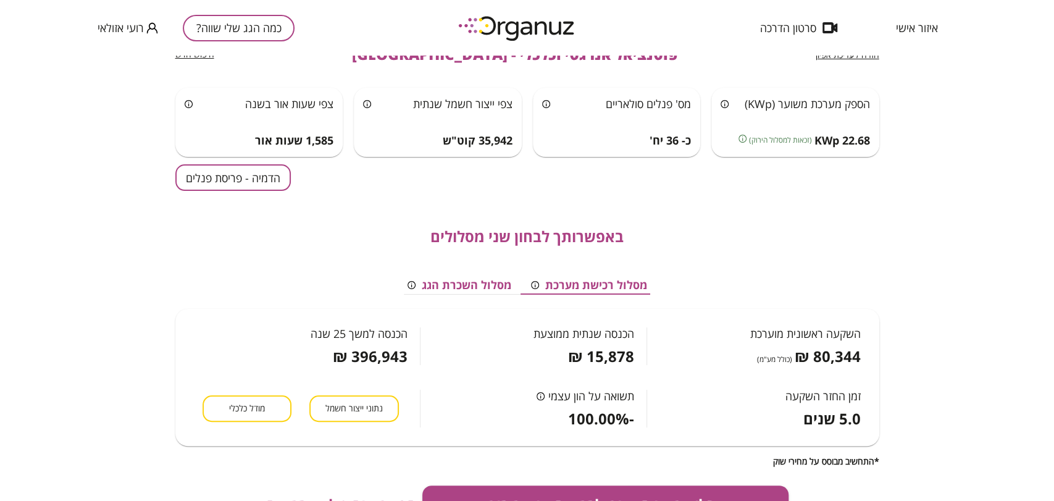
scroll to position [0, 0]
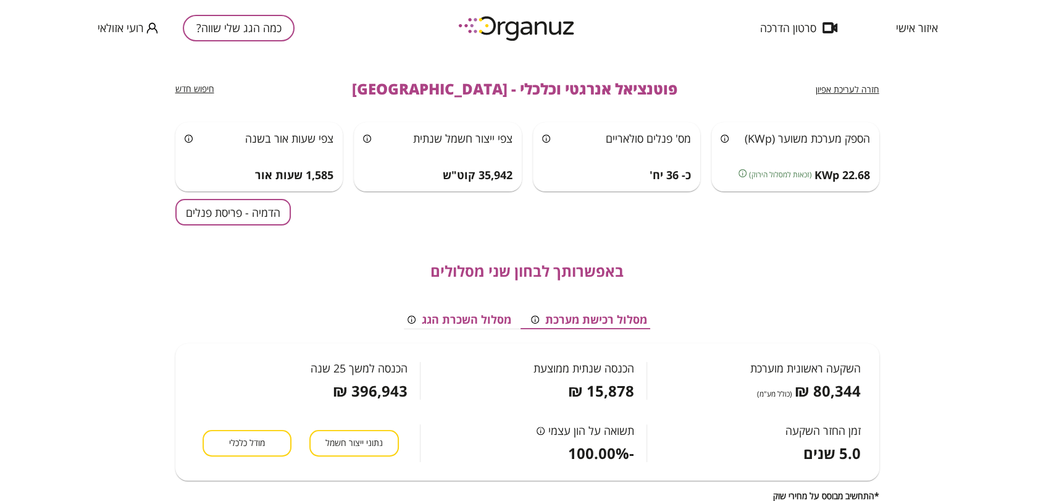
click at [257, 457] on div "נתוני ייצור חשמל מודל כלכלי" at bounding box center [307, 430] width 227 height 62
click at [251, 438] on span "מודל כלכלי" at bounding box center [247, 443] width 36 height 12
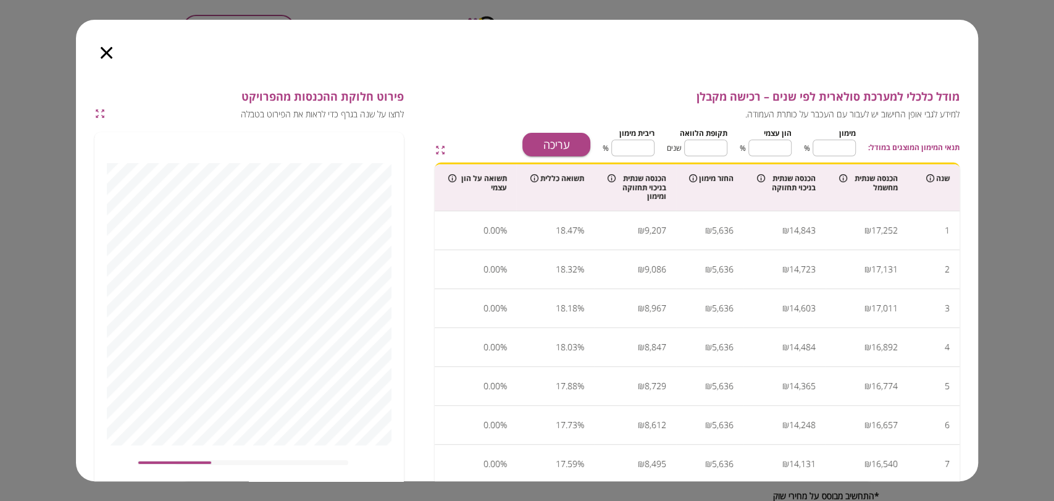
click at [557, 150] on button "עריכה" at bounding box center [556, 144] width 68 height 23
drag, startPoint x: 715, startPoint y: 145, endPoint x: 727, endPoint y: 147, distance: 12.5
click at [727, 147] on input "**" at bounding box center [705, 147] width 43 height 33
click at [709, 149] on input "**" at bounding box center [705, 147] width 43 height 33
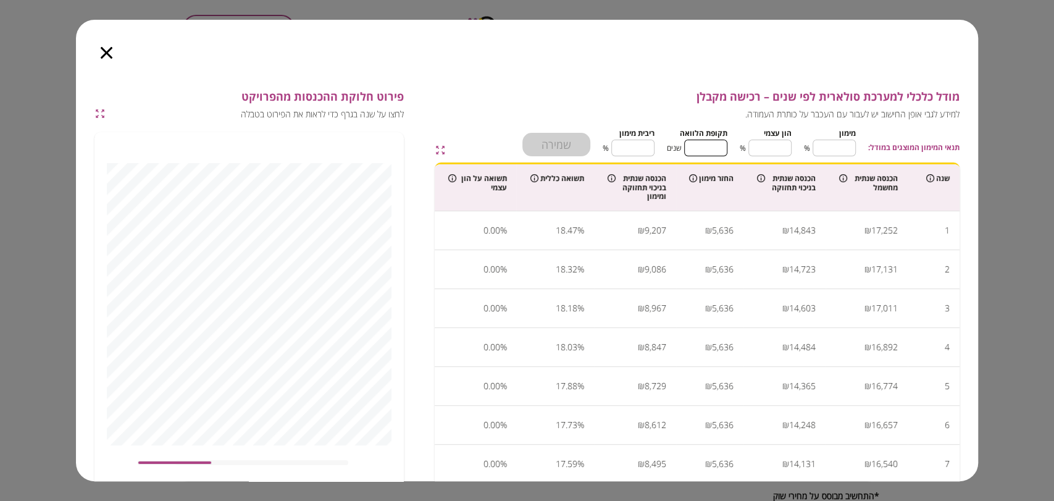
click at [709, 149] on input "**" at bounding box center [705, 147] width 43 height 33
type input "**"
click at [562, 148] on button "שמירה" at bounding box center [556, 144] width 68 height 23
click at [105, 55] on icon "button" at bounding box center [107, 53] width 12 height 12
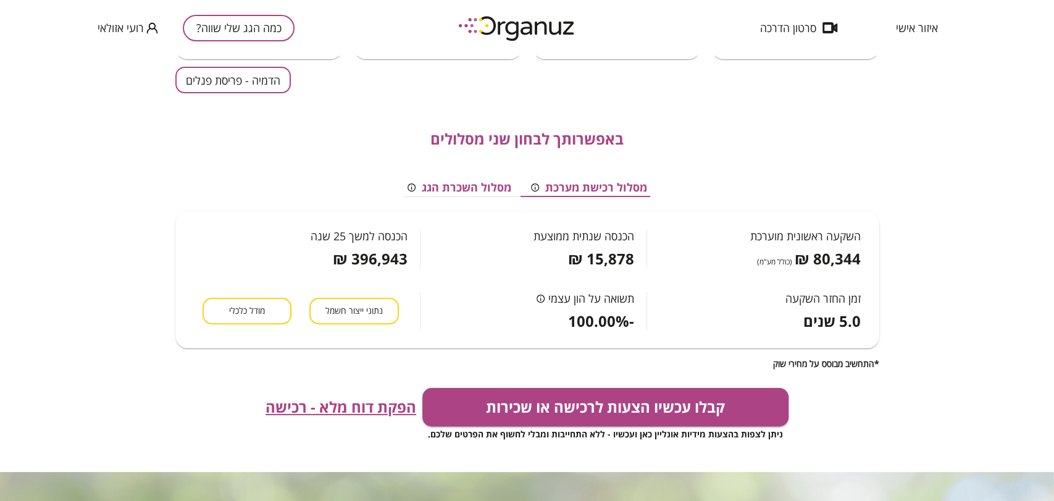
scroll to position [137, 0]
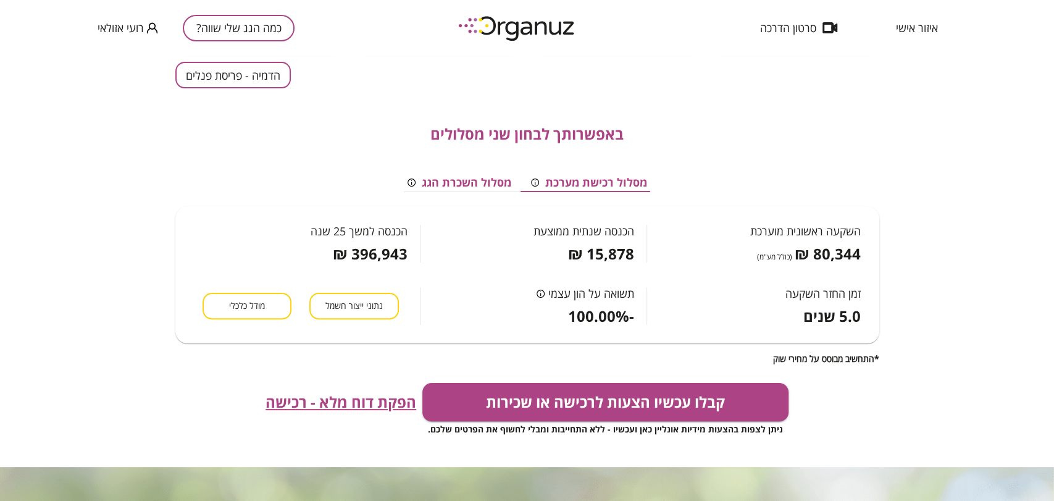
click at [240, 298] on button "מודל כלכלי" at bounding box center [246, 306] width 89 height 27
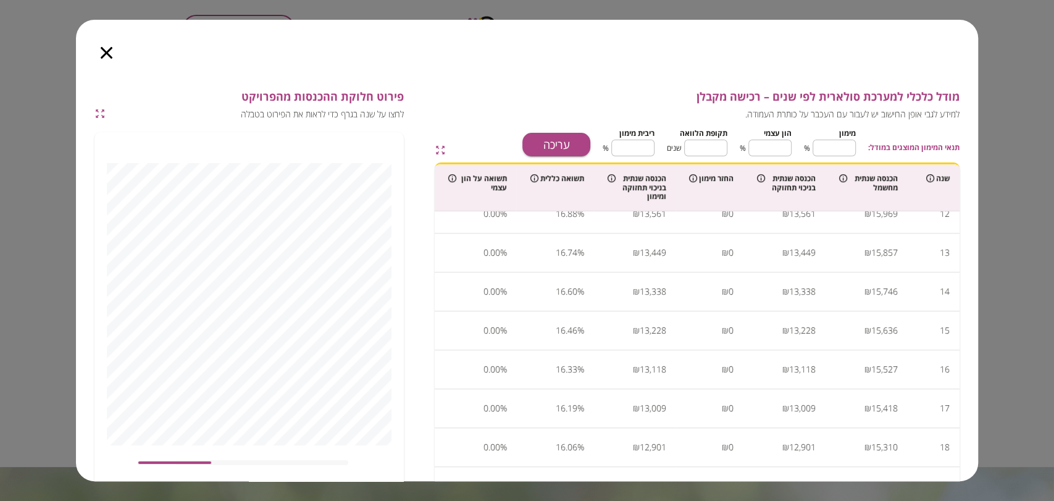
scroll to position [480, 0]
click at [105, 54] on icon "button" at bounding box center [107, 53] width 12 height 12
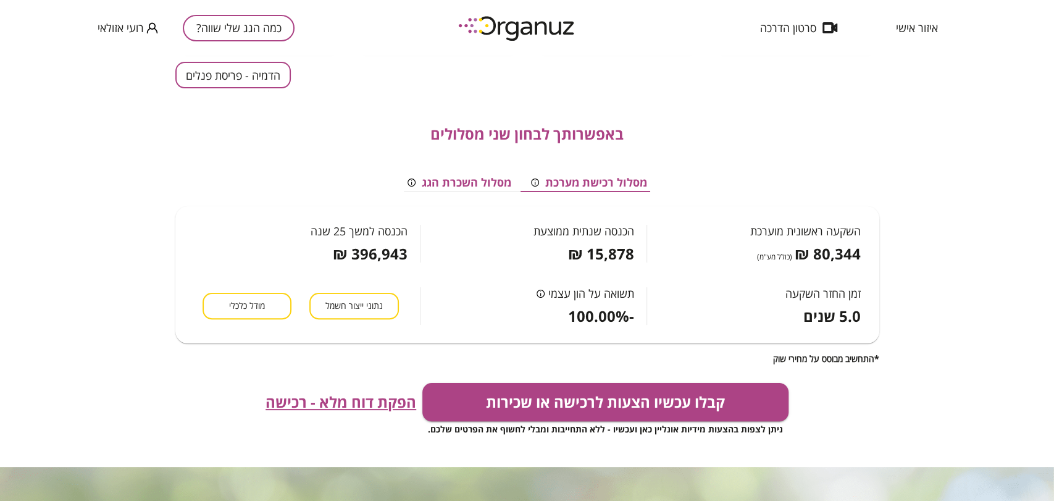
click at [375, 402] on span "הפקת דוח מלא - רכישה" at bounding box center [340, 401] width 151 height 17
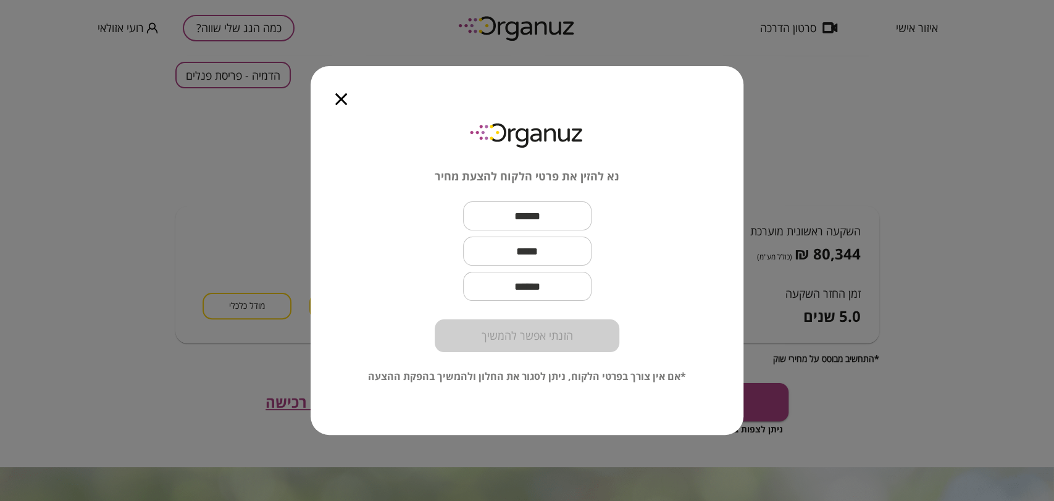
click at [336, 100] on icon "button" at bounding box center [341, 99] width 12 height 12
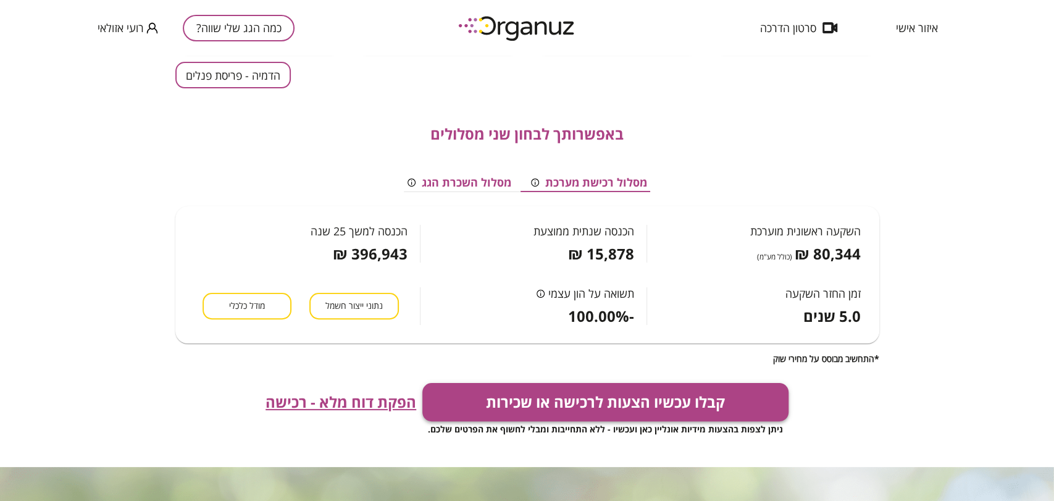
click at [530, 404] on button "קבלו עכשיו הצעות לרכישה או שכירות" at bounding box center [605, 402] width 366 height 38
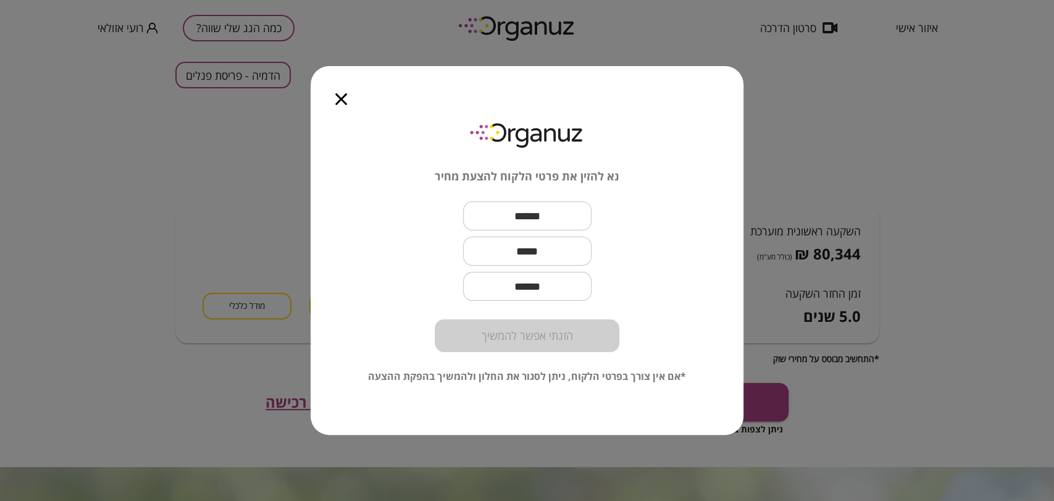
click at [541, 217] on input "text" at bounding box center [527, 216] width 128 height 36
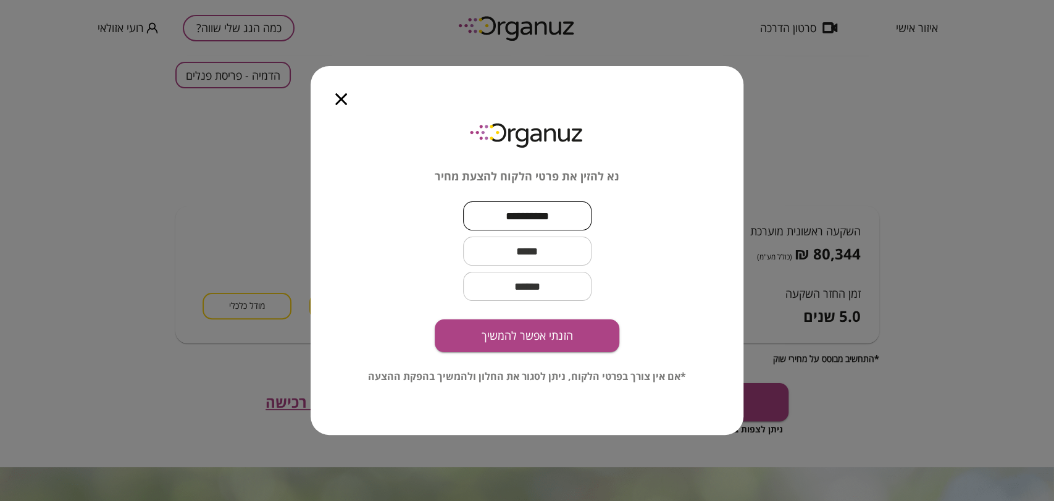
type input "*********"
click at [519, 263] on input "text" at bounding box center [527, 251] width 128 height 36
type input "**********"
click at [553, 352] on div "**********" at bounding box center [526, 276] width 433 height 317
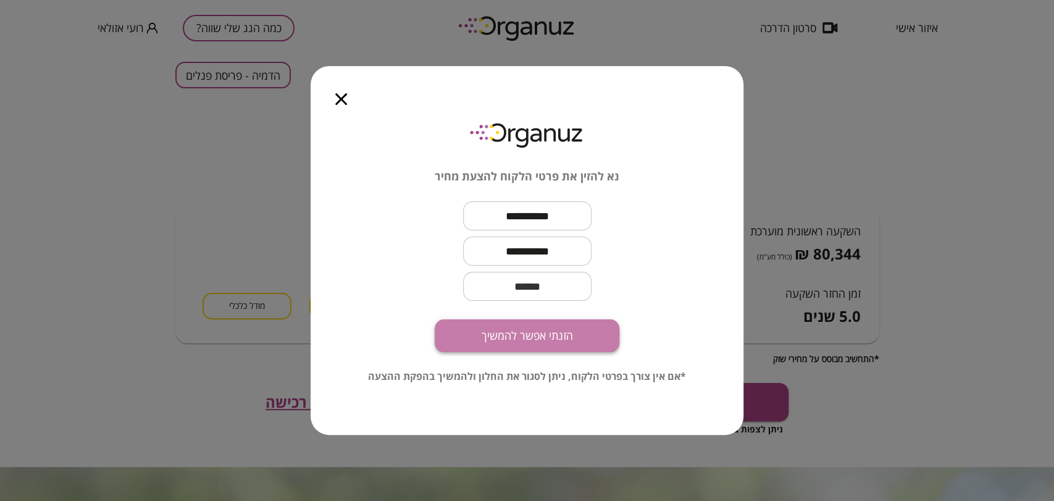
click at [553, 343] on button "הזנתי אפשר להמשיך" at bounding box center [527, 335] width 185 height 33
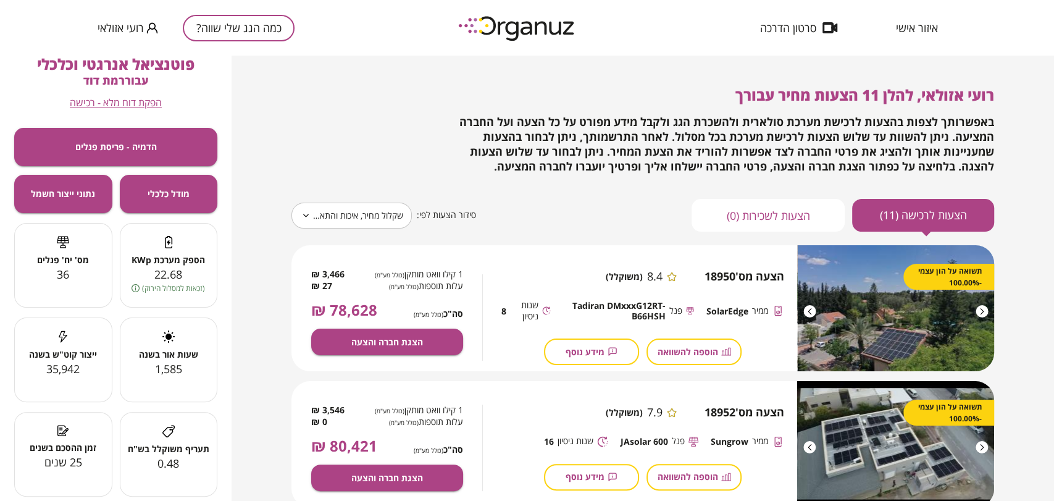
click at [353, 204] on body "**********" at bounding box center [527, 250] width 1054 height 501
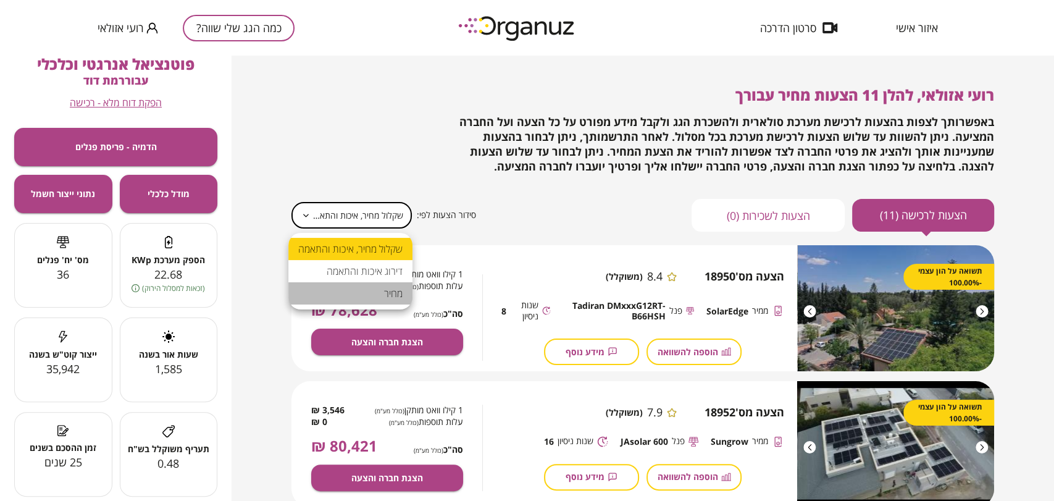
click at [370, 283] on li "מחיר" at bounding box center [350, 293] width 124 height 22
type input "*****"
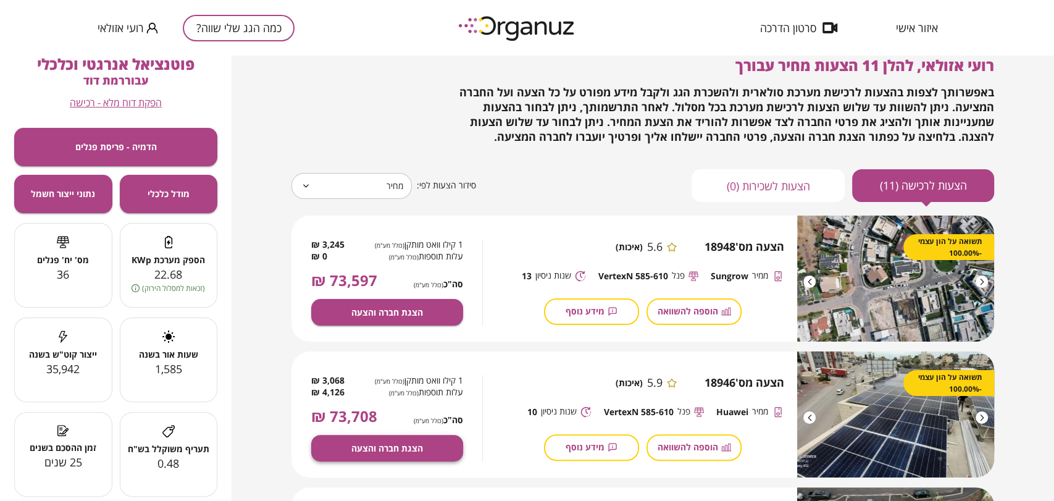
scroll to position [69, 0]
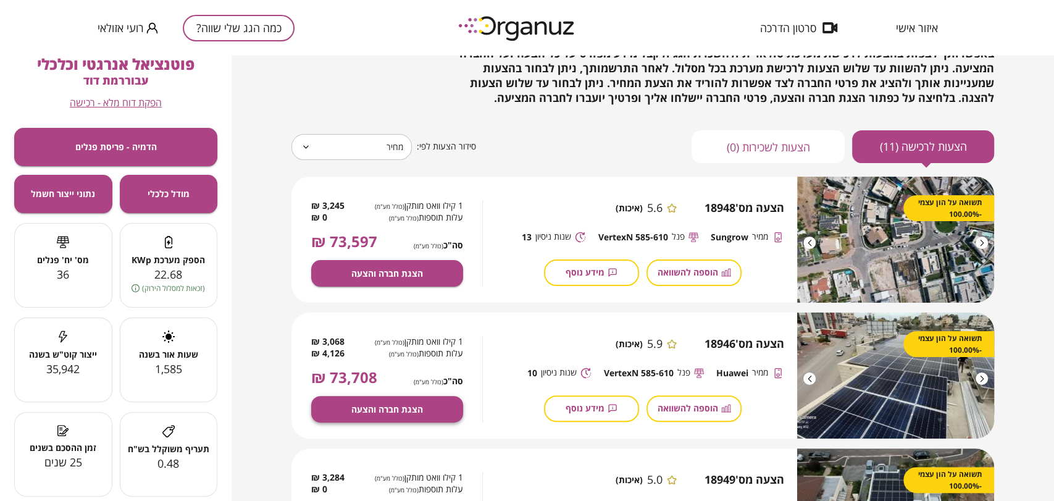
click at [421, 404] on button "הצגת חברה והצעה" at bounding box center [387, 409] width 152 height 27
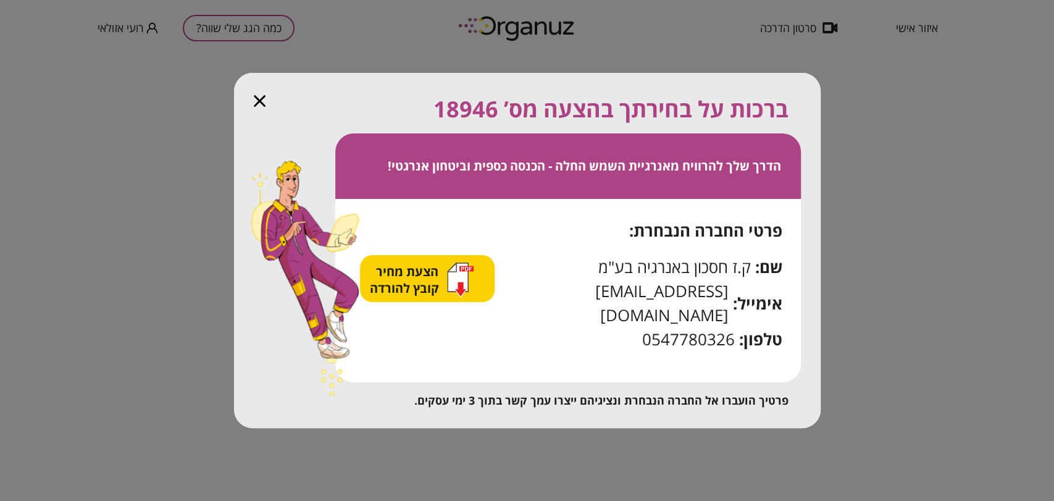
click at [411, 296] on span "הצעת מחיר קובץ להורדה" at bounding box center [406, 279] width 72 height 33
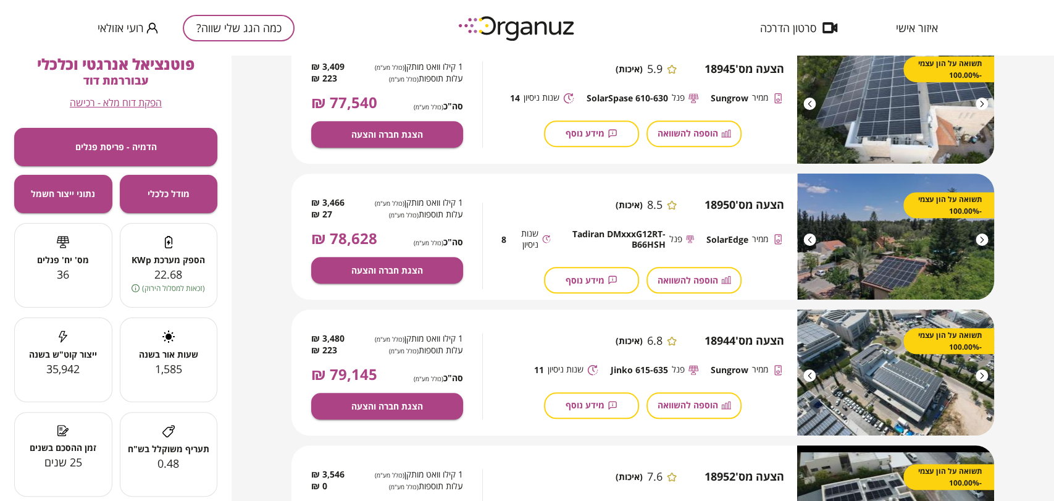
scroll to position [617, 0]
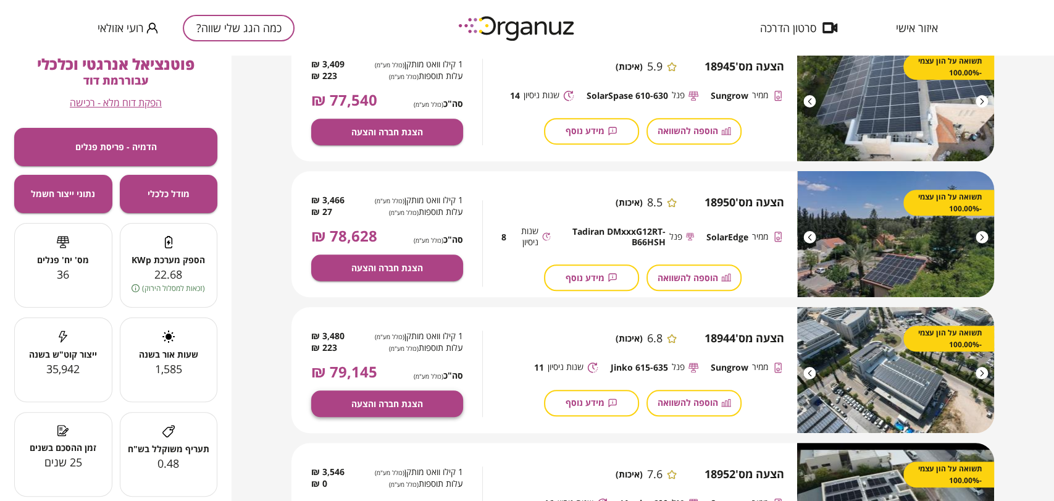
click at [415, 402] on span "הצגת חברה והצעה" at bounding box center [387, 403] width 72 height 10
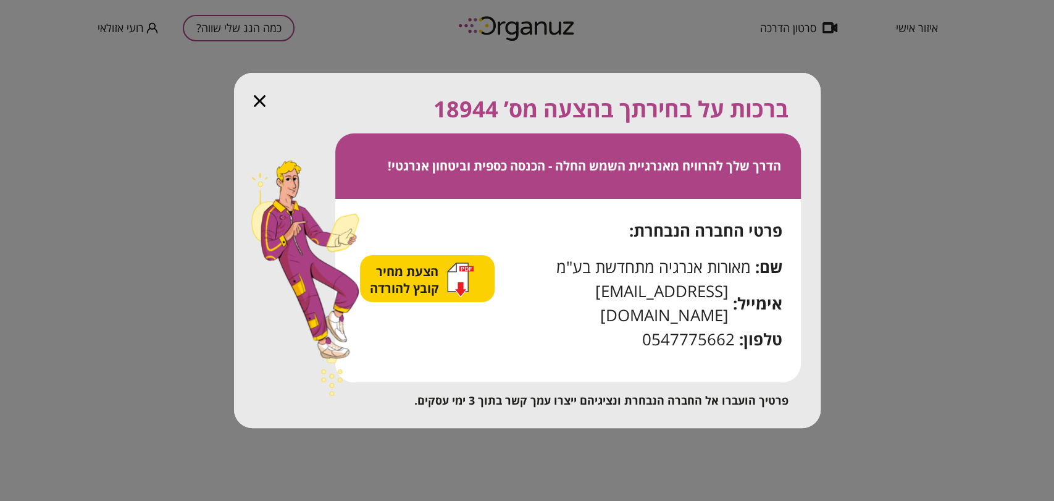
click at [408, 288] on span "הצעת מחיר קובץ להורדה" at bounding box center [406, 279] width 72 height 33
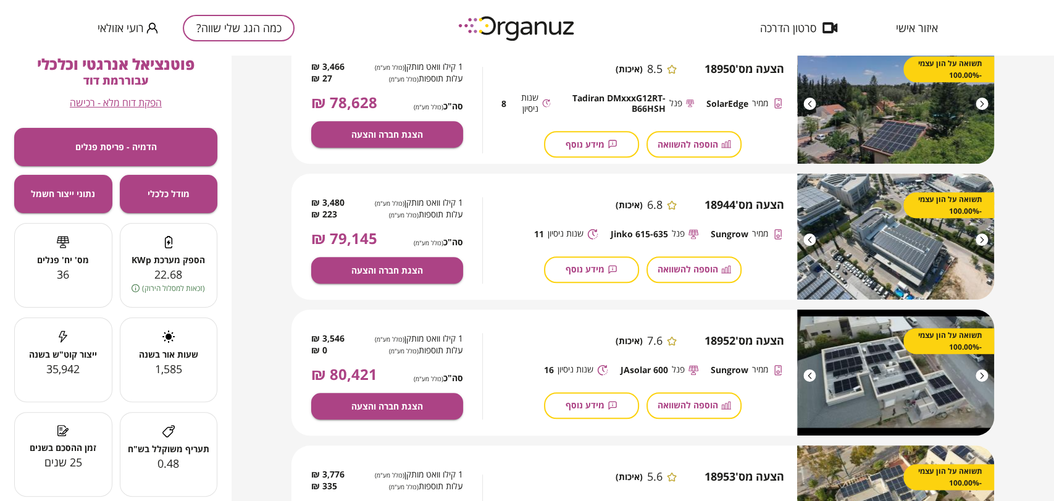
scroll to position [754, 0]
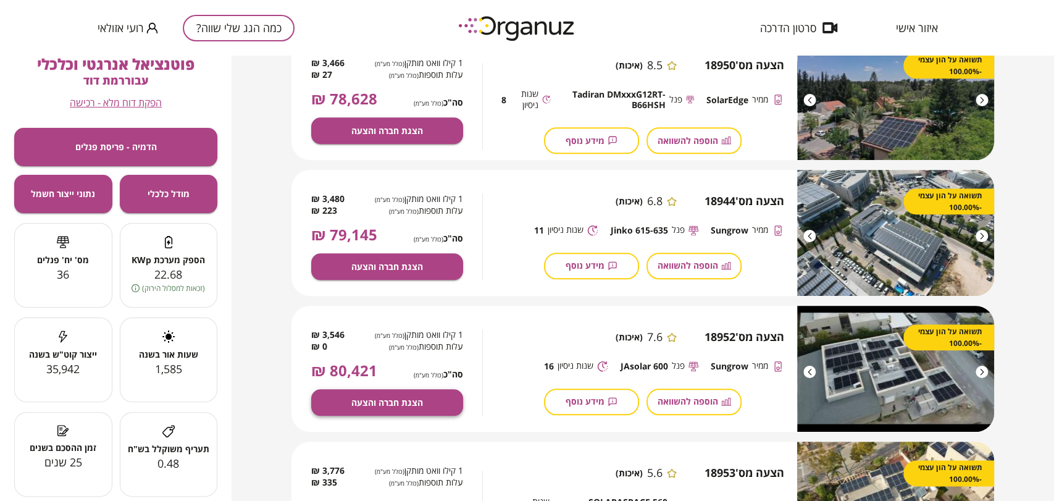
click at [400, 405] on span "הצגת חברה והצעה" at bounding box center [387, 402] width 72 height 10
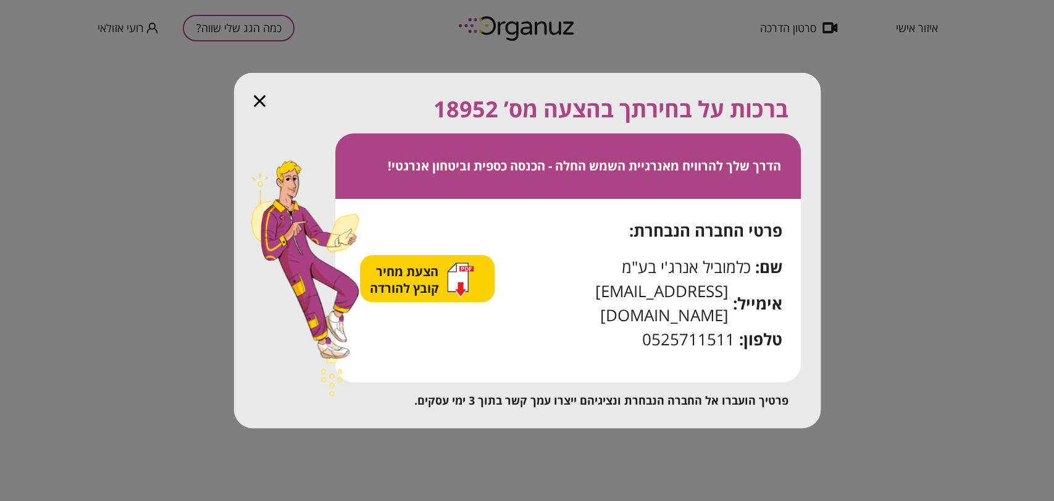
click at [459, 302] on div "הצעת מחיר קובץ להורדה" at bounding box center [427, 278] width 134 height 47
click at [457, 285] on icon "button" at bounding box center [457, 277] width 20 height 28
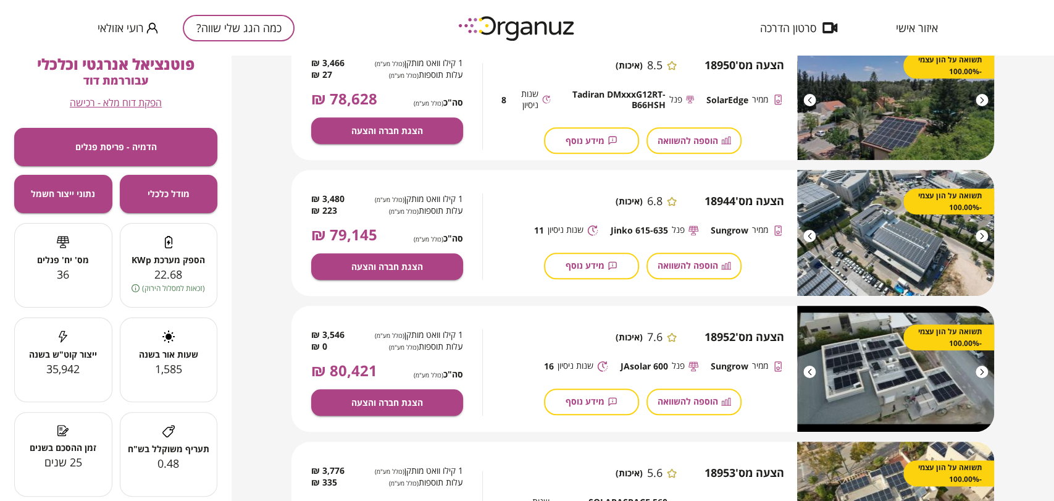
click at [266, 270] on div "רועי אזולאי, להלן 11 הצעות מחיר עבורך באפשרותך לצפות בהצעות לרכישת מערכת סולארי…" at bounding box center [642, 278] width 822 height 445
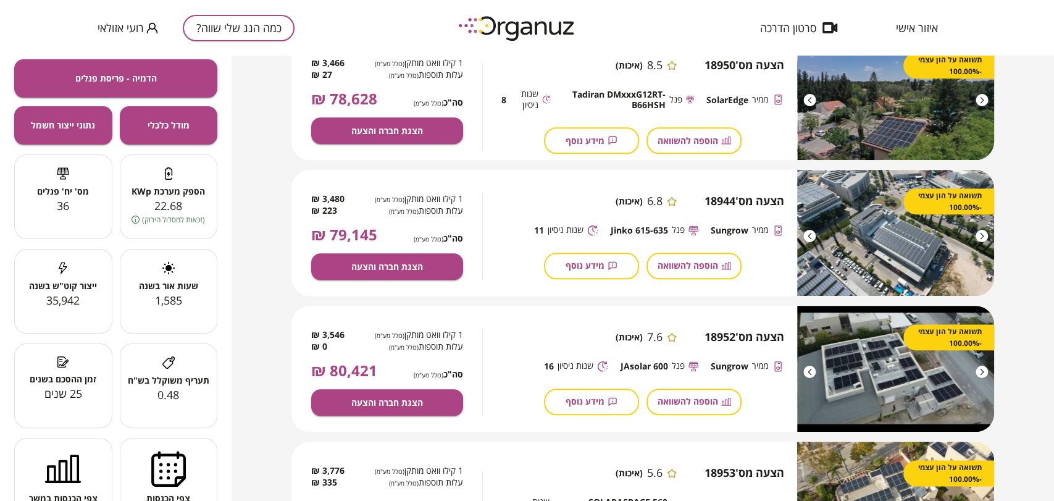
drag, startPoint x: 251, startPoint y: 37, endPoint x: 263, endPoint y: 57, distance: 23.5
click at [249, 41] on div "כמה הגג שלי שווה? רועי אזולאי" at bounding box center [196, 28] width 197 height 56
click at [273, 28] on button "כמה הגג שלי שווה?" at bounding box center [239, 28] width 112 height 27
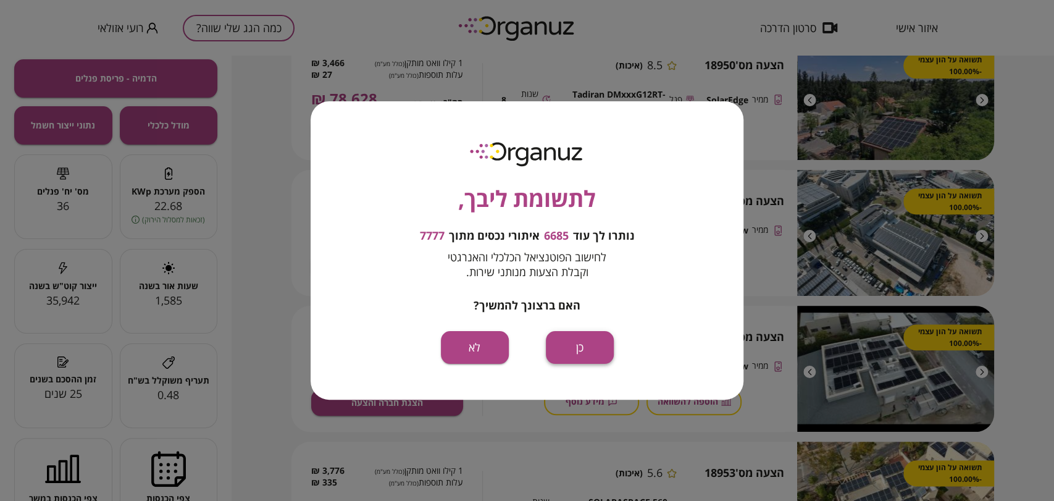
drag, startPoint x: 563, startPoint y: 326, endPoint x: 573, endPoint y: 335, distance: 13.1
click at [563, 328] on div "לתשומת ליבך, נותרו לך עוד 6685 איתורי נכסים מתוך 7777 לחישוב הפוטנציאל הכלכלי ו…" at bounding box center [526, 250] width 433 height 298
click at [576, 336] on button "כן" at bounding box center [580, 347] width 68 height 33
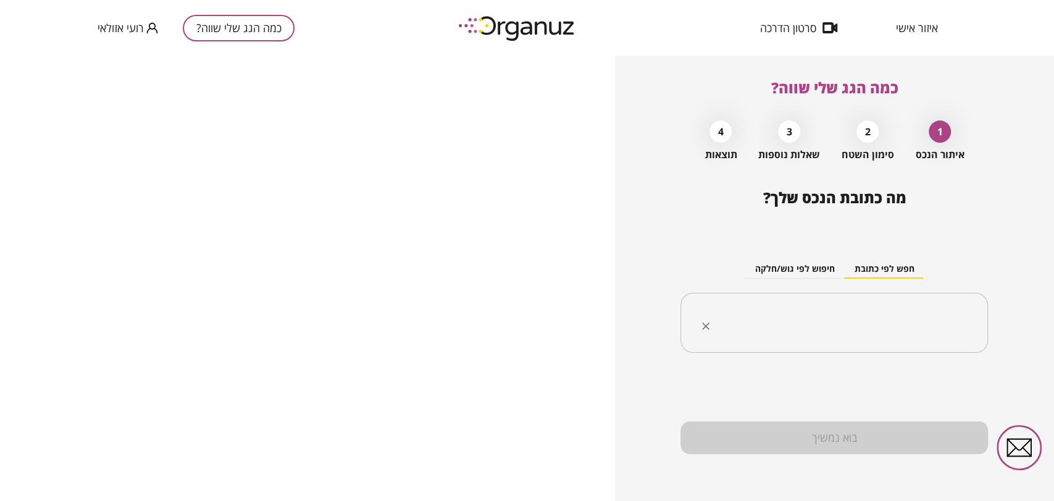
click at [762, 307] on input "text" at bounding box center [838, 322] width 268 height 31
paste input "**********"
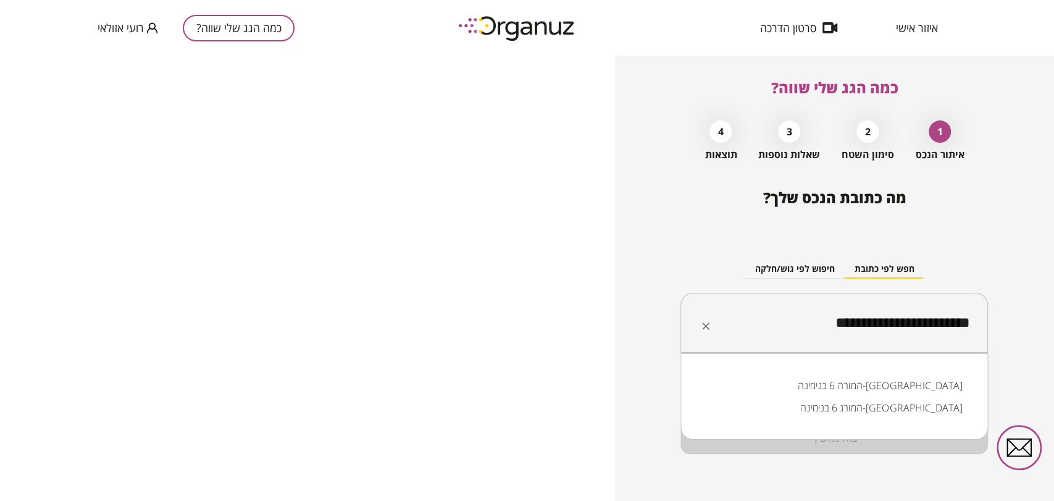
click at [874, 389] on li "המורה 6 בנימינה-[GEOGRAPHIC_DATA]" at bounding box center [833, 385] width 275 height 22
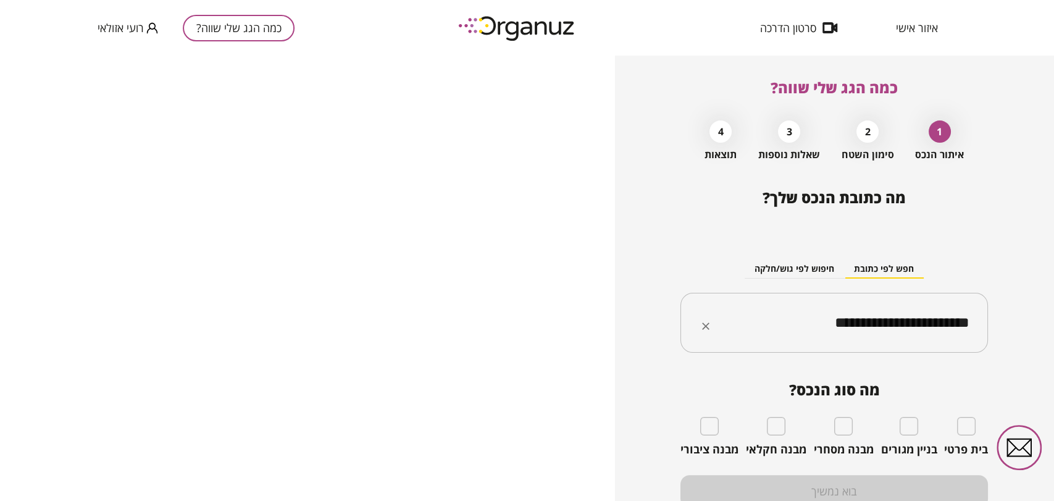
type input "**********"
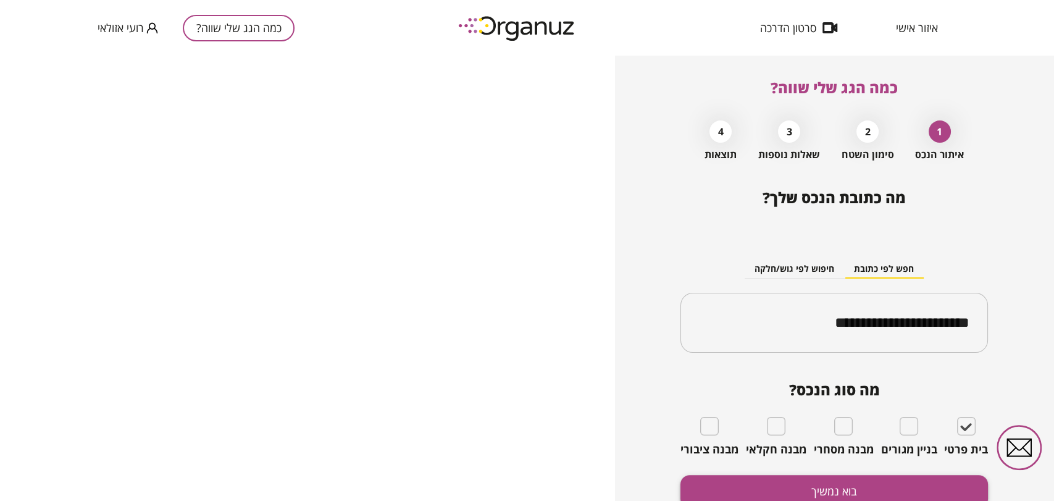
click at [859, 490] on button "בוא נמשיך" at bounding box center [833, 491] width 307 height 33
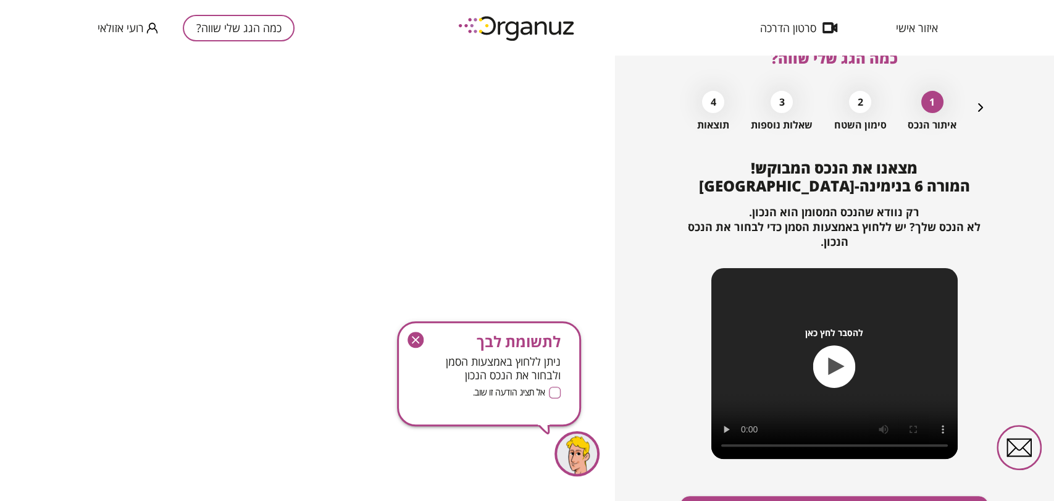
scroll to position [104, 0]
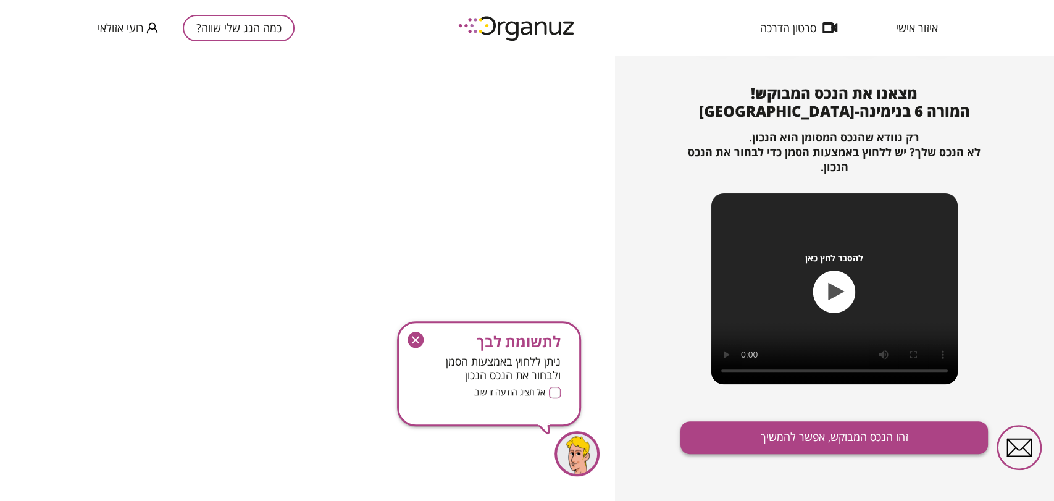
click at [875, 449] on button "זהו הנכס המבוקש, אפשר להמשיך" at bounding box center [833, 437] width 307 height 33
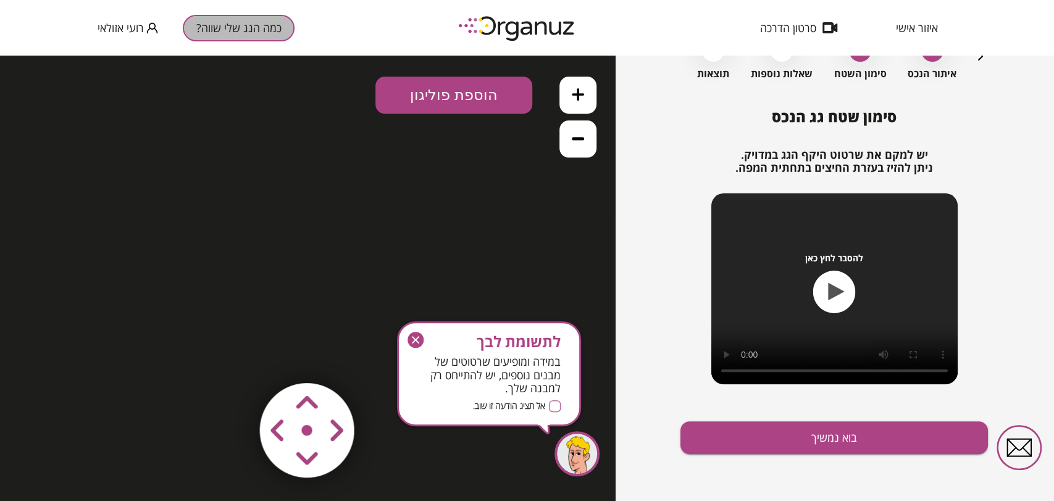
click at [256, 20] on button "כמה הגג שלי שווה?" at bounding box center [239, 28] width 112 height 27
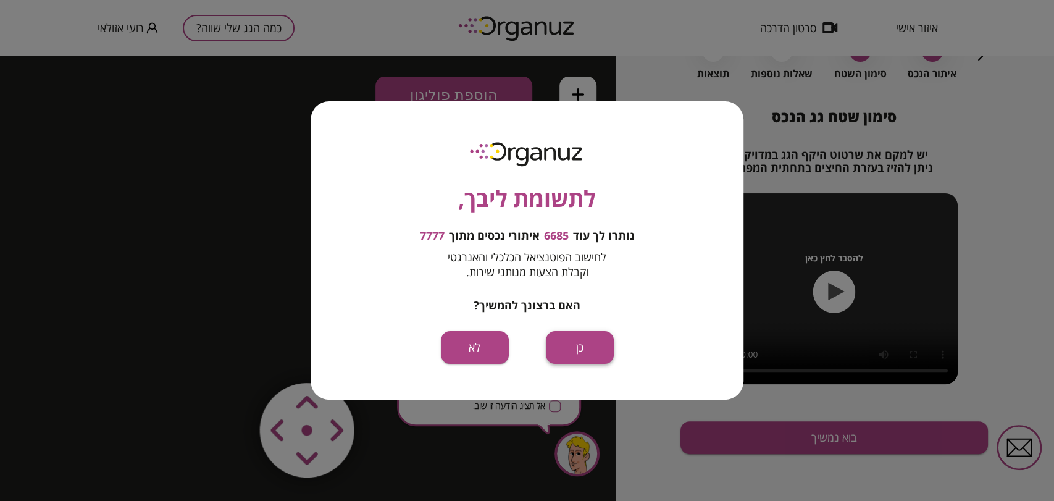
click at [563, 357] on button "כן" at bounding box center [580, 347] width 68 height 33
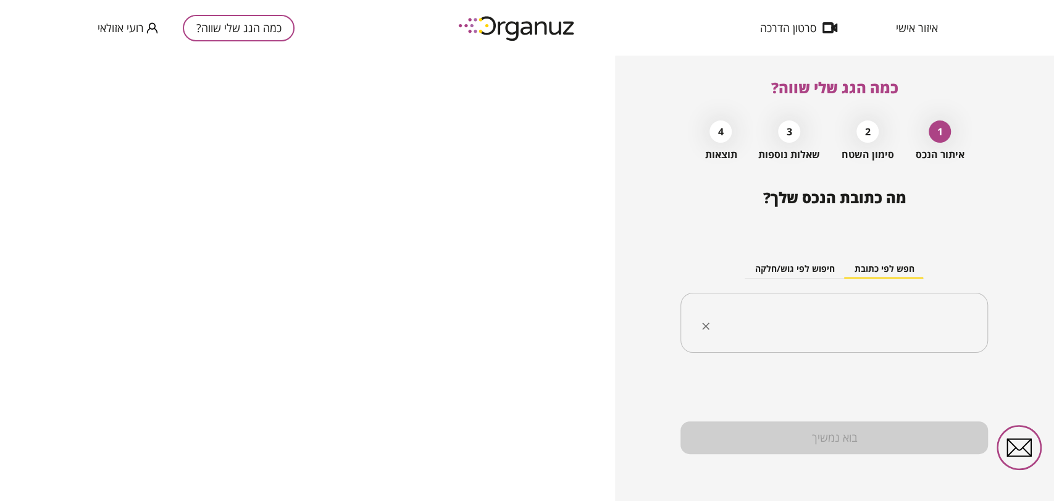
click at [816, 305] on div "​" at bounding box center [833, 323] width 307 height 60
paste input "**********"
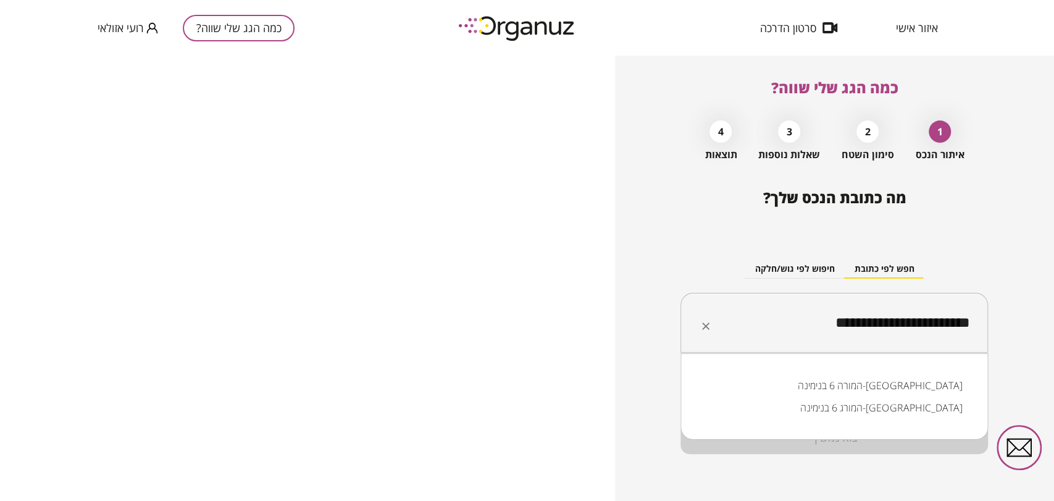
click at [886, 383] on li "המורה 6 בנימינה-[GEOGRAPHIC_DATA]" at bounding box center [833, 385] width 275 height 22
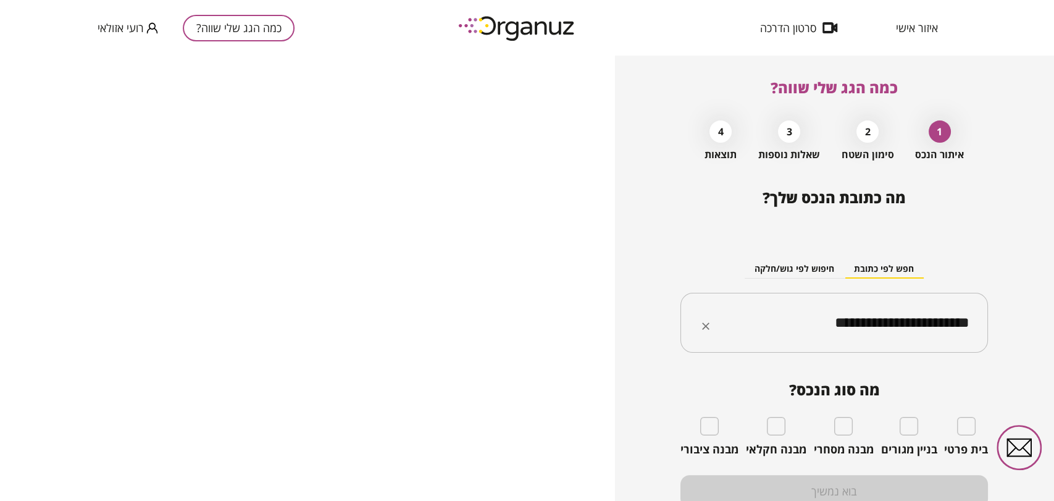
type input "**********"
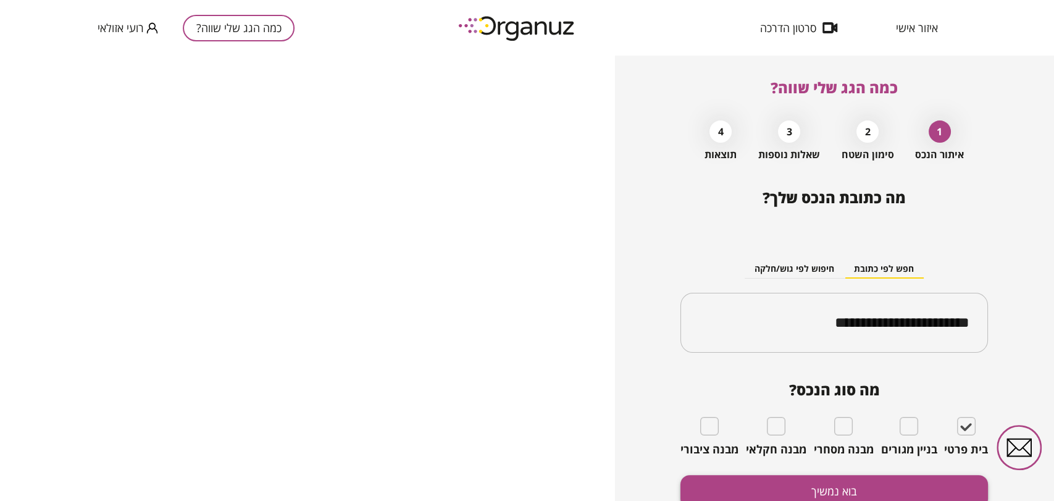
click at [888, 480] on button "בוא נמשיך" at bounding box center [833, 491] width 307 height 33
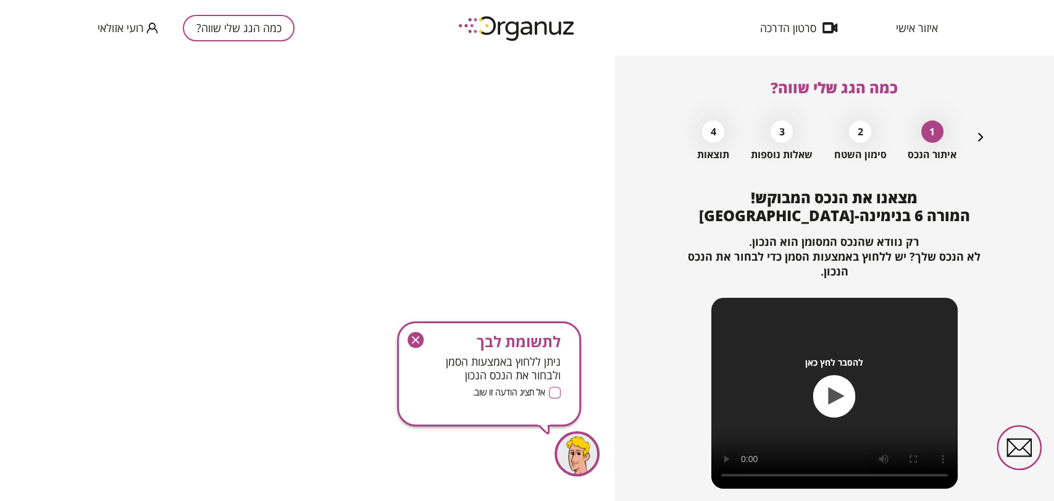
click at [410, 346] on icon "button" at bounding box center [415, 339] width 17 height 17
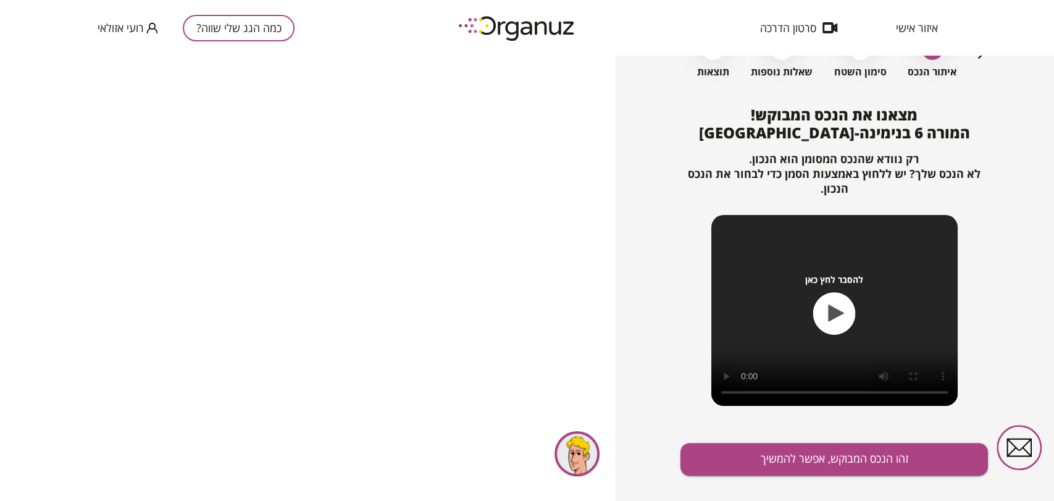
scroll to position [104, 0]
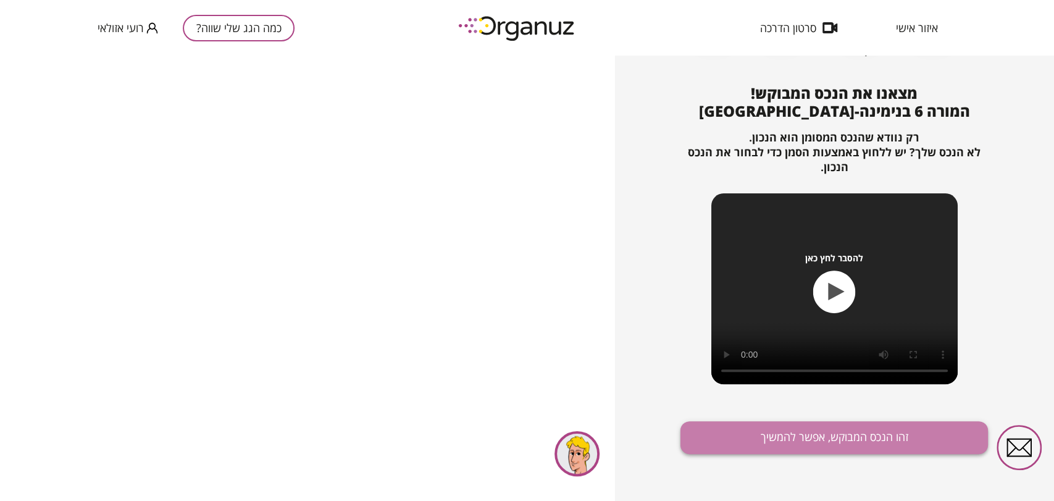
click at [837, 438] on button "זהו הנכס המבוקש, אפשר להמשיך" at bounding box center [833, 437] width 307 height 33
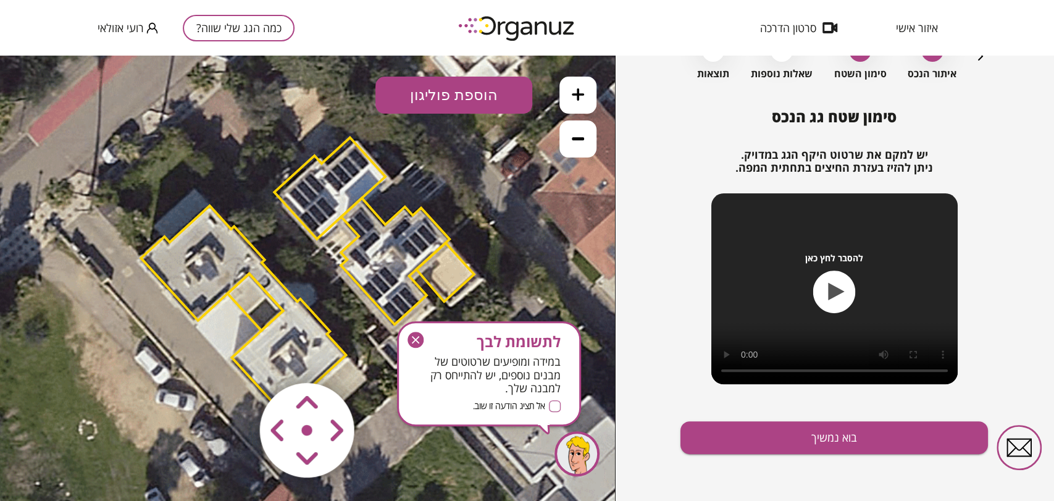
click at [902, 27] on span "איזור אישי" at bounding box center [917, 28] width 42 height 12
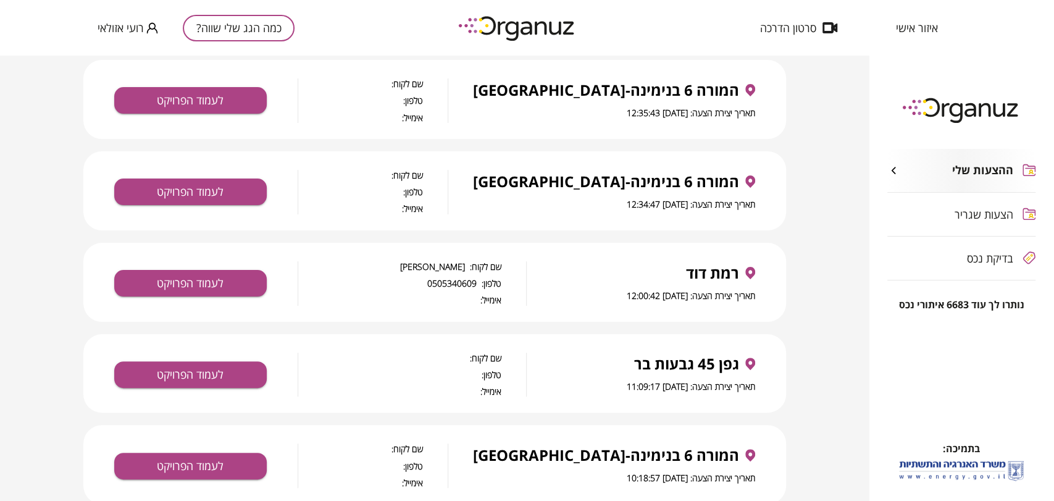
scroll to position [137, 0]
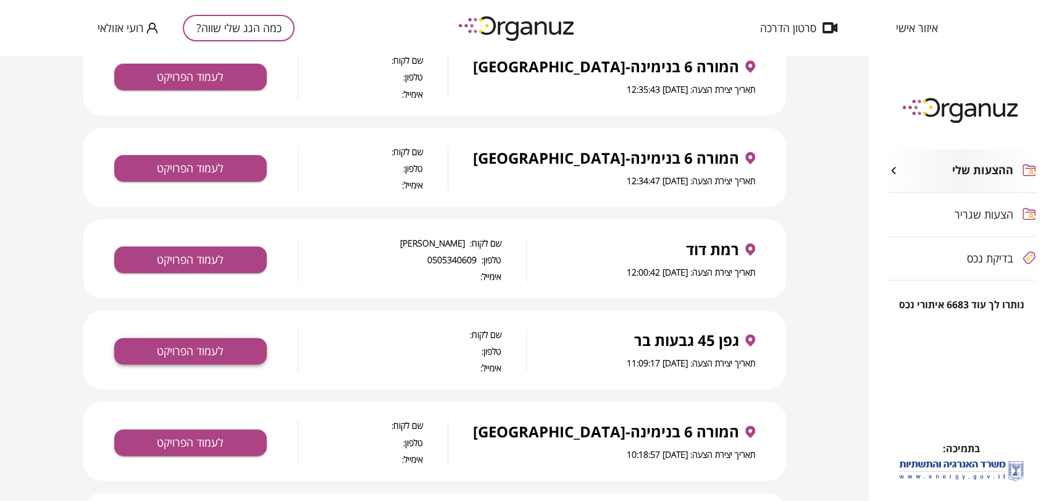
click at [247, 349] on button "לעמוד הפרויקט" at bounding box center [190, 351] width 152 height 27
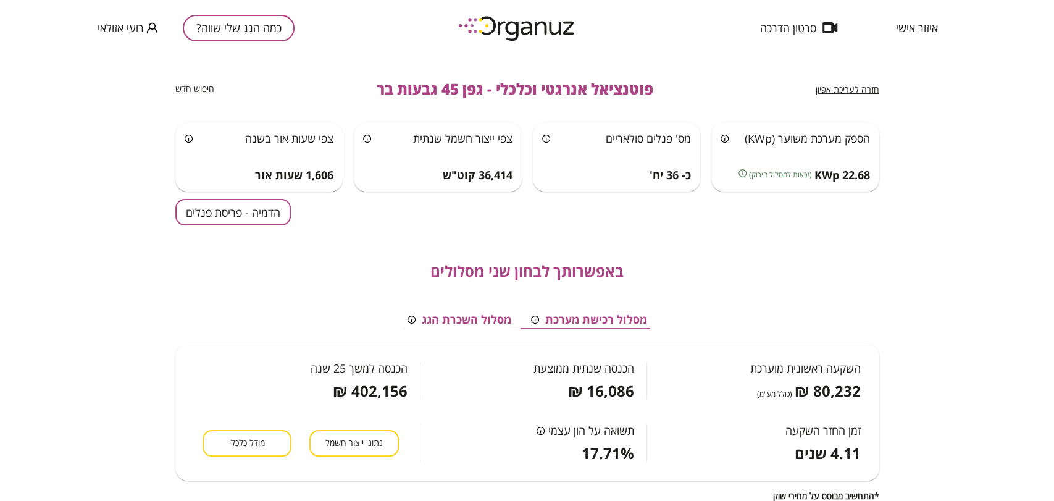
click at [252, 447] on span "מודל כלכלי" at bounding box center [247, 443] width 36 height 12
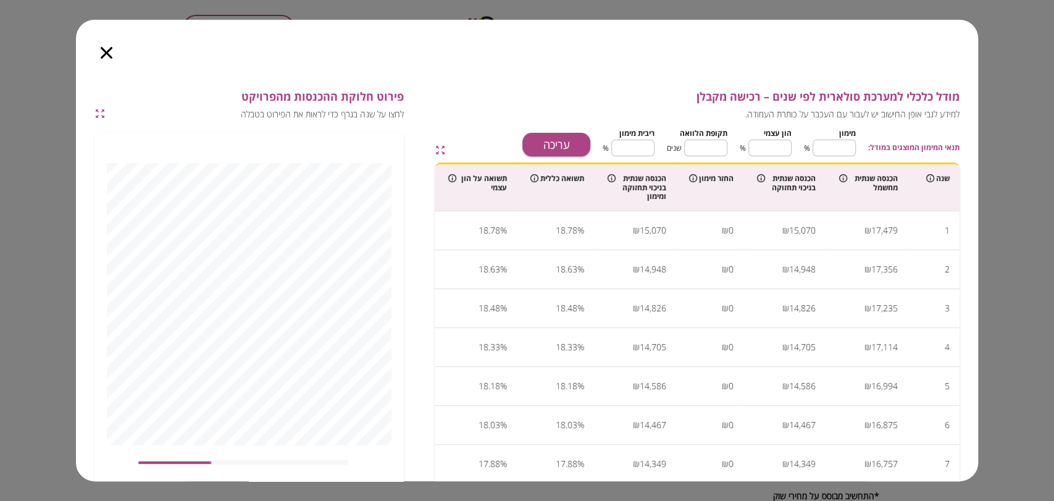
click at [108, 54] on icon "button" at bounding box center [107, 53] width 12 height 12
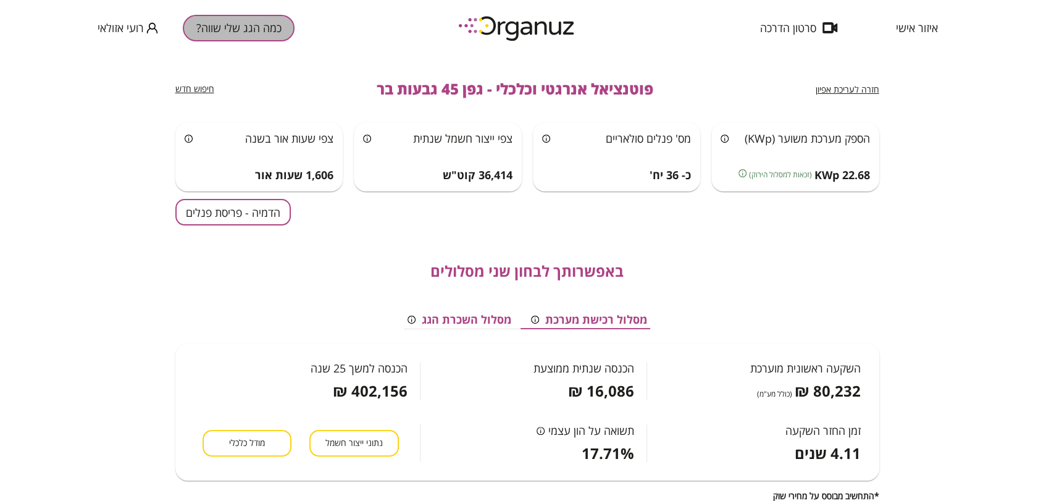
click at [252, 28] on button "כמה הגג שלי שווה?" at bounding box center [239, 28] width 112 height 27
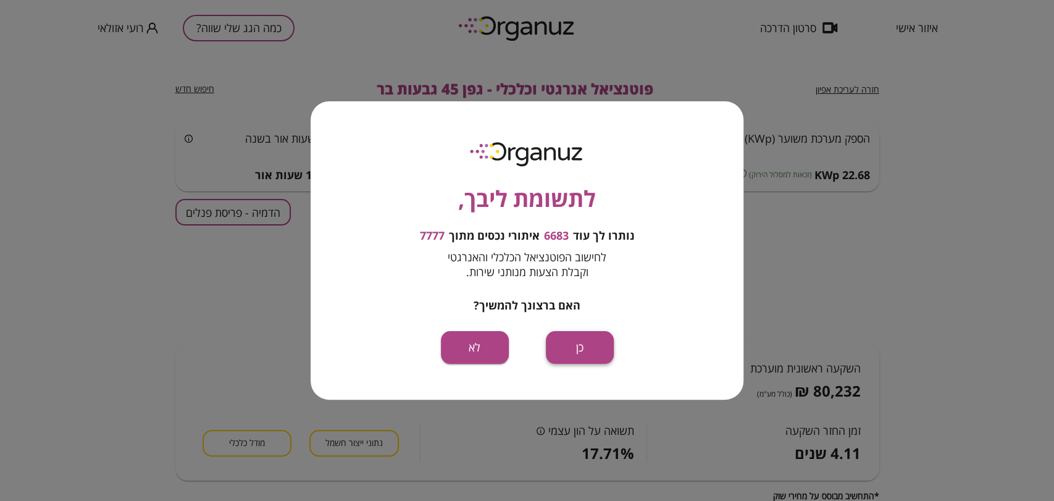
click at [593, 347] on button "כן" at bounding box center [580, 347] width 68 height 33
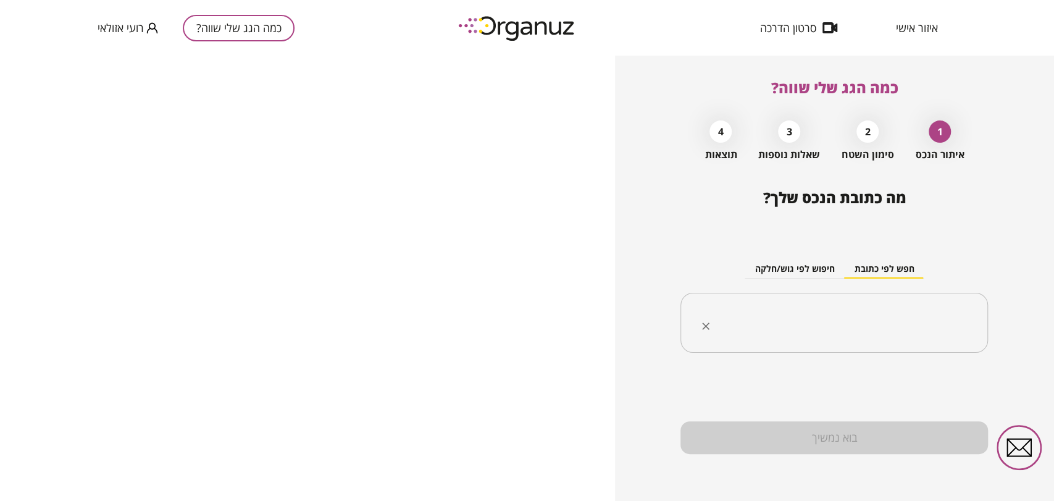
click at [785, 317] on input "text" at bounding box center [838, 322] width 268 height 31
